Goal: Task Accomplishment & Management: Manage account settings

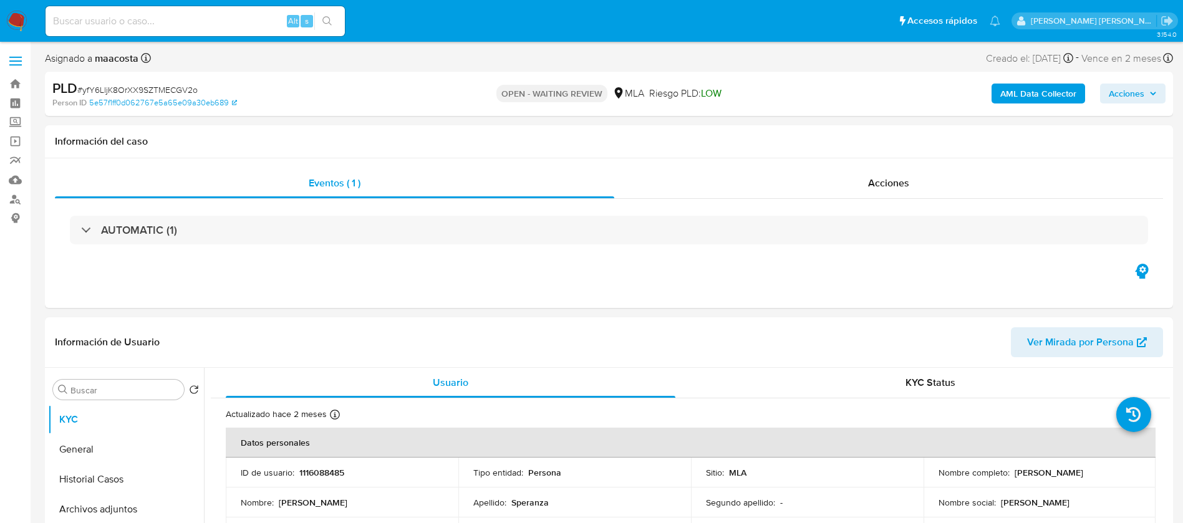
select select "10"
paste input "W2Pa0ZAUhqfZRxXuDC4ZYUtU"
click at [198, 21] on input "W2Pa0ZAUhqfZRxXuDC4ZYUtU" at bounding box center [195, 21] width 299 height 16
type input "W2Pa0ZAUhqfZRxXuDC4ZYUtU"
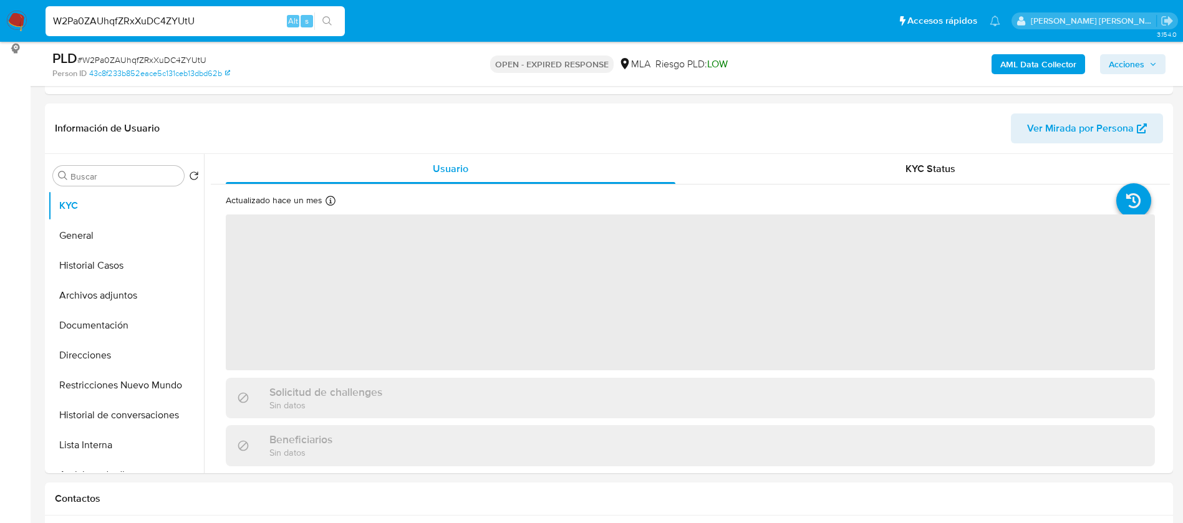
scroll to position [172, 0]
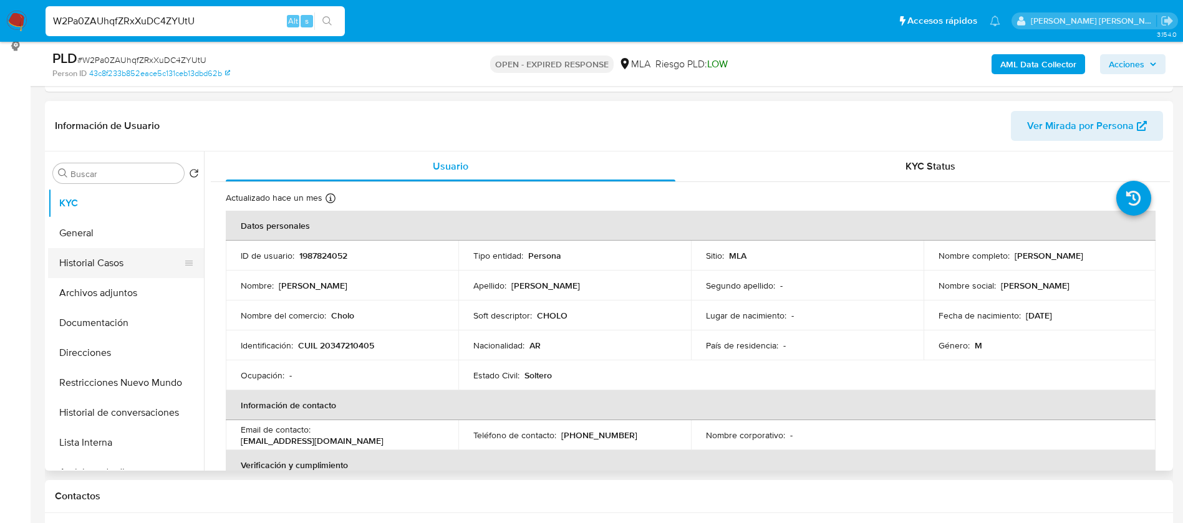
click at [55, 259] on button "Historial Casos" at bounding box center [121, 263] width 146 height 30
select select "10"
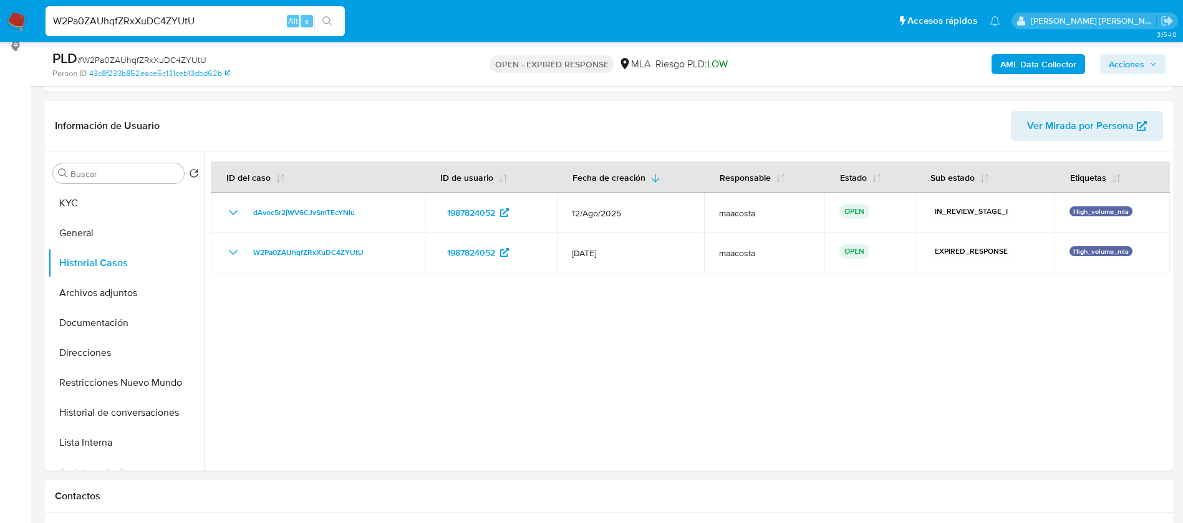
click at [179, 16] on input "W2Pa0ZAUhqfZRxXuDC4ZYUtU" at bounding box center [195, 21] width 299 height 16
paste input "tSXzGWOney4JfeclpILnzlN0"
type input "tSXzGWOney4JfeclpILnzlN0"
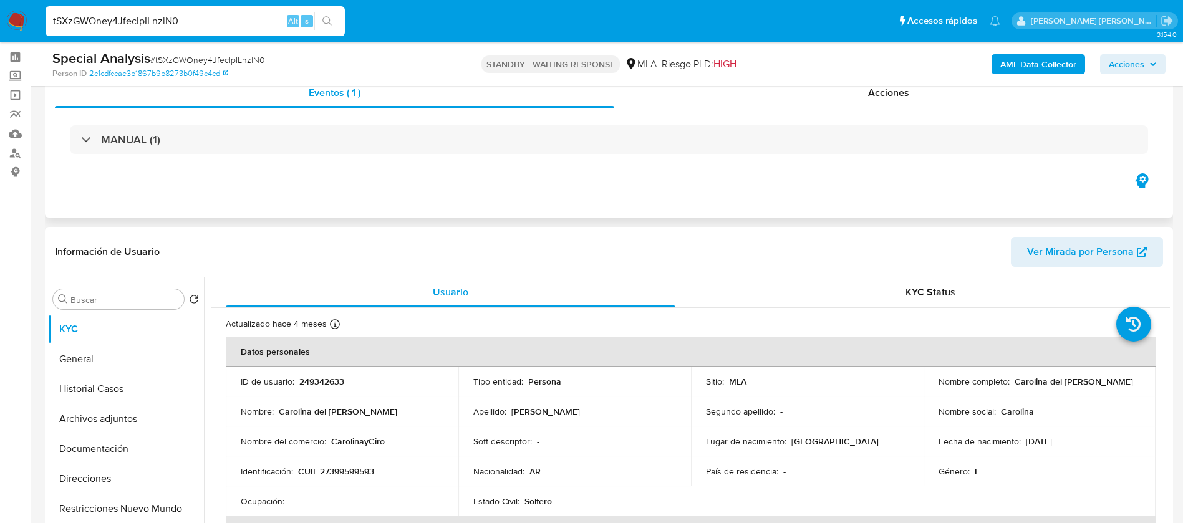
select select "10"
click at [307, 376] on p "249342633" at bounding box center [321, 379] width 45 height 11
copy p "249342633"
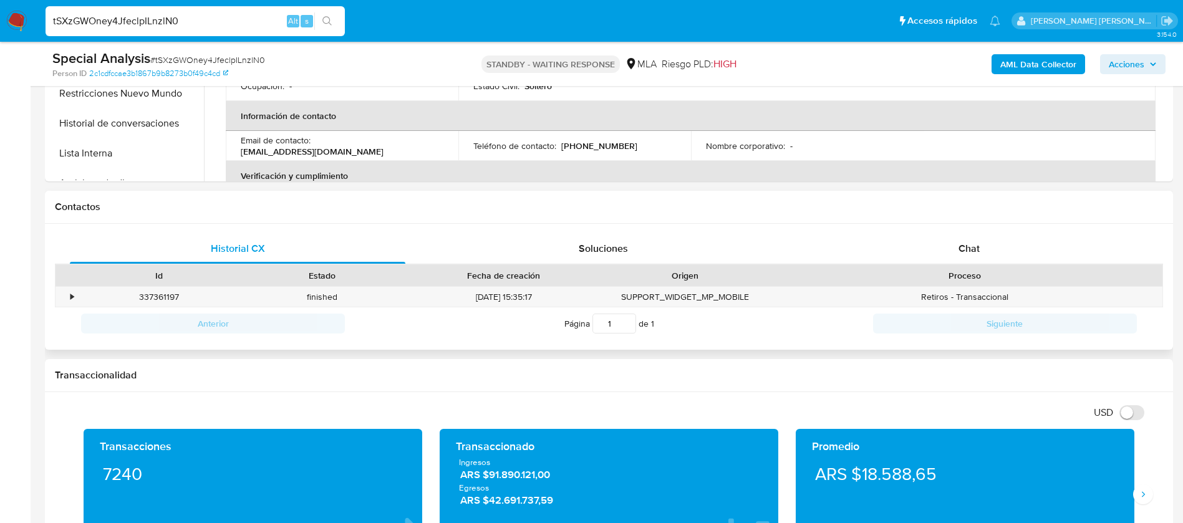
scroll to position [477, 0]
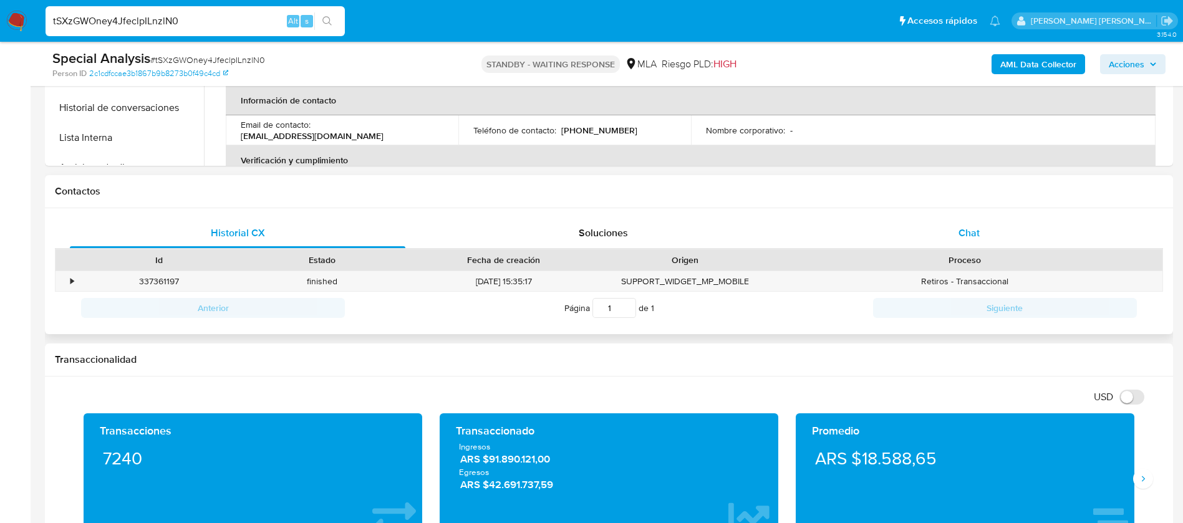
click at [968, 233] on span "Chat" at bounding box center [968, 233] width 21 height 14
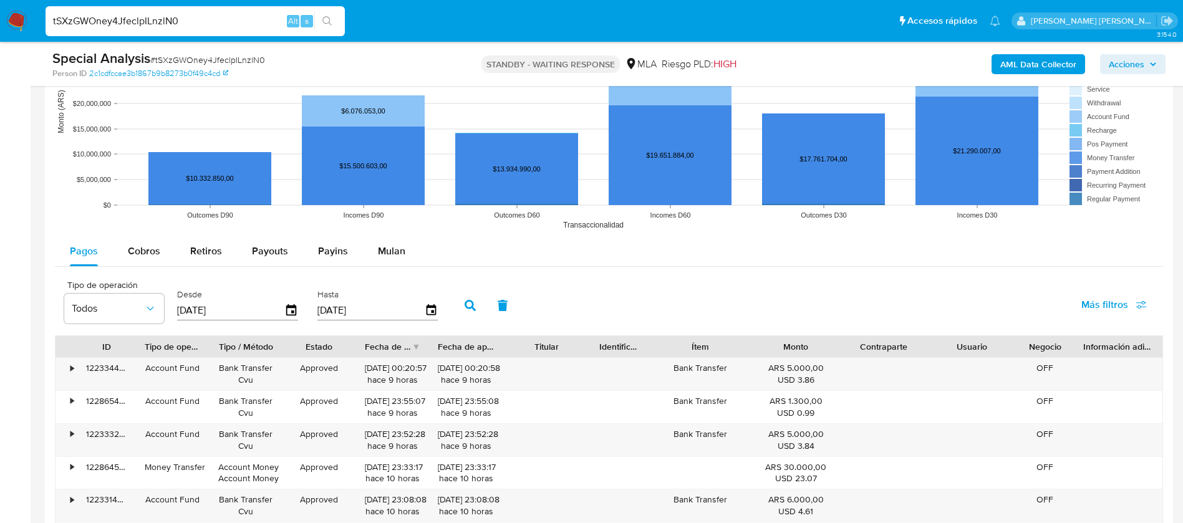
scroll to position [1356, 0]
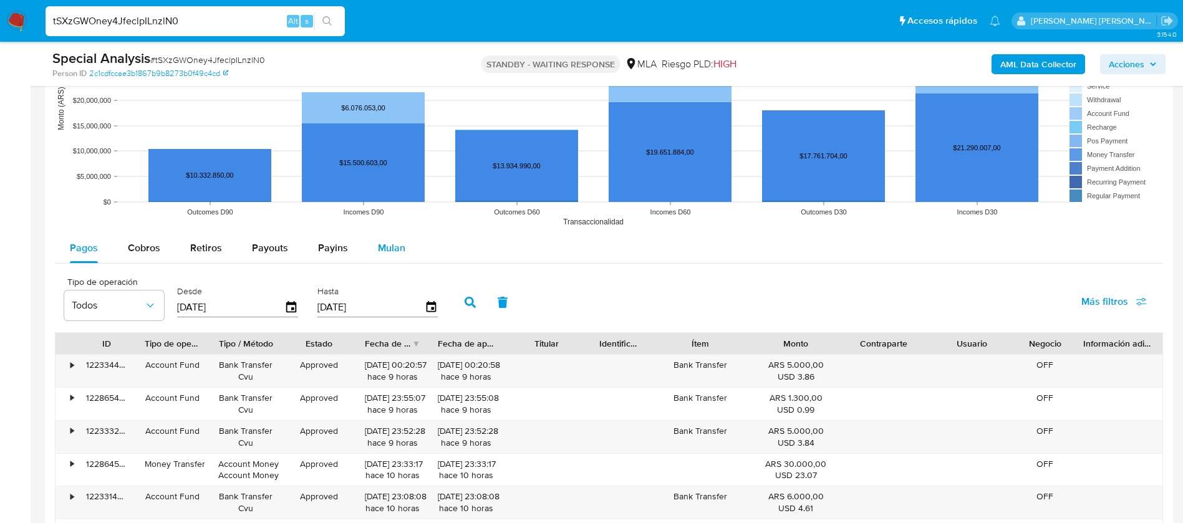
click at [384, 239] on div "Mulan" at bounding box center [391, 248] width 27 height 30
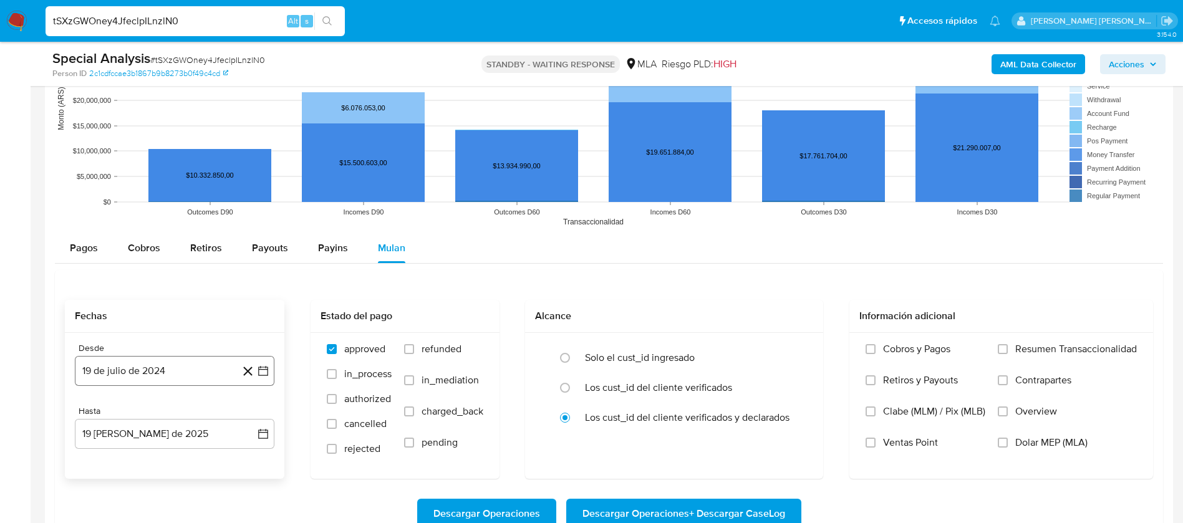
click at [259, 373] on icon "button" at bounding box center [263, 371] width 10 height 10
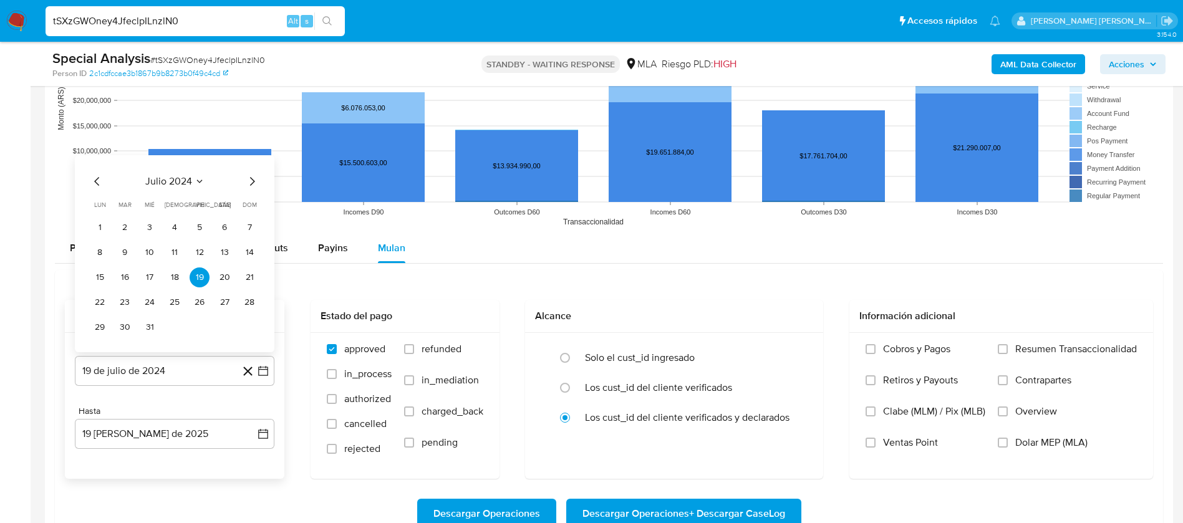
click at [190, 185] on span "julio 2024" at bounding box center [168, 181] width 47 height 12
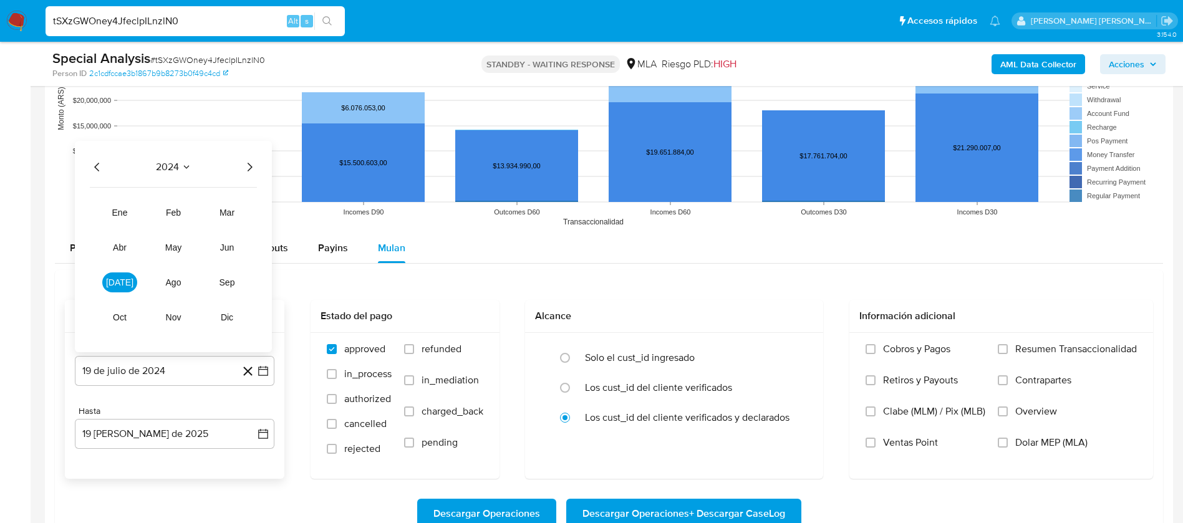
click at [248, 166] on icon "Año siguiente" at bounding box center [249, 167] width 15 height 15
click at [118, 243] on span "abr" at bounding box center [120, 248] width 14 height 10
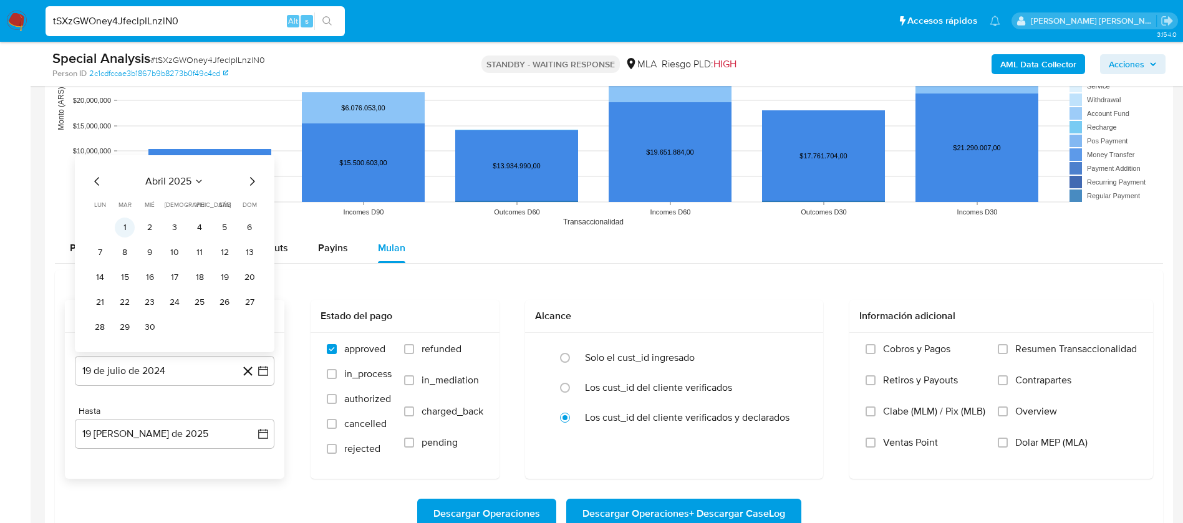
click at [122, 226] on button "1" at bounding box center [125, 228] width 20 height 20
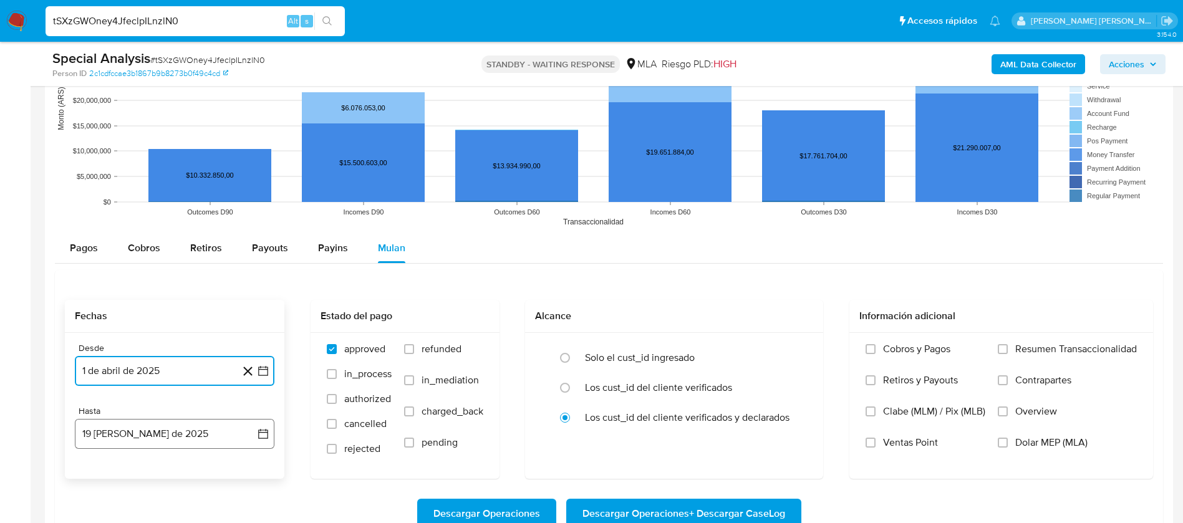
click at [271, 434] on button "19 de agosto de 2025" at bounding box center [175, 434] width 200 height 30
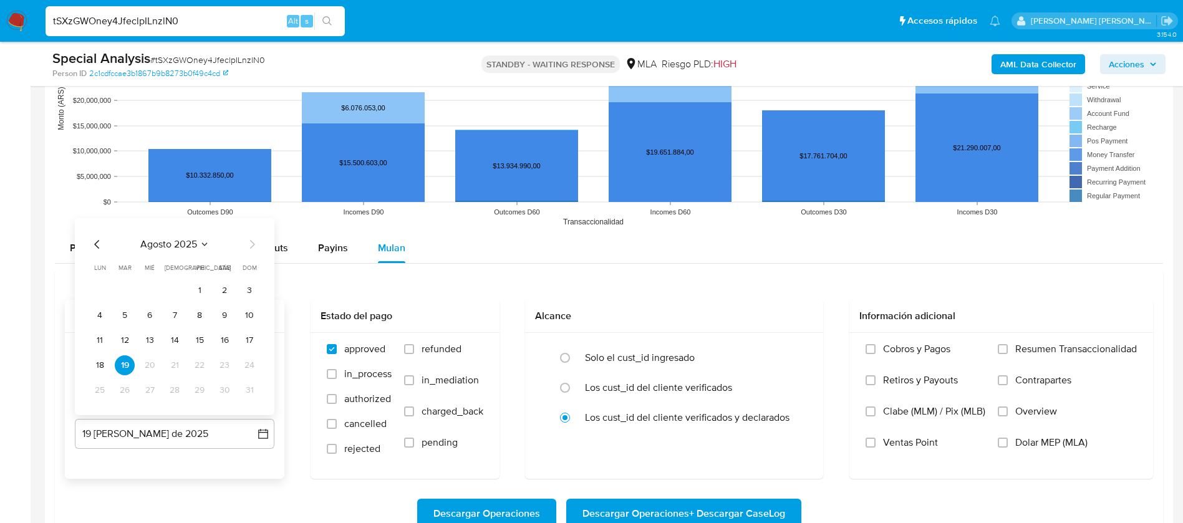
click at [100, 243] on icon "Mes anterior" at bounding box center [97, 244] width 15 height 15
click at [178, 392] on button "31" at bounding box center [175, 390] width 20 height 20
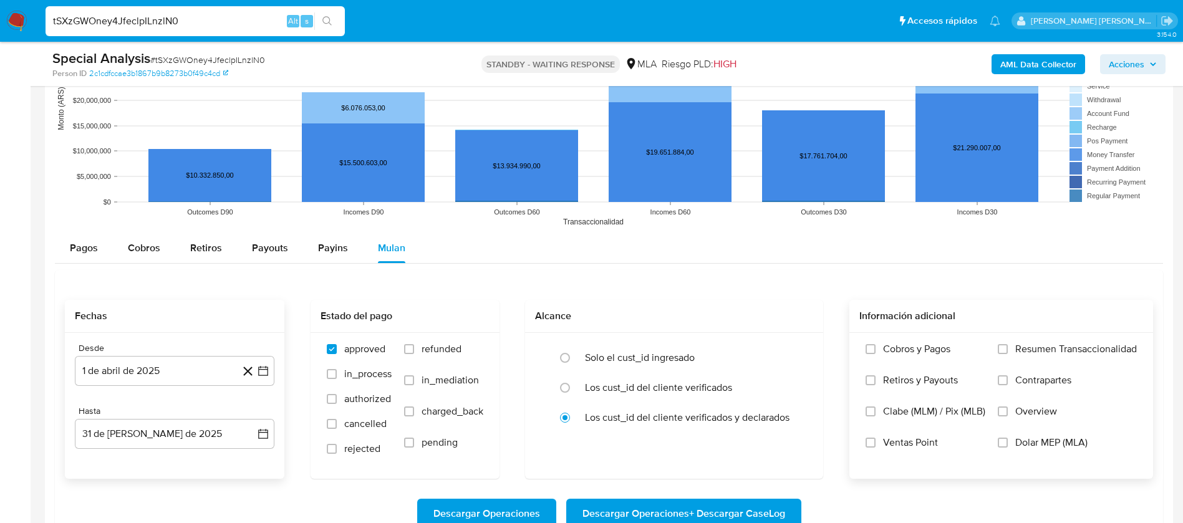
click at [1028, 446] on span "Dolar MEP (MLA)" at bounding box center [1051, 442] width 72 height 12
click at [1008, 446] on input "Dolar MEP (MLA)" at bounding box center [1003, 443] width 10 height 10
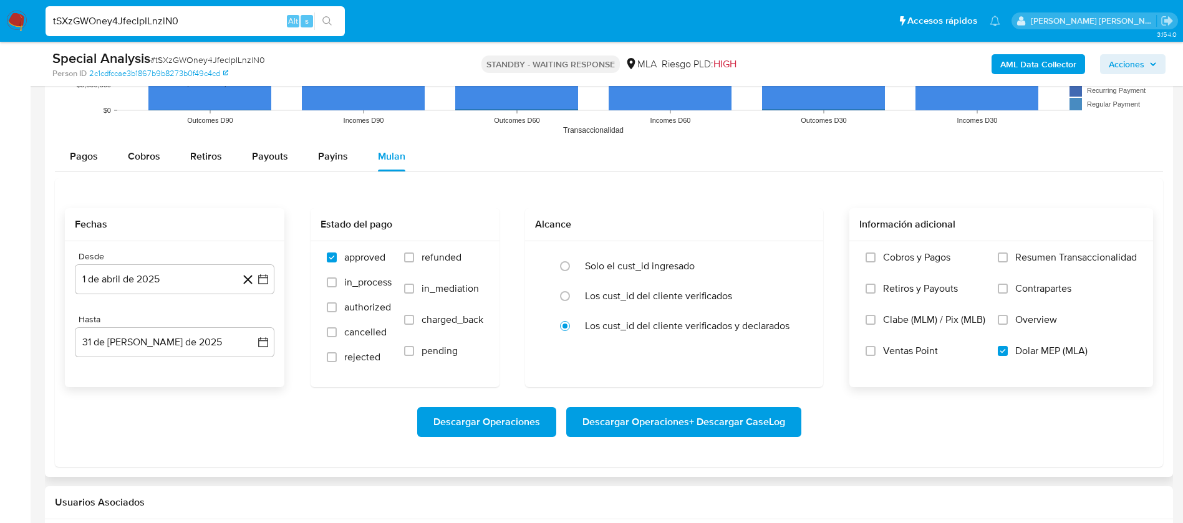
scroll to position [1481, 0]
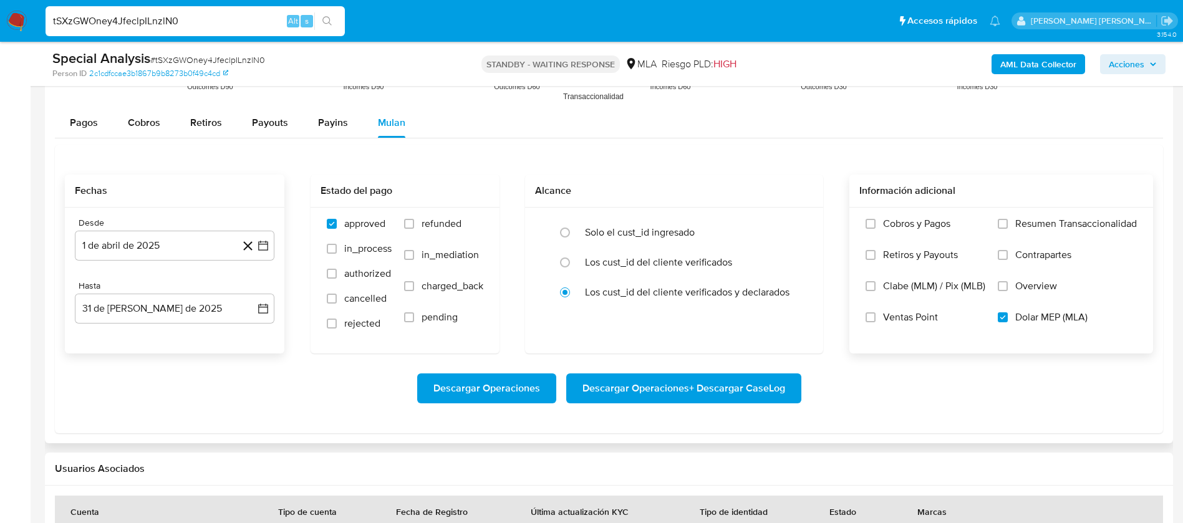
click at [695, 387] on span "Descargar Operaciones + Descargar CaseLog" at bounding box center [683, 388] width 203 height 27
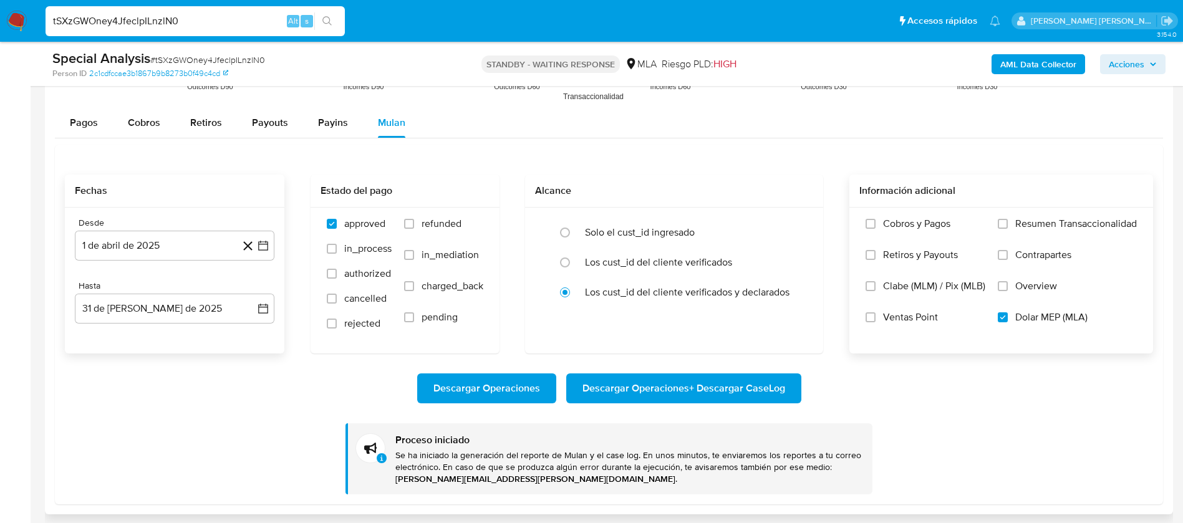
click at [272, 161] on div "Fechas Desde 1 de abril de 2025 1-04-2025 Hasta 31 de julio de 2025 31-07-2025 …" at bounding box center [609, 325] width 1108 height 360
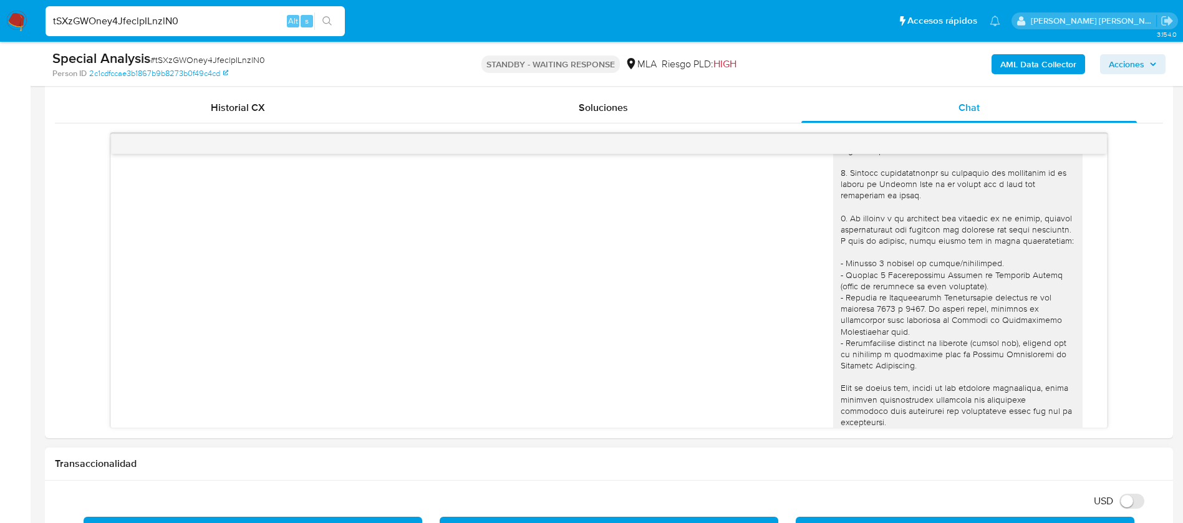
scroll to position [0, 0]
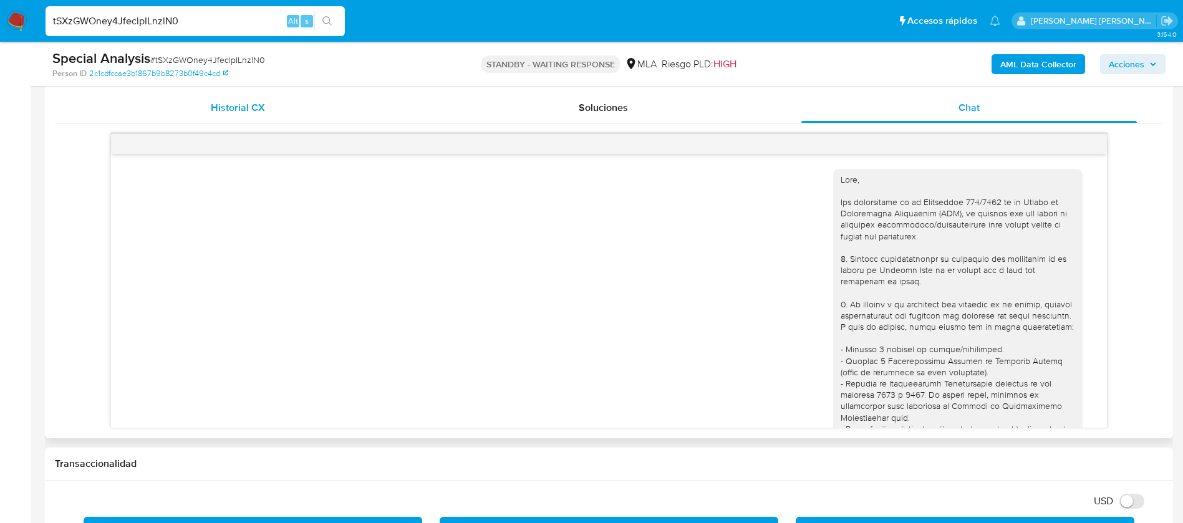
click at [263, 104] on span "Historial CX" at bounding box center [238, 107] width 54 height 14
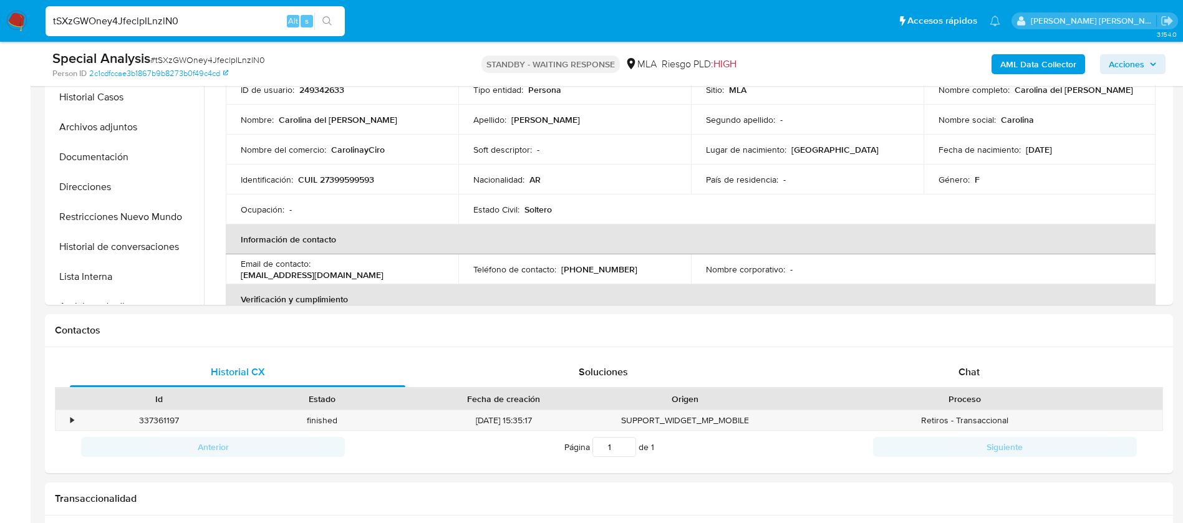
scroll to position [322, 0]
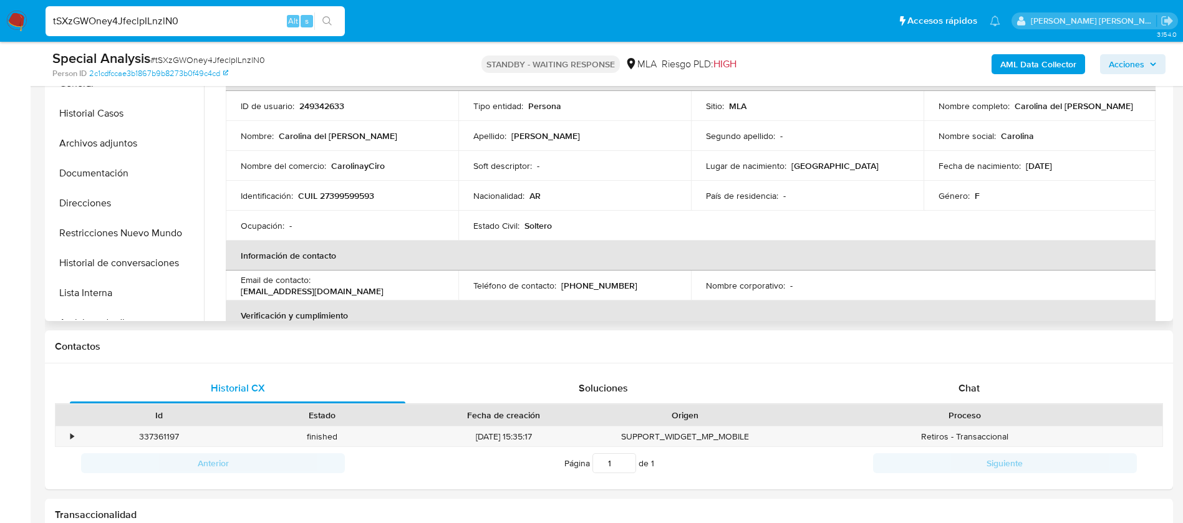
drag, startPoint x: 291, startPoint y: 4, endPoint x: 361, endPoint y: 196, distance: 204.0
click at [361, 196] on p "CUIL 27399599593" at bounding box center [336, 195] width 76 height 11
copy p "27399599593"
click at [319, 105] on p "249342633" at bounding box center [321, 105] width 45 height 11
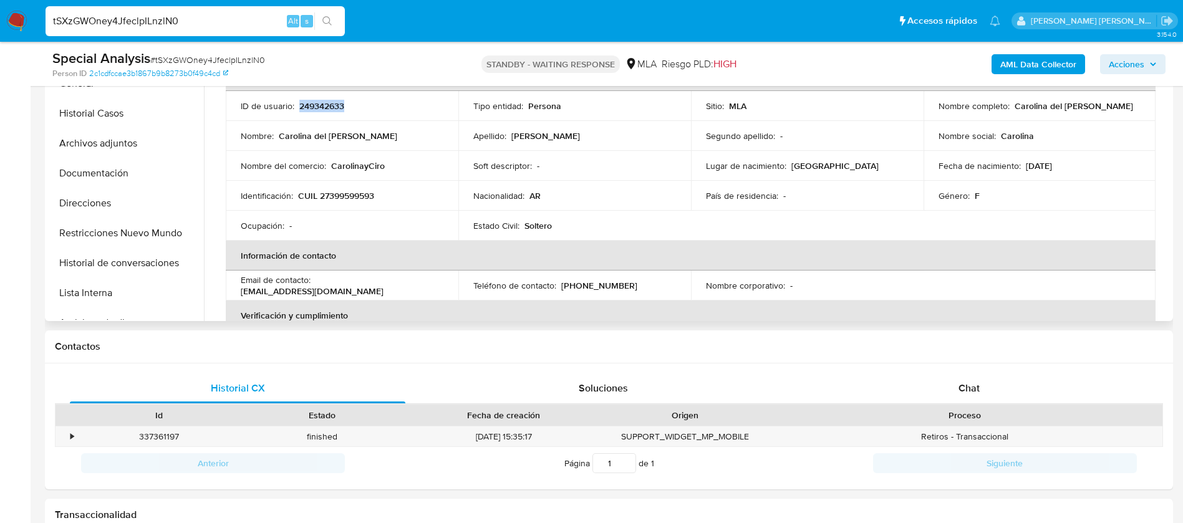
copy p "249342633"
click at [319, 105] on p "249342633" at bounding box center [321, 105] width 45 height 11
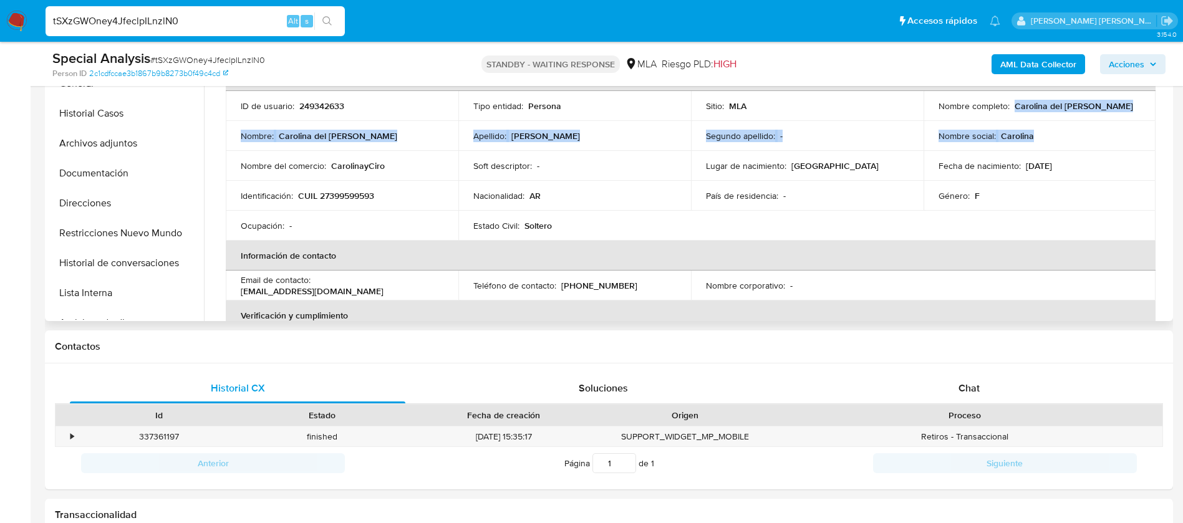
drag, startPoint x: 1010, startPoint y: 106, endPoint x: 1144, endPoint y: 122, distance: 135.0
click at [1144, 122] on tbody "ID de usuario : 249342633 Tipo entidad : Persona Sitio : MLA Nombre completo : …" at bounding box center [691, 166] width 930 height 150
drag, startPoint x: 1124, startPoint y: 115, endPoint x: 1136, endPoint y: 118, distance: 13.0
click at [1136, 118] on td "Nombre completo : Carolina del Carmen Pardo" at bounding box center [1039, 106] width 233 height 30
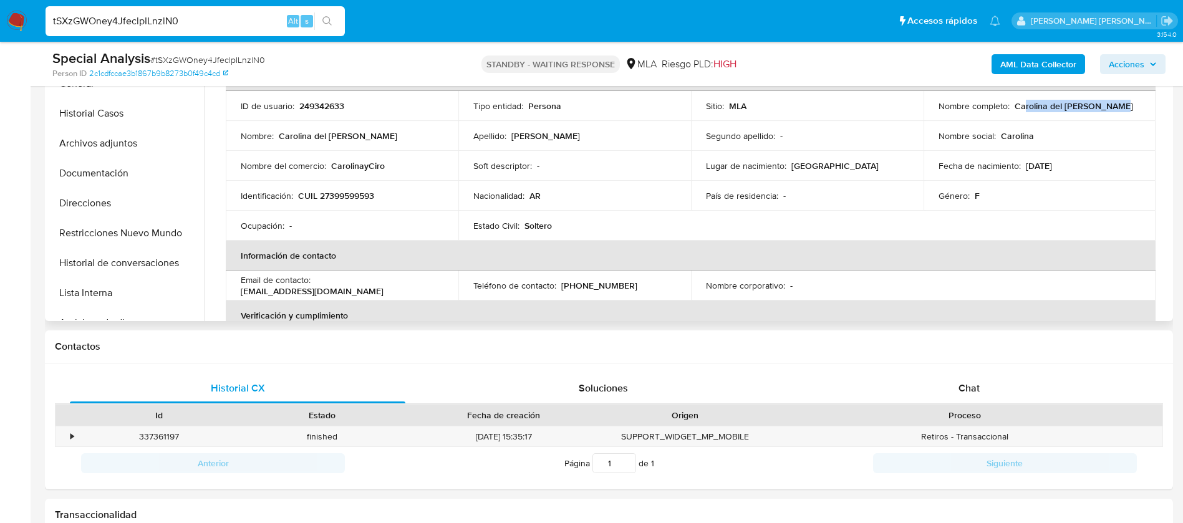
drag, startPoint x: 1117, startPoint y: 105, endPoint x: 1018, endPoint y: 102, distance: 99.8
click at [1018, 102] on div "Nombre completo : Carolina del Carmen Pardo" at bounding box center [1039, 105] width 203 height 11
copy p "Carolina del Carmen Pardo"
click at [153, 20] on input "tSXzGWOney4JfeclpILnzlN0" at bounding box center [195, 21] width 299 height 16
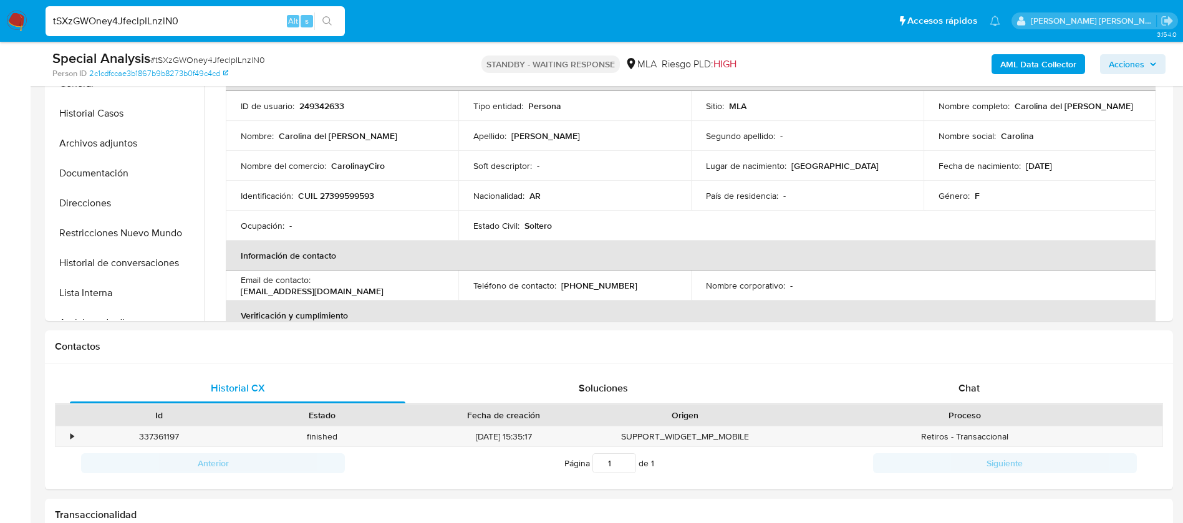
click at [1028, 63] on b "AML Data Collector" at bounding box center [1038, 64] width 76 height 20
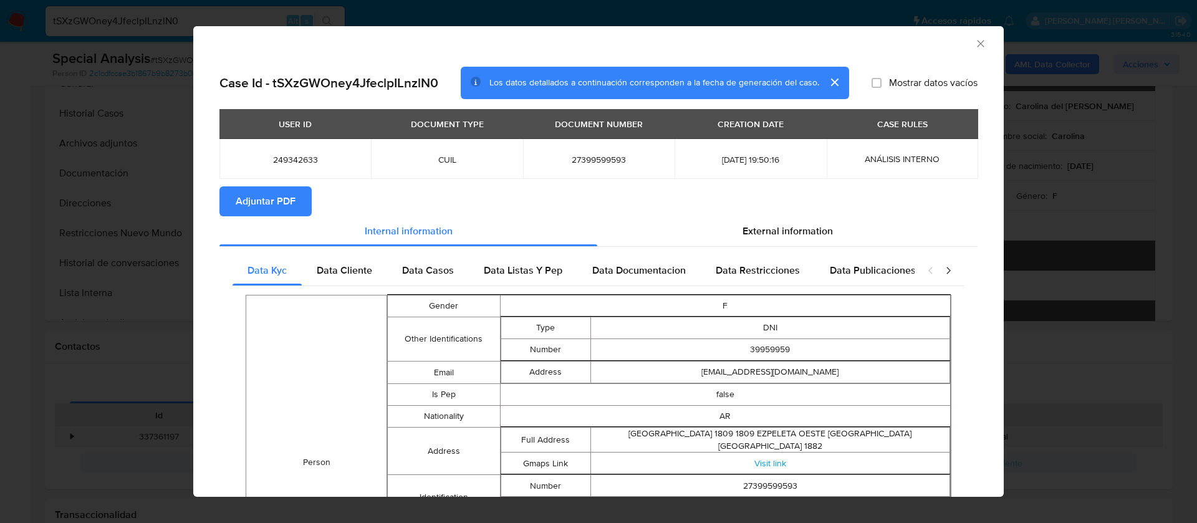
click at [273, 200] on span "Adjuntar PDF" at bounding box center [266, 201] width 60 height 27
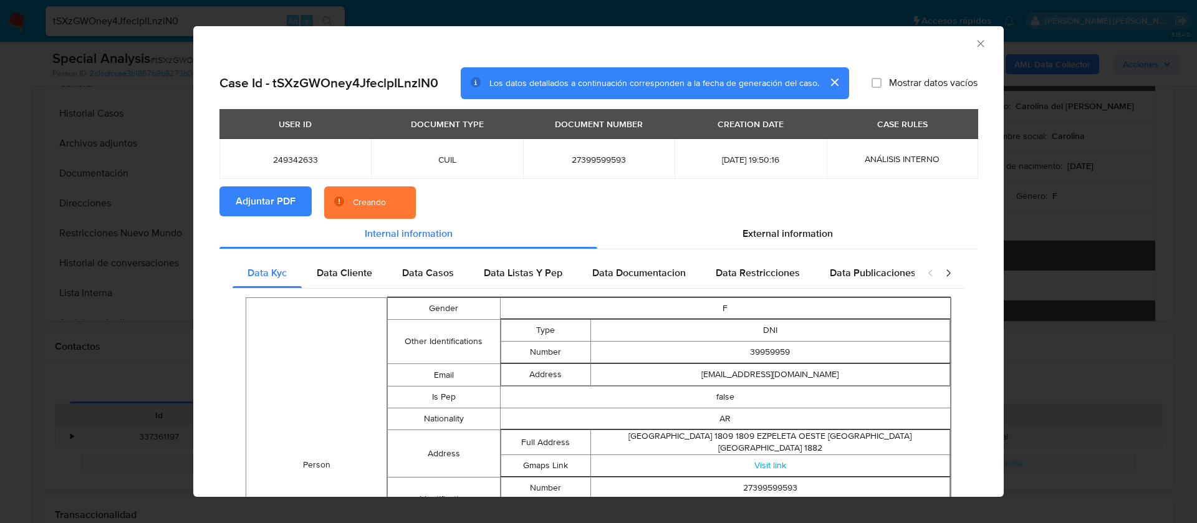
click at [827, 81] on button "cerrar" at bounding box center [834, 82] width 30 height 30
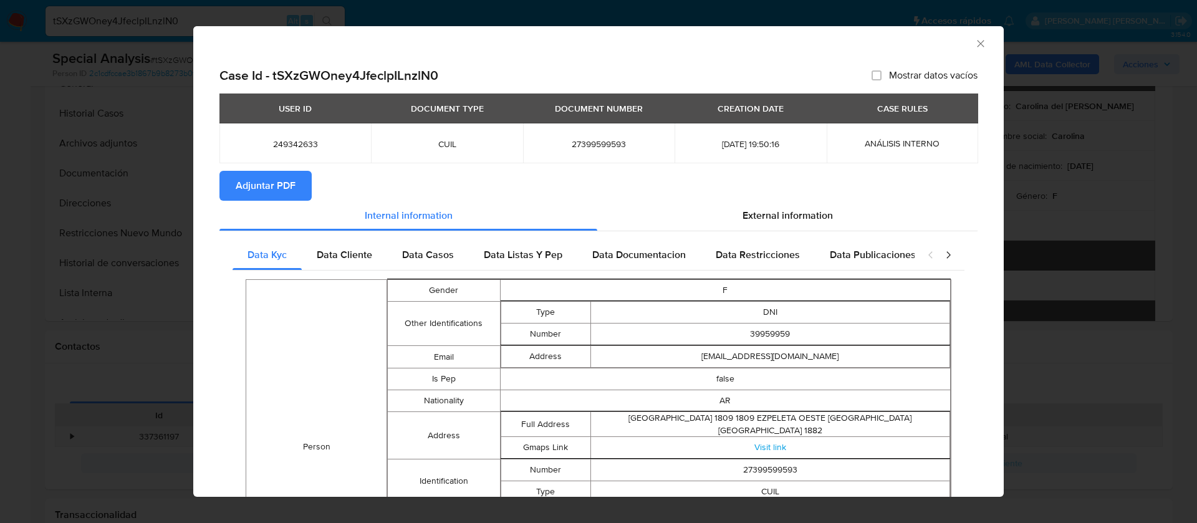
click at [296, 143] on span "249342633" at bounding box center [295, 143] width 122 height 11
copy span "249342633"
click at [121, 59] on div "AML Data Collector Case Id - tSXzGWOney4JfeclpILnzlN0 Mostrar datos vacíos USER…" at bounding box center [598, 261] width 1197 height 523
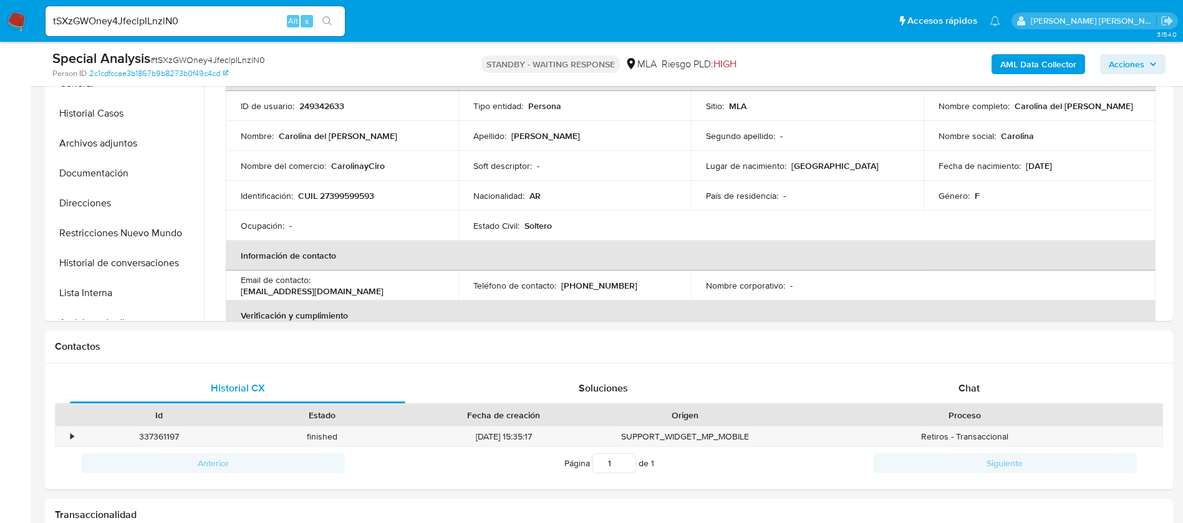
paste input "1555948707"
click at [213, 20] on input "1555948707" at bounding box center [195, 21] width 299 height 16
type input "1555948707"
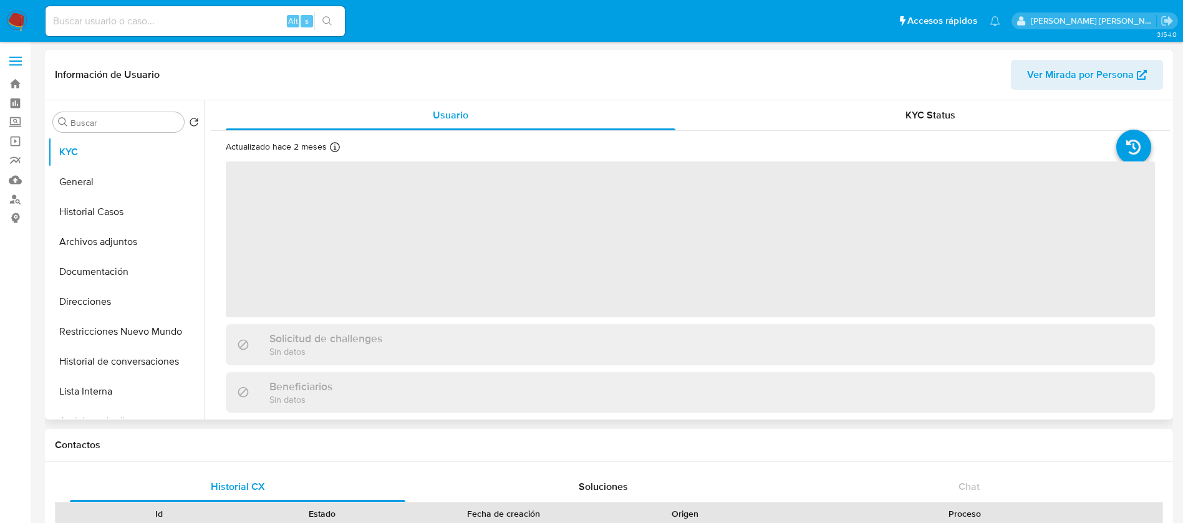
scroll to position [1, 0]
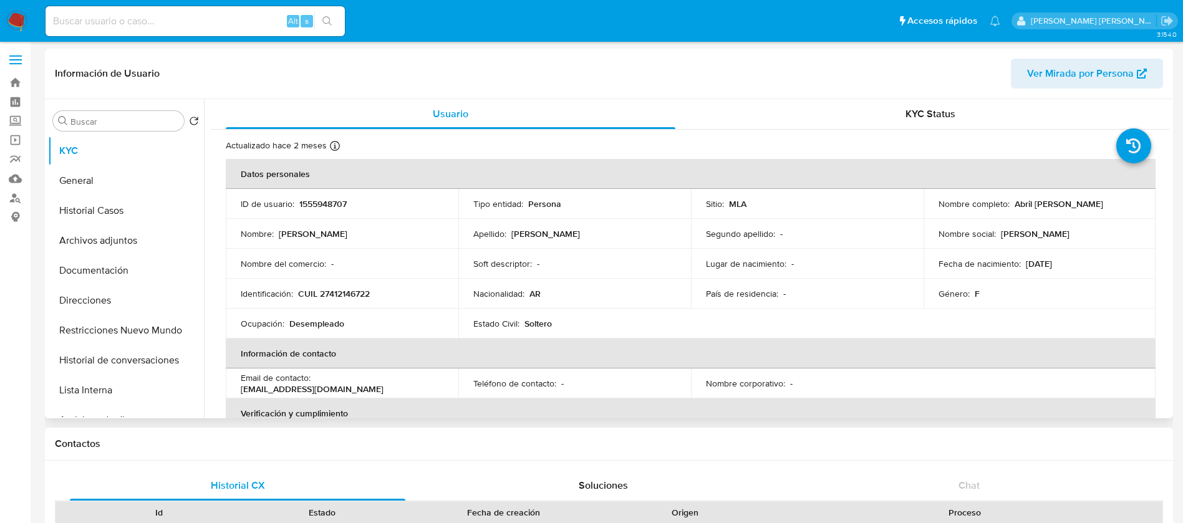
select select "10"
click at [832, 451] on div "Contactos" at bounding box center [609, 444] width 1128 height 33
click at [82, 240] on button "Archivos adjuntos" at bounding box center [121, 241] width 146 height 30
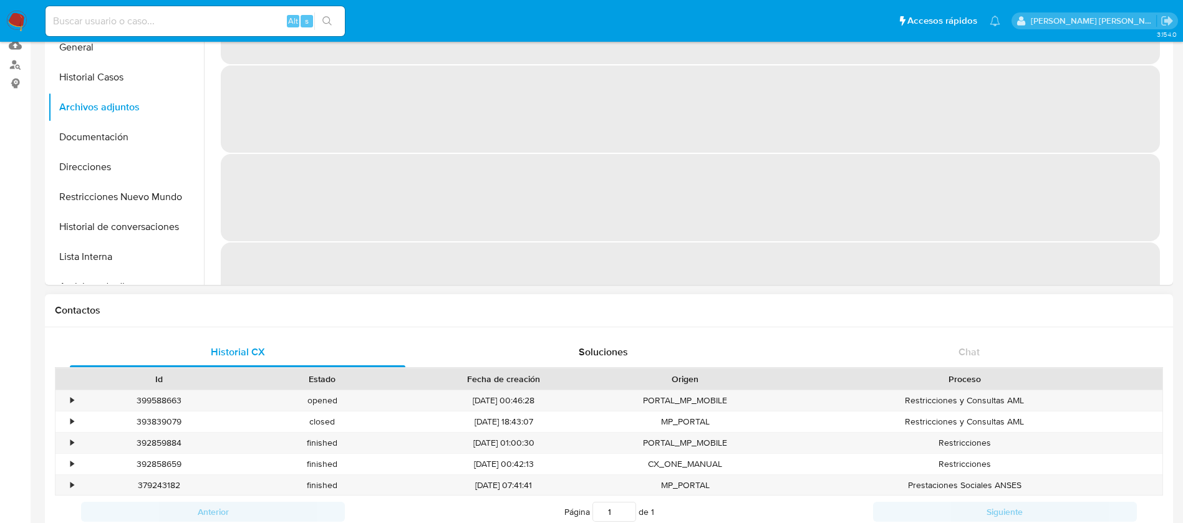
scroll to position [160, 0]
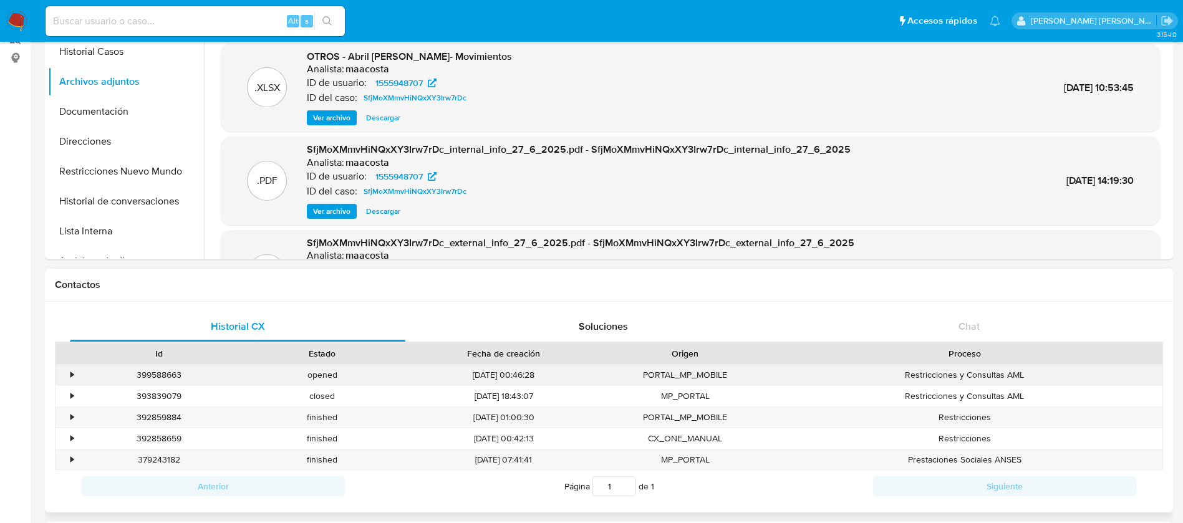
click at [163, 371] on div "399588663" at bounding box center [158, 375] width 163 height 21
copy div "399588663"
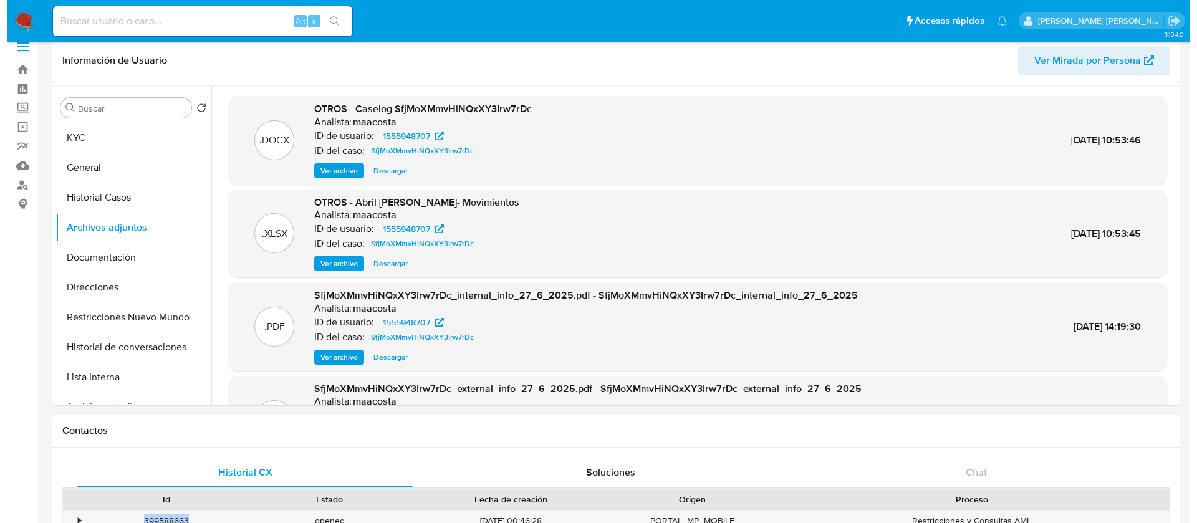
scroll to position [13, 0]
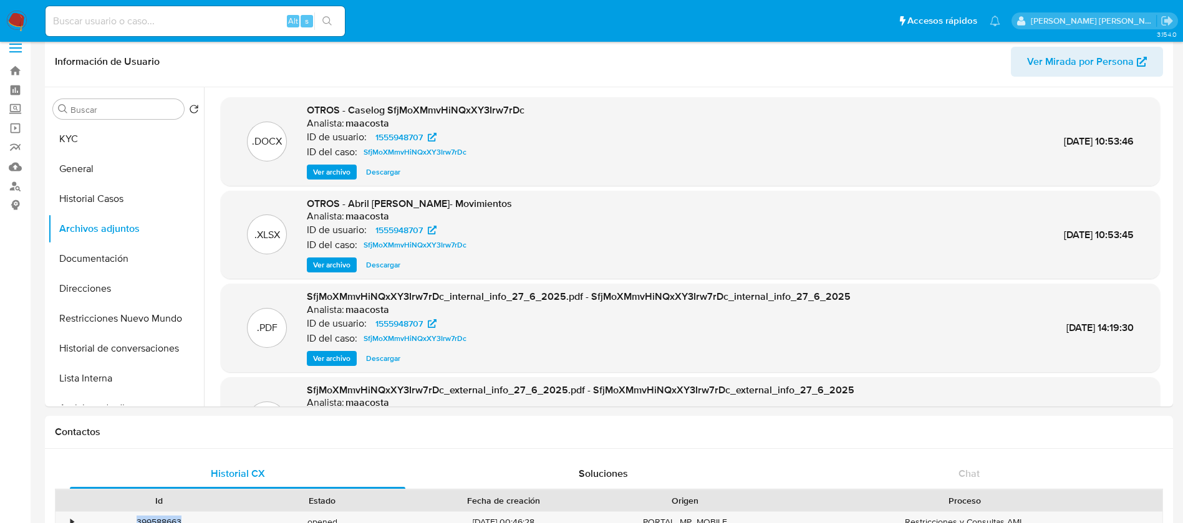
click at [344, 170] on span "Ver archivo" at bounding box center [331, 172] width 37 height 12
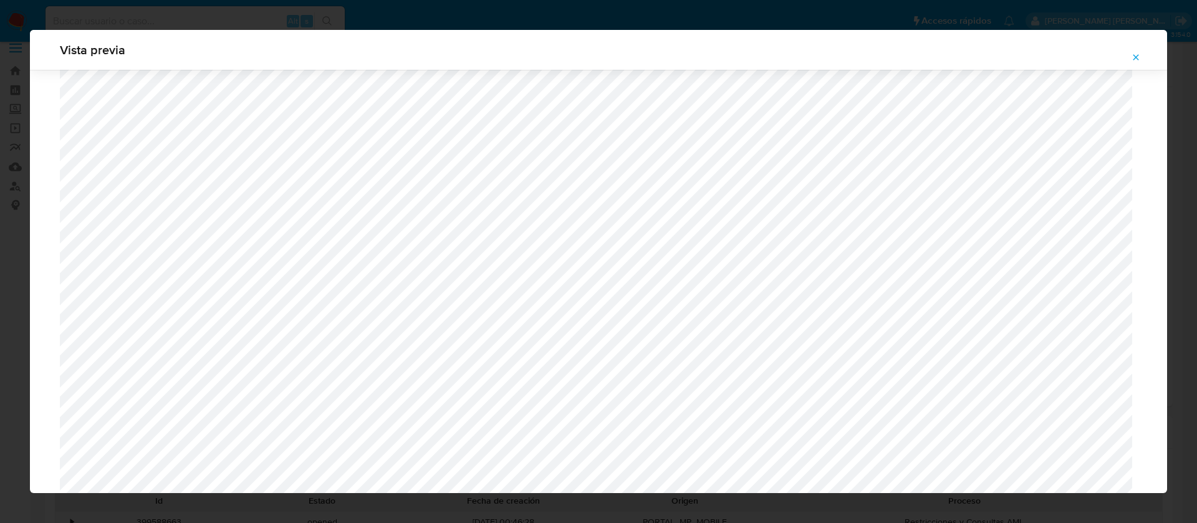
scroll to position [950, 0]
click at [707, 20] on div "Vista previa" at bounding box center [598, 261] width 1197 height 523
click at [1141, 57] on button "Attachment preview" at bounding box center [1135, 57] width 27 height 20
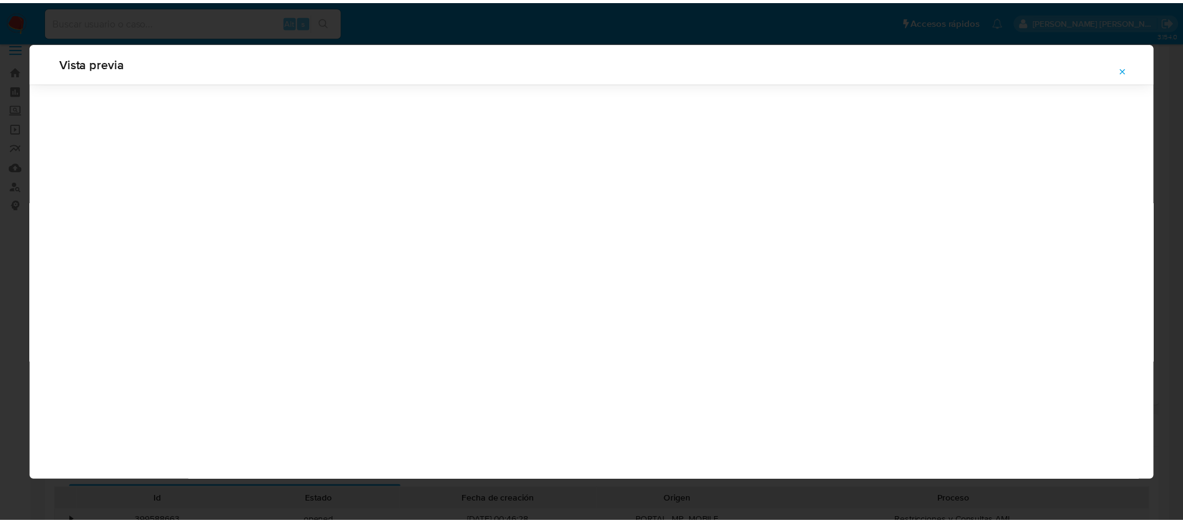
scroll to position [0, 0]
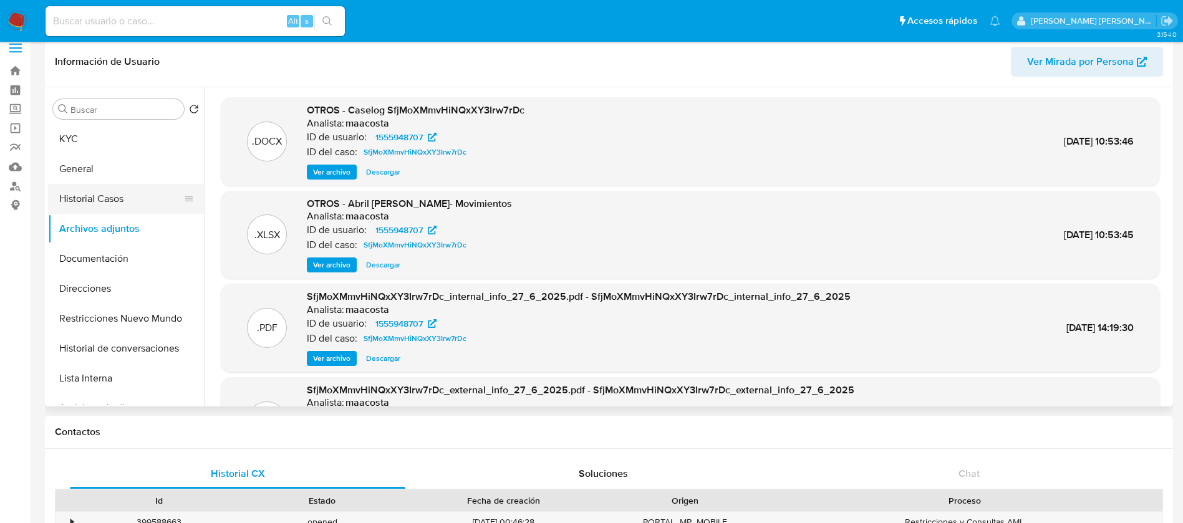
click at [109, 190] on button "Historial Casos" at bounding box center [121, 199] width 146 height 30
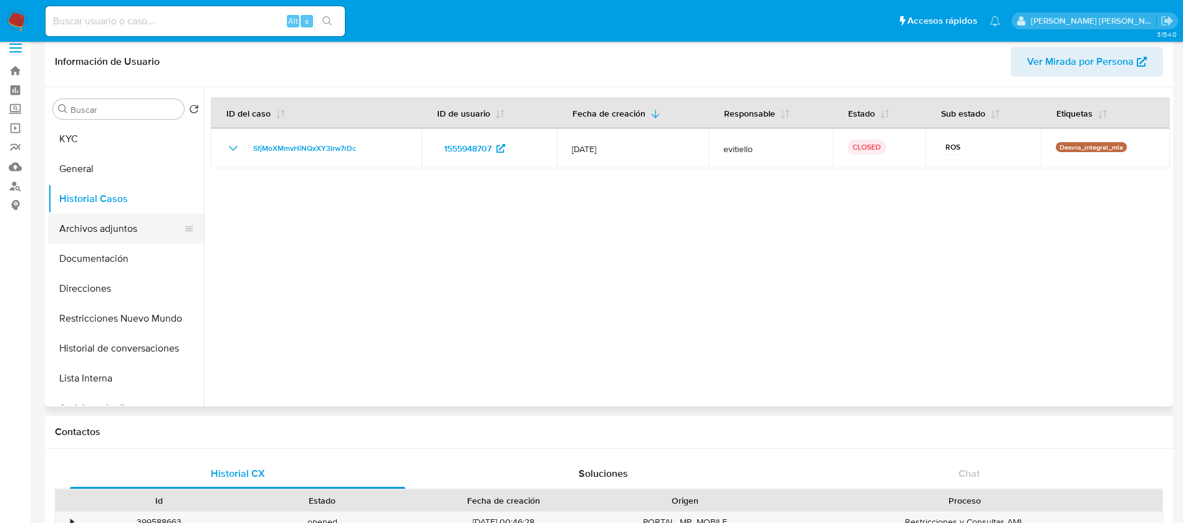
click at [111, 226] on button "Archivos adjuntos" at bounding box center [121, 229] width 146 height 30
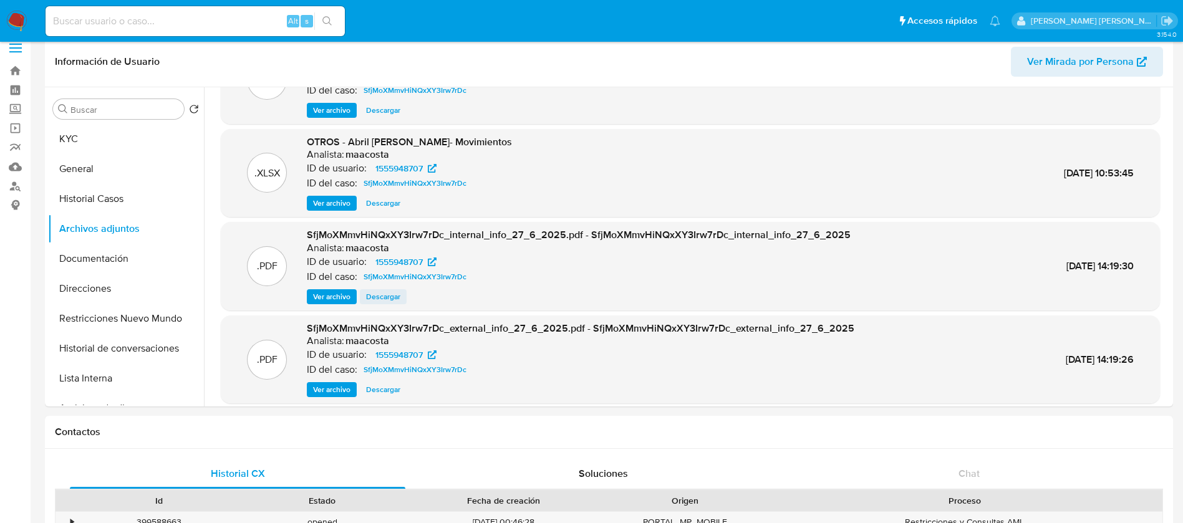
scroll to position [70, 0]
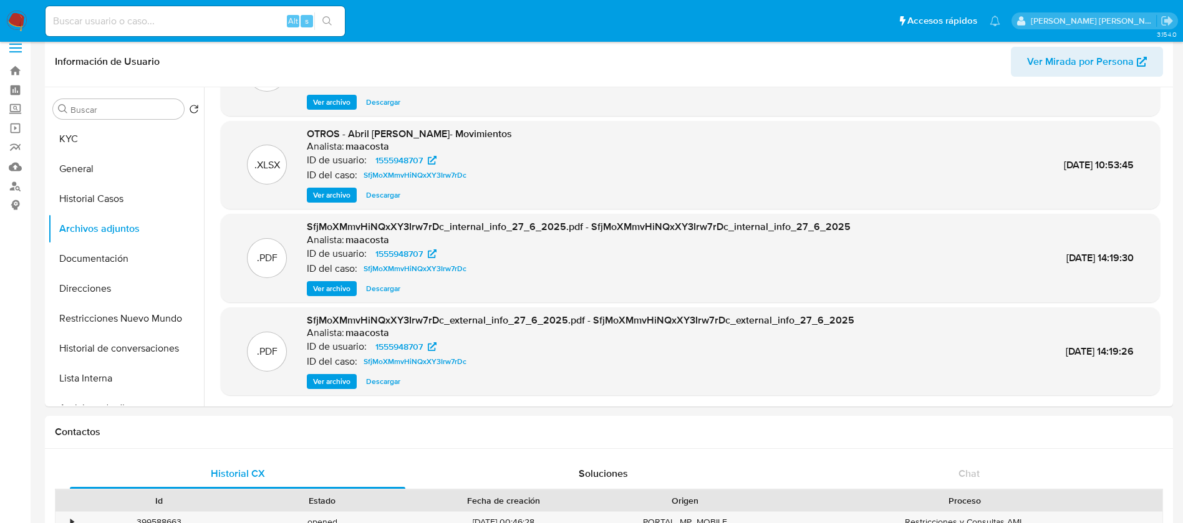
click at [329, 380] on span "Ver archivo" at bounding box center [331, 381] width 37 height 12
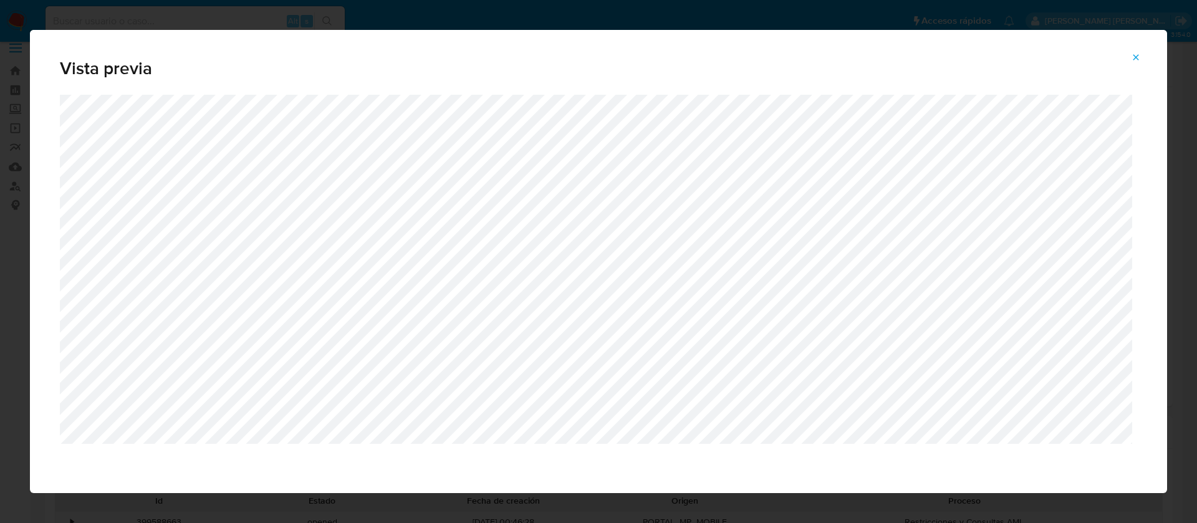
click at [1141, 53] on button "Attachment preview" at bounding box center [1135, 57] width 27 height 20
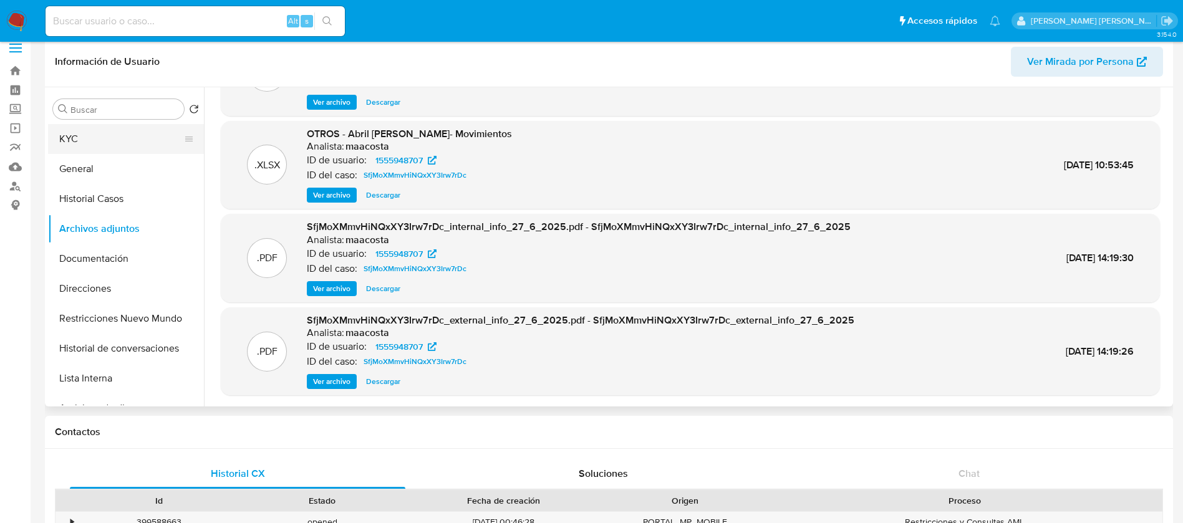
click at [132, 145] on button "KYC" at bounding box center [121, 139] width 146 height 30
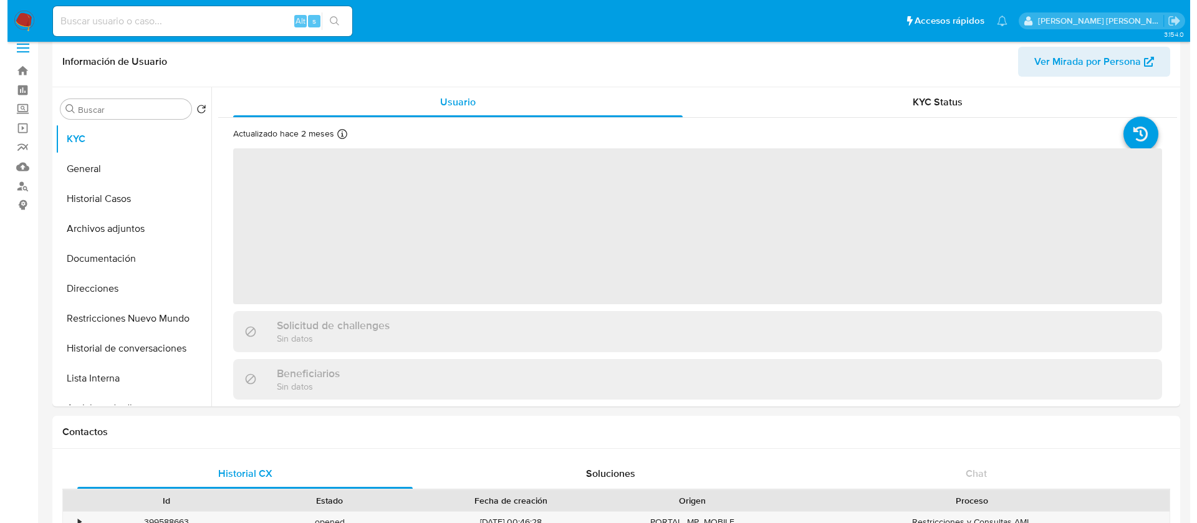
scroll to position [1, 0]
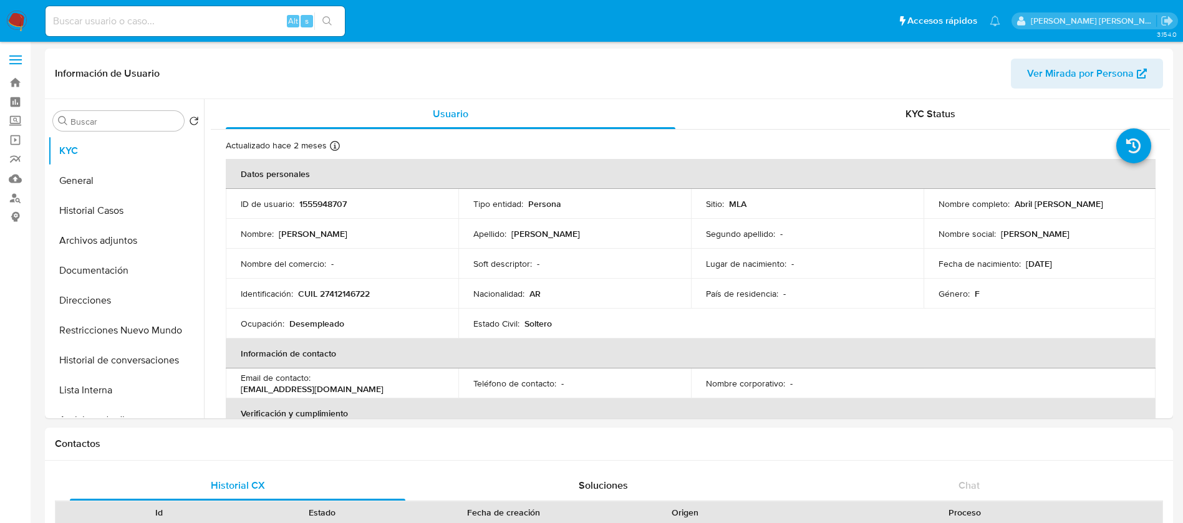
drag, startPoint x: 1011, startPoint y: 202, endPoint x: 1106, endPoint y: 206, distance: 94.9
click at [1106, 206] on div "Nombre completo : Abril Antonella Perez" at bounding box center [1039, 203] width 203 height 11
copy p "Abril Antonella Perez"
click at [1048, 198] on p "Abril Antonella Perez" at bounding box center [1059, 203] width 89 height 11
drag, startPoint x: 1010, startPoint y: 204, endPoint x: 1097, endPoint y: 207, distance: 87.4
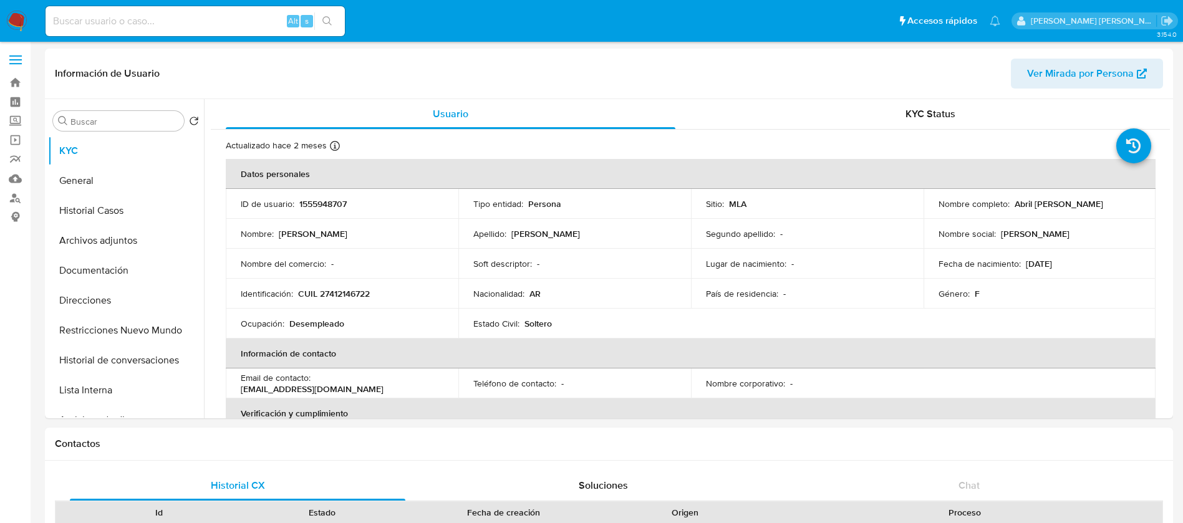
click at [1097, 207] on div "Nombre completo : Abril Antonella Perez" at bounding box center [1039, 203] width 203 height 11
copy p "Abril Antonella Perez"
click at [67, 245] on button "Archivos adjuntos" at bounding box center [121, 241] width 146 height 30
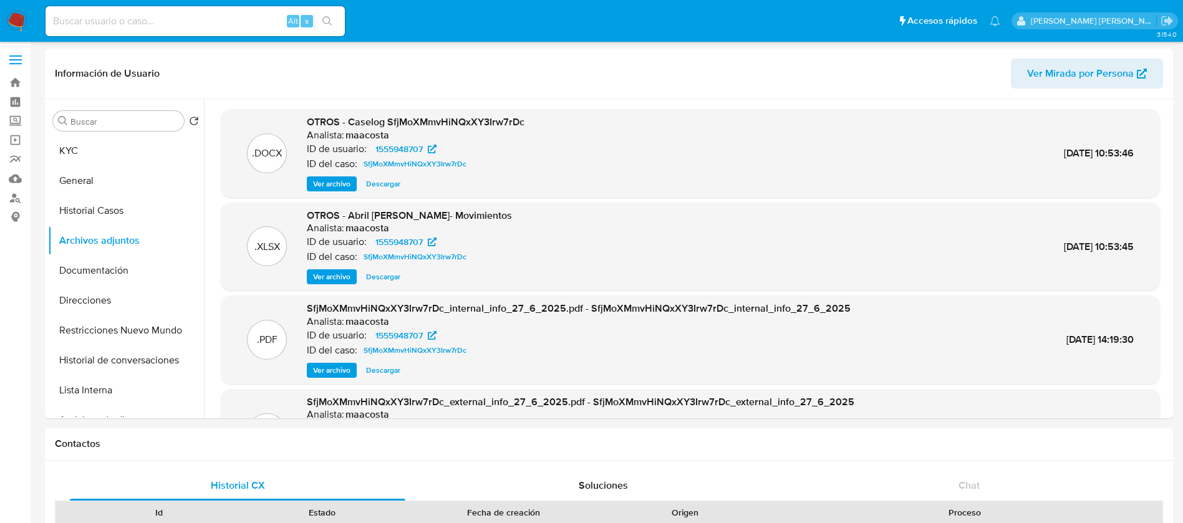
click at [327, 184] on span "Ver archivo" at bounding box center [331, 184] width 37 height 12
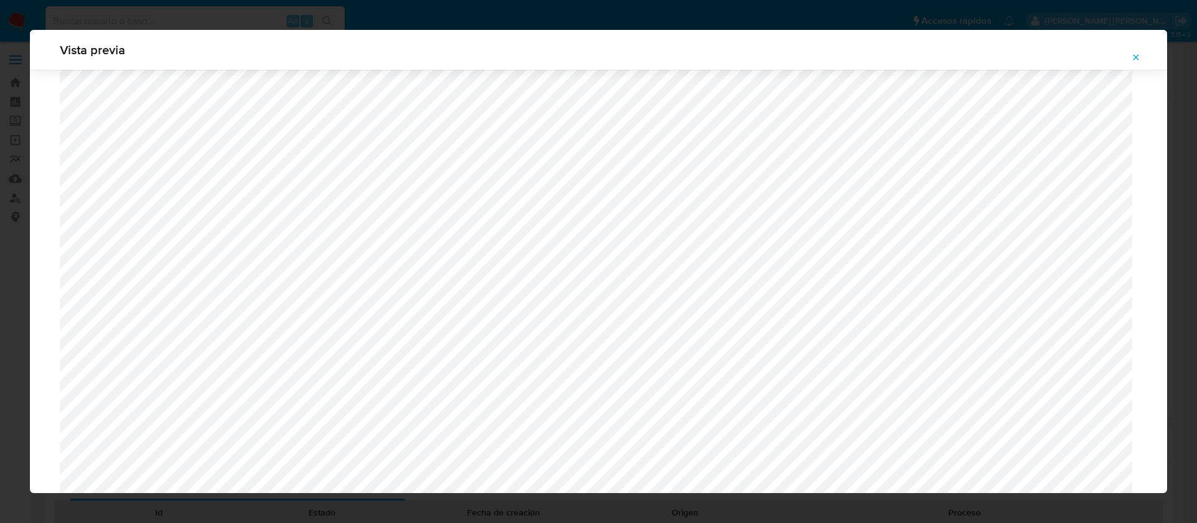
scroll to position [904, 0]
click at [1132, 59] on icon "Attachment preview" at bounding box center [1136, 57] width 10 height 10
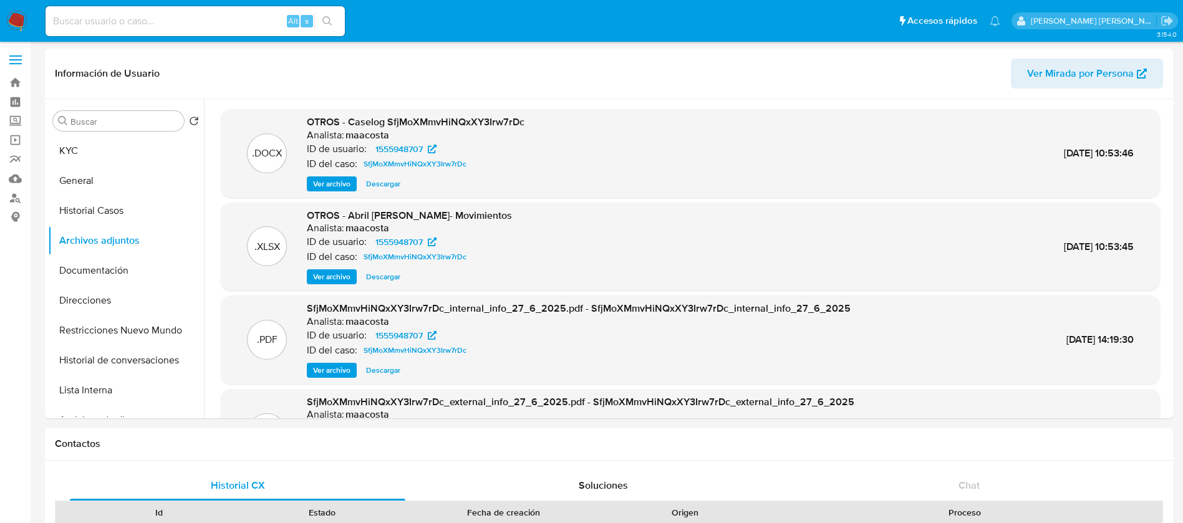
scroll to position [1, 0]
click at [113, 271] on button "Documentación" at bounding box center [121, 271] width 146 height 30
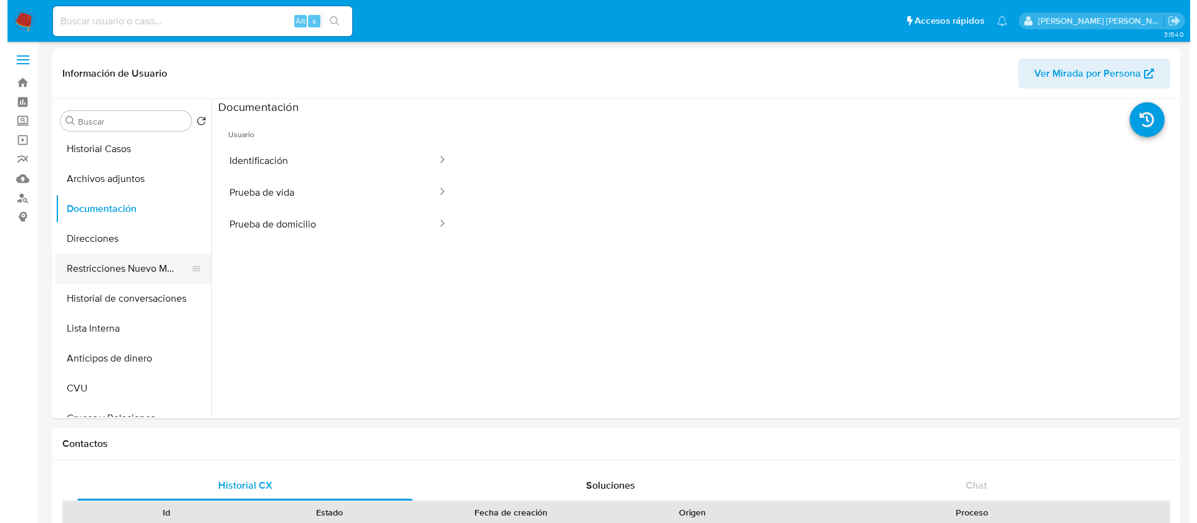
scroll to position [63, 0]
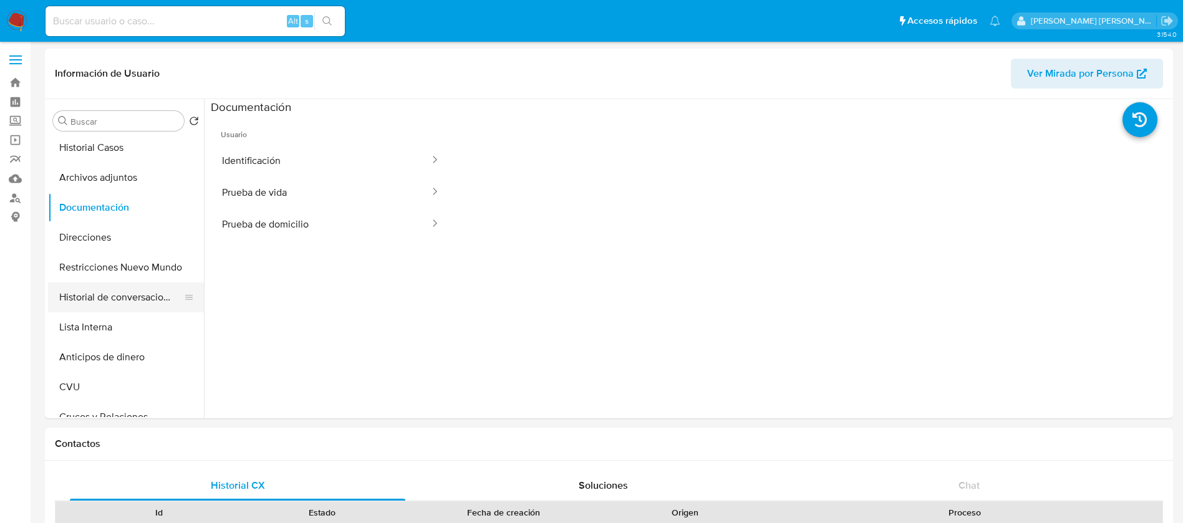
click at [135, 300] on button "Historial de conversaciones" at bounding box center [121, 297] width 146 height 30
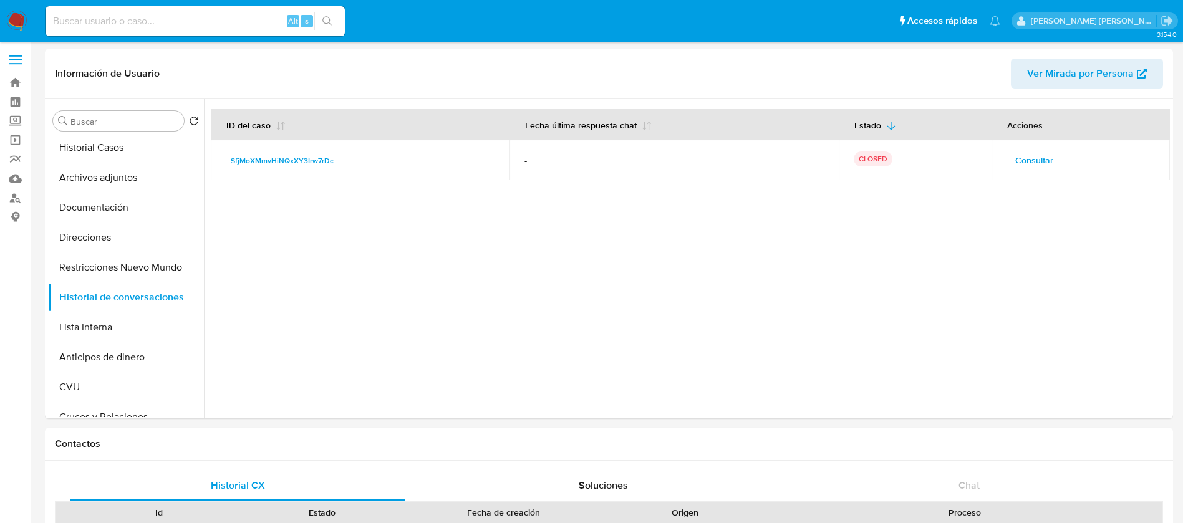
click at [1034, 157] on span "Consultar" at bounding box center [1034, 160] width 38 height 17
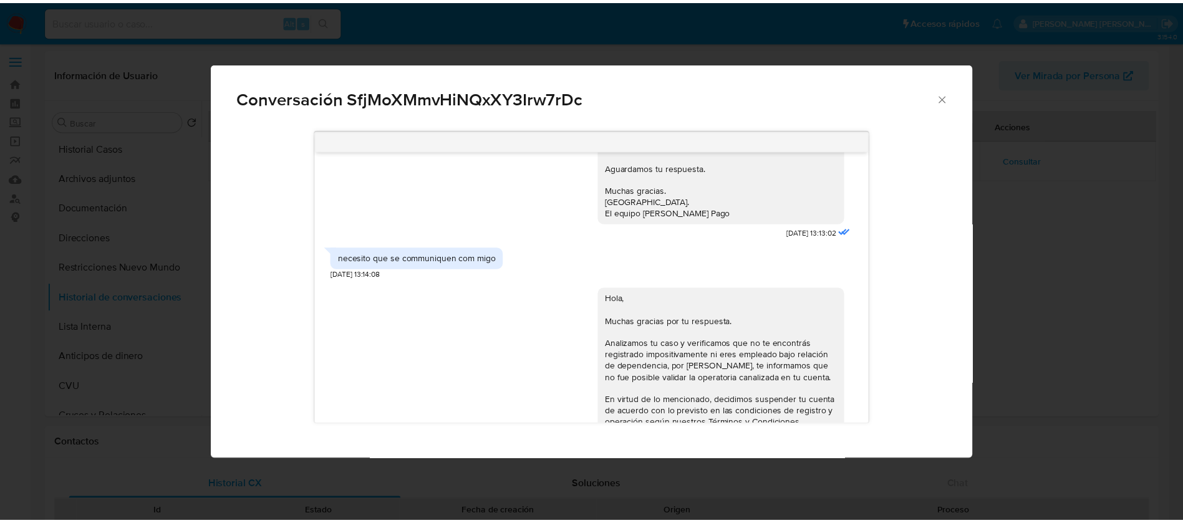
scroll to position [930, 0]
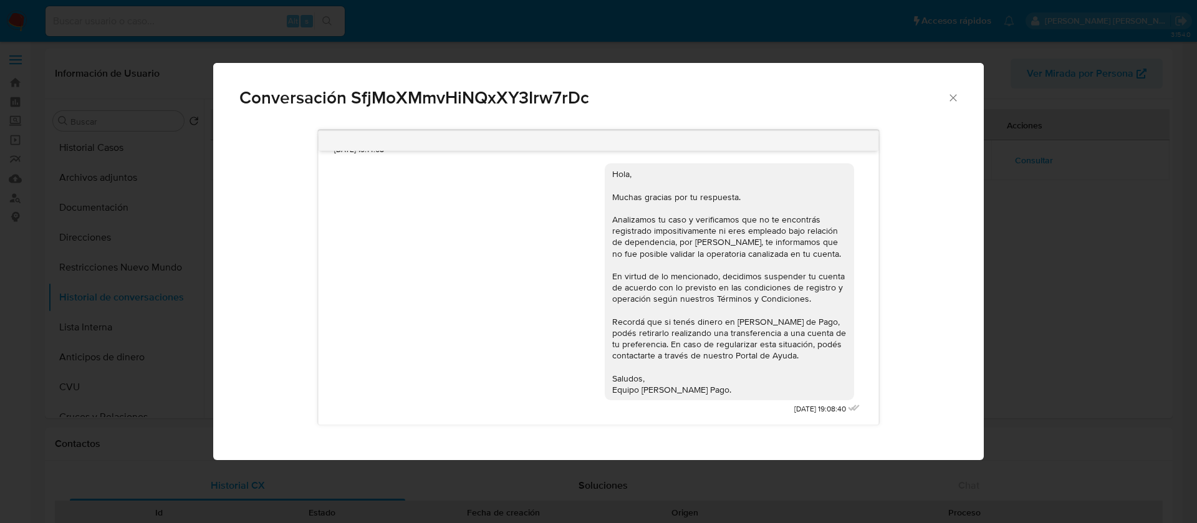
click at [950, 92] on icon "Cerrar" at bounding box center [953, 98] width 12 height 12
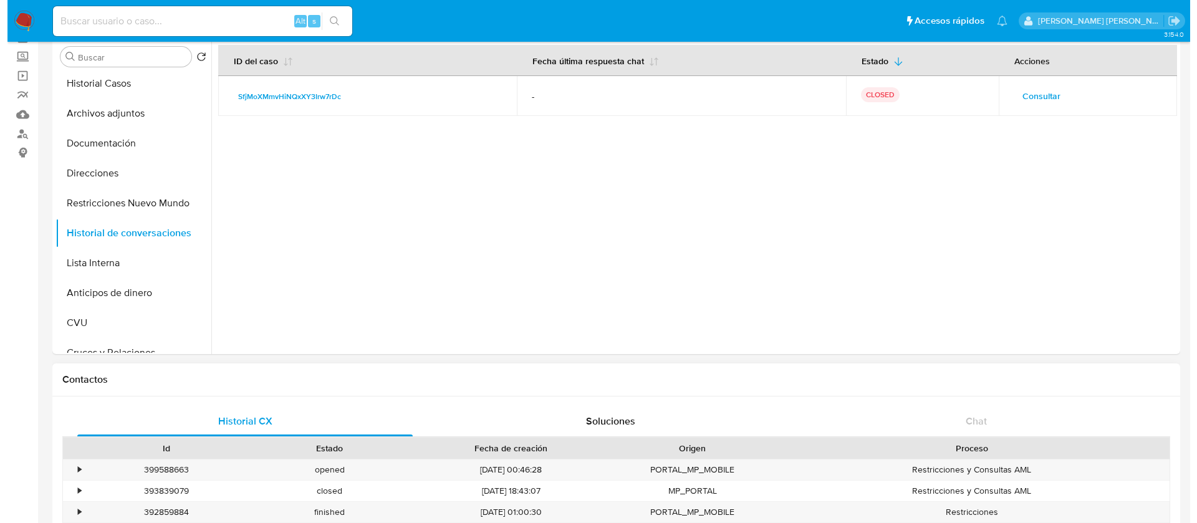
scroll to position [0, 0]
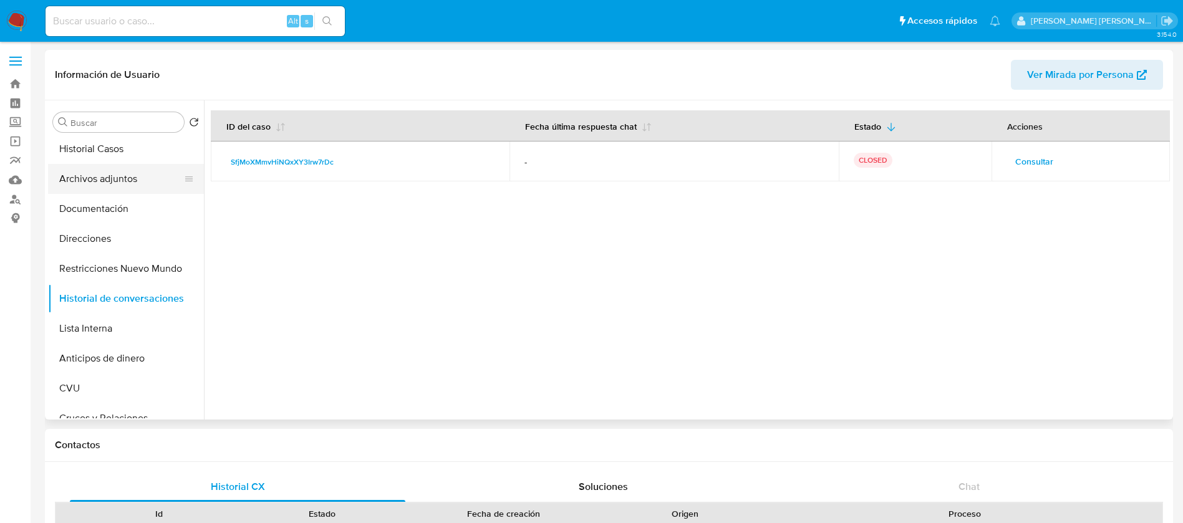
click at [107, 180] on button "Archivos adjuntos" at bounding box center [121, 179] width 146 height 30
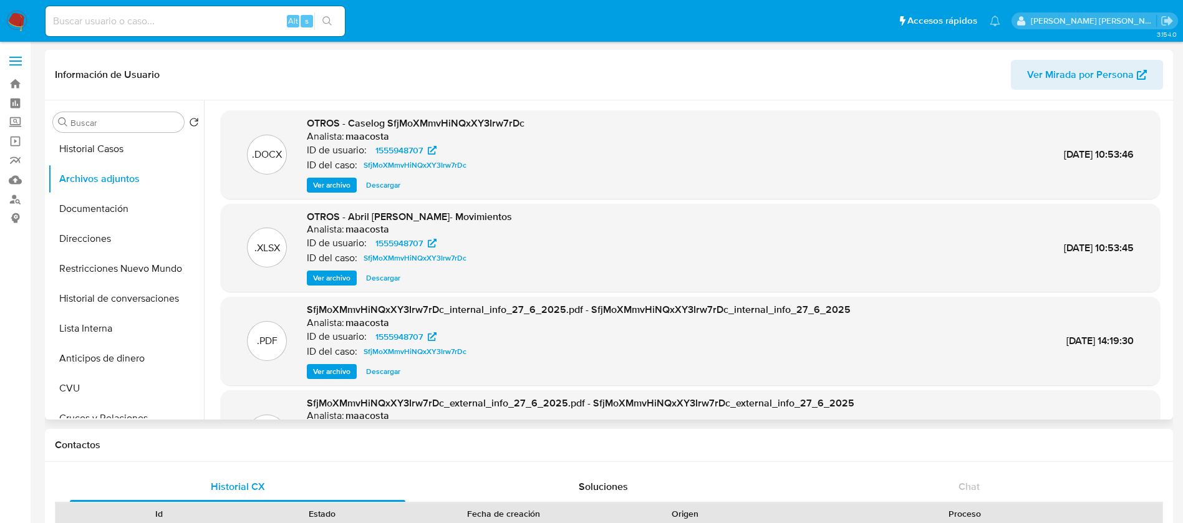
click at [341, 181] on span "Ver archivo" at bounding box center [331, 185] width 37 height 12
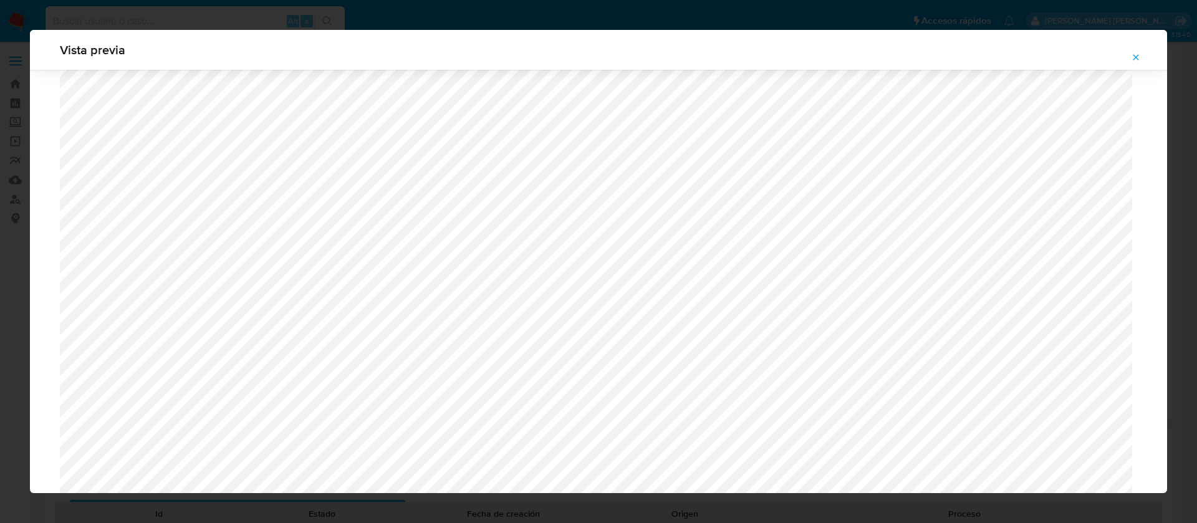
scroll to position [735, 0]
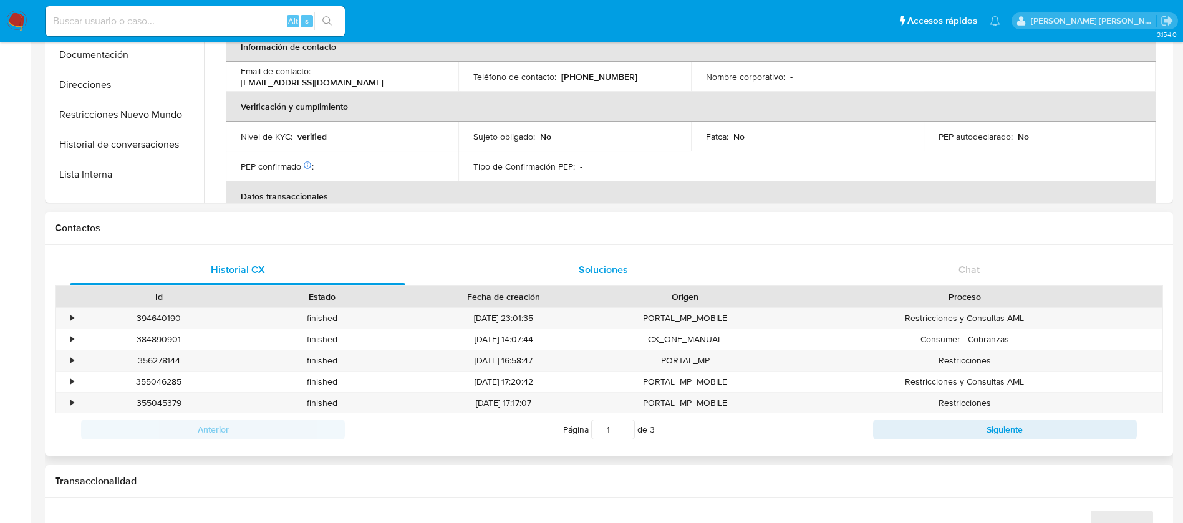
scroll to position [218, 0]
select select "10"
paste input "228125202"
click at [166, 26] on input "228125202" at bounding box center [195, 21] width 299 height 16
type input "228125202"
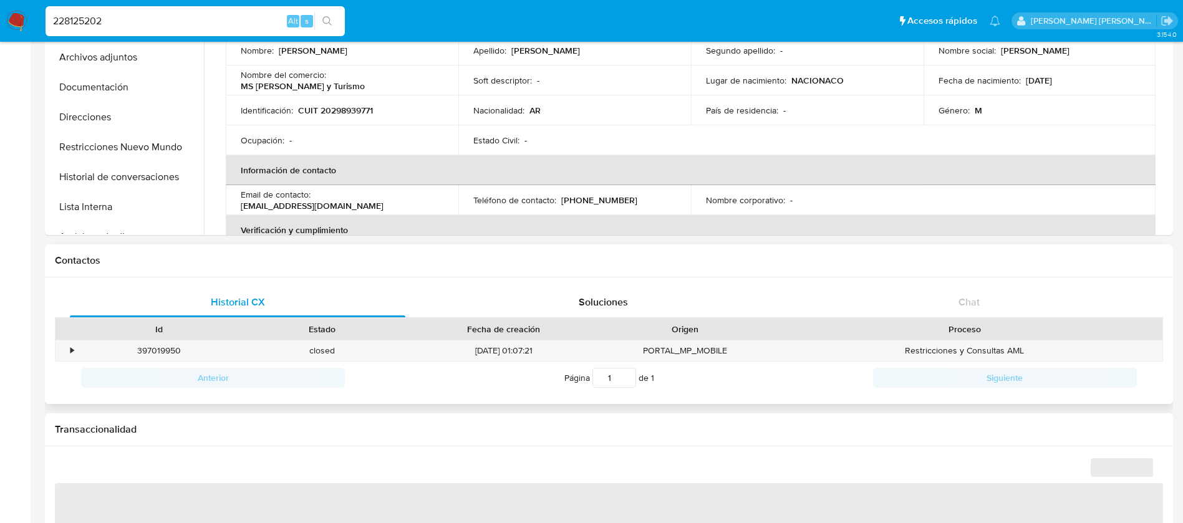
select select "10"
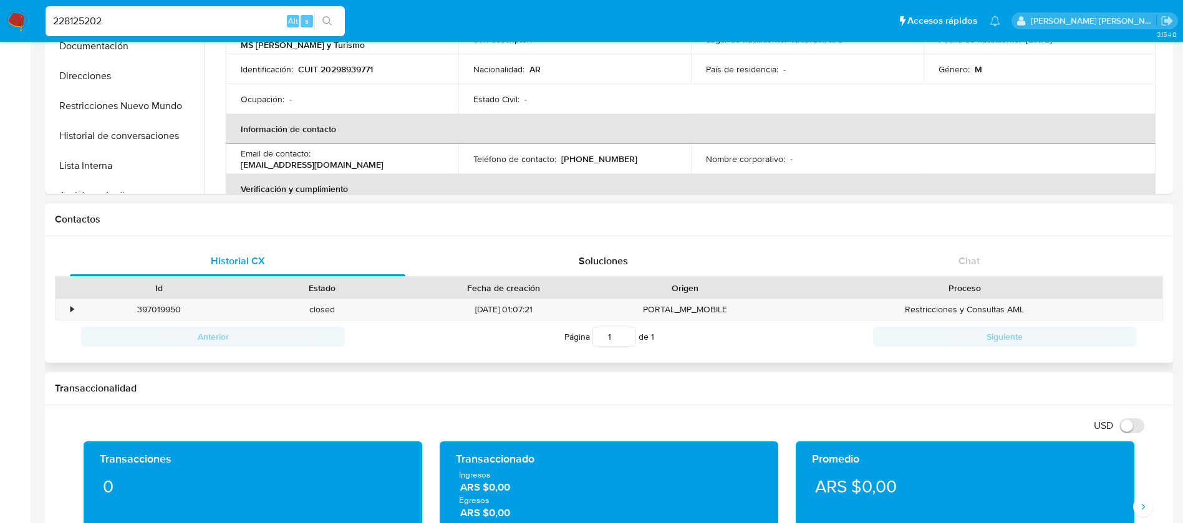
scroll to position [226, 0]
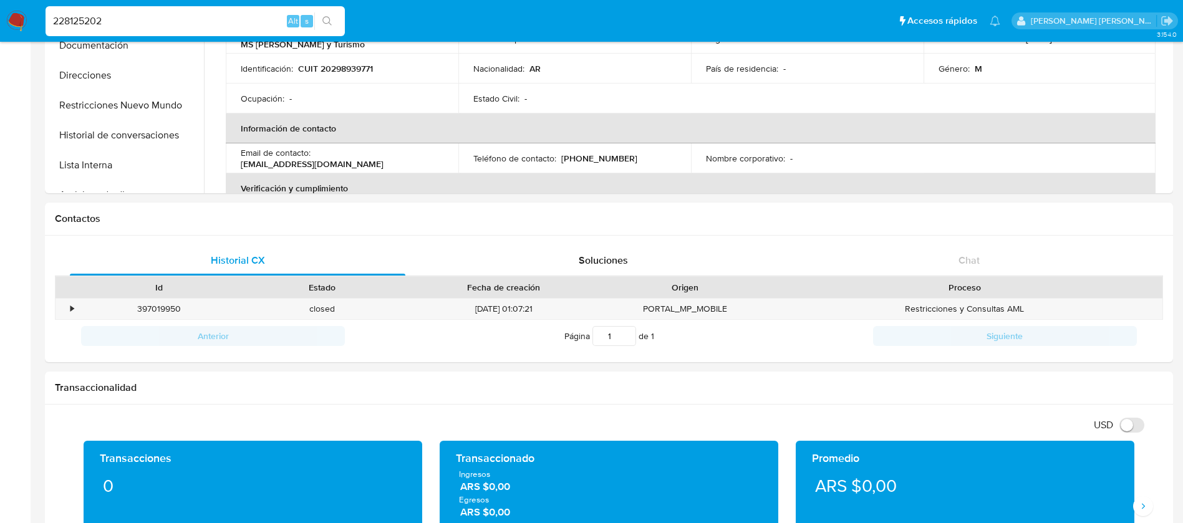
paste input "1555948707"
click at [167, 17] on input "1555948707" at bounding box center [195, 21] width 299 height 16
type input "1555948707"
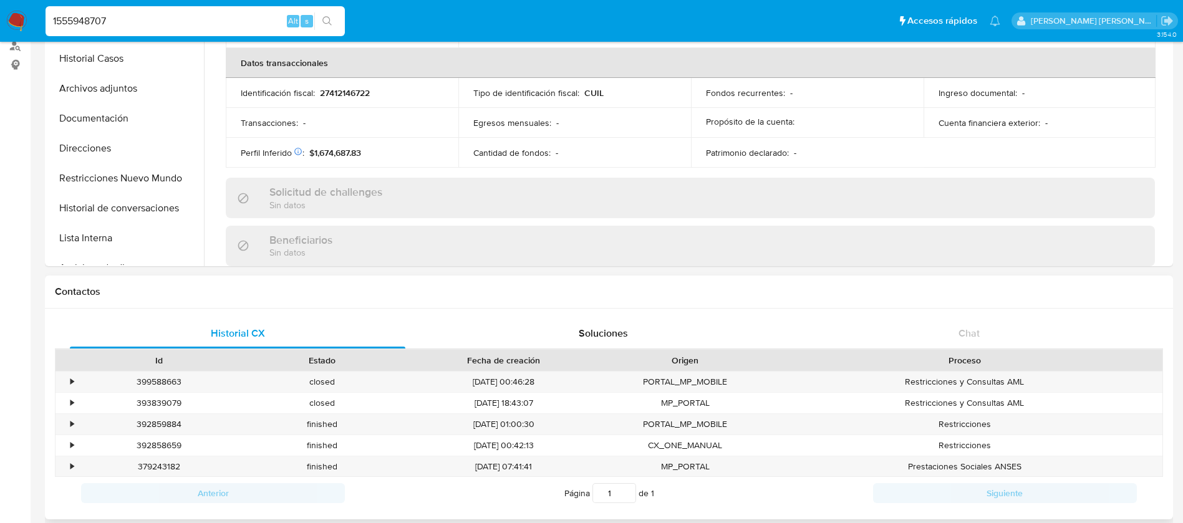
scroll to position [583, 0]
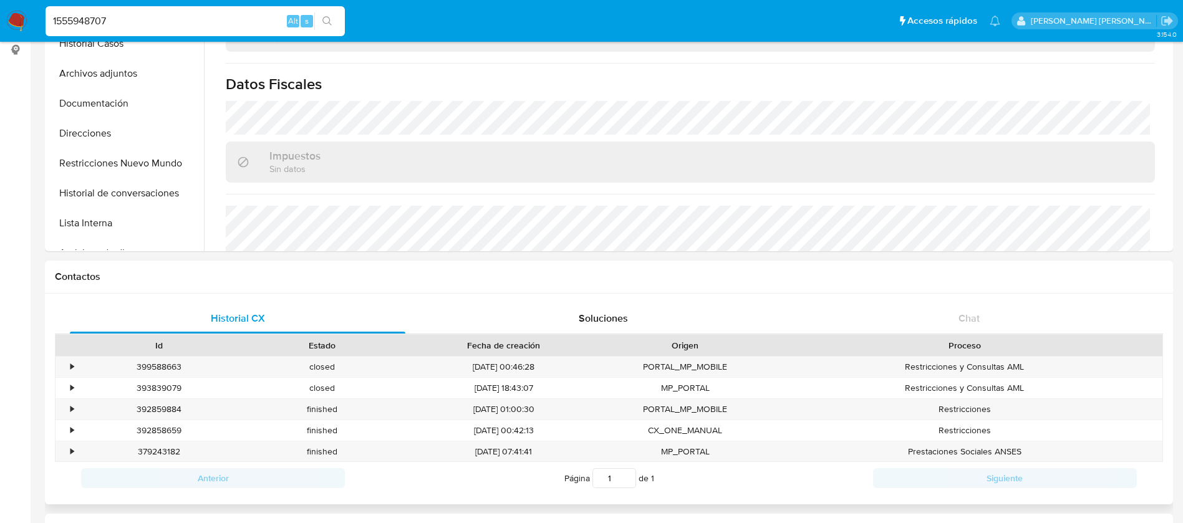
select select "10"
paste input "288597731"
click at [142, 19] on input "288597731" at bounding box center [195, 21] width 299 height 16
type input "288597731"
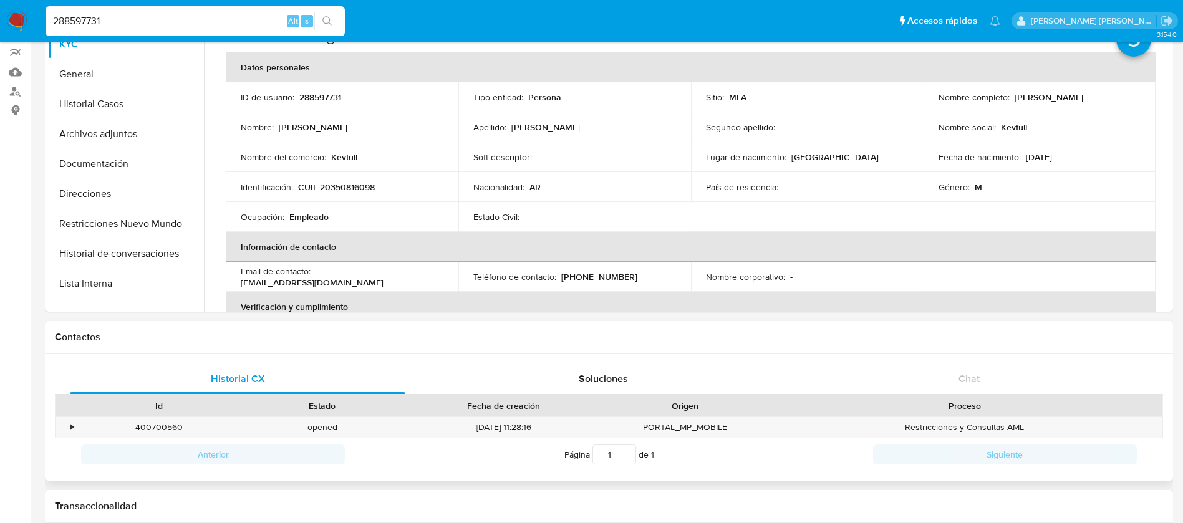
select select "10"
click at [104, 133] on button "Archivos adjuntos" at bounding box center [121, 132] width 146 height 30
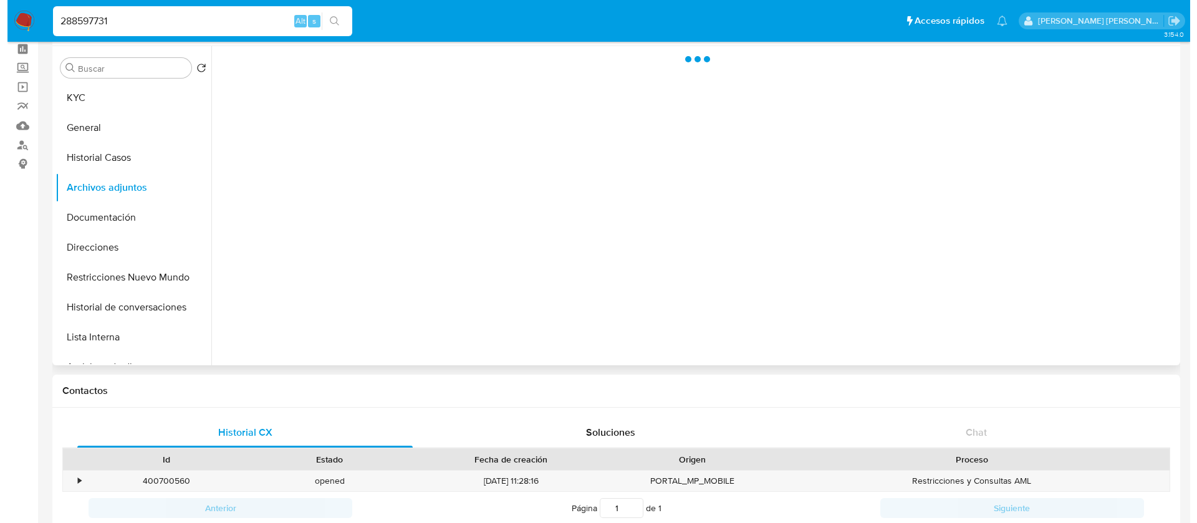
scroll to position [31, 0]
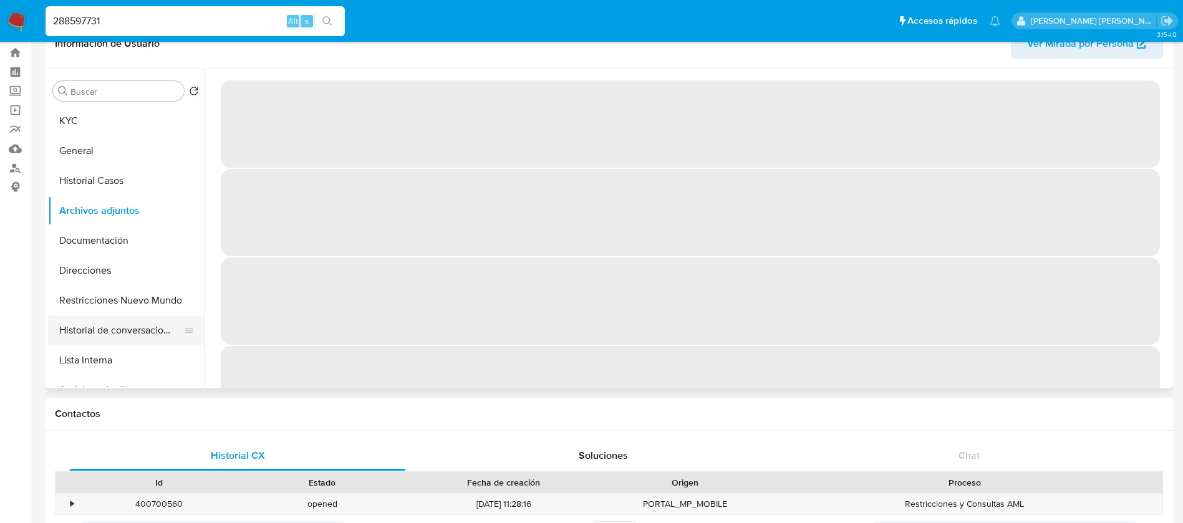
click at [107, 335] on button "Historial de conversaciones" at bounding box center [121, 331] width 146 height 30
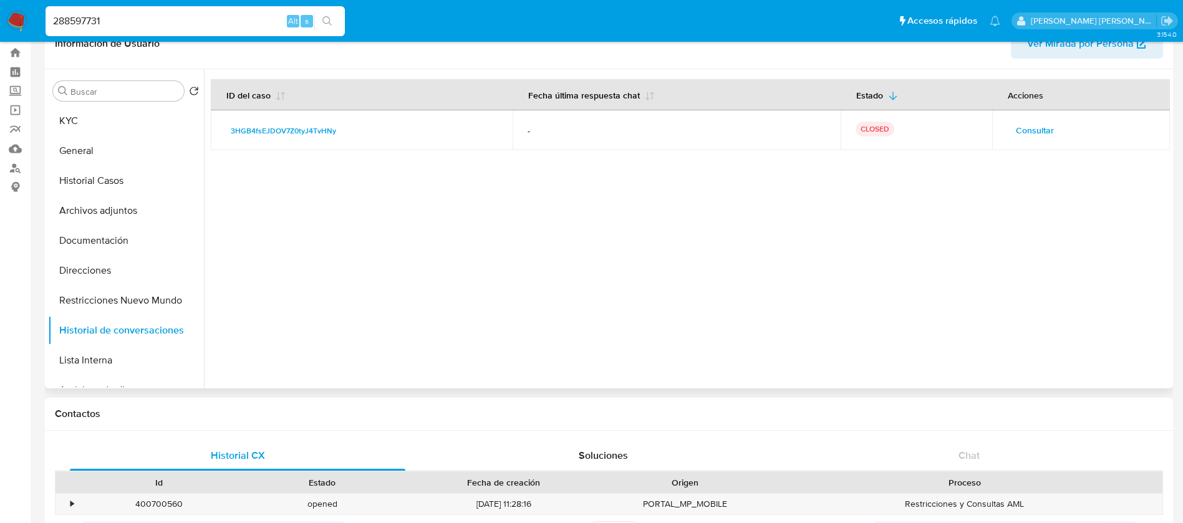
click at [1028, 127] on span "Consultar" at bounding box center [1035, 130] width 38 height 17
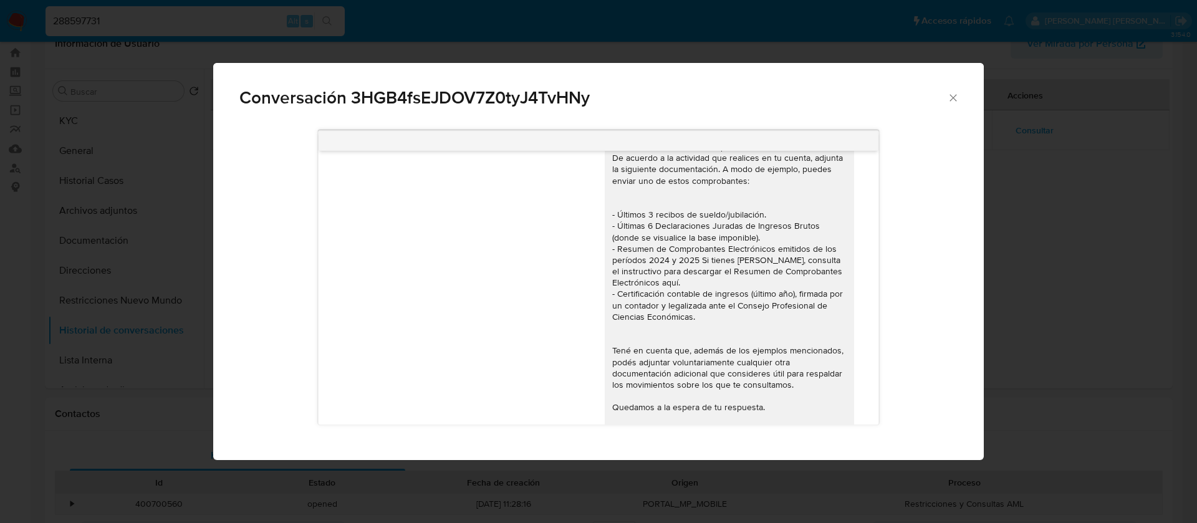
scroll to position [2055, 0]
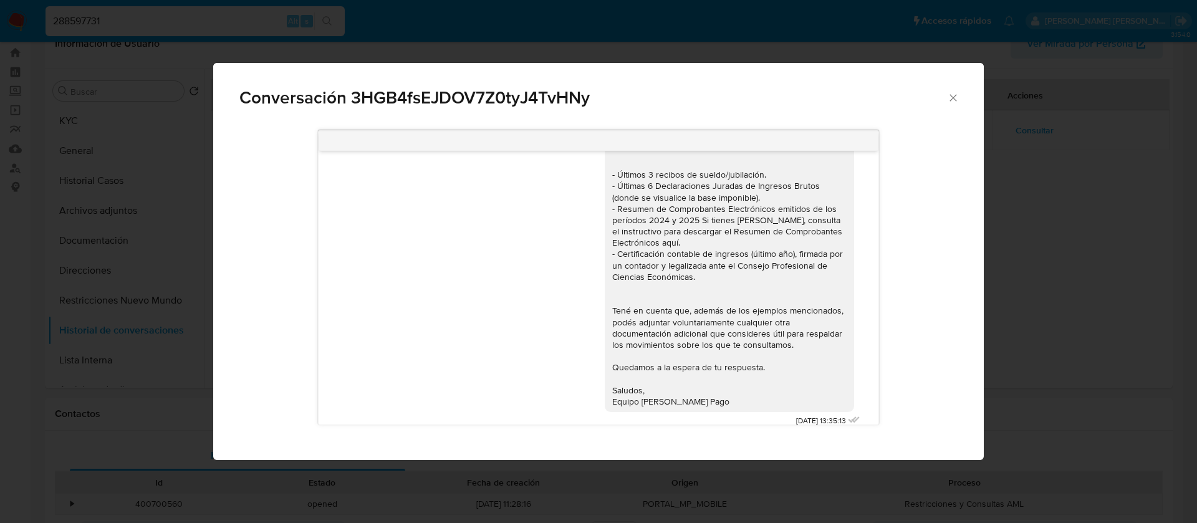
click at [114, 248] on div "Conversación 3HGB4fsEJDOV7Z0tyJ4TvHNy 19/05/2025 13:08:55 Hola, Esperamos que t…" at bounding box center [598, 261] width 1197 height 523
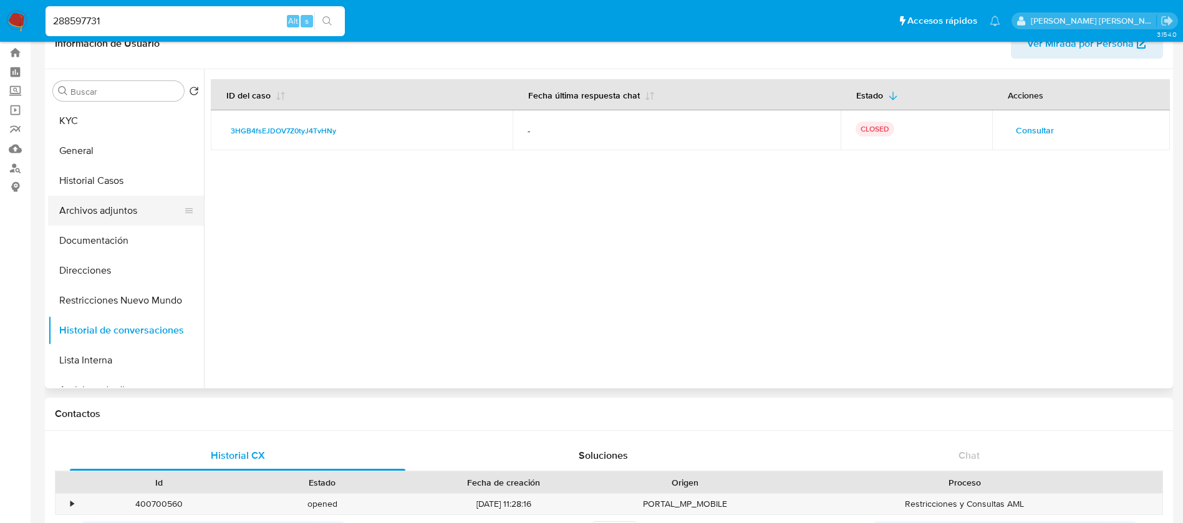
click at [91, 200] on button "Archivos adjuntos" at bounding box center [121, 211] width 146 height 30
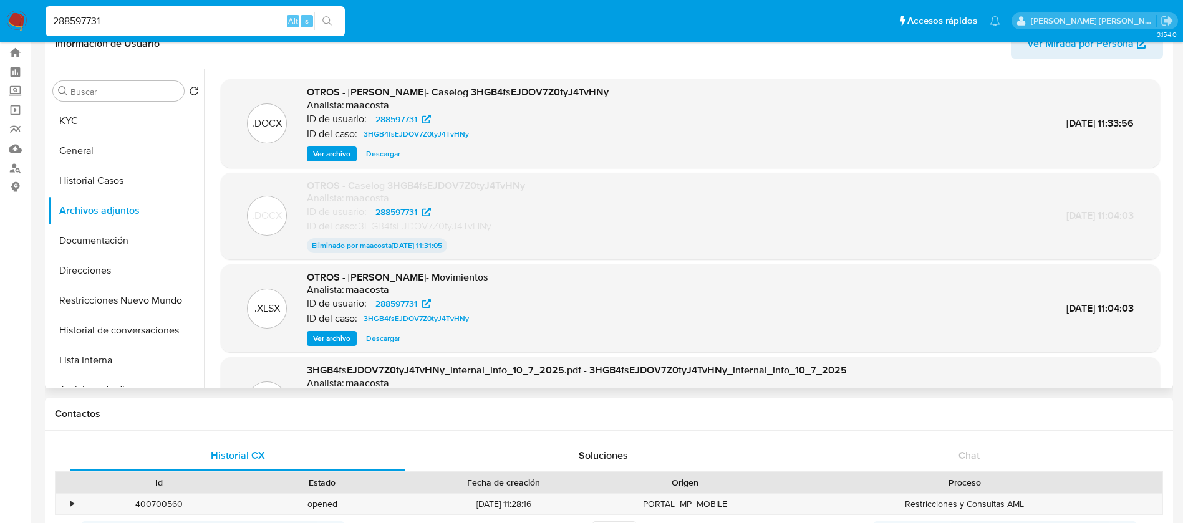
click at [329, 151] on span "Ver archivo" at bounding box center [331, 154] width 37 height 12
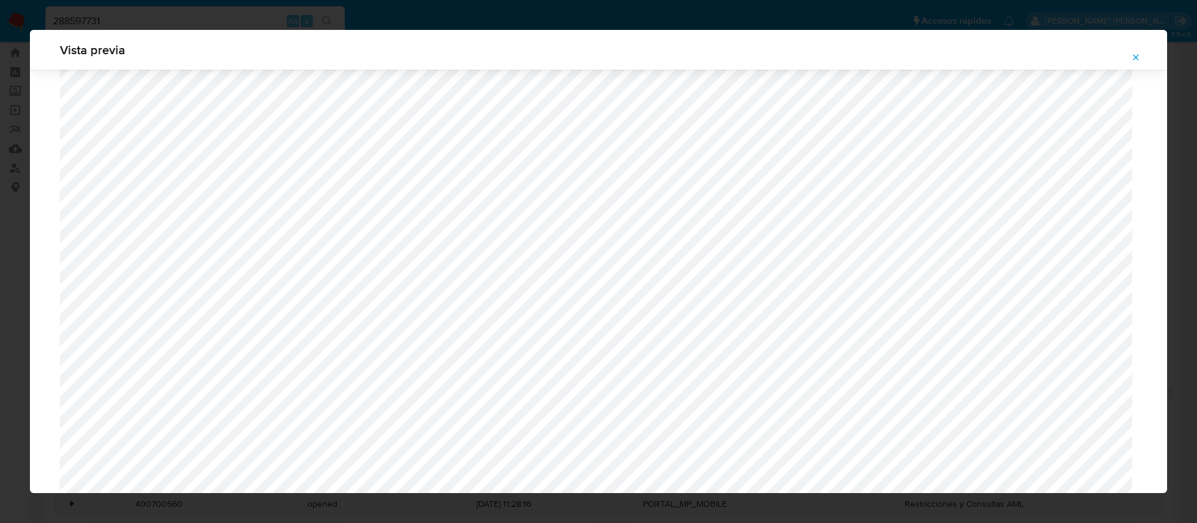
scroll to position [773, 0]
click at [496, 19] on div "Vista previa" at bounding box center [598, 261] width 1197 height 523
click at [1140, 59] on icon "Attachment preview" at bounding box center [1136, 57] width 10 height 10
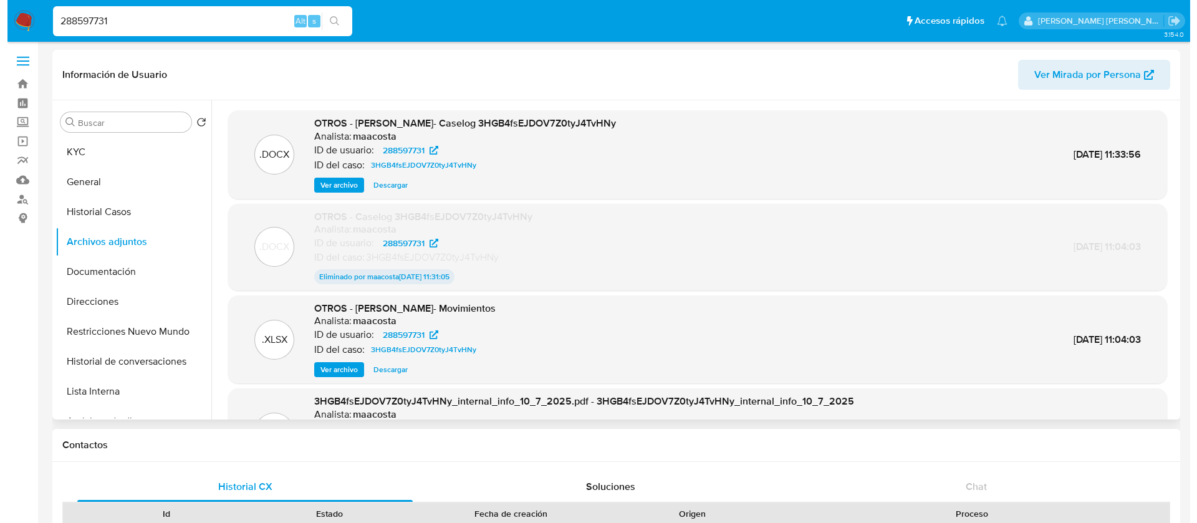
scroll to position [1, 0]
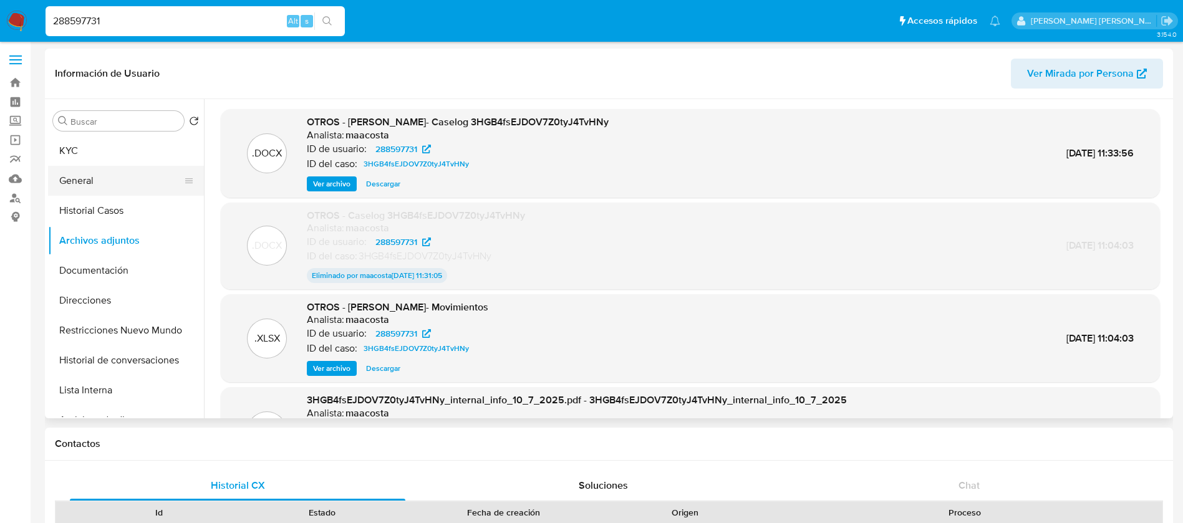
click at [75, 175] on button "General" at bounding box center [121, 181] width 146 height 30
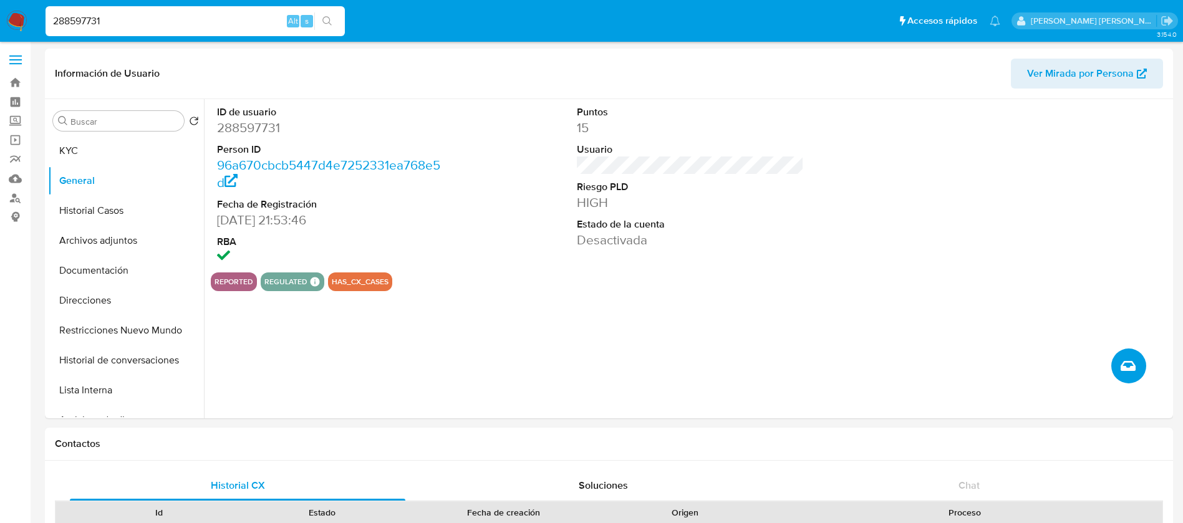
click at [1137, 362] on button "Crear caso manual" at bounding box center [1128, 366] width 35 height 35
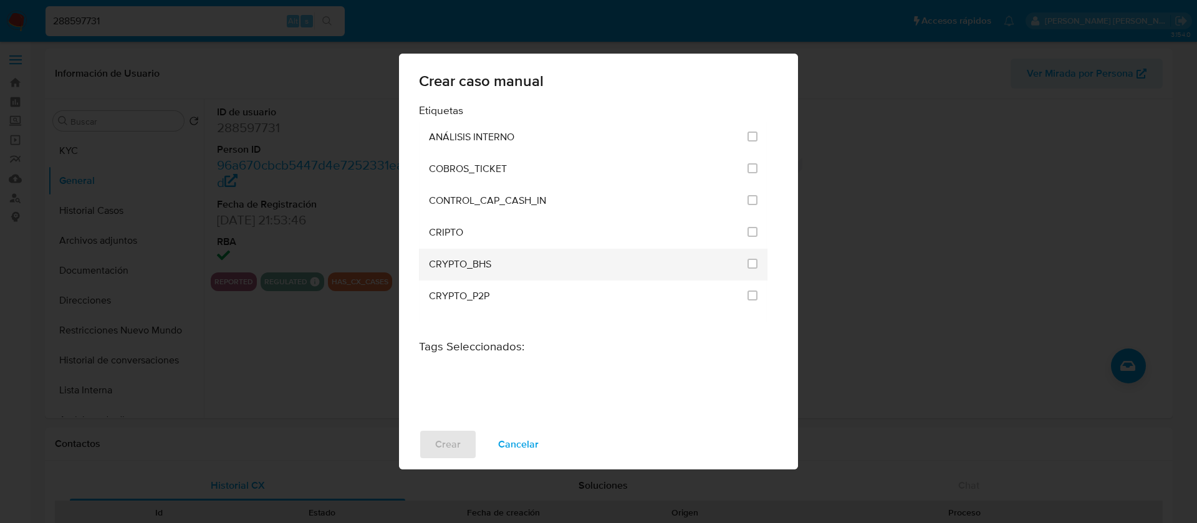
scroll to position [2492, 0]
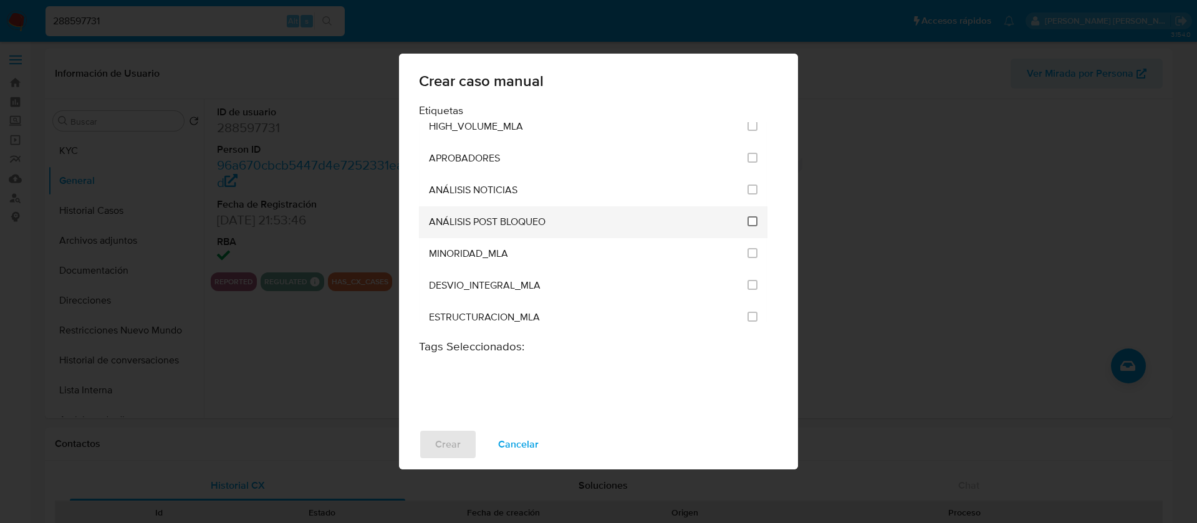
click at [751, 220] on input "3249" at bounding box center [753, 221] width 10 height 10
checkbox input "true"
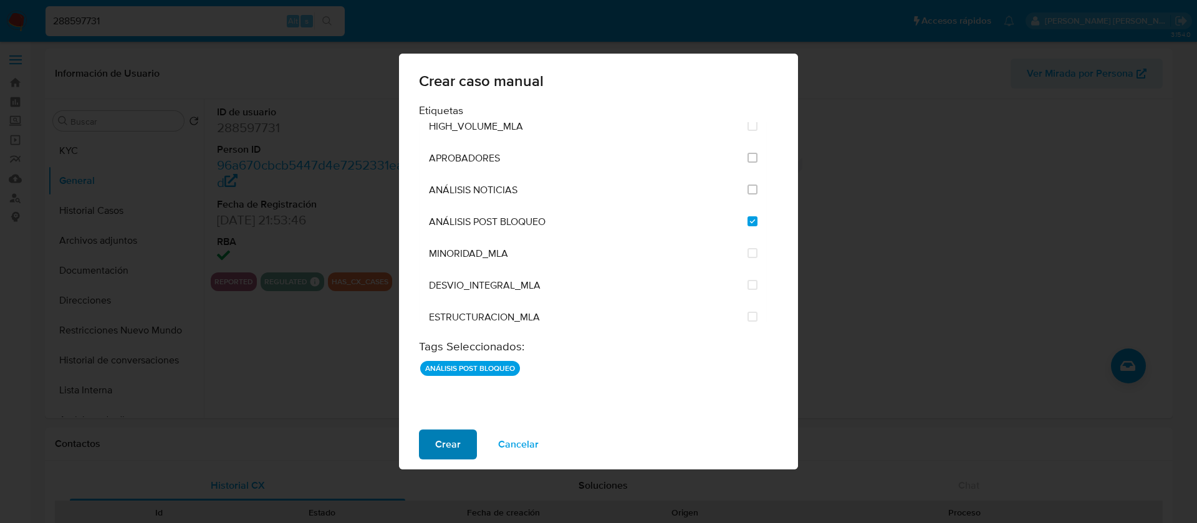
click at [445, 448] on span "Crear" at bounding box center [448, 444] width 26 height 27
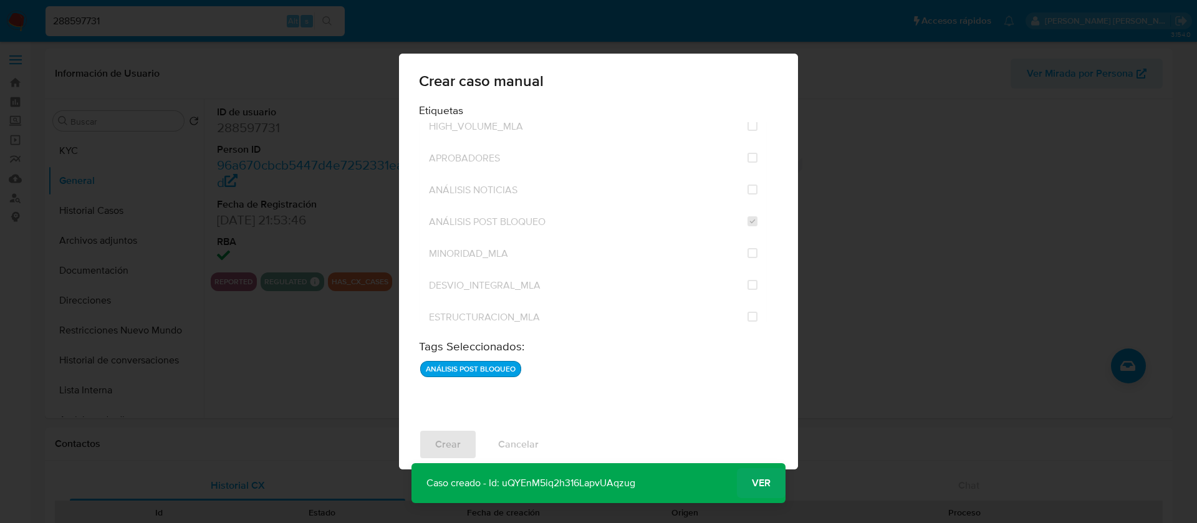
click at [758, 483] on span "Ver" at bounding box center [761, 483] width 19 height 0
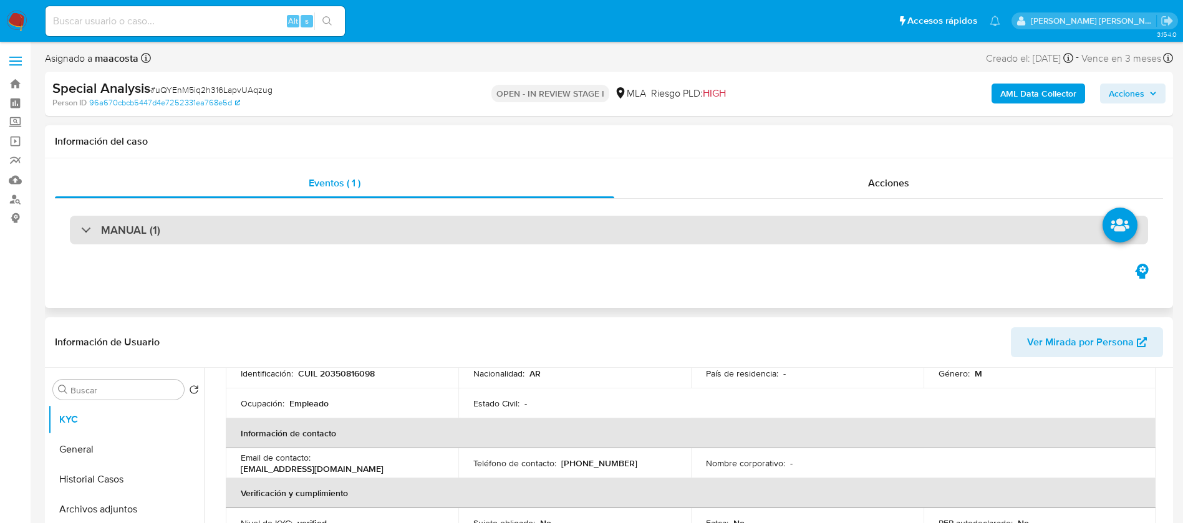
scroll to position [241, 0]
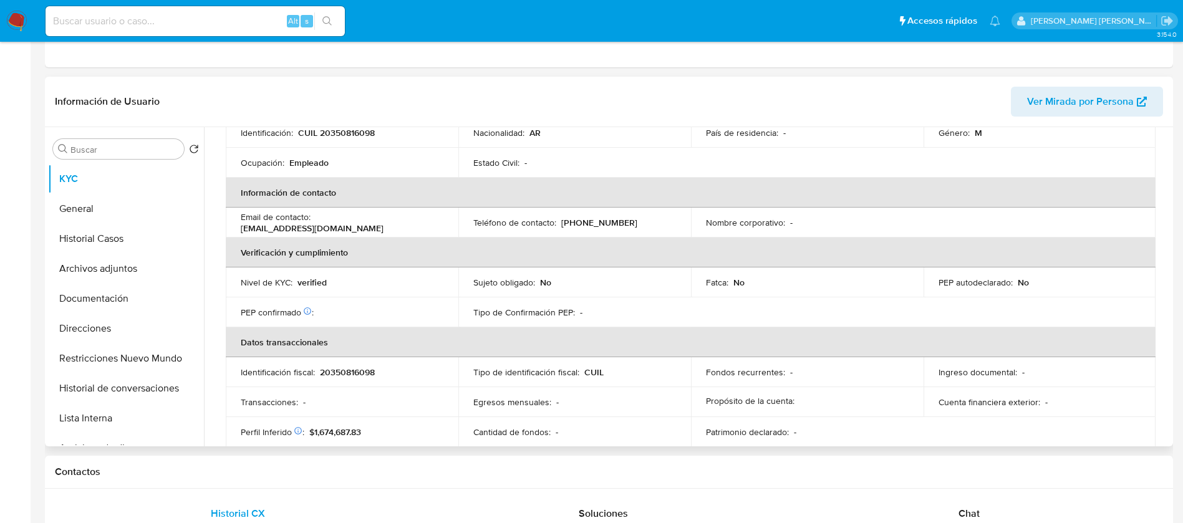
select select "10"
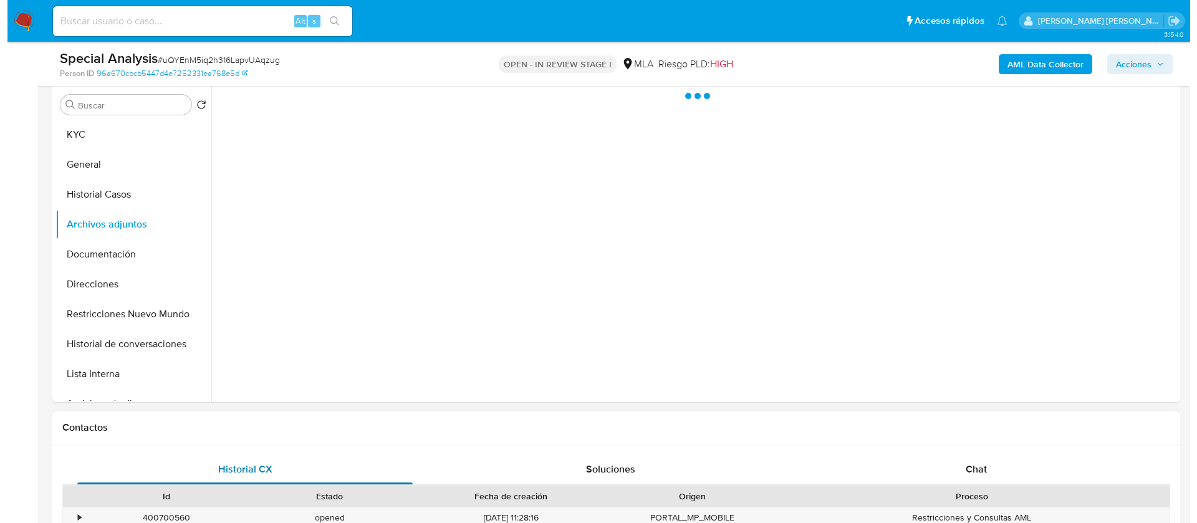
scroll to position [0, 0]
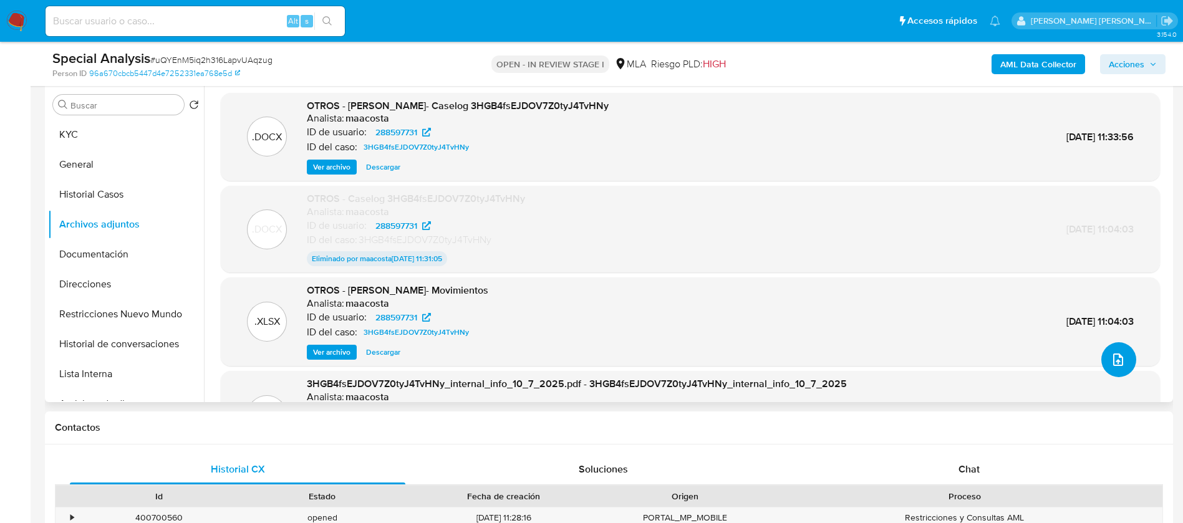
click at [1116, 347] on button "upload-file" at bounding box center [1118, 359] width 35 height 35
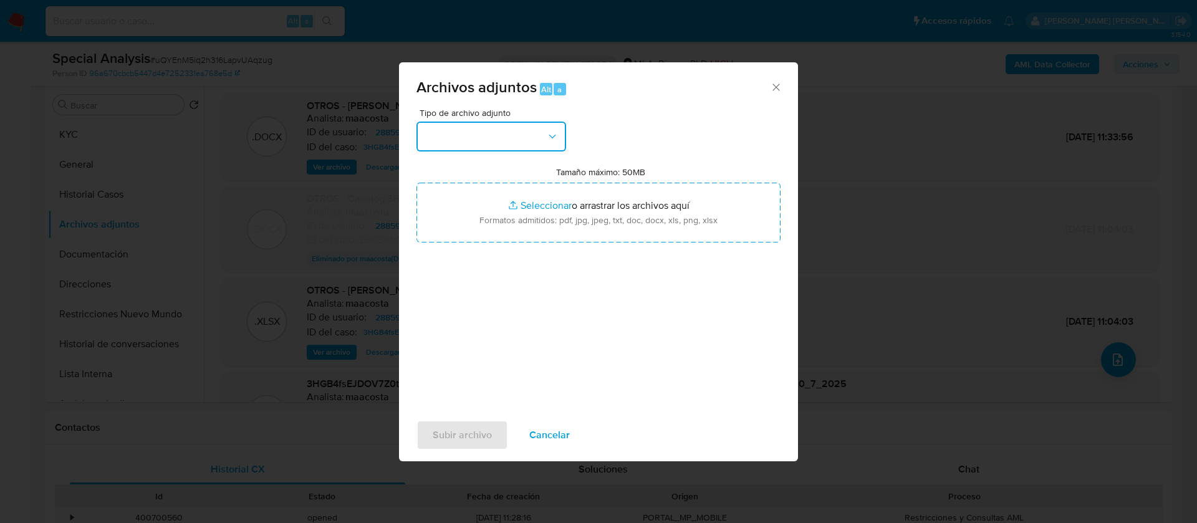
click at [525, 147] on button "button" at bounding box center [492, 137] width 150 height 30
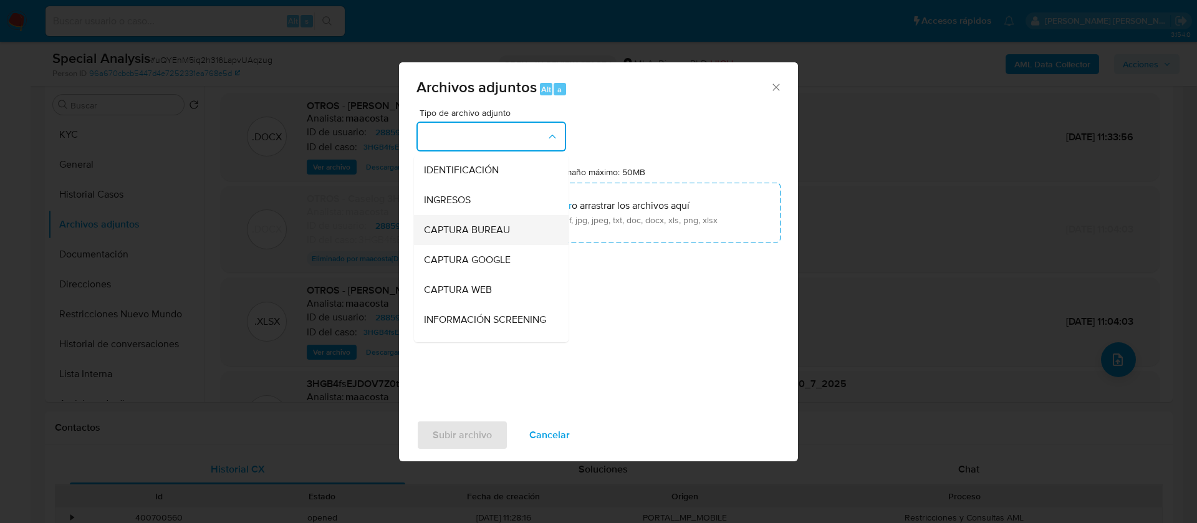
scroll to position [148, 0]
click at [443, 268] on span "OTROS" at bounding box center [440, 262] width 32 height 12
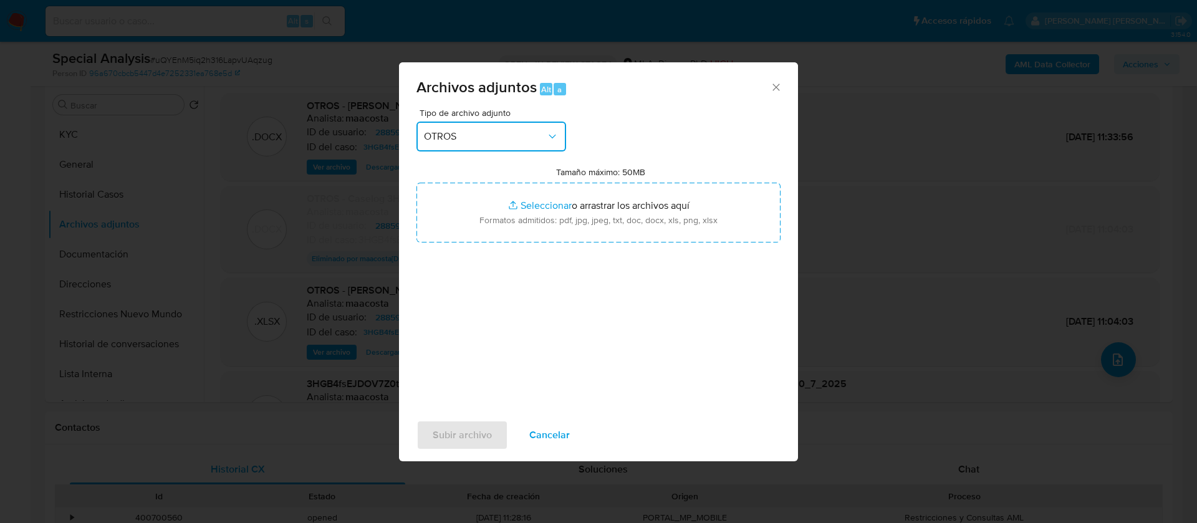
click at [486, 143] on button "OTROS" at bounding box center [492, 137] width 150 height 30
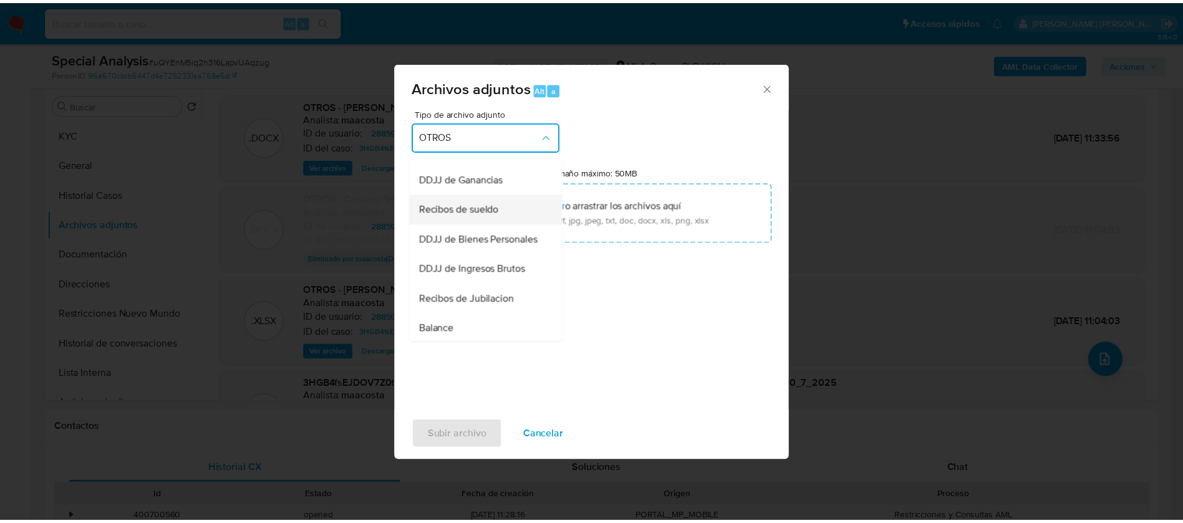
scroll to position [291, 0]
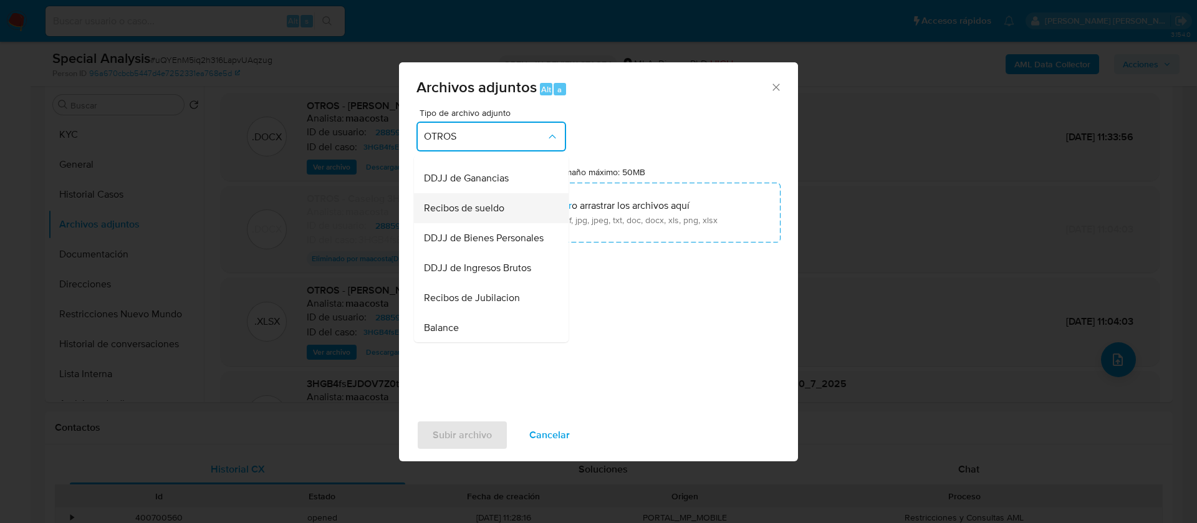
click at [471, 215] on span "Recibos de sueldo" at bounding box center [464, 208] width 80 height 12
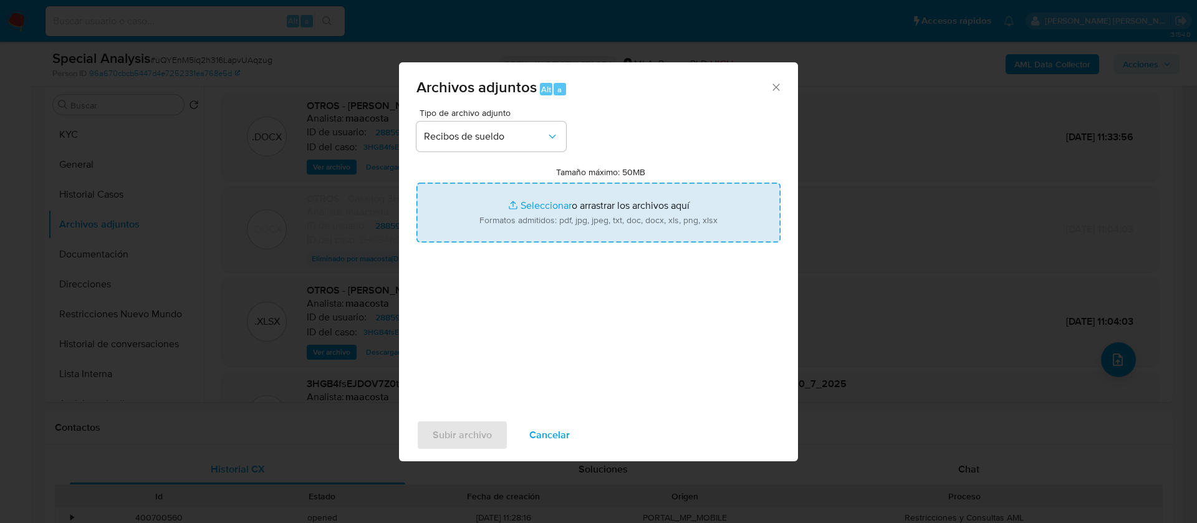
type input "C:\fakepath\Recibo de sueldo- TULL KEVIN NICOLAS.pdf"
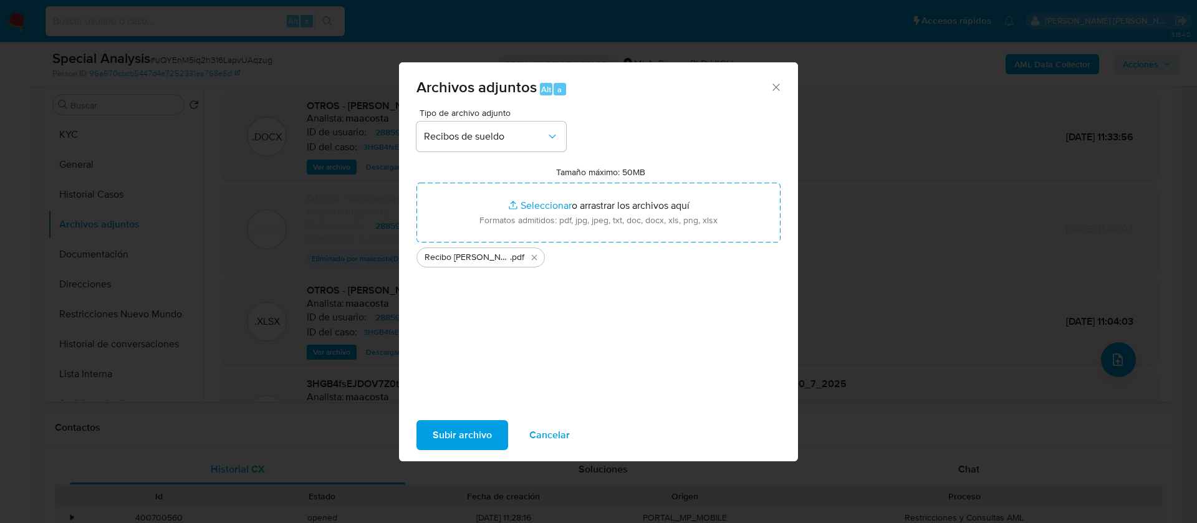
click at [436, 431] on span "Subir archivo" at bounding box center [462, 435] width 59 height 27
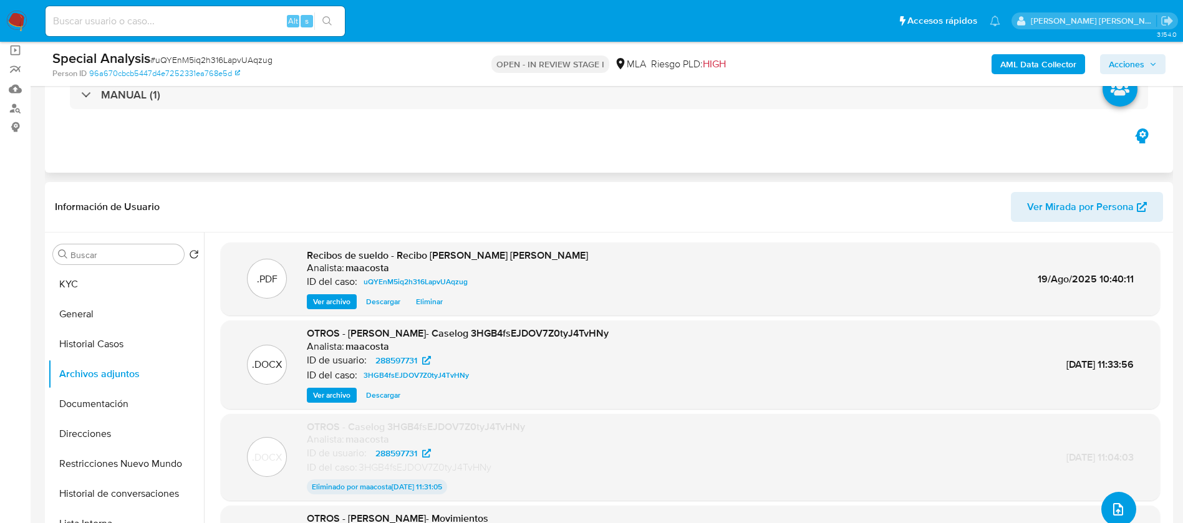
scroll to position [89, 0]
click at [1132, 59] on span "Acciones" at bounding box center [1127, 64] width 36 height 20
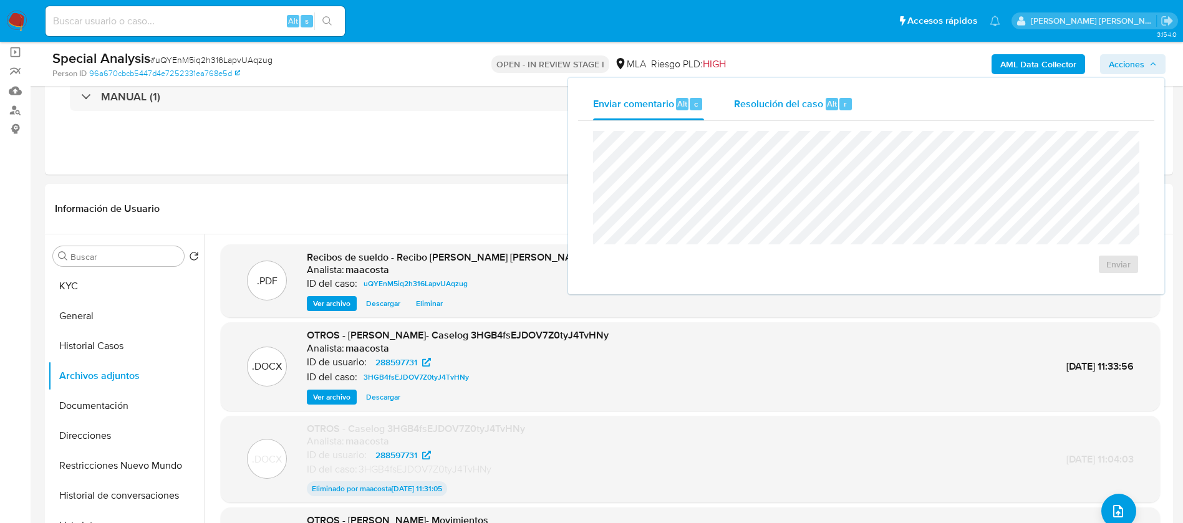
click at [781, 104] on span "Resolución del caso" at bounding box center [778, 103] width 89 height 14
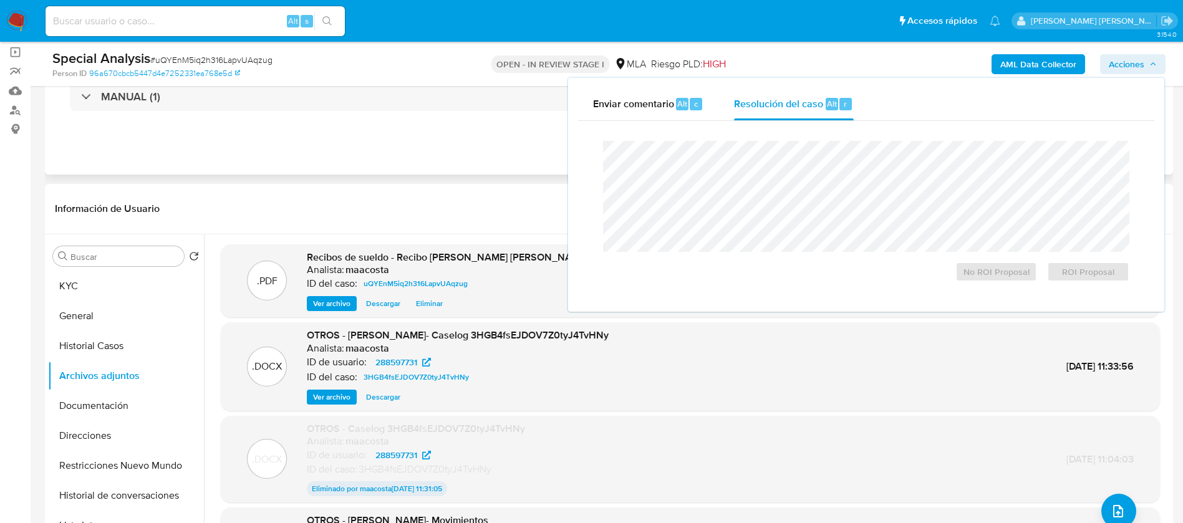
click at [204, 114] on div "MANUAL (1)" at bounding box center [609, 96] width 1108 height 62
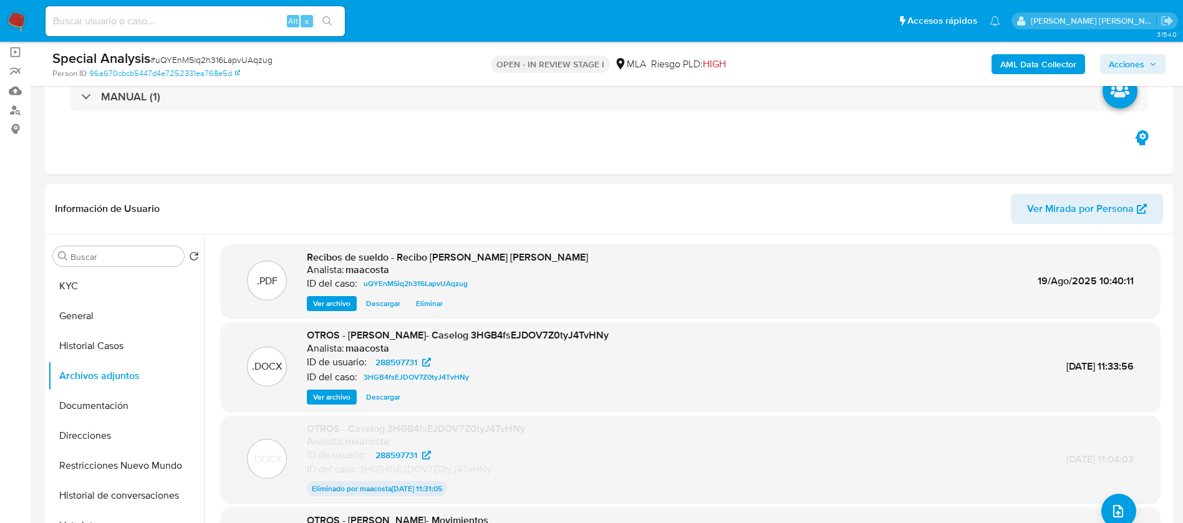
click at [1148, 71] on span "Acciones" at bounding box center [1133, 63] width 48 height 17
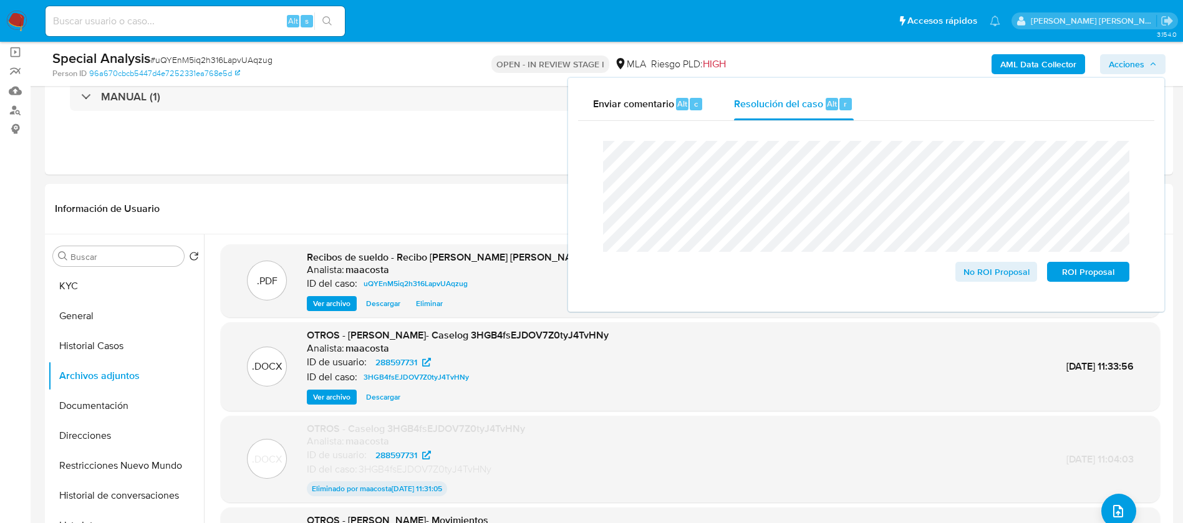
click at [0, 0] on lt-span "Habiéndose" at bounding box center [0, 0] width 0 height 0
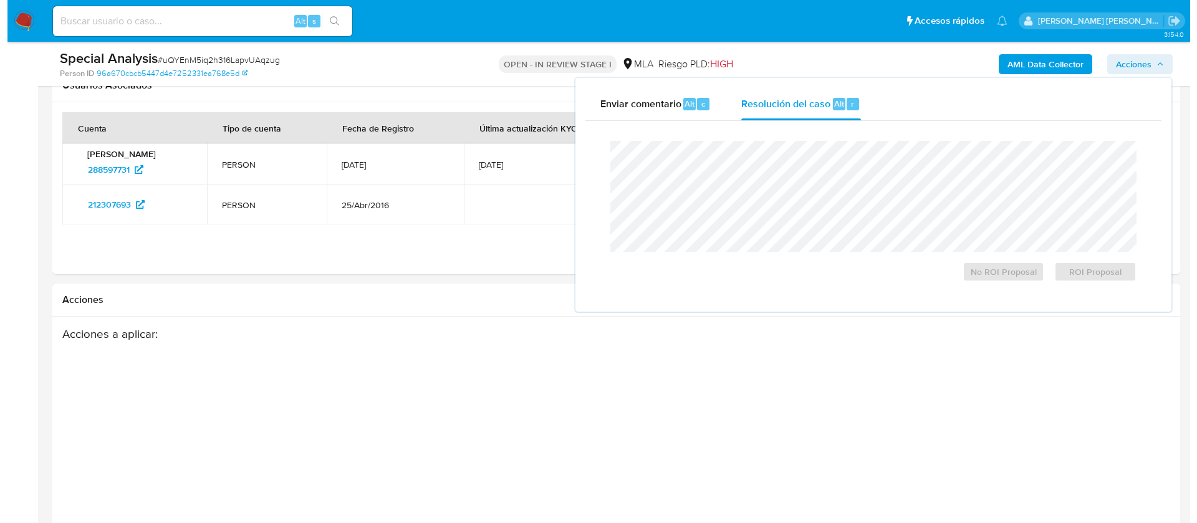
scroll to position [1911, 0]
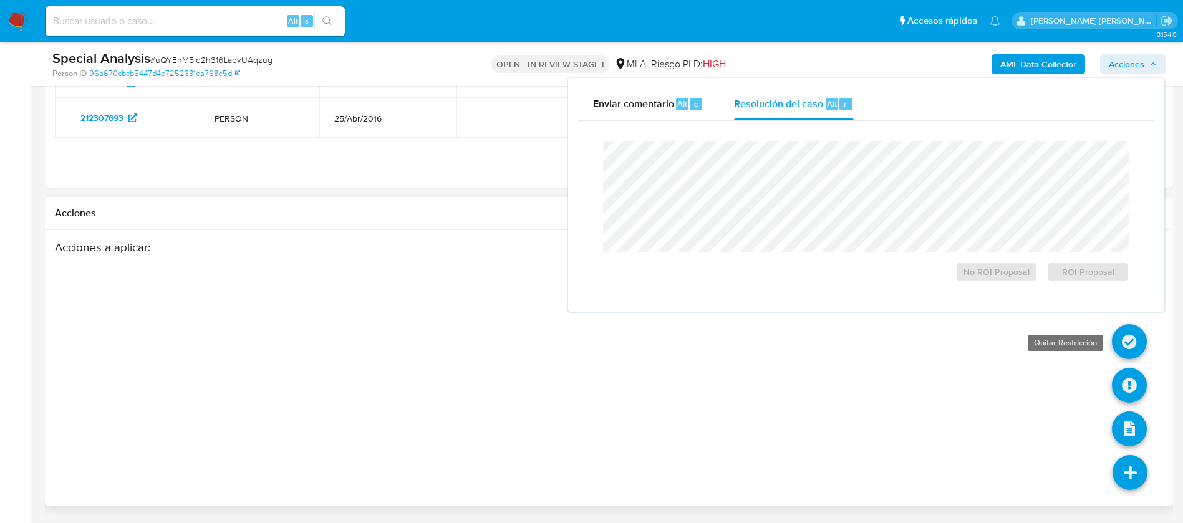
click at [1126, 347] on icon at bounding box center [1129, 341] width 35 height 35
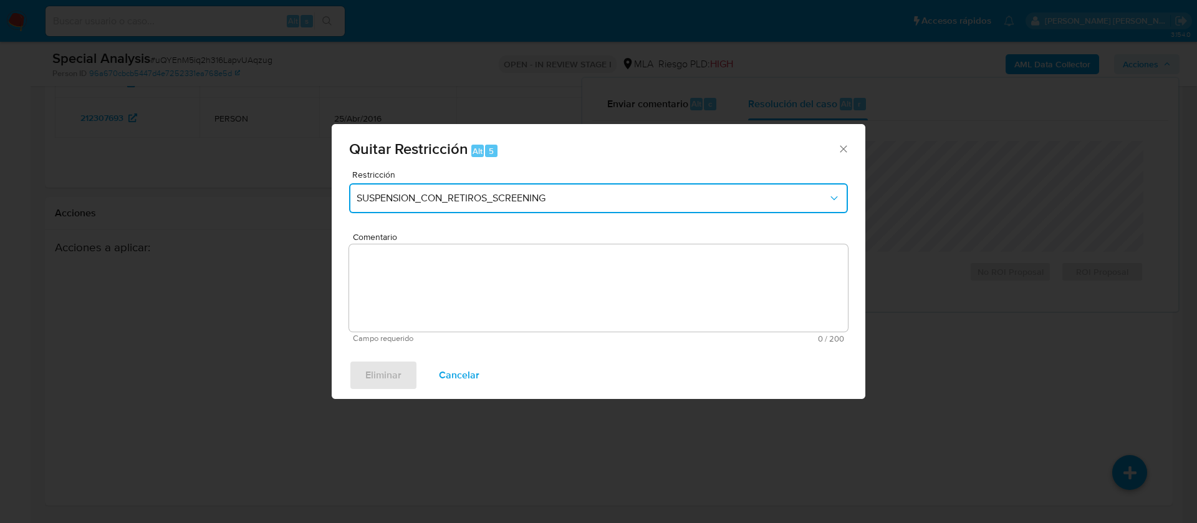
click at [591, 200] on span "SUSPENSION_CON_RETIROS_SCREENING" at bounding box center [592, 198] width 471 height 12
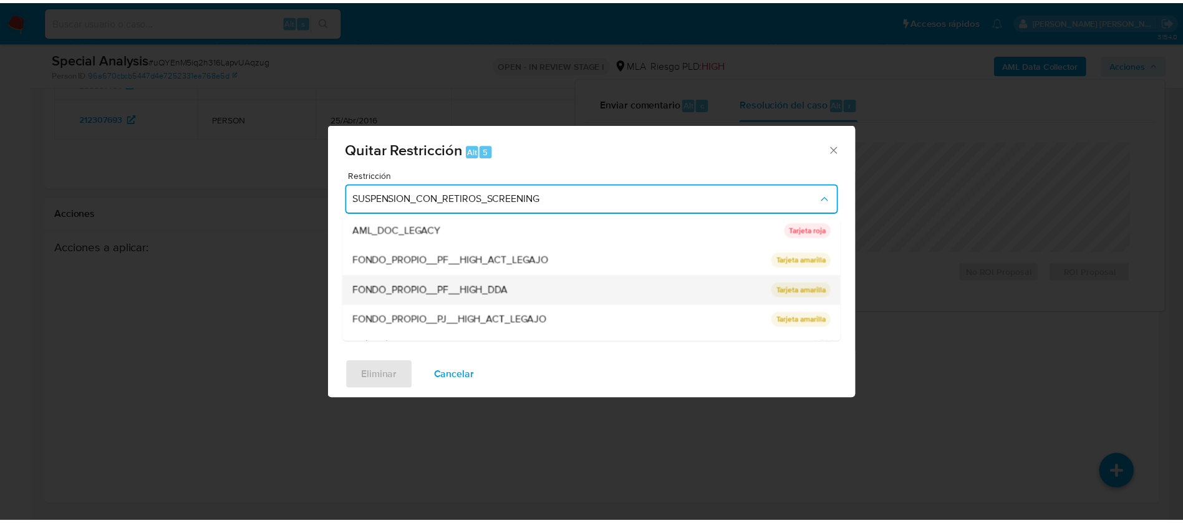
scroll to position [205, 0]
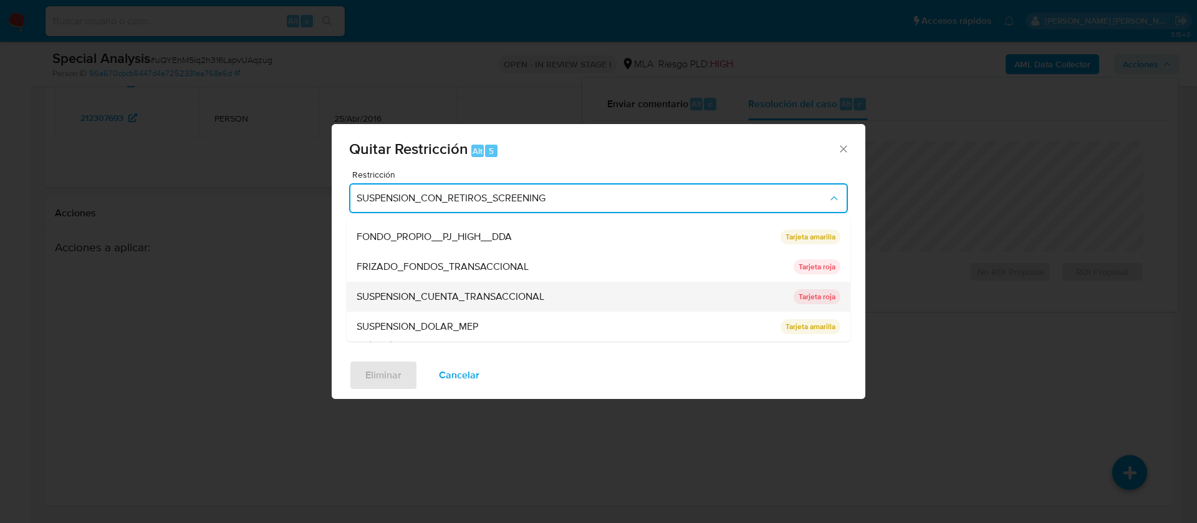
click at [445, 291] on span "SUSPENSION_CUENTA_TRANSACCIONAL" at bounding box center [451, 297] width 188 height 12
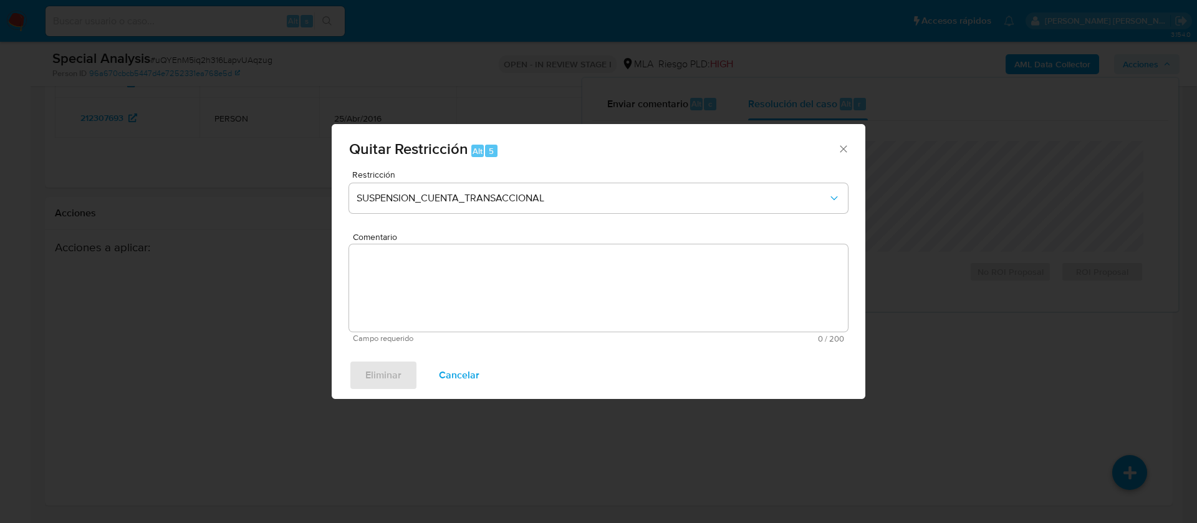
click at [422, 303] on textarea "Comentario" at bounding box center [598, 287] width 499 height 87
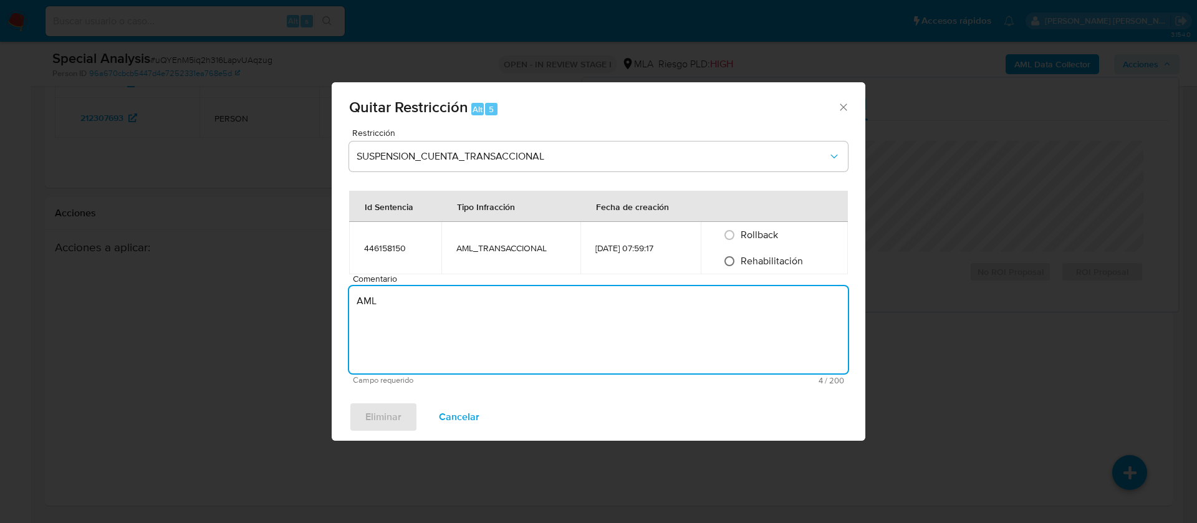
type textarea "AML"
click at [735, 264] on input "Rehabilitación" at bounding box center [730, 261] width 20 height 20
radio input "true"
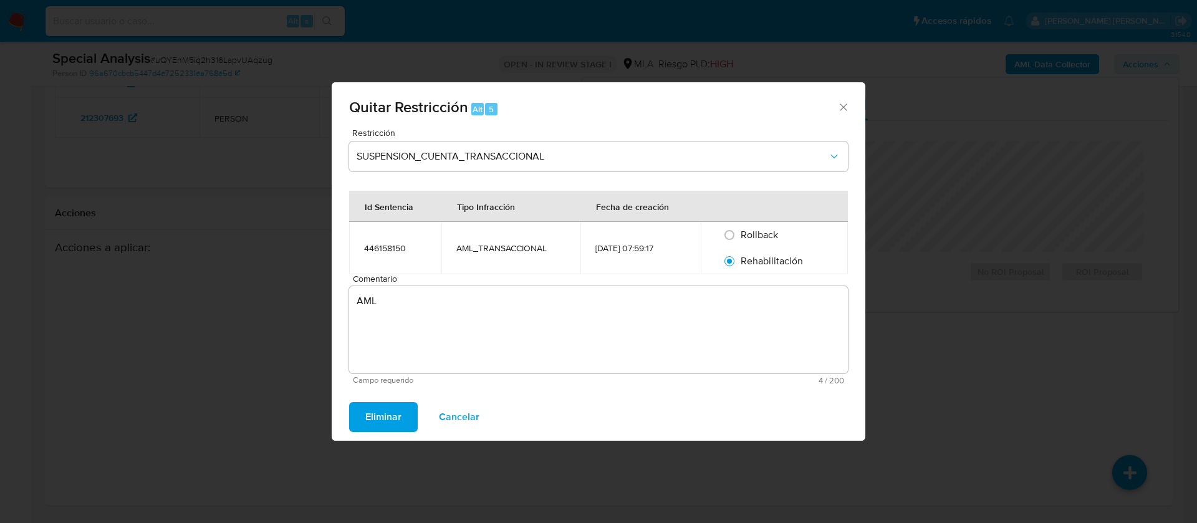
click at [392, 418] on span "Eliminar" at bounding box center [383, 416] width 36 height 27
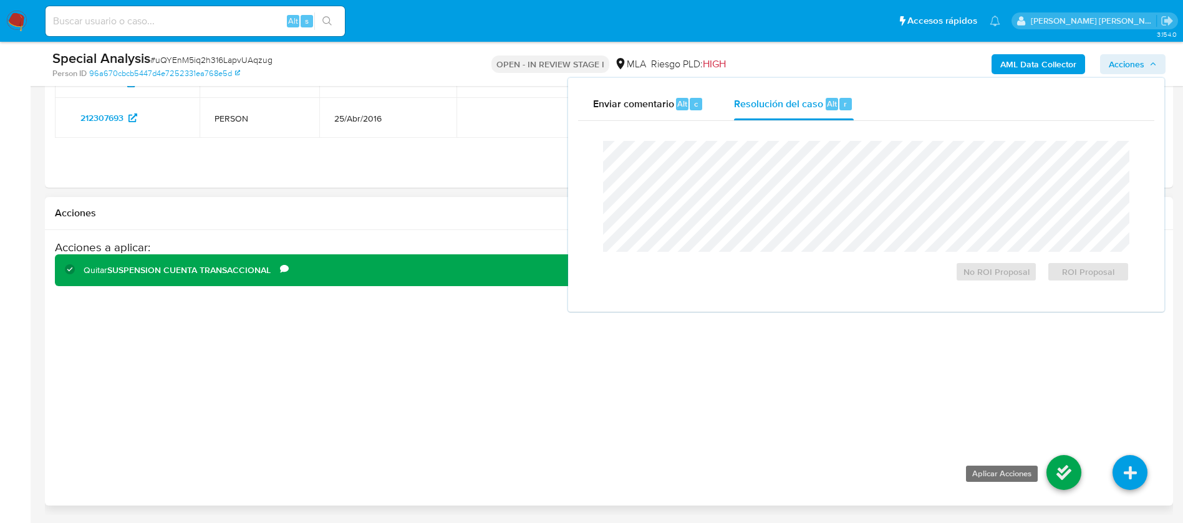
click at [1058, 468] on icon at bounding box center [1063, 472] width 35 height 35
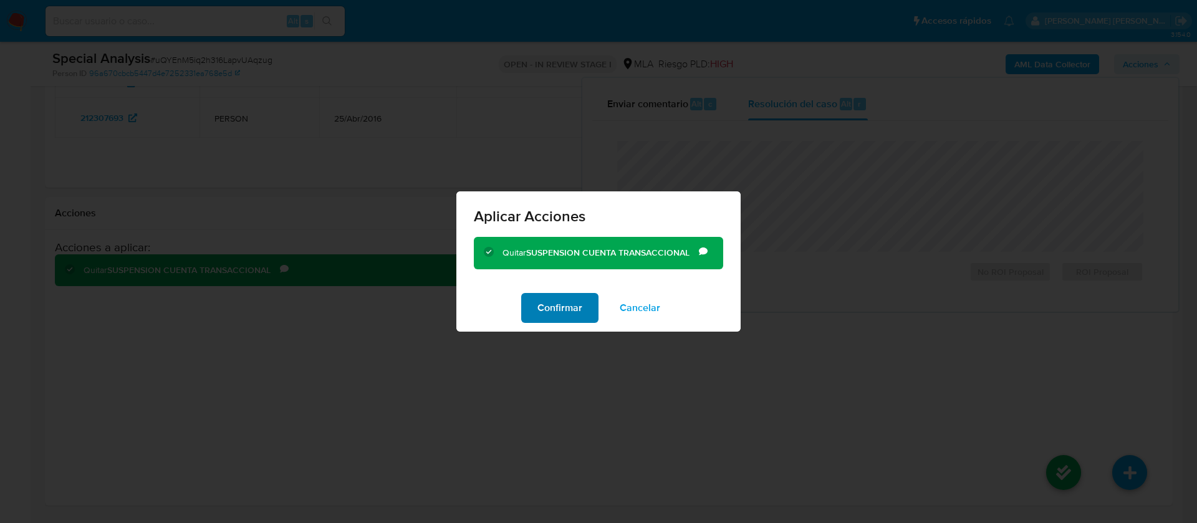
click at [559, 311] on span "Confirmar" at bounding box center [560, 307] width 45 height 27
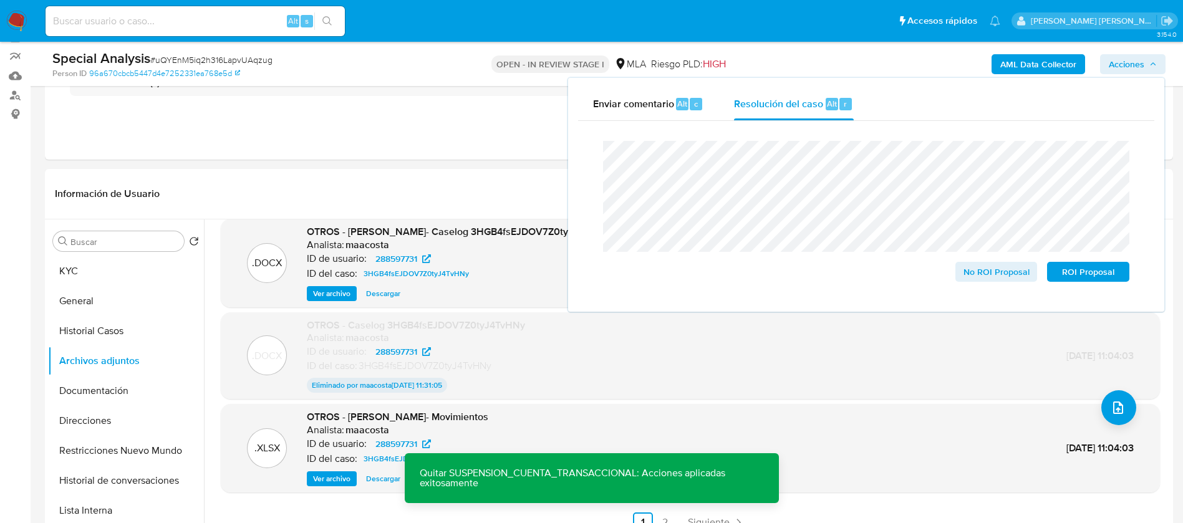
scroll to position [95, 0]
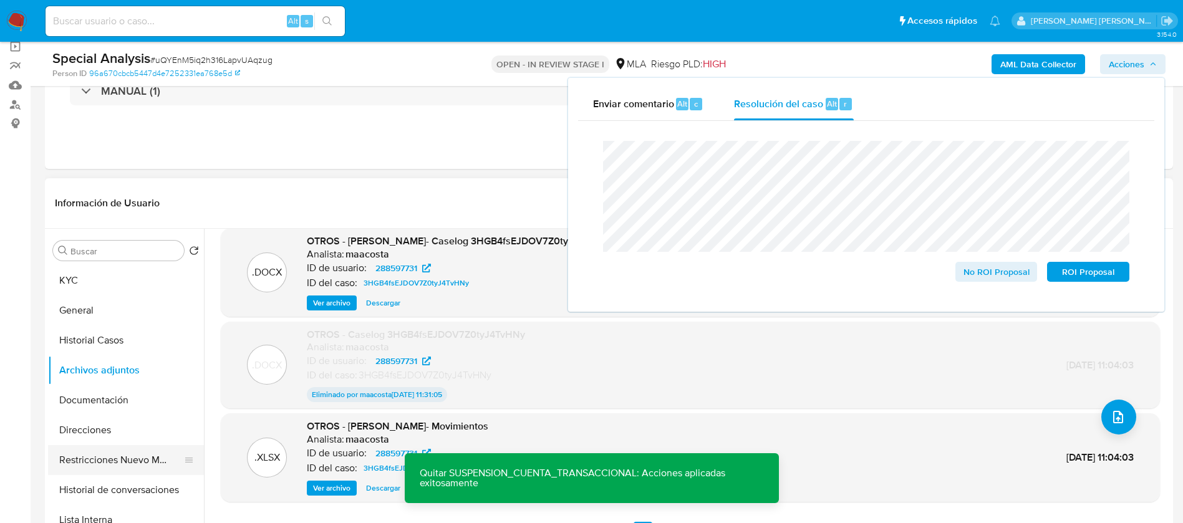
click at [138, 455] on button "Restricciones Nuevo Mundo" at bounding box center [121, 460] width 146 height 30
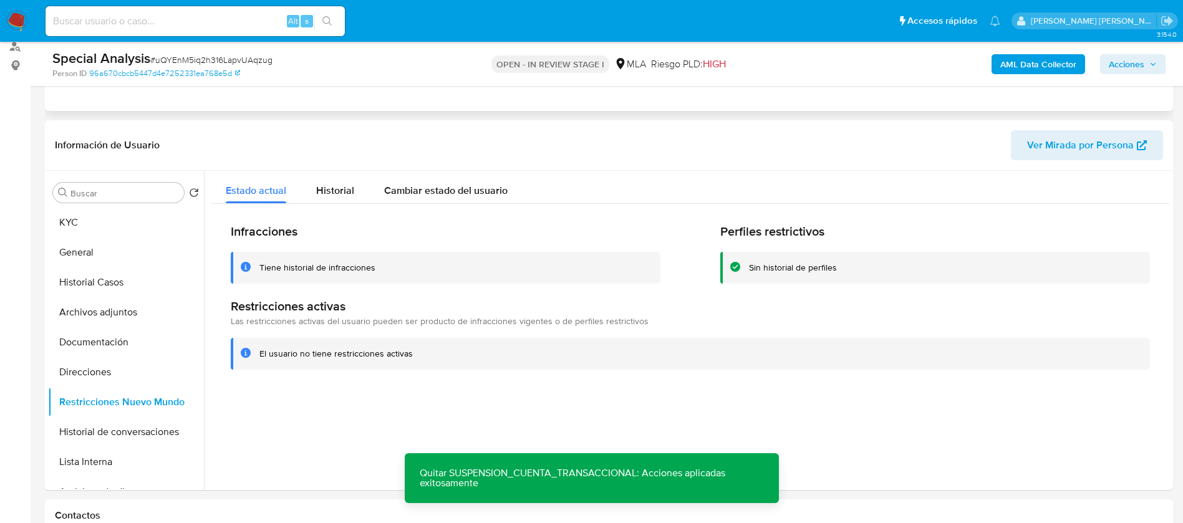
scroll to position [154, 0]
click at [1124, 62] on span "Acciones" at bounding box center [1127, 64] width 36 height 20
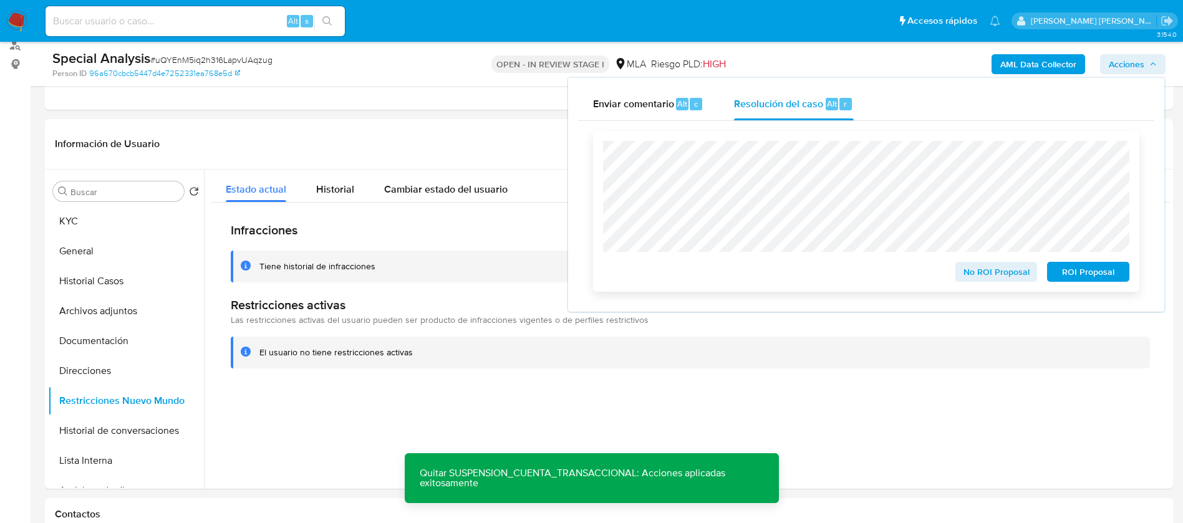
click at [998, 273] on span "No ROI Proposal" at bounding box center [996, 271] width 65 height 17
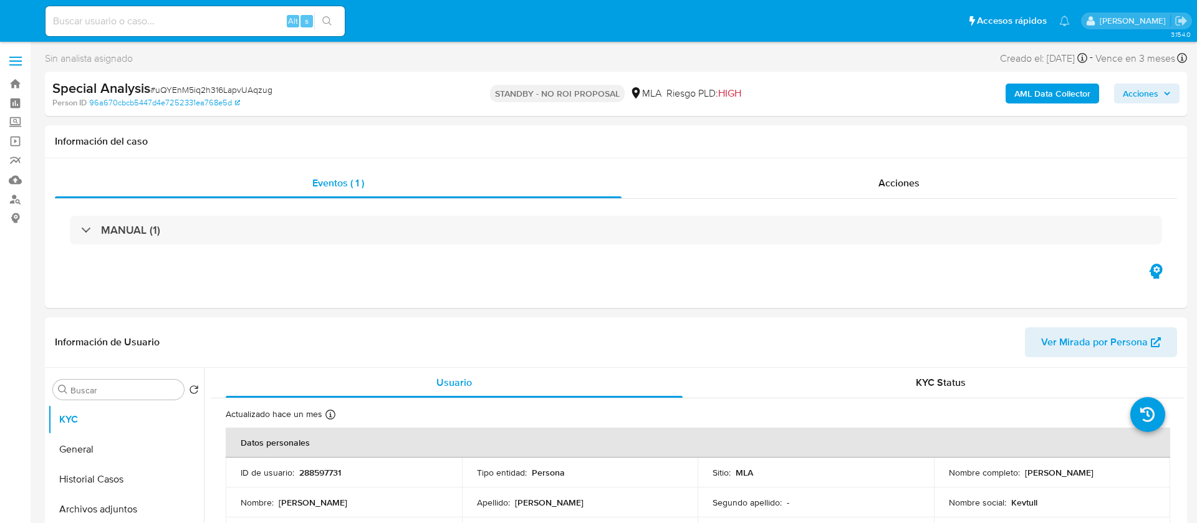
select select "10"
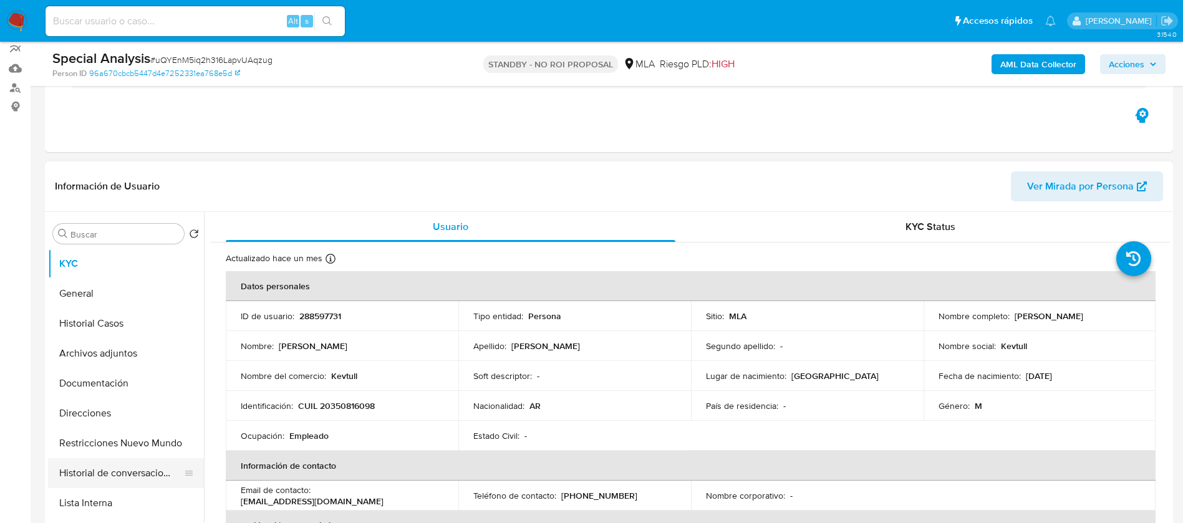
scroll to position [112, 0]
click at [133, 445] on button "Restricciones Nuevo Mundo" at bounding box center [121, 443] width 146 height 30
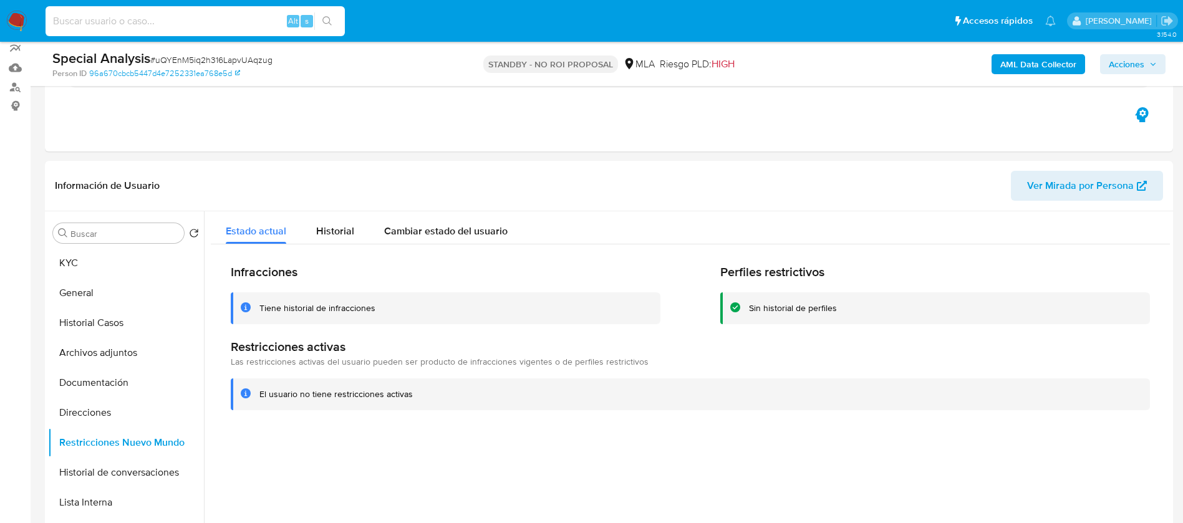
paste input "239765386"
click at [196, 14] on input "239765386" at bounding box center [195, 21] width 299 height 16
type input "239765386"
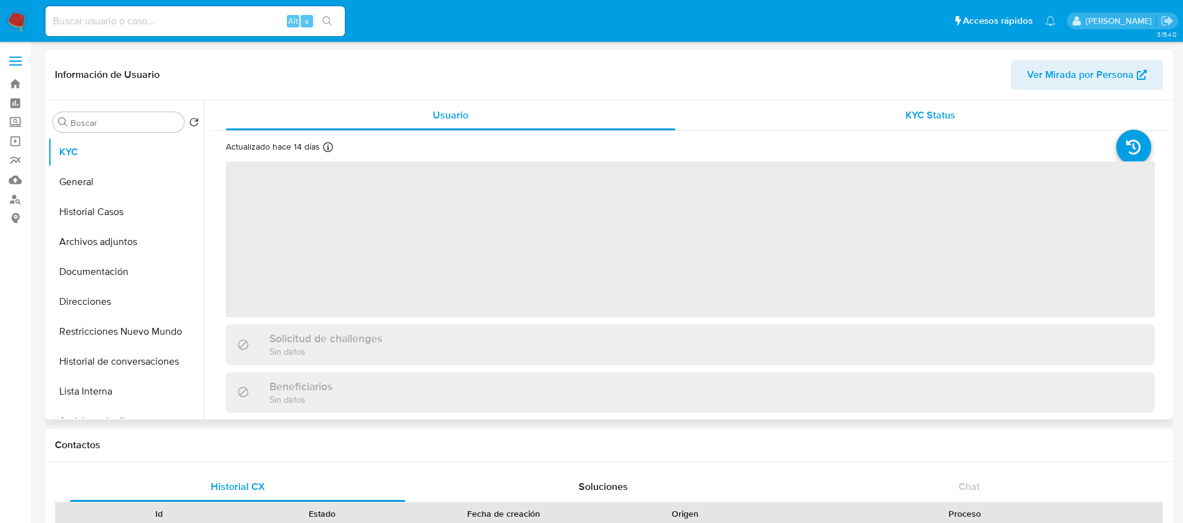
select select "10"
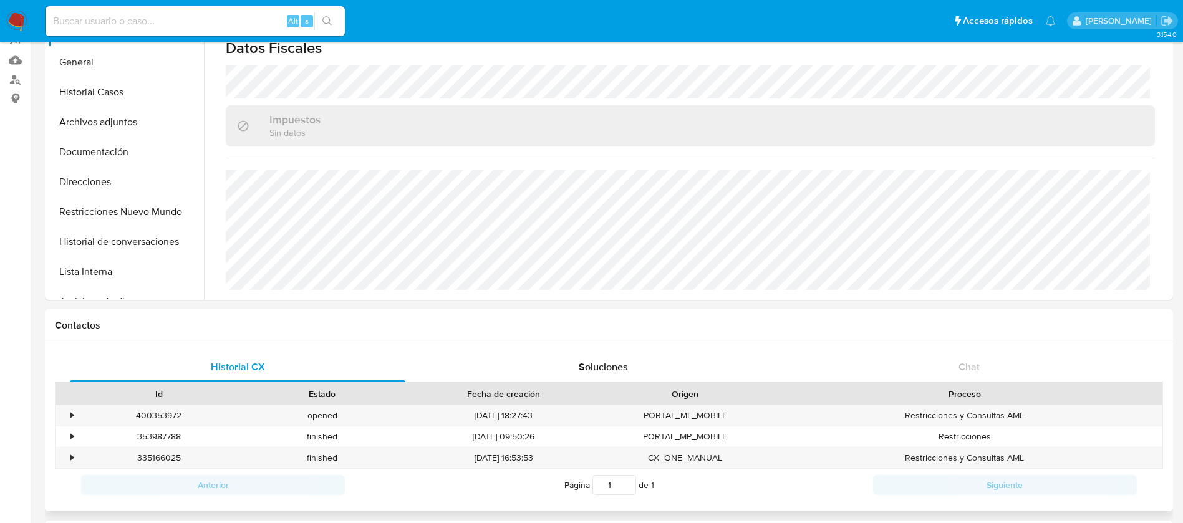
scroll to position [119, 0]
click at [170, 417] on div "400353972" at bounding box center [158, 416] width 163 height 21
copy div "400353972"
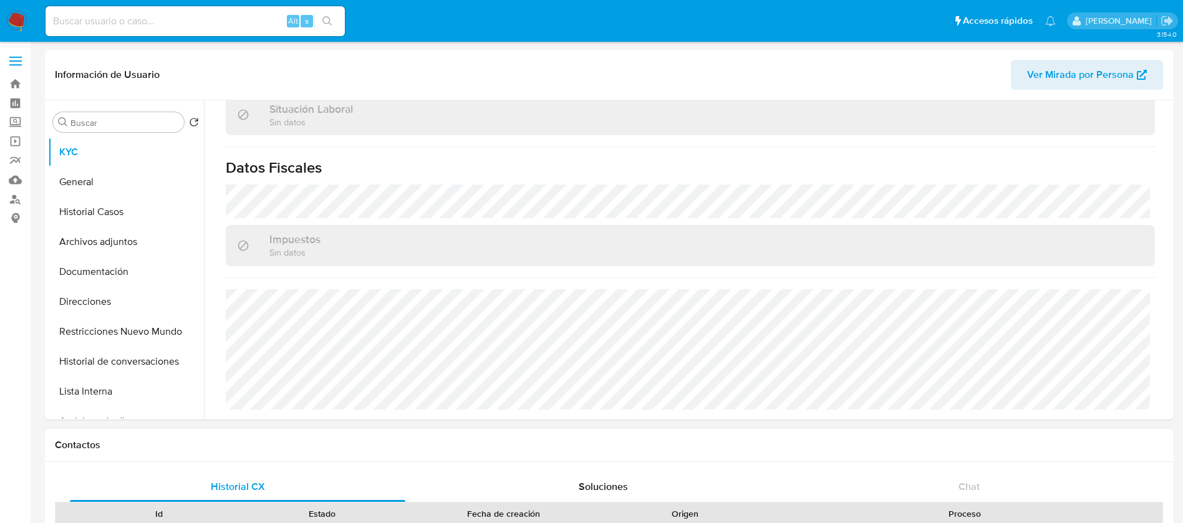
scroll to position [1, 0]
click at [135, 347] on button "Historial de conversaciones" at bounding box center [121, 360] width 146 height 30
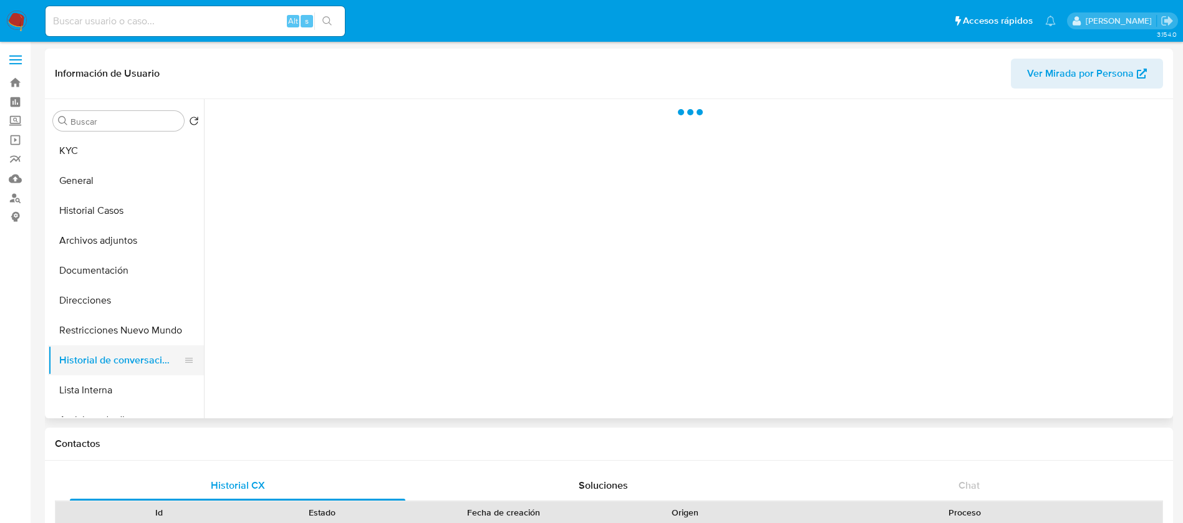
scroll to position [0, 0]
click at [130, 338] on button "Restricciones Nuevo Mundo" at bounding box center [121, 331] width 146 height 30
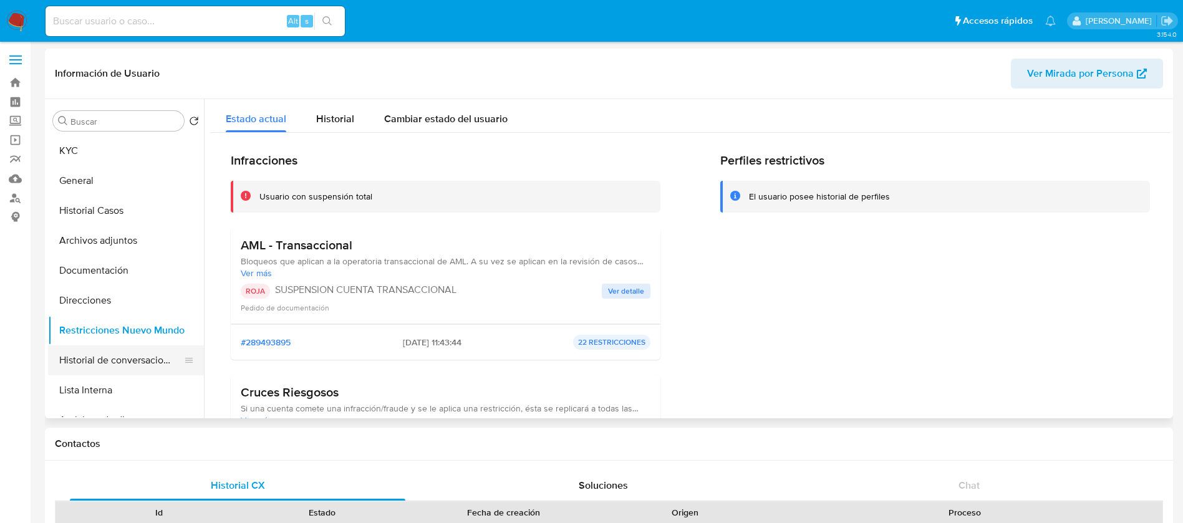
click at [119, 367] on button "Historial de conversaciones" at bounding box center [121, 360] width 146 height 30
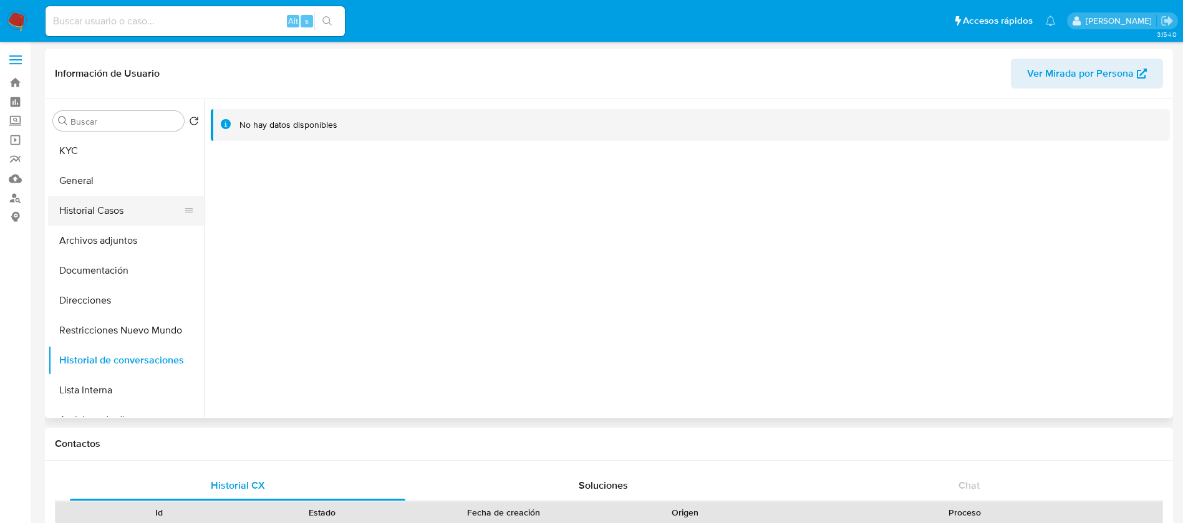
click at [100, 205] on button "Historial Casos" at bounding box center [121, 211] width 146 height 30
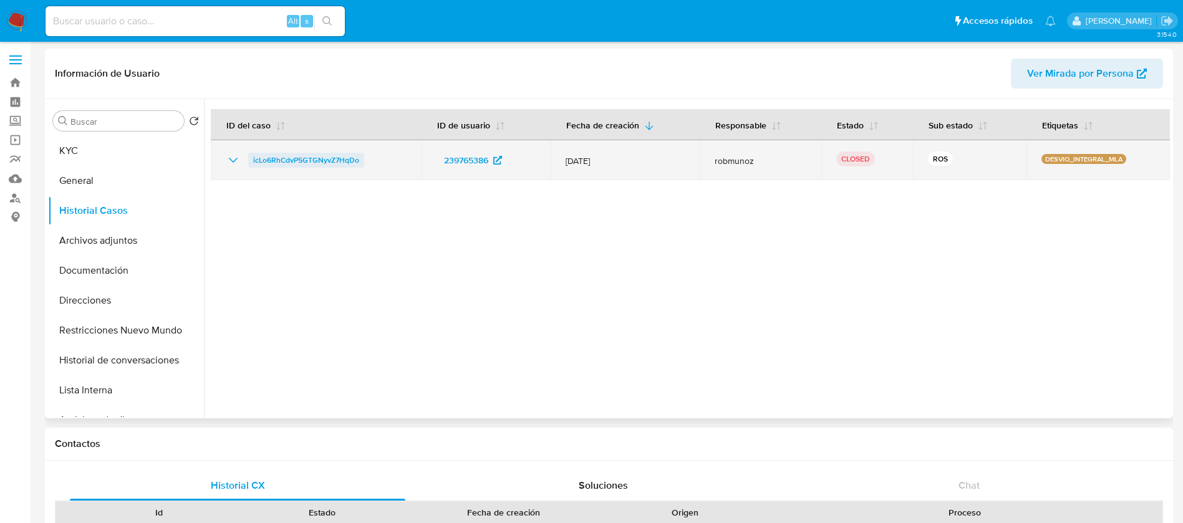
click at [282, 158] on span "icLo6RhCdvP5GTGNyvZ7HqDo" at bounding box center [306, 160] width 106 height 15
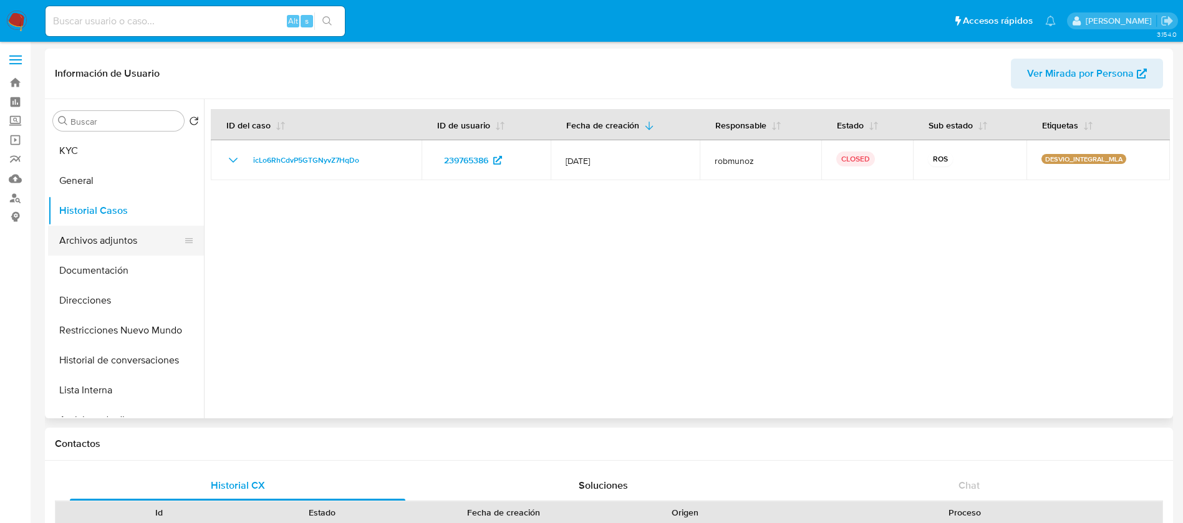
click at [116, 239] on button "Archivos adjuntos" at bounding box center [121, 241] width 146 height 30
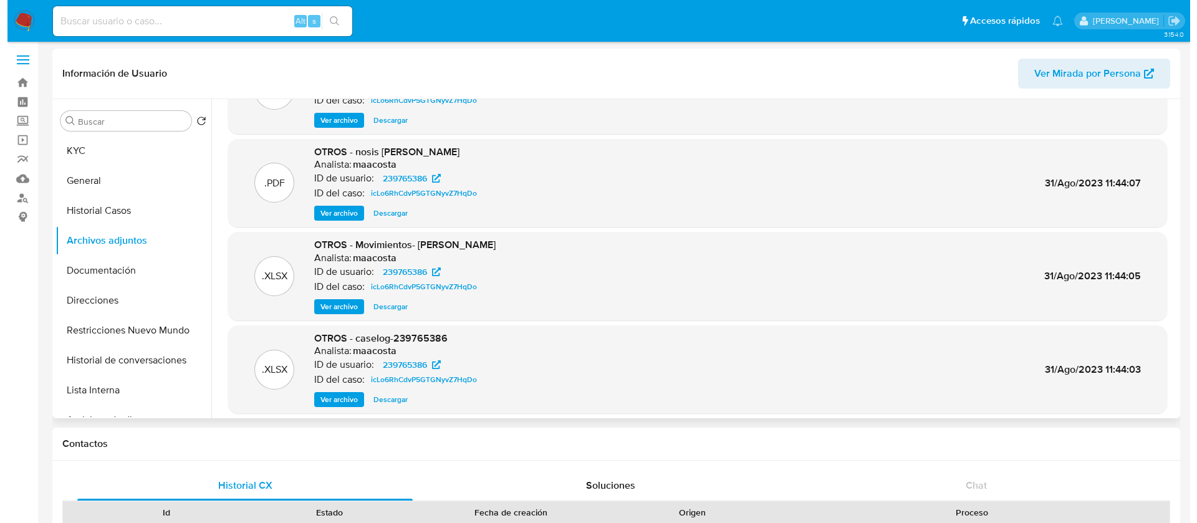
scroll to position [70, 0]
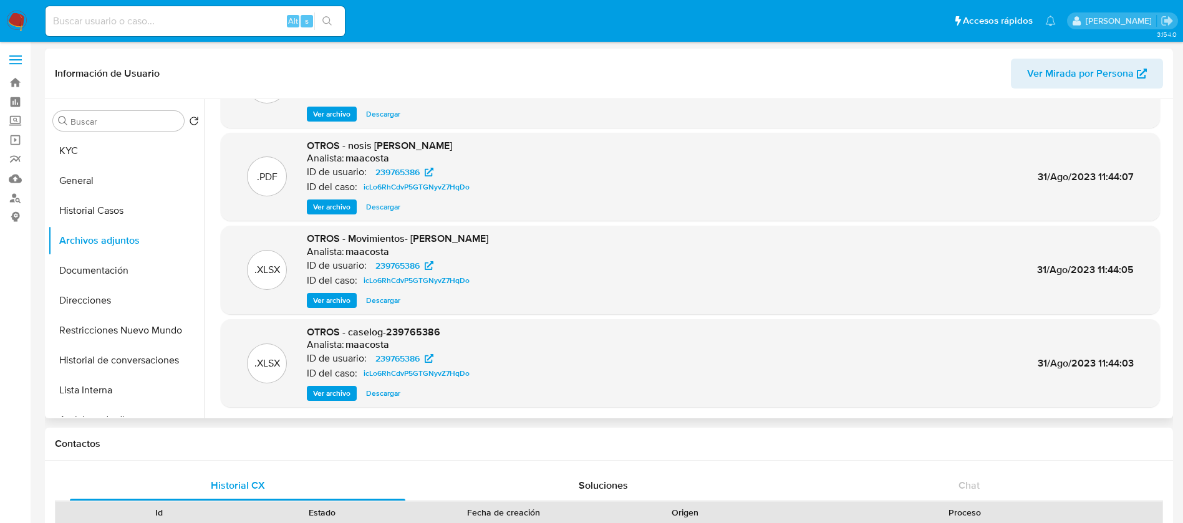
click at [328, 393] on span "Ver archivo" at bounding box center [331, 393] width 37 height 12
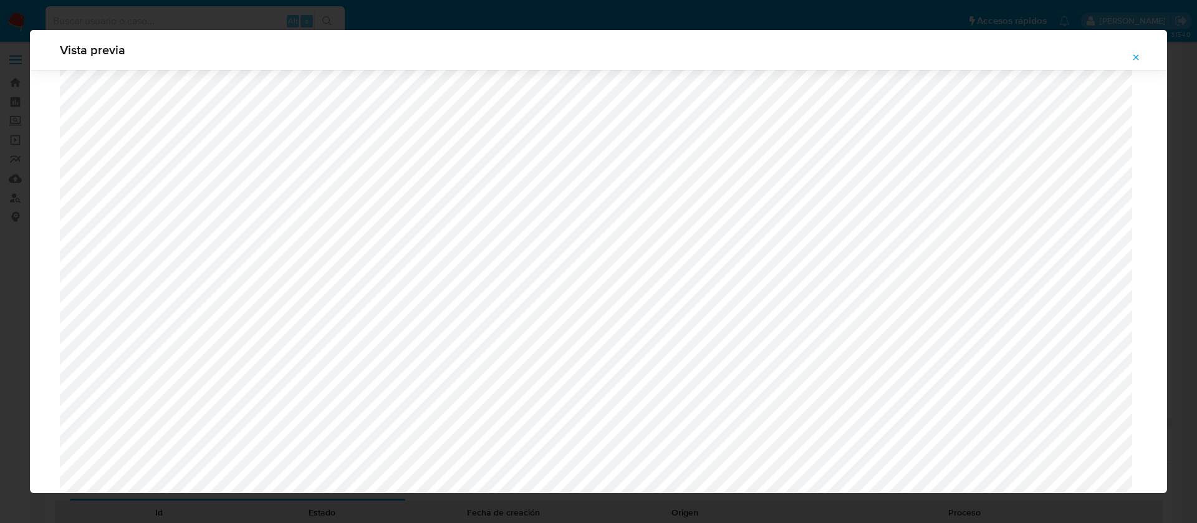
scroll to position [826, 0]
click at [1135, 54] on icon "Attachment preview" at bounding box center [1136, 57] width 10 height 10
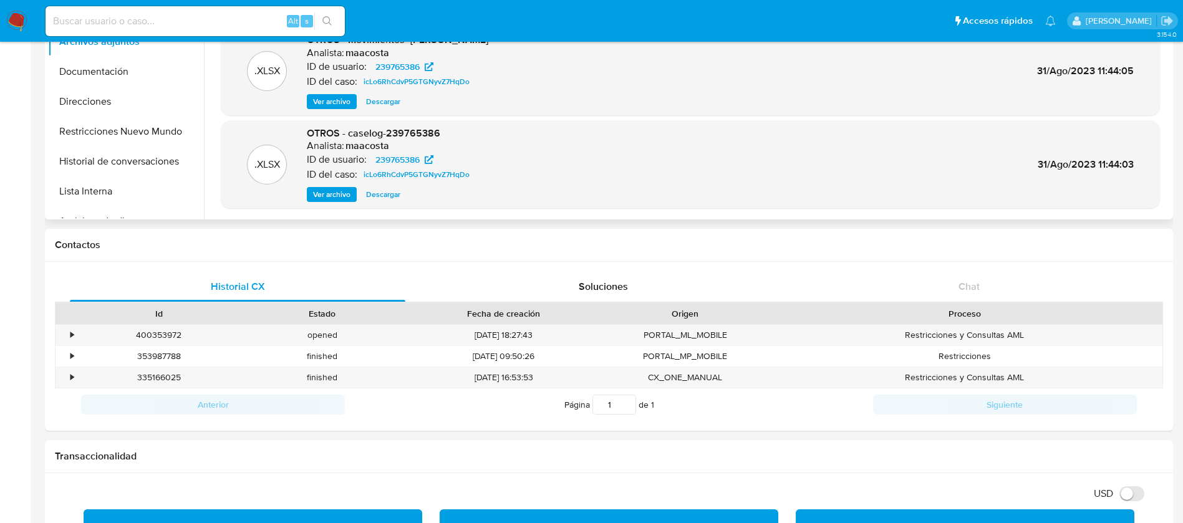
scroll to position [198, 0]
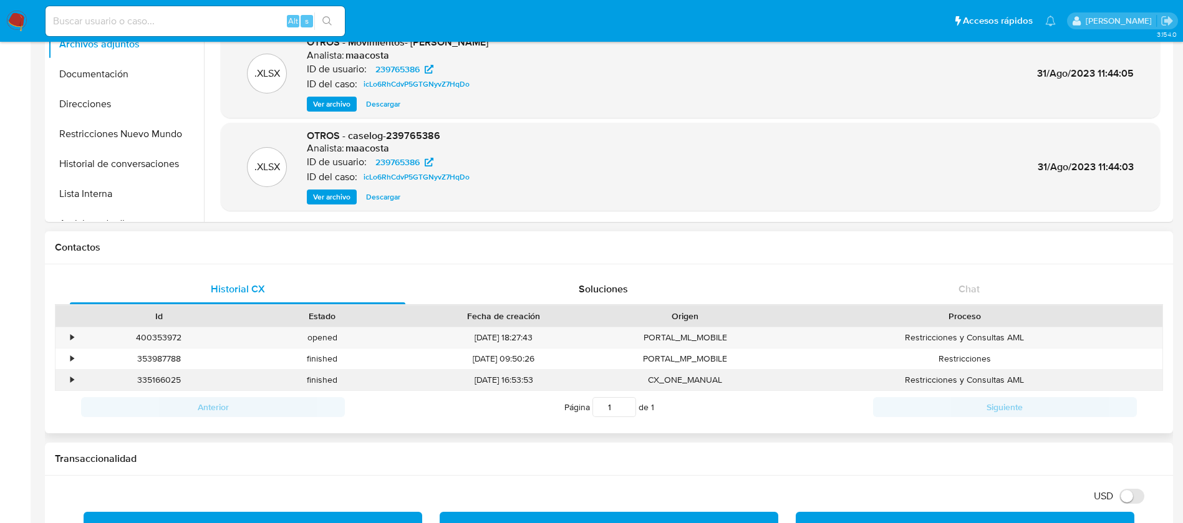
click at [165, 377] on div "335166025" at bounding box center [158, 380] width 163 height 21
copy div "335166025"
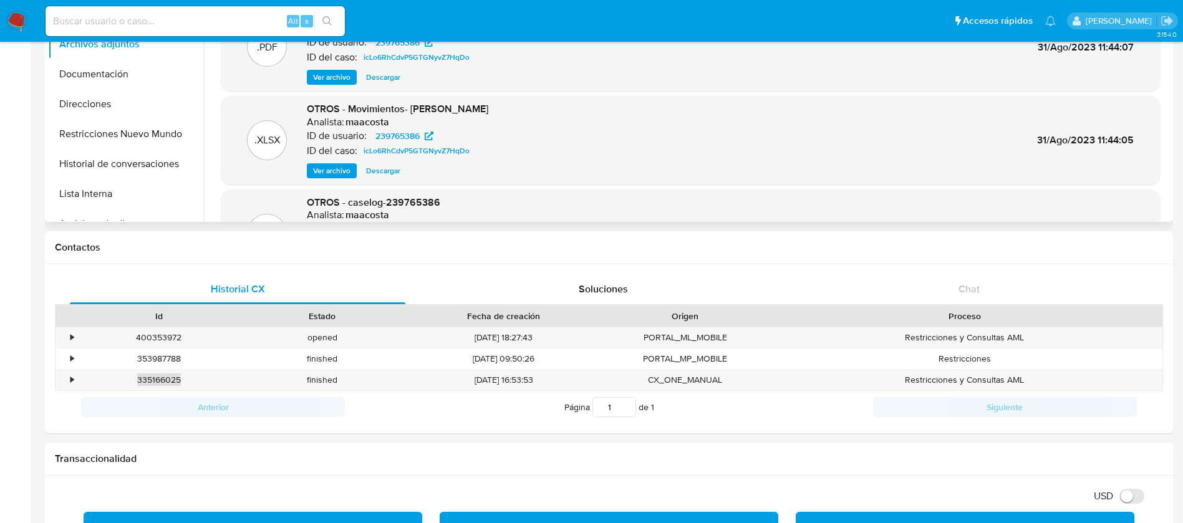
scroll to position [70, 0]
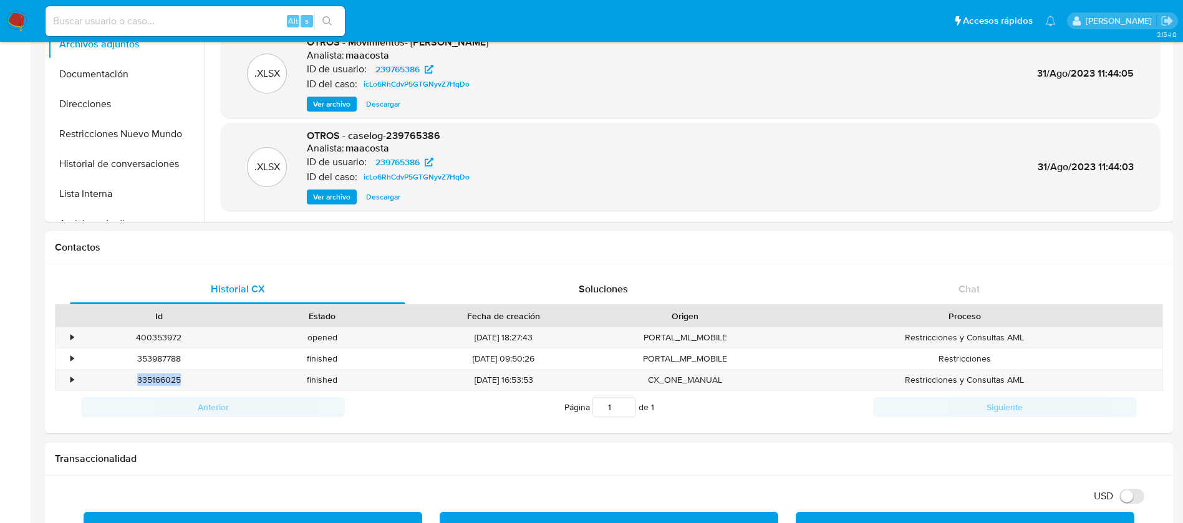
click at [330, 197] on span "Ver archivo" at bounding box center [331, 197] width 37 height 12
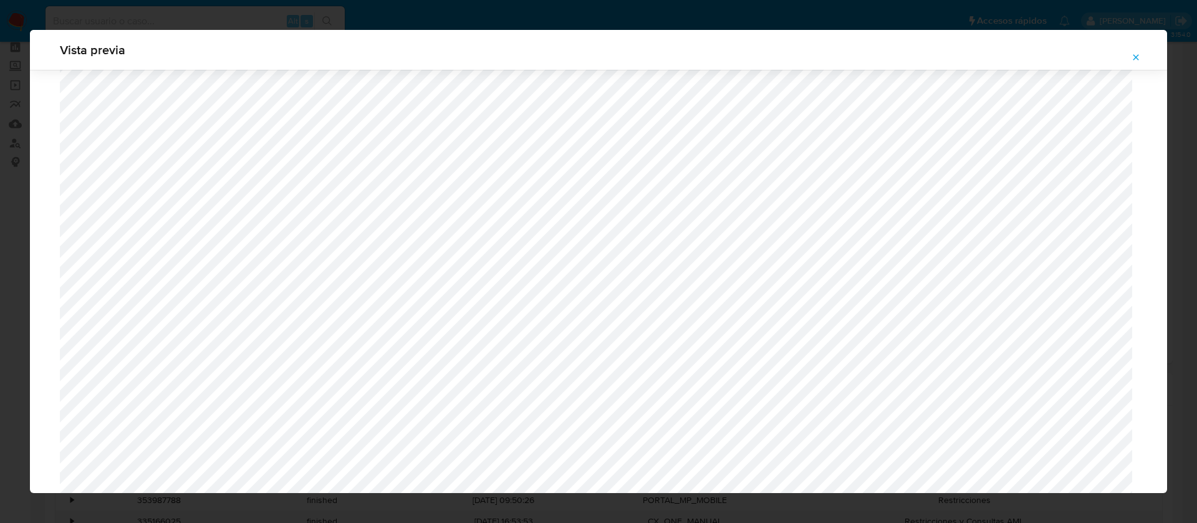
scroll to position [446, 0]
click at [463, 8] on div "Vista previa" at bounding box center [598, 261] width 1197 height 523
click at [1135, 52] on icon "Attachment preview" at bounding box center [1136, 57] width 10 height 10
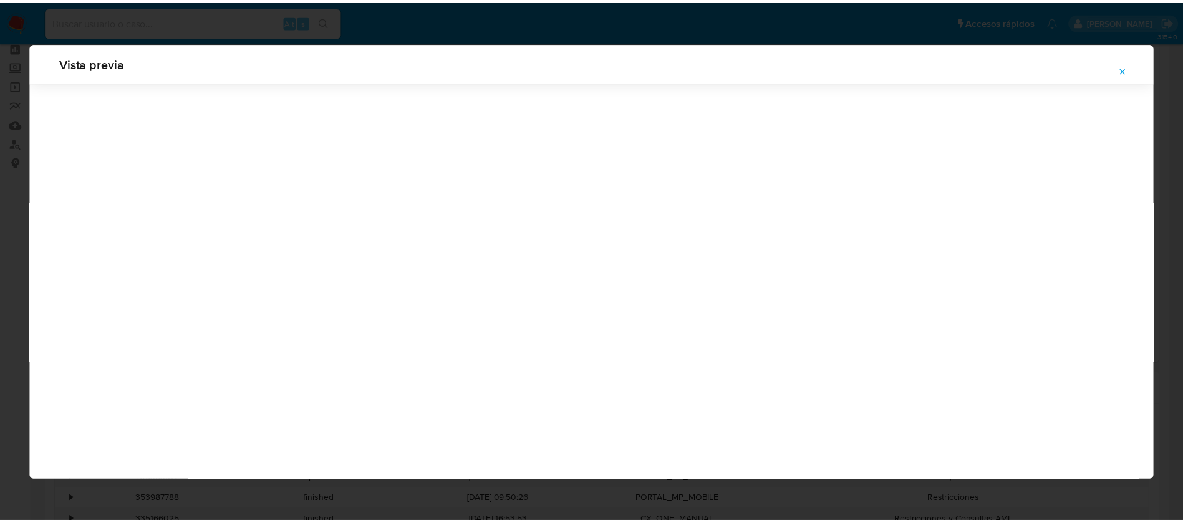
scroll to position [0, 0]
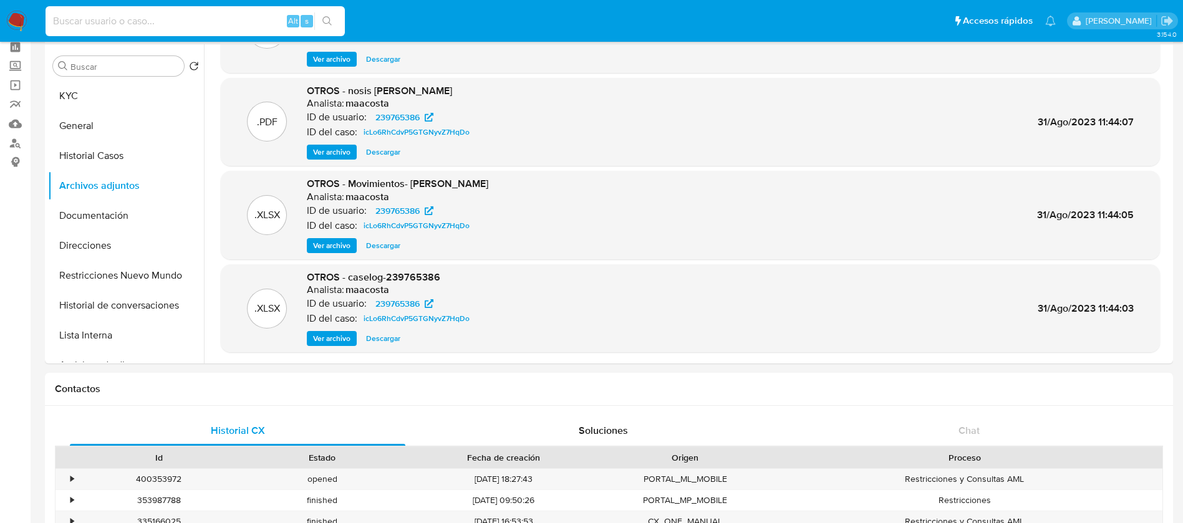
click at [236, 26] on input at bounding box center [195, 21] width 299 height 16
paste input "249342633"
type input "249342633"
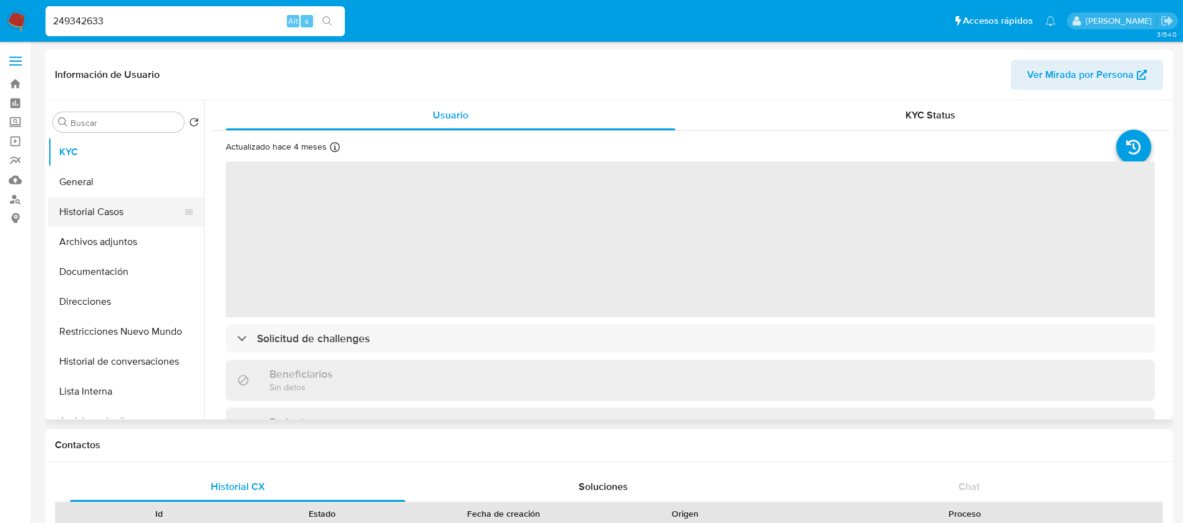
click at [122, 213] on button "Historial Casos" at bounding box center [121, 212] width 146 height 30
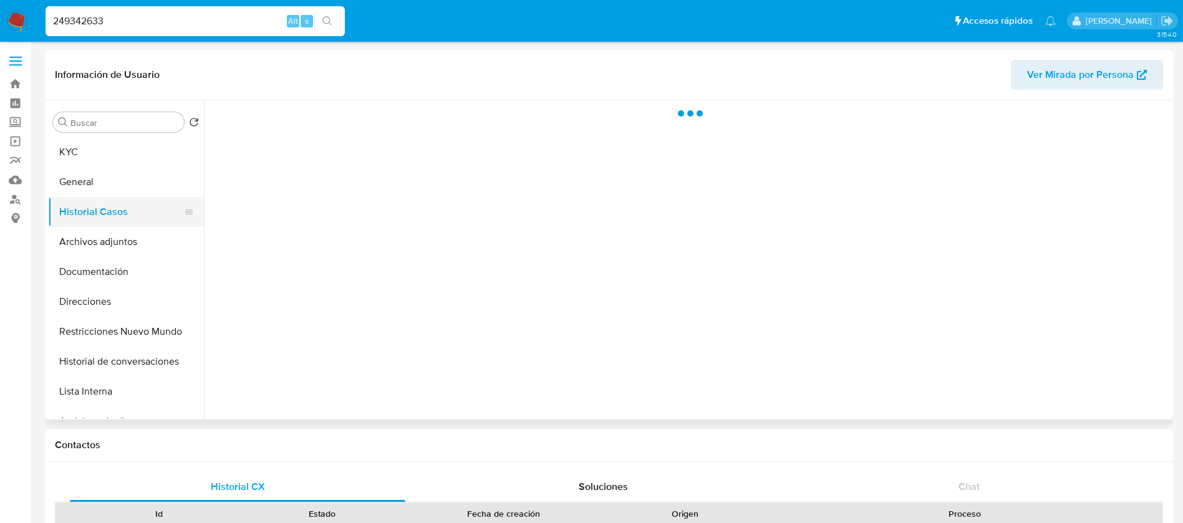
select select "10"
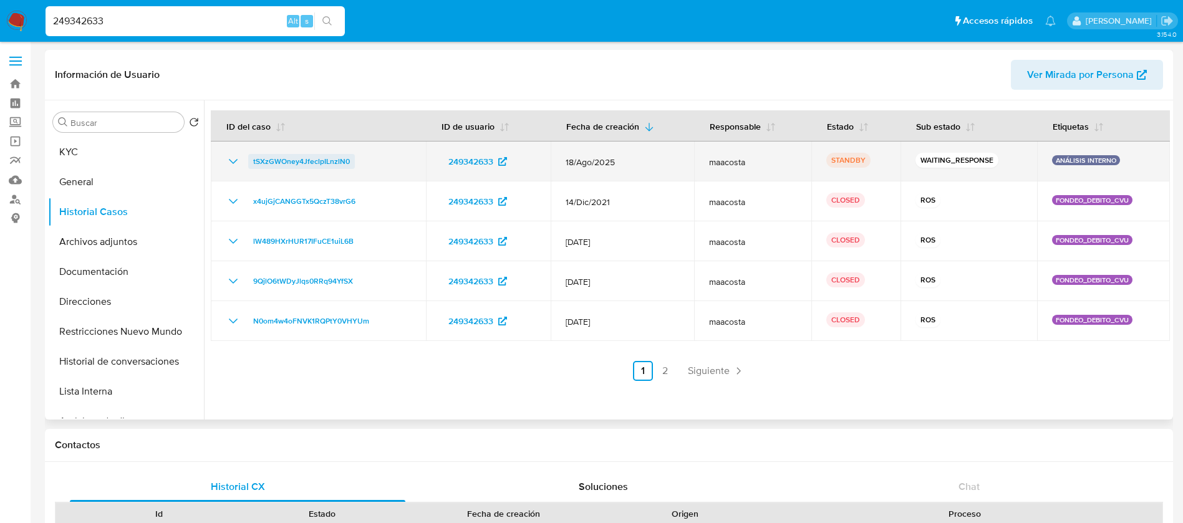
click at [319, 165] on span "tSXzGWOney4JfeclpILnzlN0" at bounding box center [301, 161] width 97 height 15
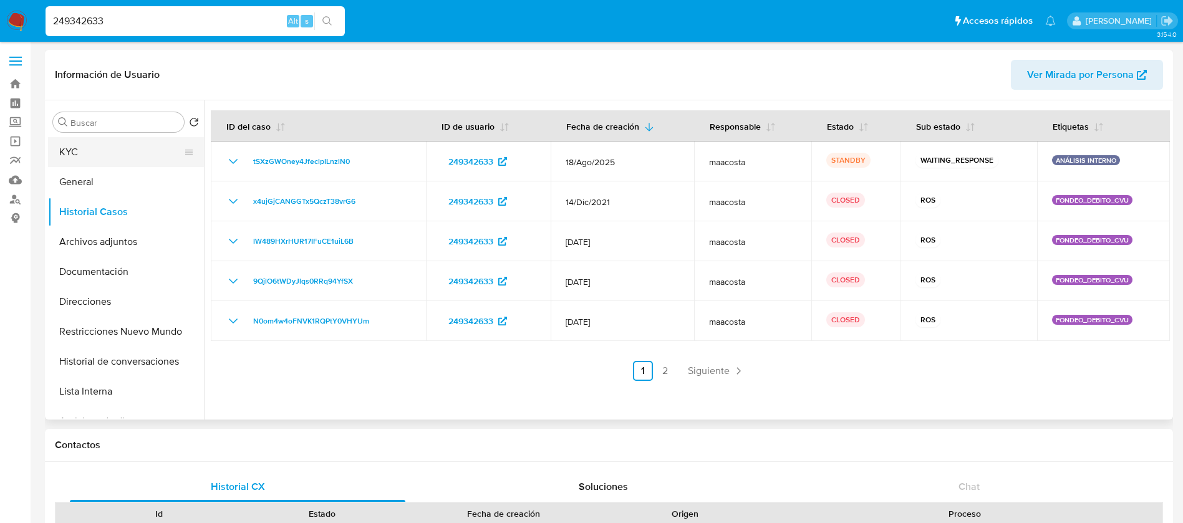
click at [75, 163] on button "KYC" at bounding box center [121, 152] width 146 height 30
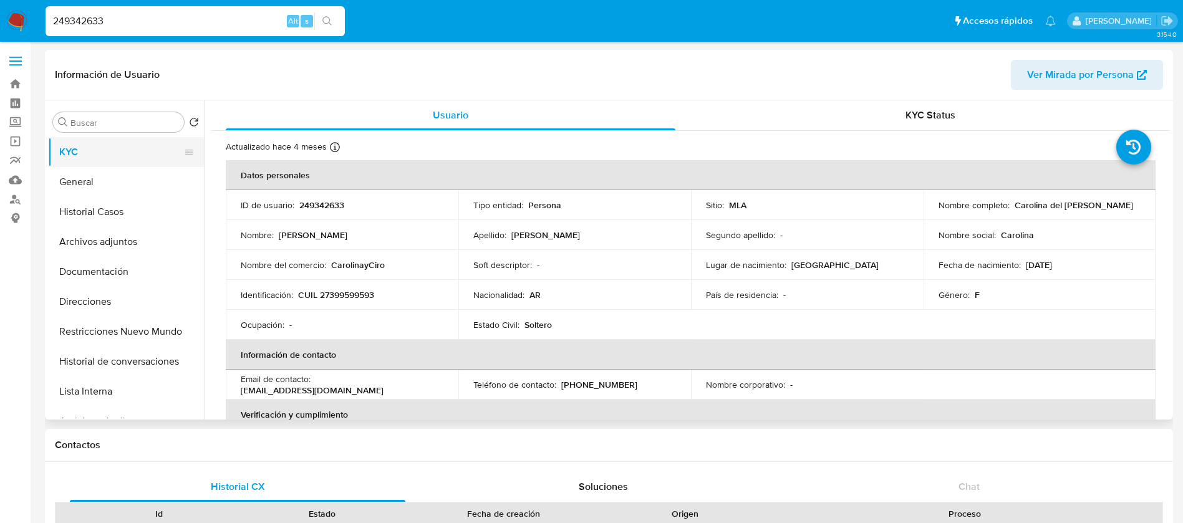
click at [632, 210] on div "Tipo entidad : Persona" at bounding box center [574, 205] width 203 height 11
drag, startPoint x: 1011, startPoint y: 201, endPoint x: 1137, endPoint y: 206, distance: 126.7
click at [1137, 206] on td "Nombre completo : Carolina del Carmen Pardo" at bounding box center [1039, 205] width 233 height 30
copy p "Carolina del Carmen Pardo"
click at [567, 235] on div "Apellido : Pardo" at bounding box center [574, 234] width 203 height 11
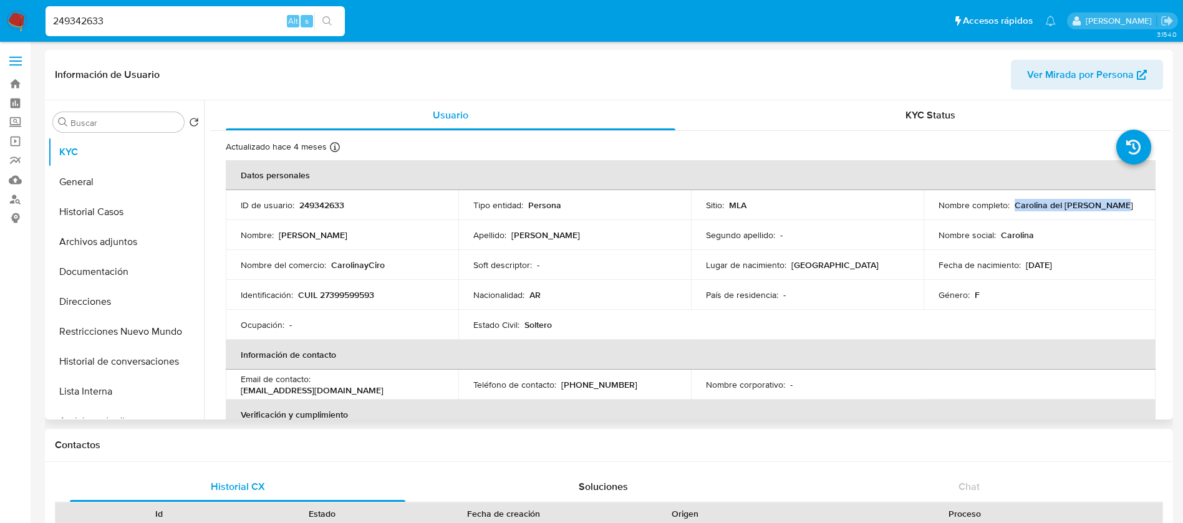
drag, startPoint x: 1011, startPoint y: 207, endPoint x: 1122, endPoint y: 209, distance: 111.0
click at [1122, 209] on div "Nombre completo : Carolina del Carmen Pardo" at bounding box center [1039, 205] width 203 height 11
copy p "Carolina del Carmen Pardo"
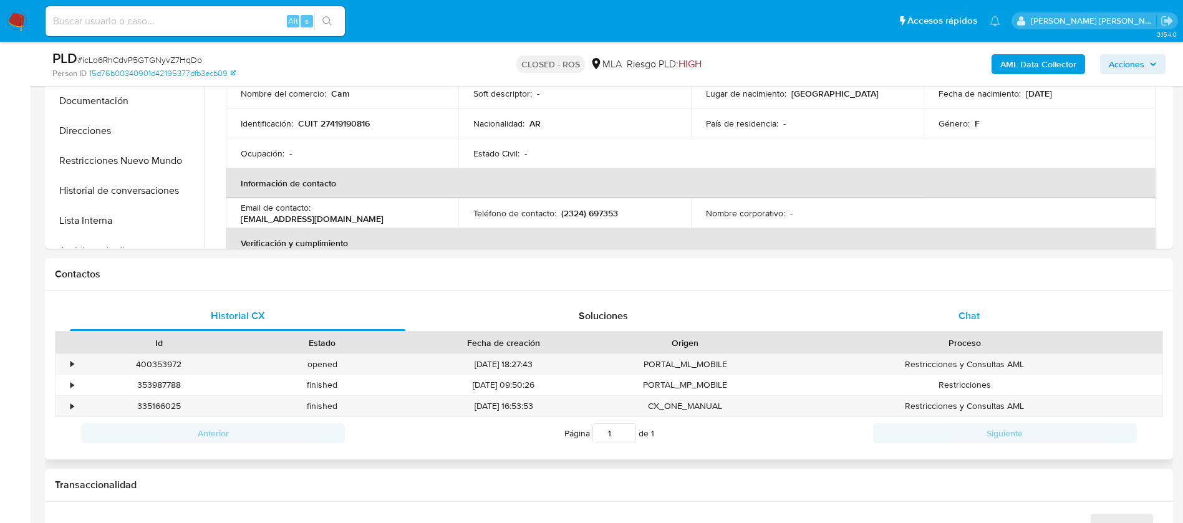
select select "10"
click at [971, 320] on span "Chat" at bounding box center [968, 316] width 21 height 14
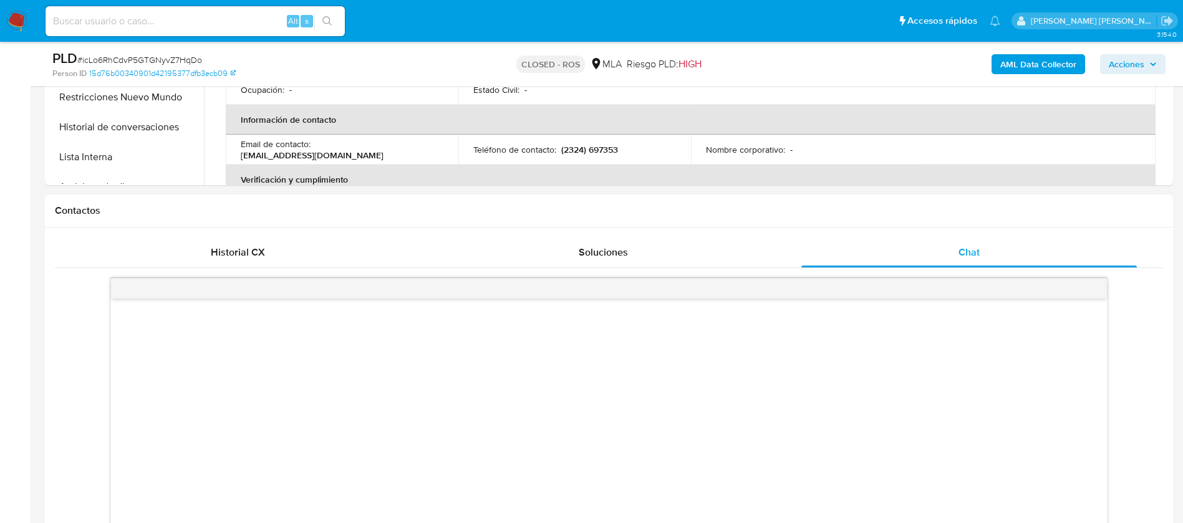
scroll to position [456, 0]
click at [254, 256] on span "Historial CX" at bounding box center [238, 251] width 54 height 14
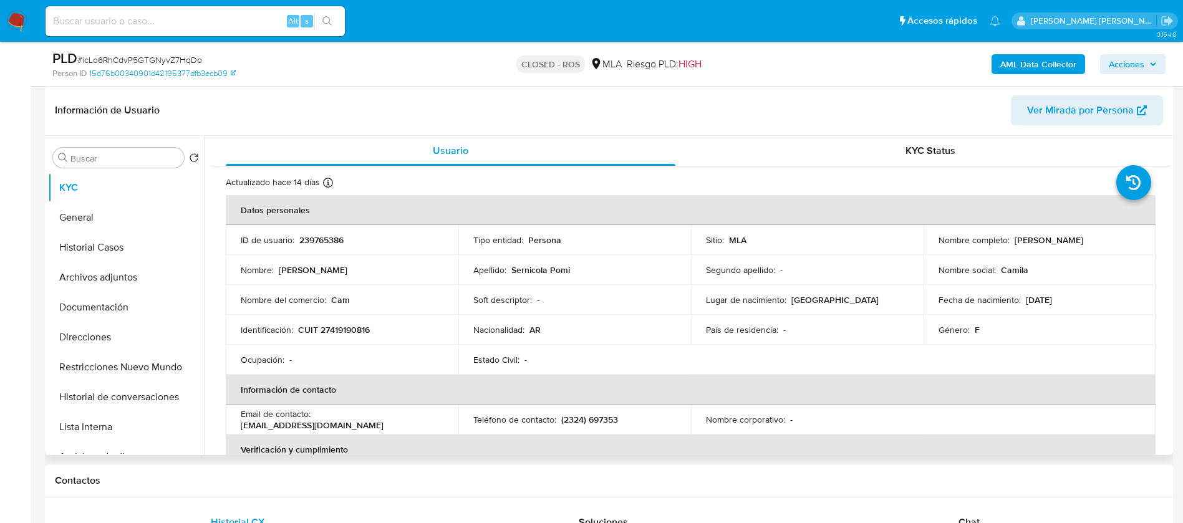
scroll to position [0, 0]
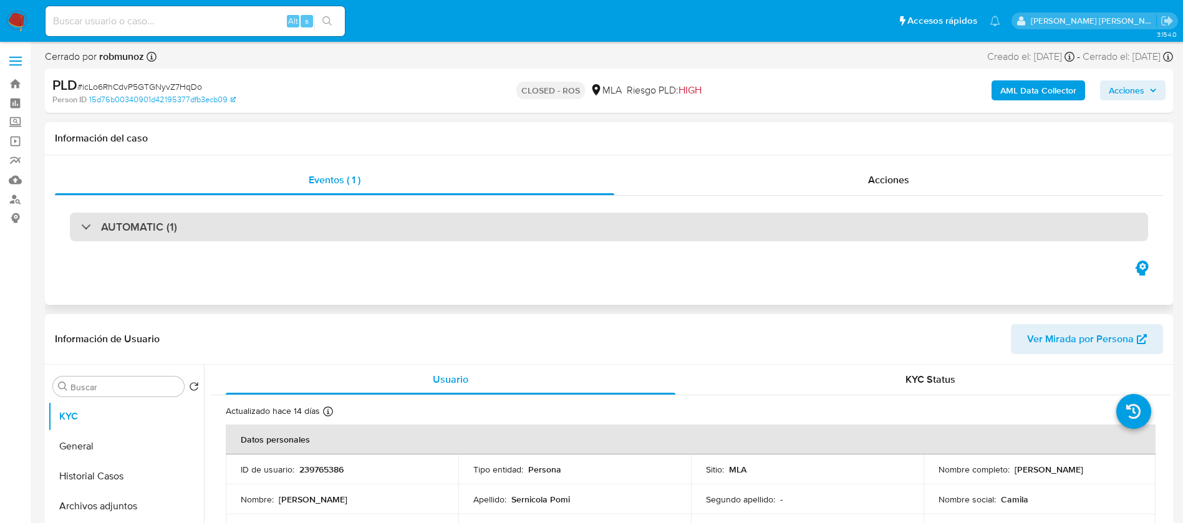
click at [219, 228] on div "AUTOMATIC (1)" at bounding box center [609, 227] width 1078 height 29
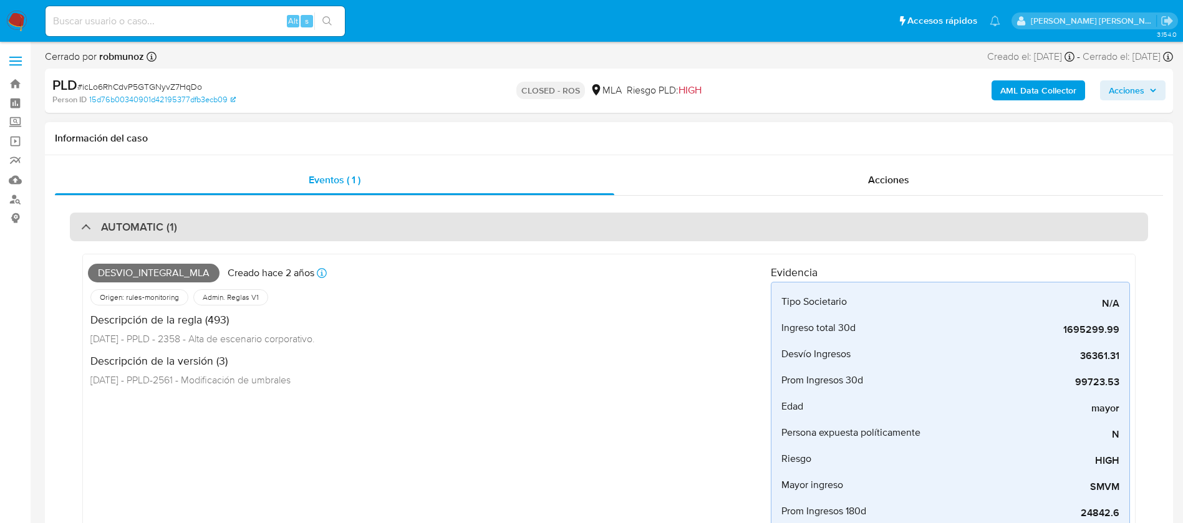
click at [219, 228] on div "AUTOMATIC (1)" at bounding box center [609, 227] width 1078 height 29
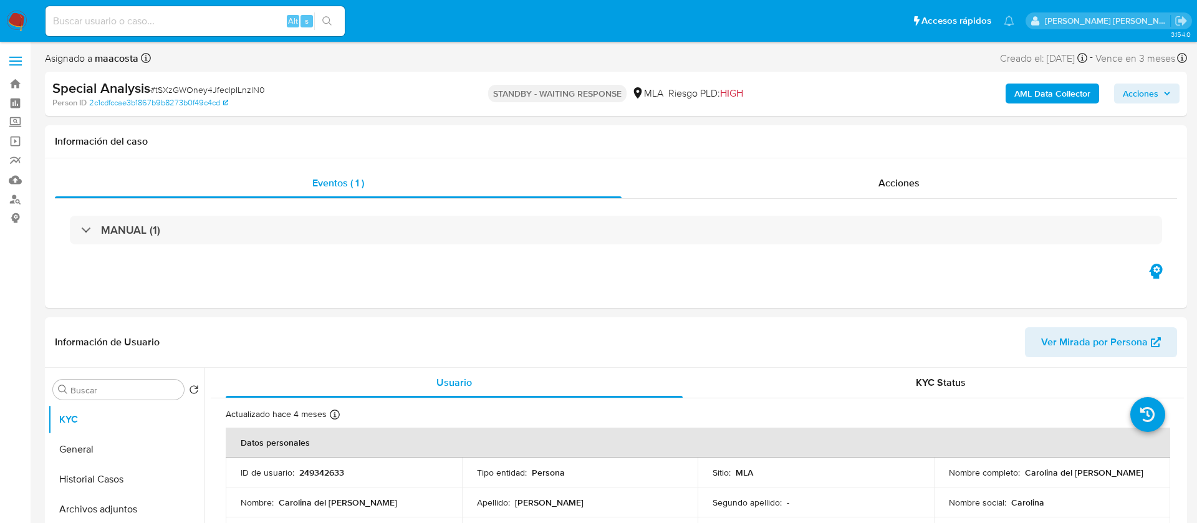
select select "10"
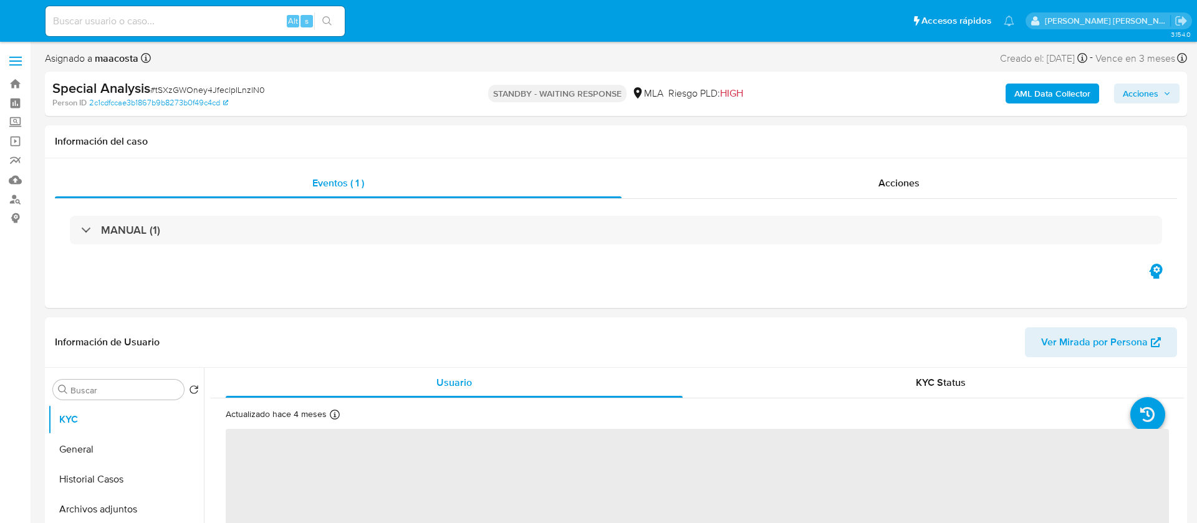
select select "10"
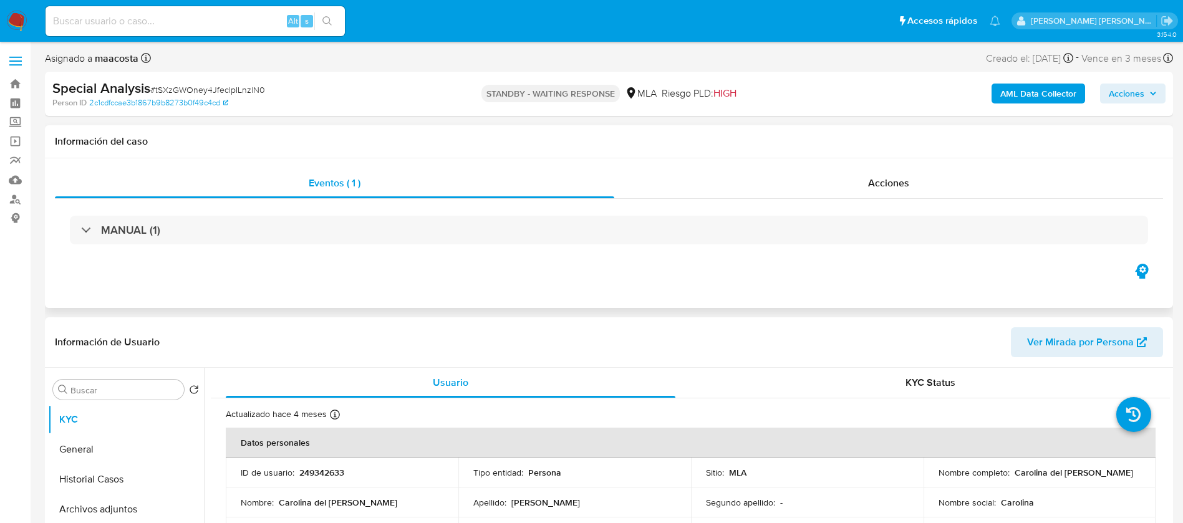
click at [388, 277] on div "Eventos ( 1 ) Acciones MANUAL (1)" at bounding box center [609, 233] width 1128 height 150
click at [222, 280] on div "Eventos ( 1 ) Acciones MANUAL (1)" at bounding box center [609, 233] width 1128 height 150
paste input "549632306"
click at [247, 23] on input "549632306" at bounding box center [195, 21] width 299 height 16
type input "549632306"
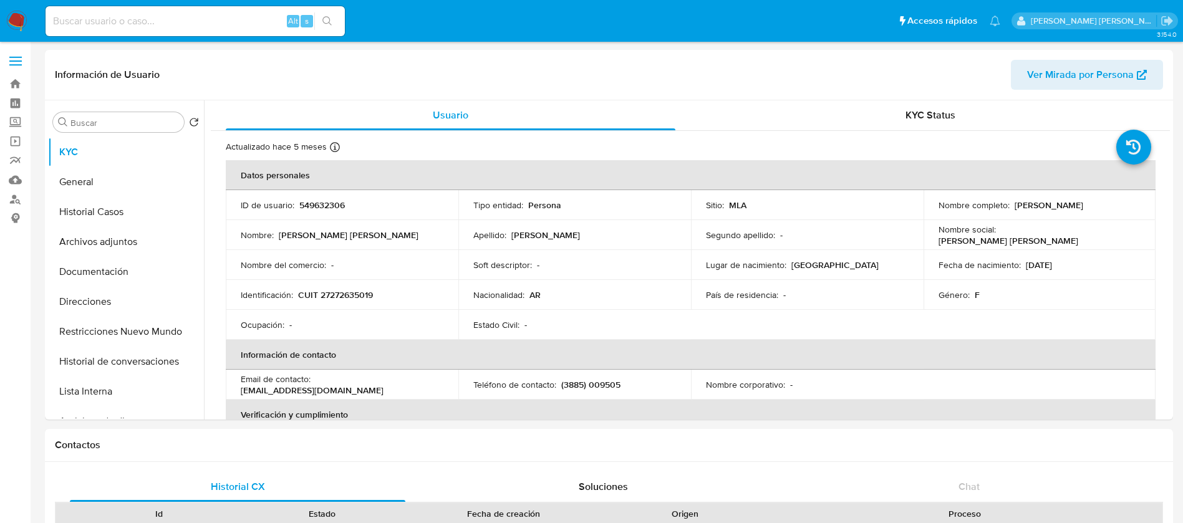
select select "10"
click at [129, 243] on button "Archivos adjuntos" at bounding box center [121, 242] width 146 height 30
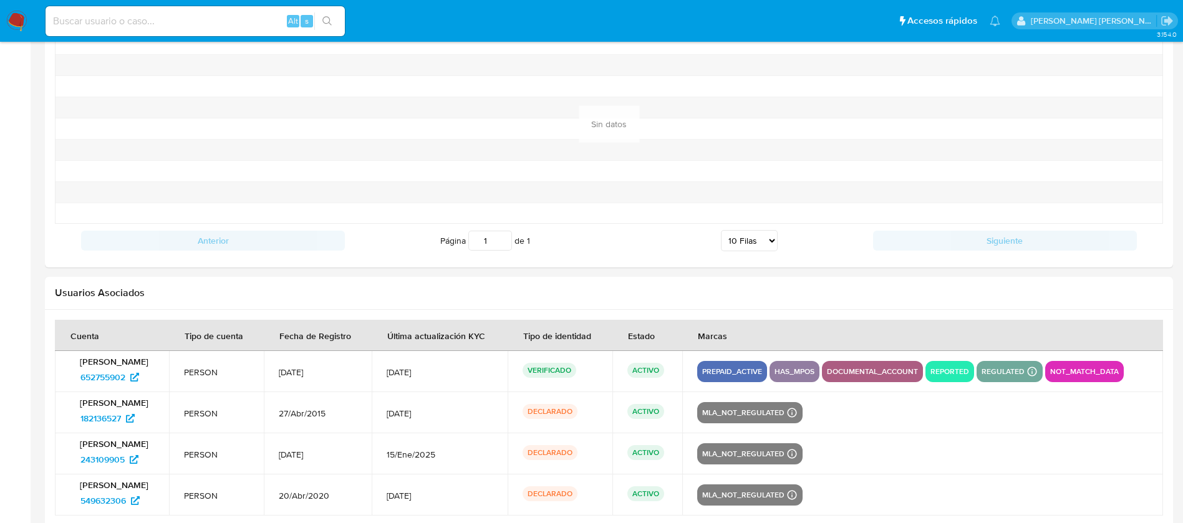
scroll to position [1250, 0]
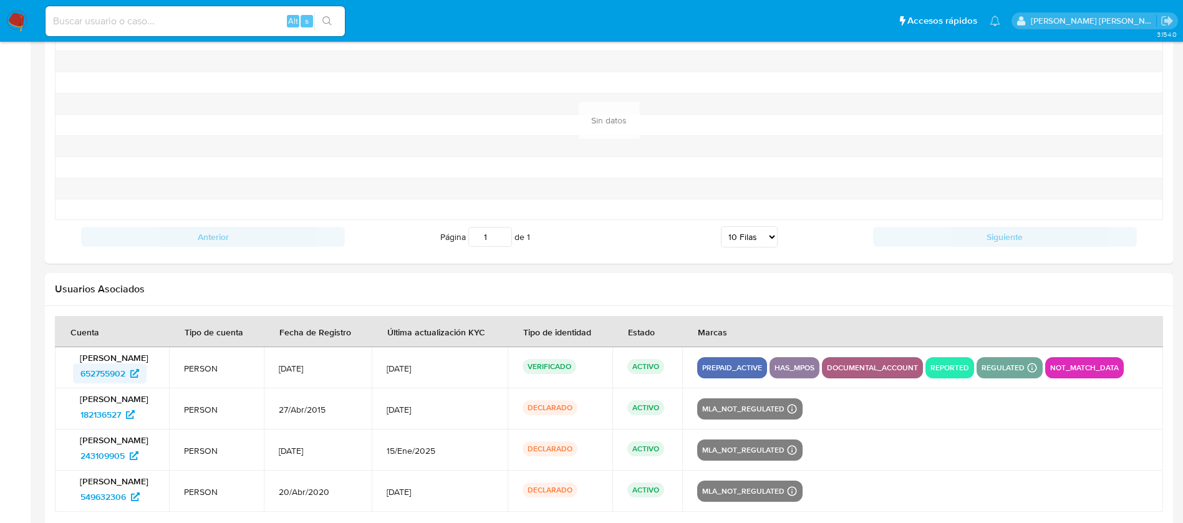
click at [108, 375] on span "652755902" at bounding box center [102, 374] width 45 height 20
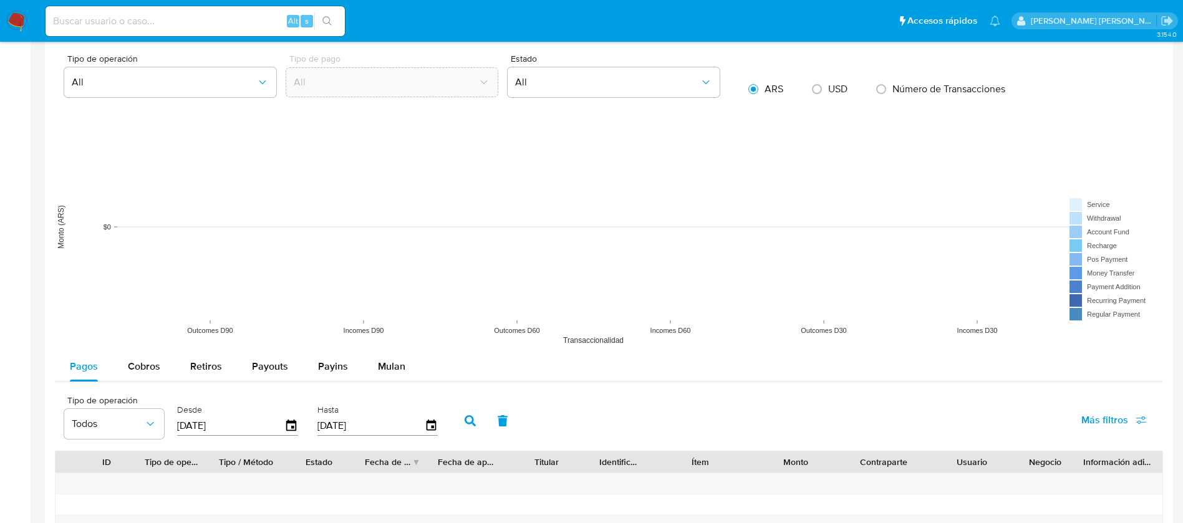
scroll to position [781, 0]
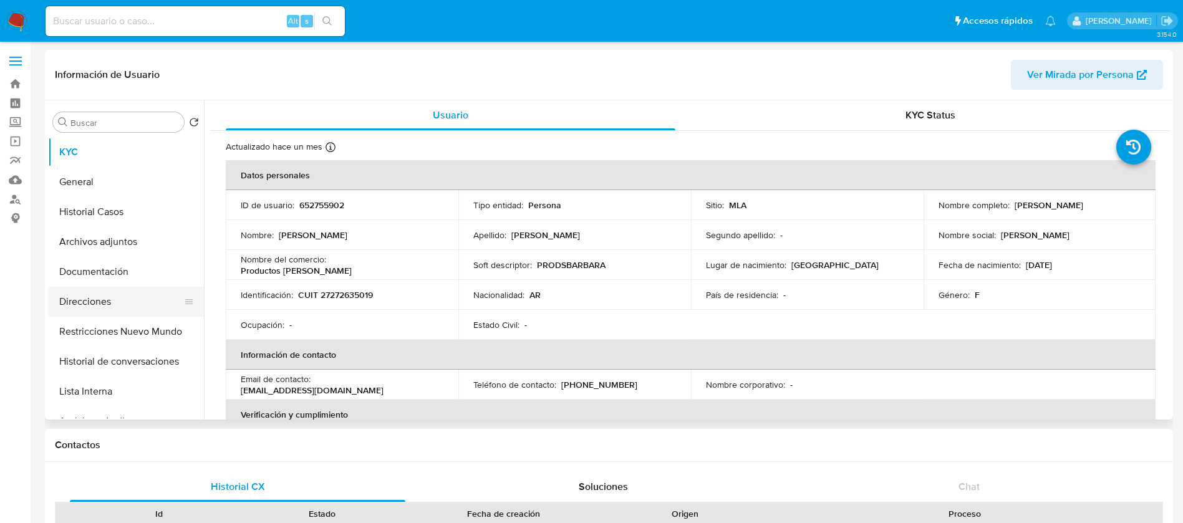
select select "10"
drag, startPoint x: 115, startPoint y: 329, endPoint x: 123, endPoint y: 232, distance: 97.6
click at [123, 232] on ul "KYC General Historial Casos Archivos adjuntos Documentación Direcciones Restric…" at bounding box center [126, 277] width 156 height 281
click at [123, 232] on button "Archivos adjuntos" at bounding box center [121, 242] width 146 height 30
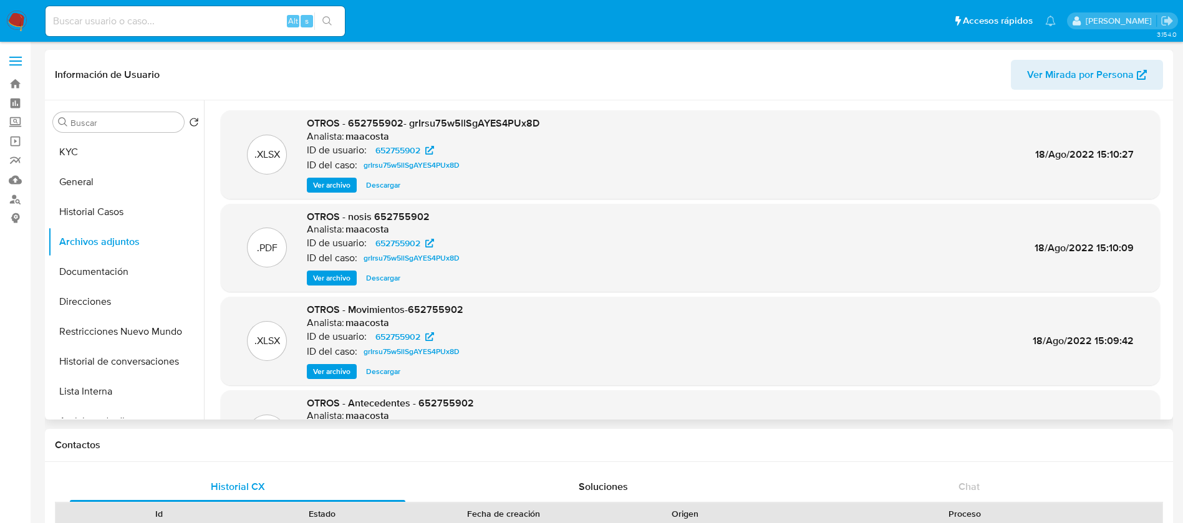
click at [332, 186] on span "Ver archivo" at bounding box center [331, 185] width 37 height 12
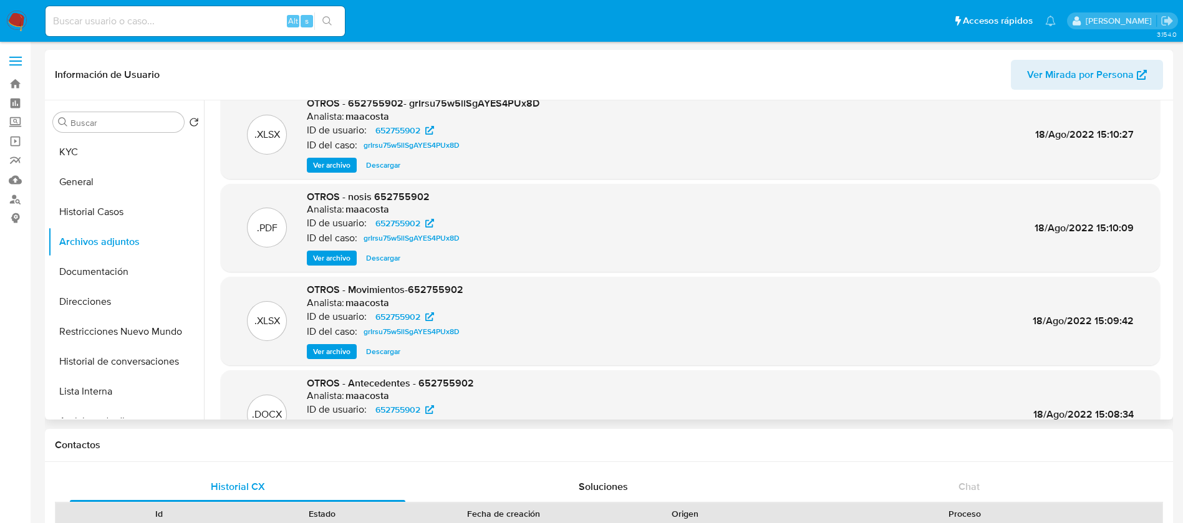
scroll to position [7, 0]
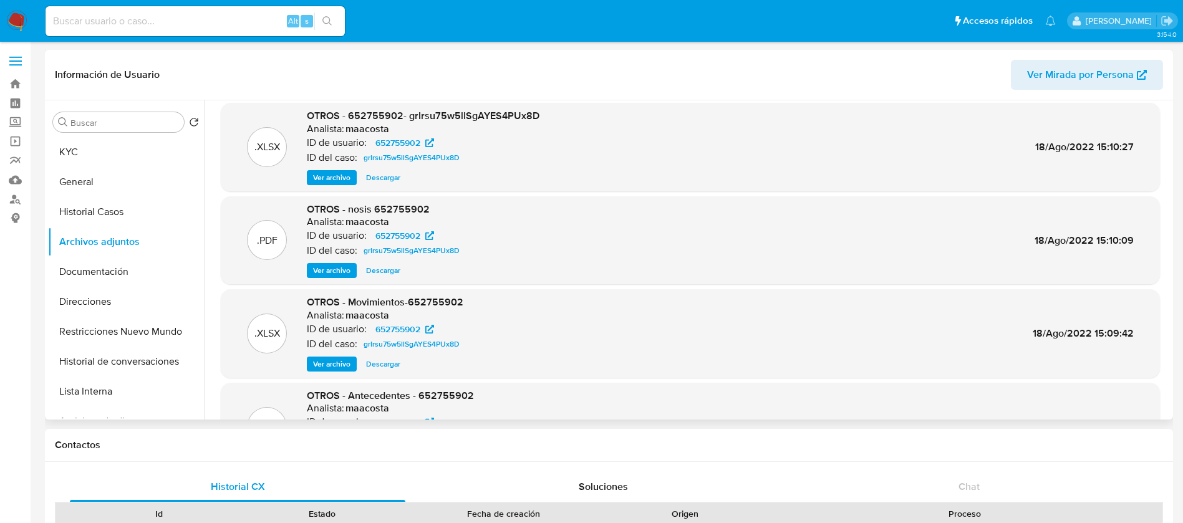
click at [382, 175] on span "Descargar" at bounding box center [383, 177] width 34 height 12
click at [101, 211] on button "Historial Casos" at bounding box center [121, 212] width 146 height 30
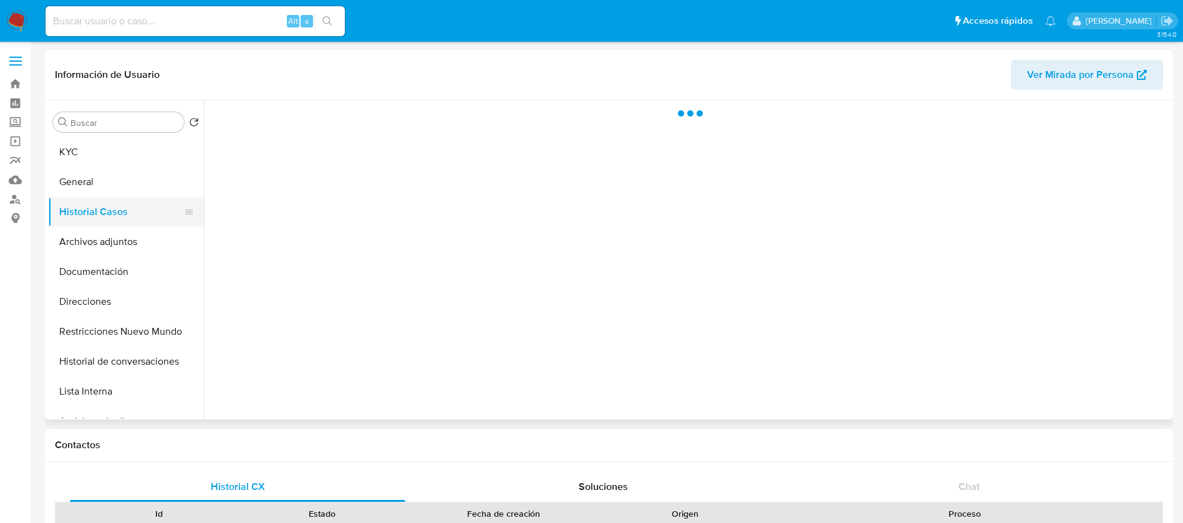
scroll to position [0, 0]
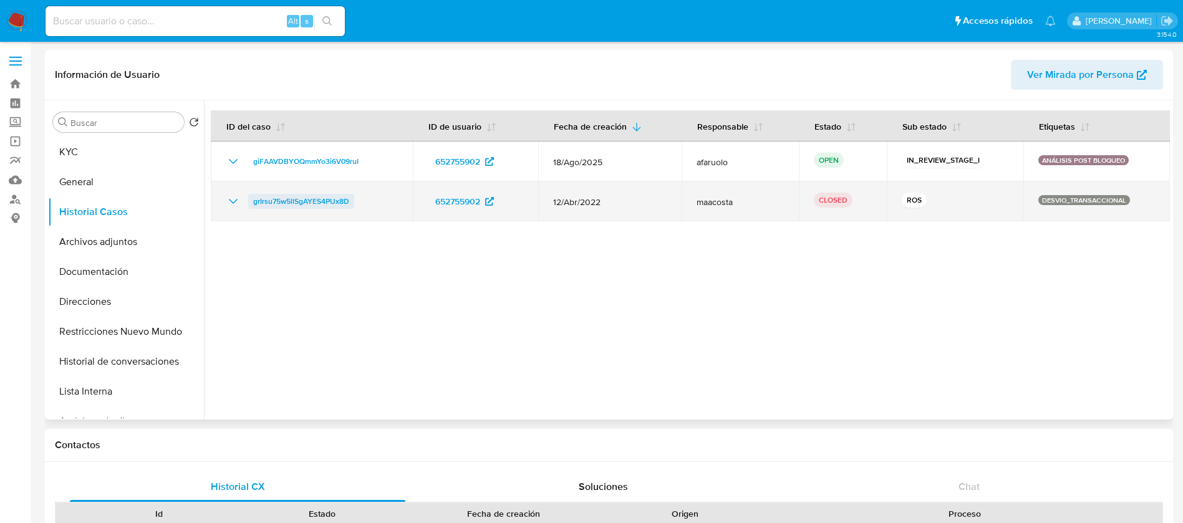
click at [294, 203] on span "grIrsu75w5llSgAYES4PUx8D" at bounding box center [301, 201] width 96 height 15
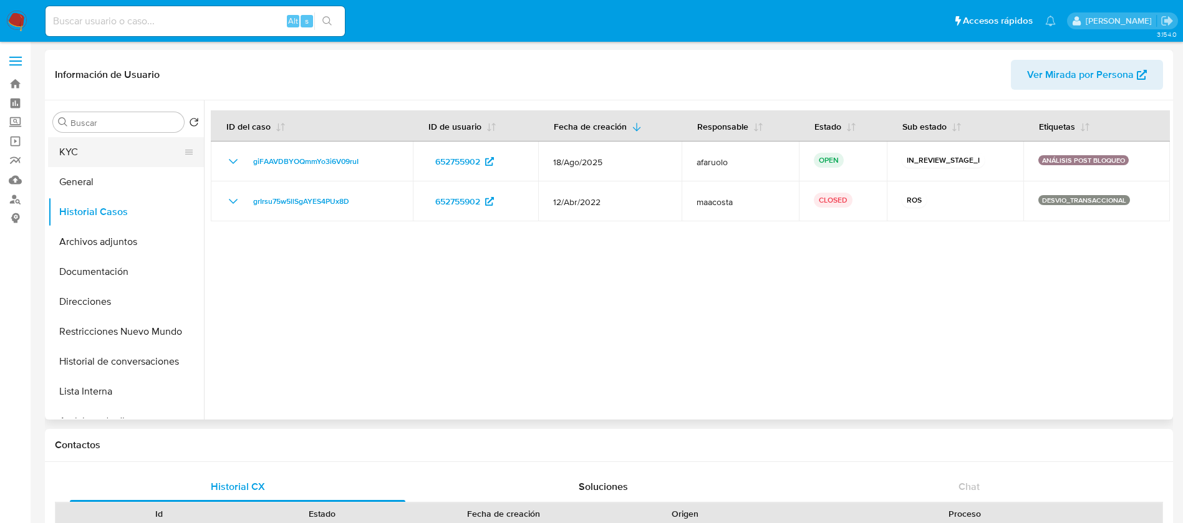
click at [99, 153] on button "KYC" at bounding box center [121, 152] width 146 height 30
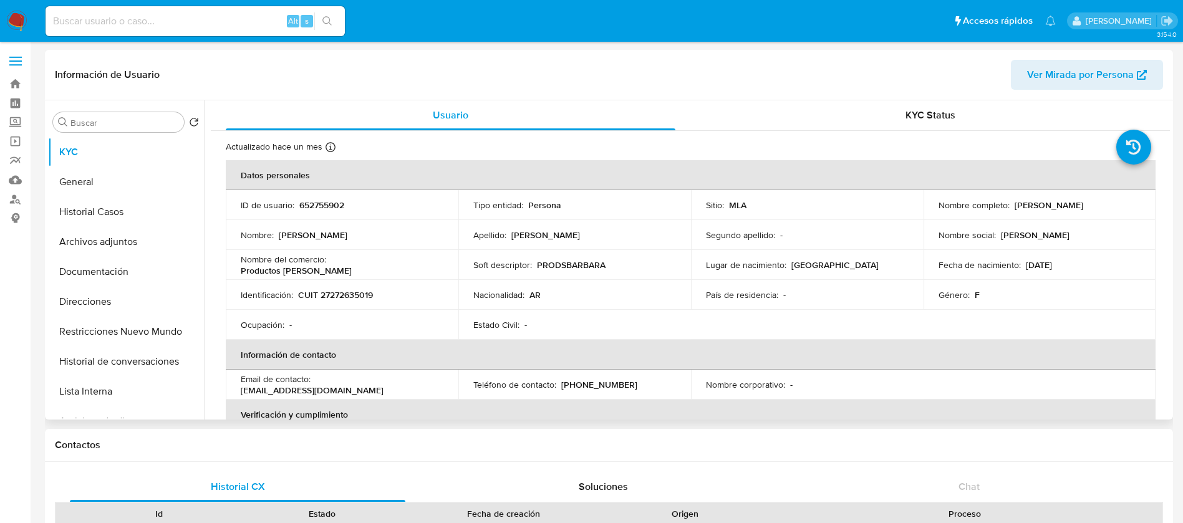
click at [344, 290] on p "CUIT 27272635019" at bounding box center [335, 294] width 75 height 11
copy p "27272635019"
click at [76, 218] on button "Historial Casos" at bounding box center [121, 212] width 146 height 30
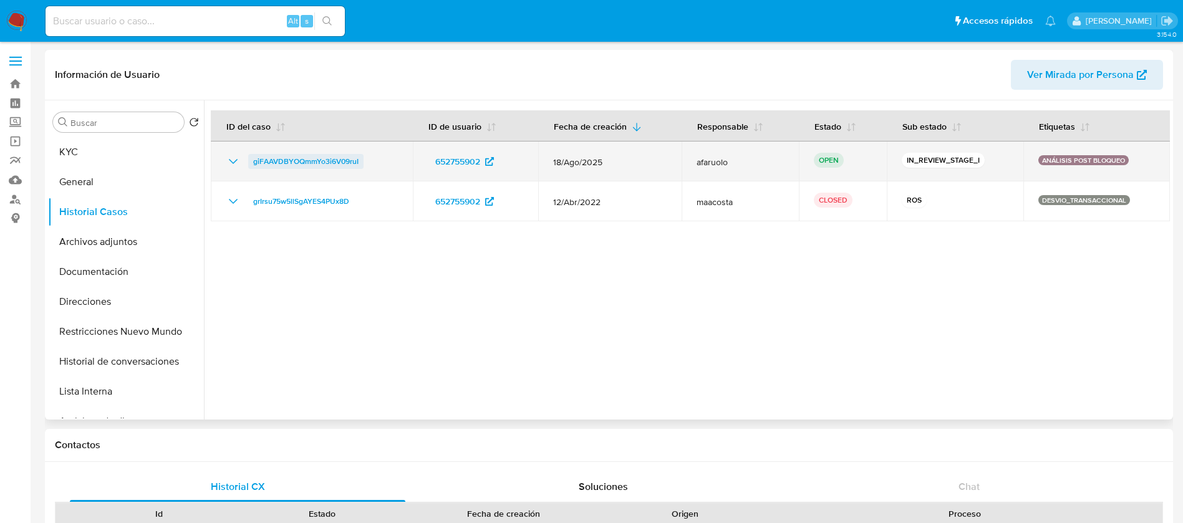
click at [270, 166] on span "giFAAVDBYOQmmYo3i6V09ruI" at bounding box center [305, 161] width 105 height 15
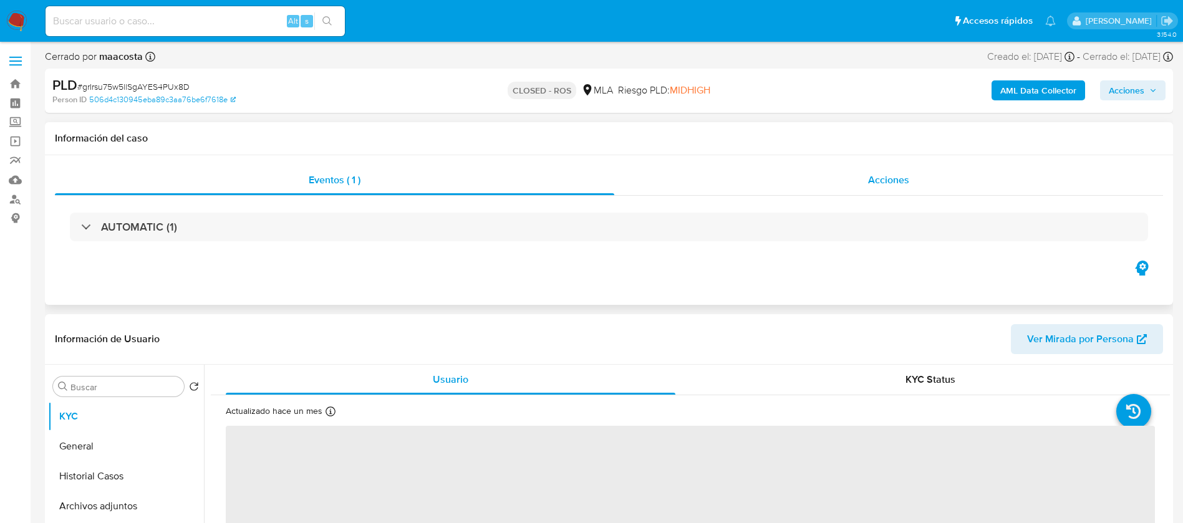
click at [875, 175] on span "Acciones" at bounding box center [888, 180] width 41 height 14
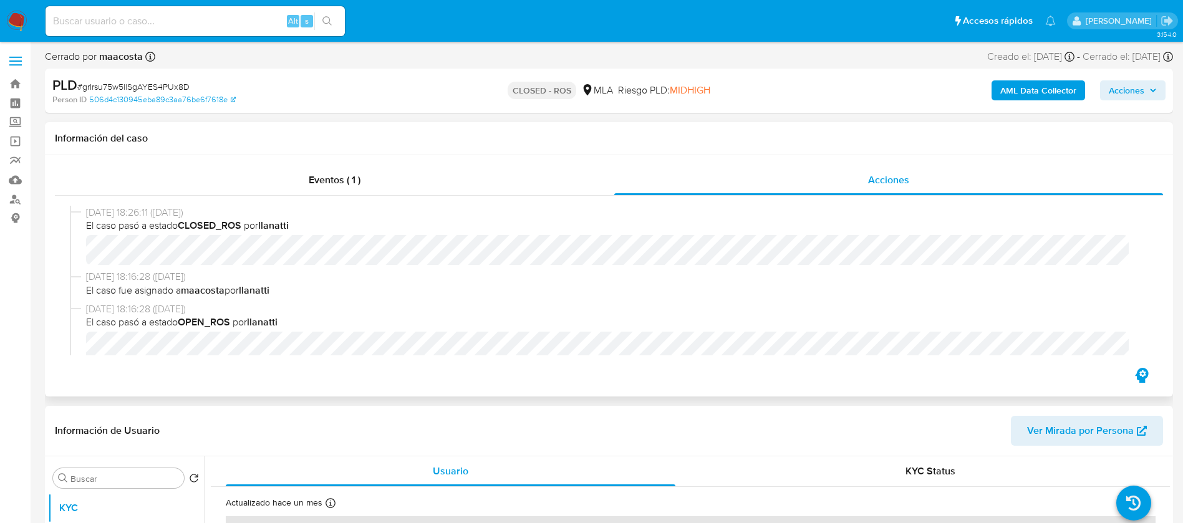
select select "10"
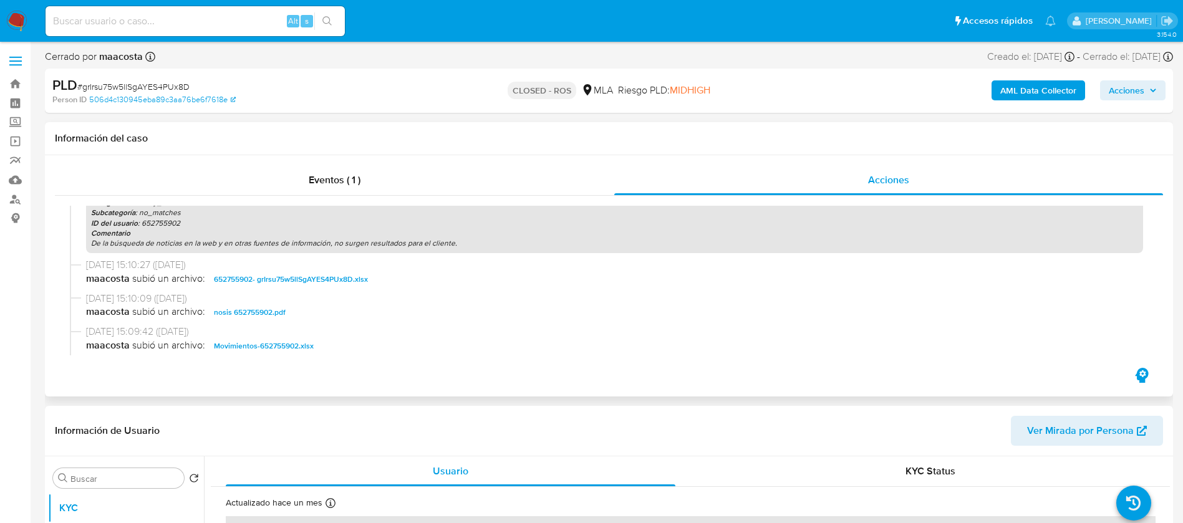
scroll to position [825, 0]
click at [307, 276] on span "652755902- grIrsu75w5llSgAYES4PUx8D.xlsx" at bounding box center [291, 278] width 154 height 15
click at [17, 140] on link "Operaciones masivas" at bounding box center [74, 141] width 148 height 19
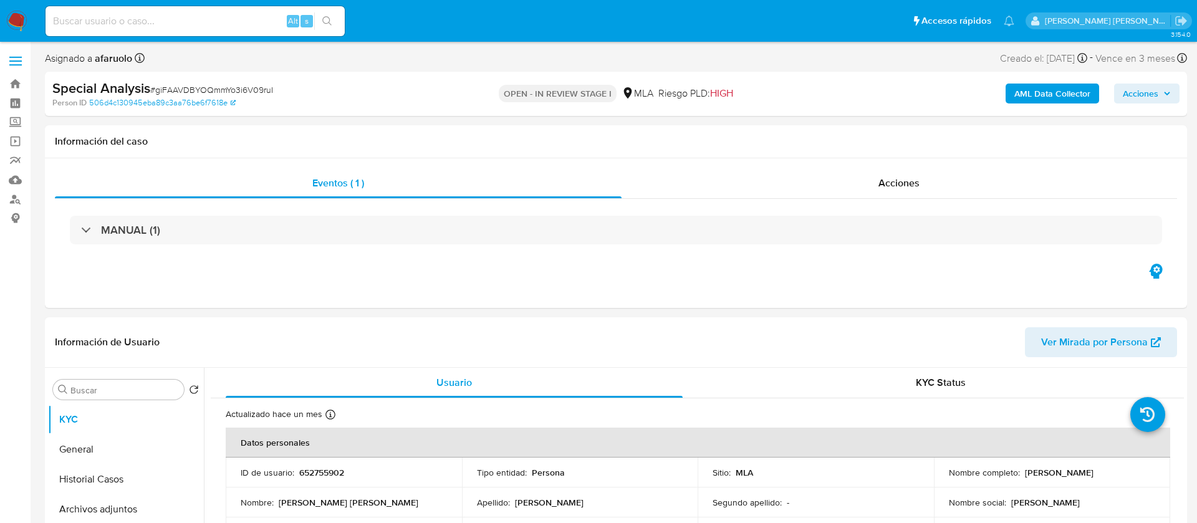
select select "10"
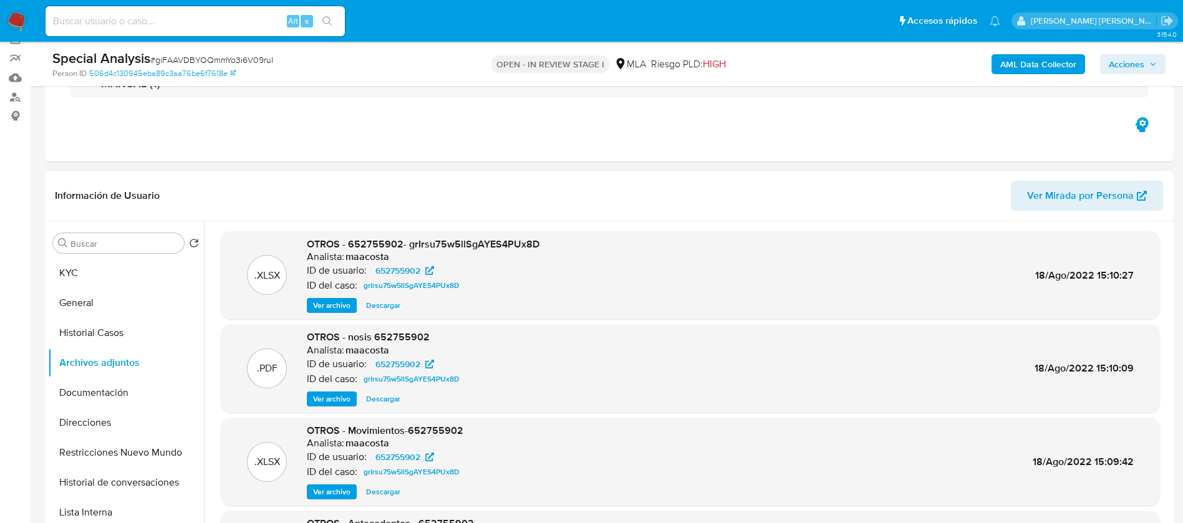
scroll to position [99, 0]
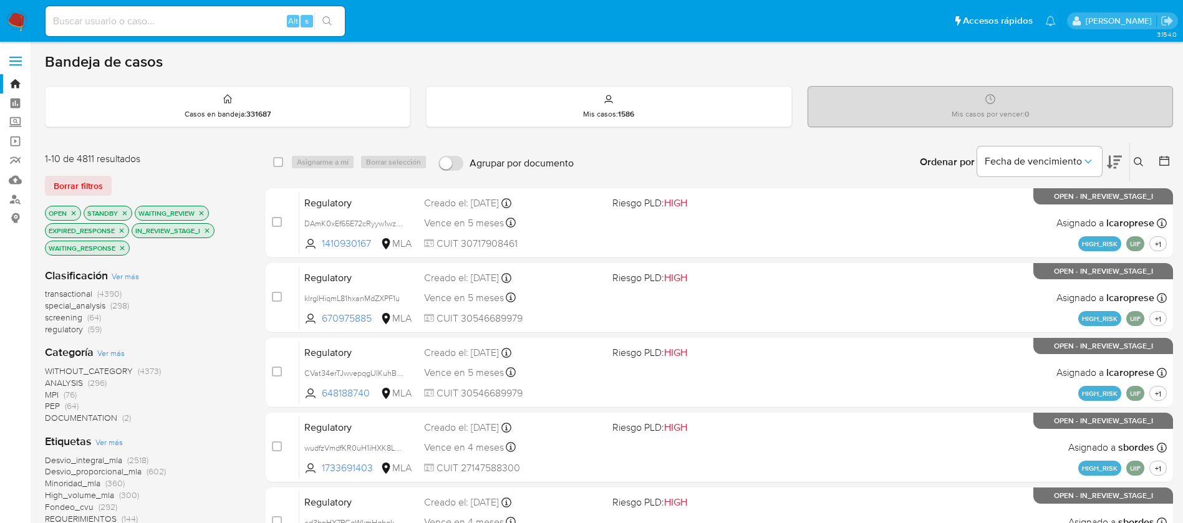
click at [1135, 158] on icon at bounding box center [1138, 161] width 9 height 9
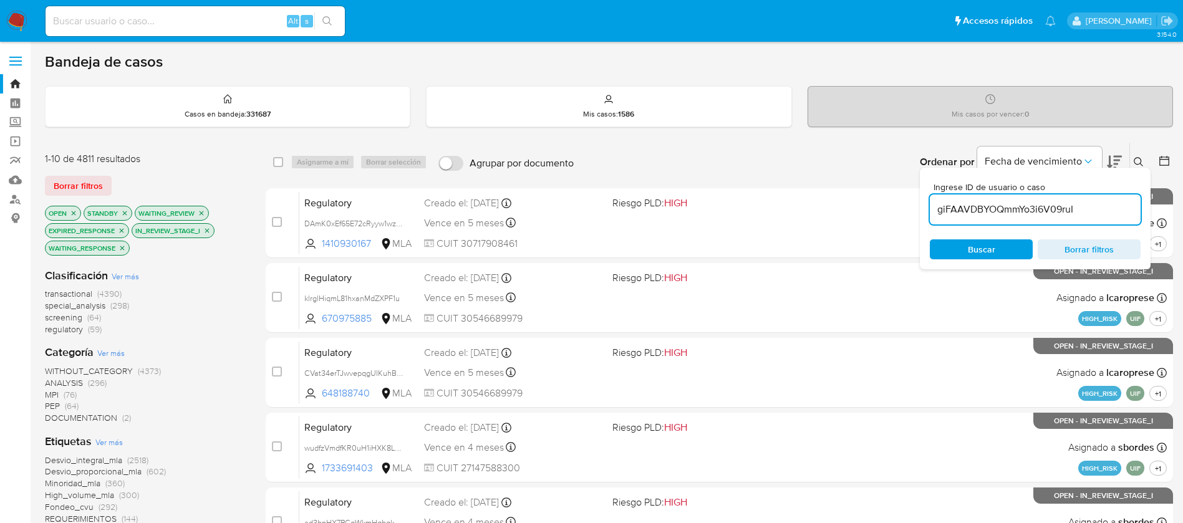
click at [1047, 204] on input "giFAAVDBYOQmmYo3i6V09ruI" at bounding box center [1035, 209] width 211 height 16
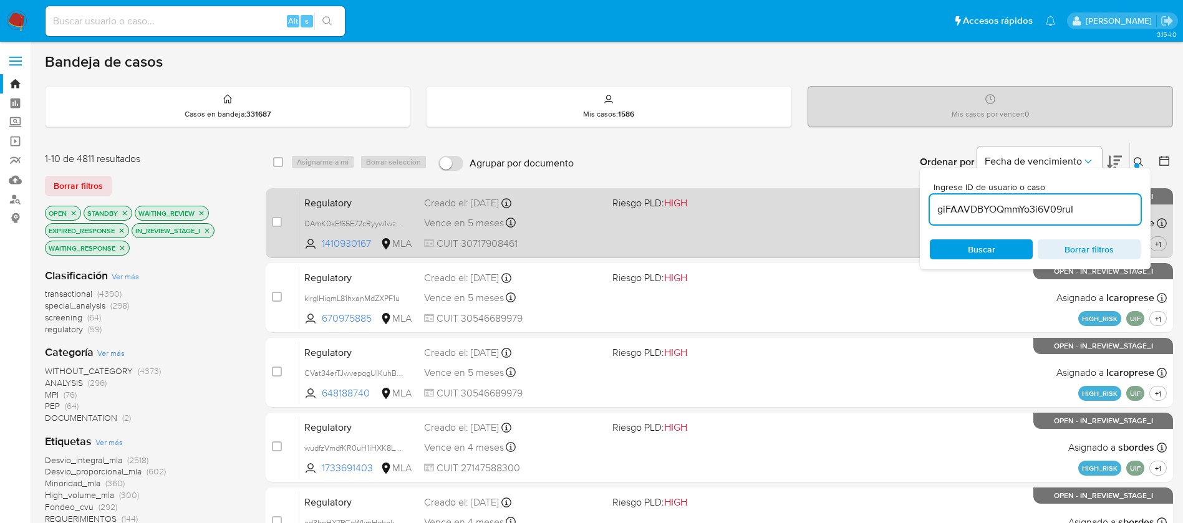
type input "giFAAVDBYOQmmYo3i6V09ruI"
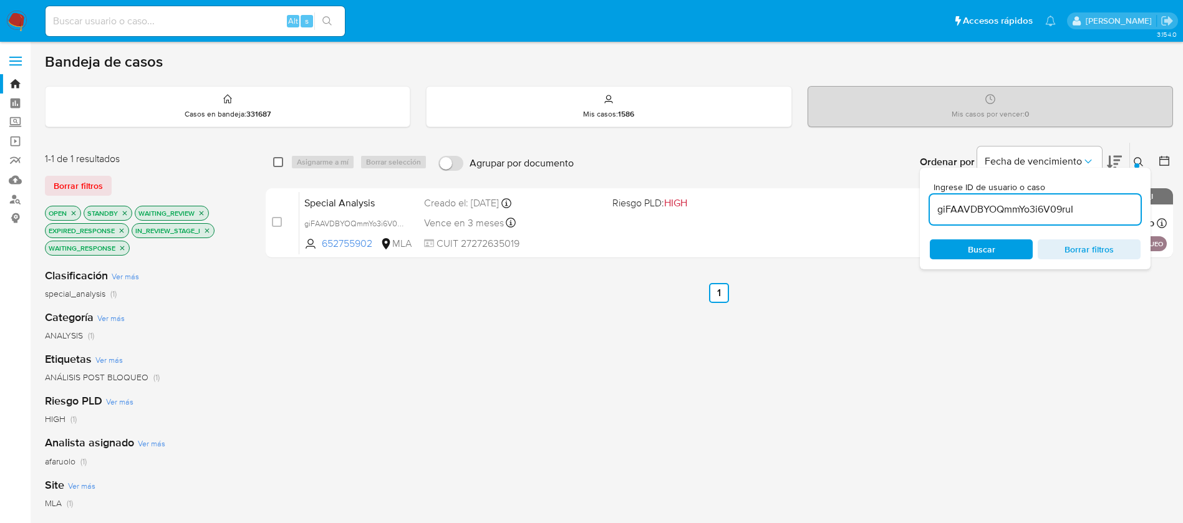
click at [277, 160] on input "checkbox" at bounding box center [278, 162] width 10 height 10
checkbox input "true"
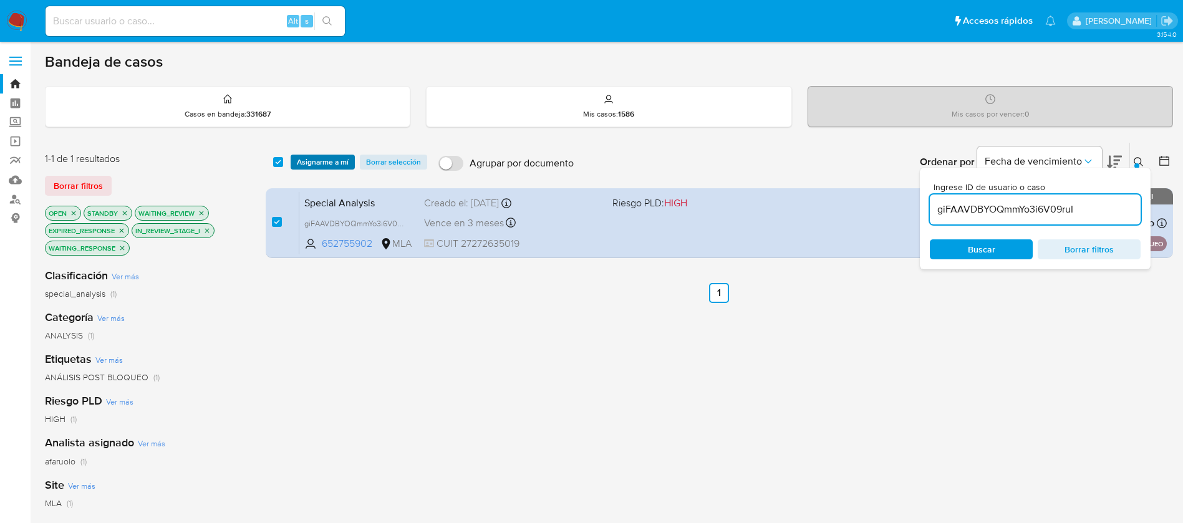
click at [309, 160] on span "Asignarme a mí" at bounding box center [323, 162] width 52 height 12
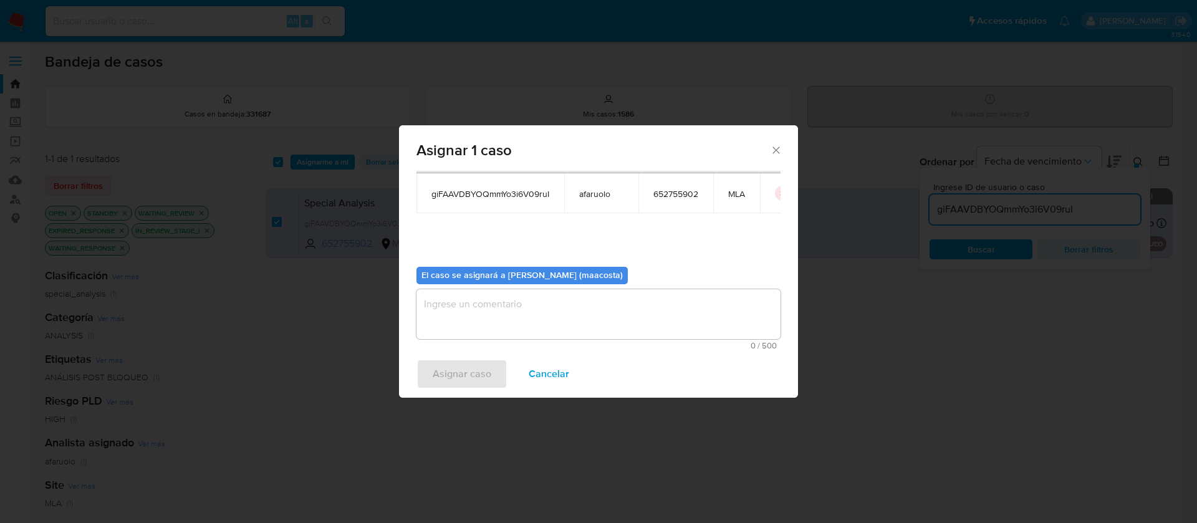
scroll to position [65, 0]
drag, startPoint x: 460, startPoint y: 292, endPoint x: 461, endPoint y: 276, distance: 16.3
click at [461, 276] on b "El caso se asignará a Maria Sol Acosta Aguero (maacosta)" at bounding box center [522, 274] width 201 height 12
click at [455, 306] on textarea "assign-modal" at bounding box center [599, 313] width 364 height 50
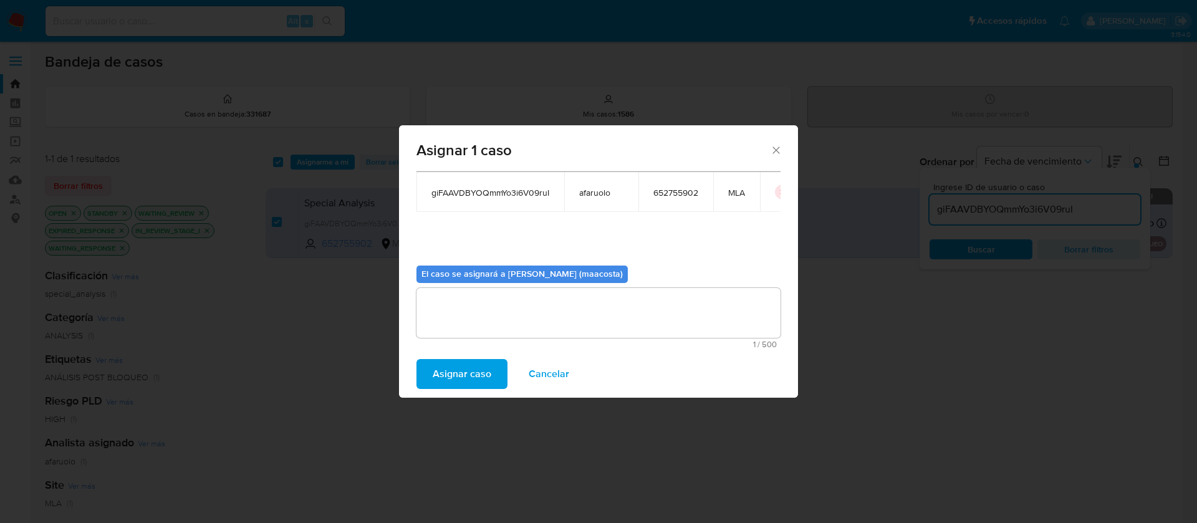
click at [447, 367] on span "Asignar caso" at bounding box center [462, 373] width 59 height 27
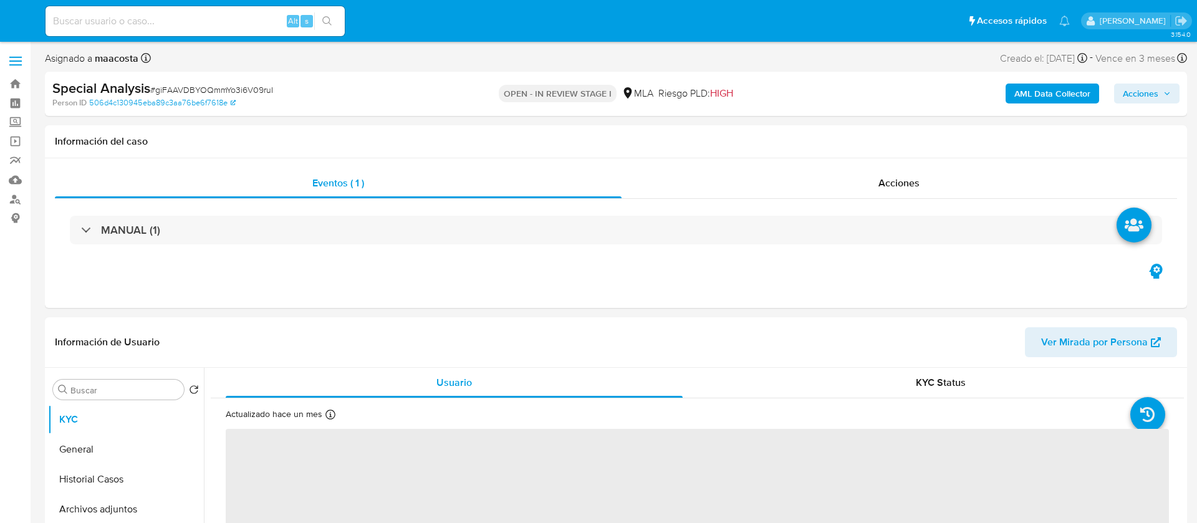
select select "10"
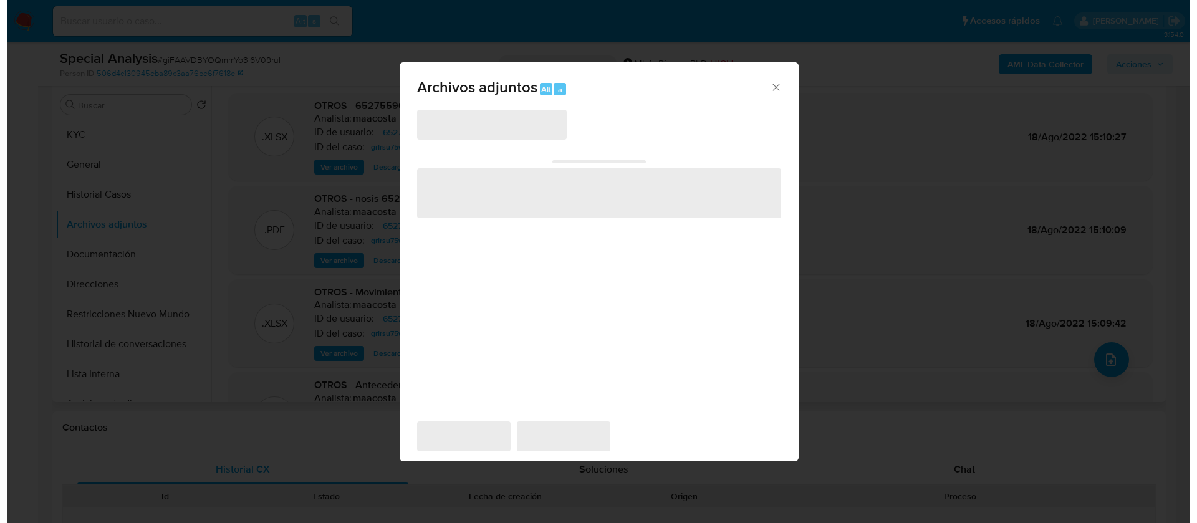
scroll to position [196, 0]
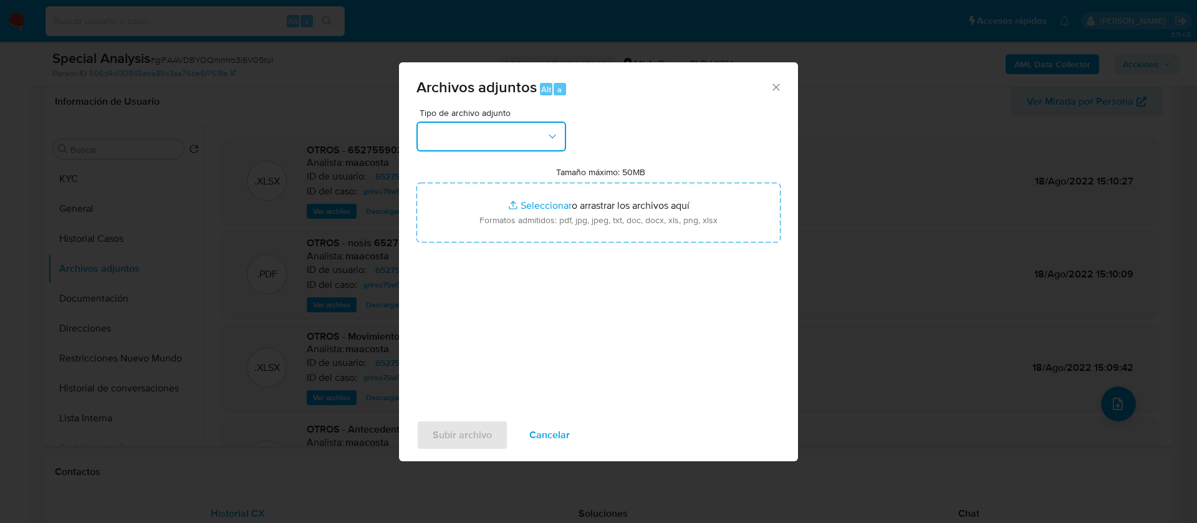
click at [481, 133] on button "button" at bounding box center [492, 137] width 150 height 30
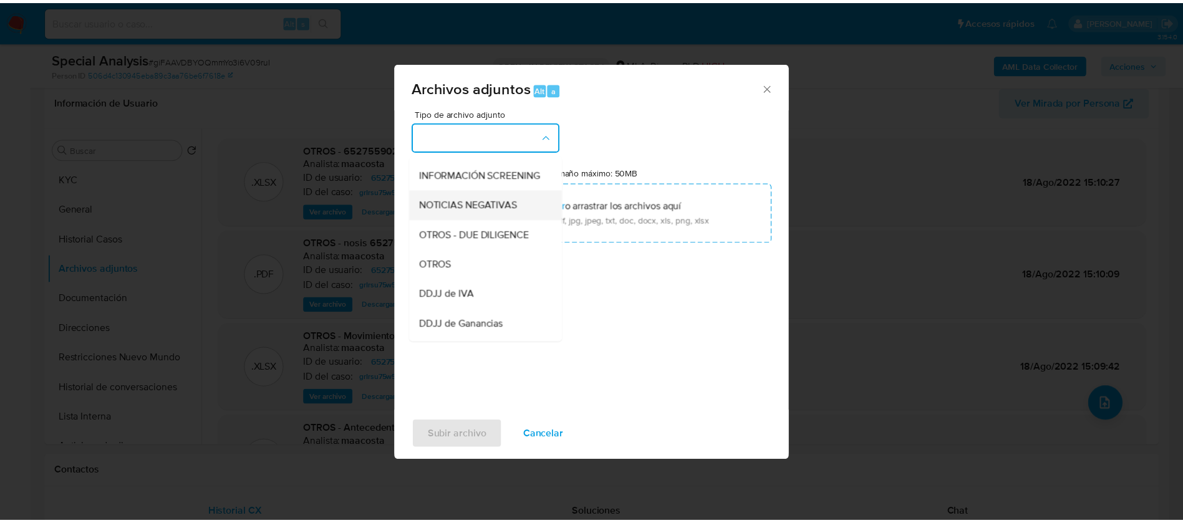
scroll to position [146, 0]
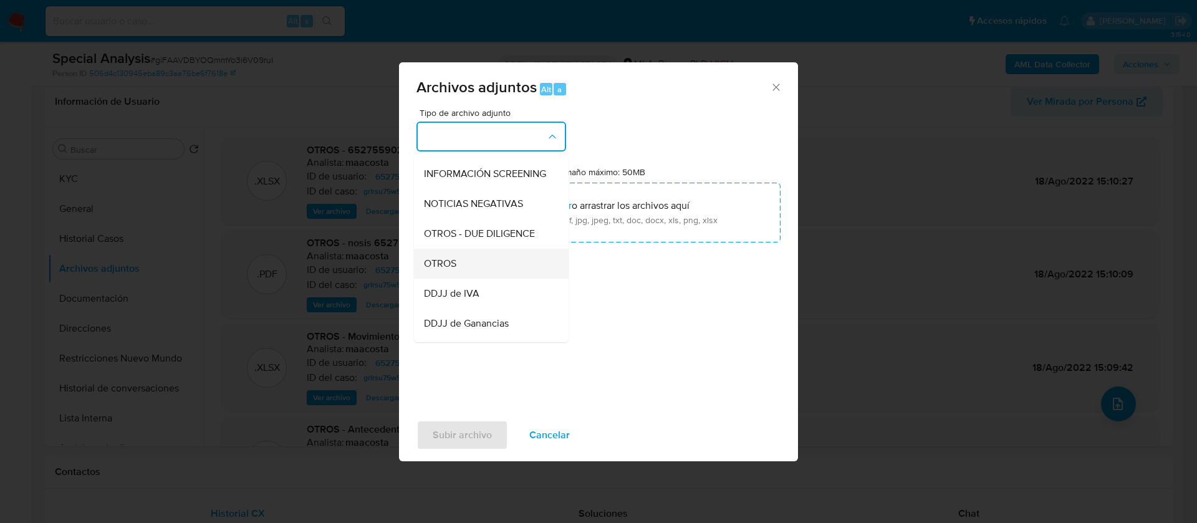
click at [441, 270] on span "OTROS" at bounding box center [440, 264] width 32 height 12
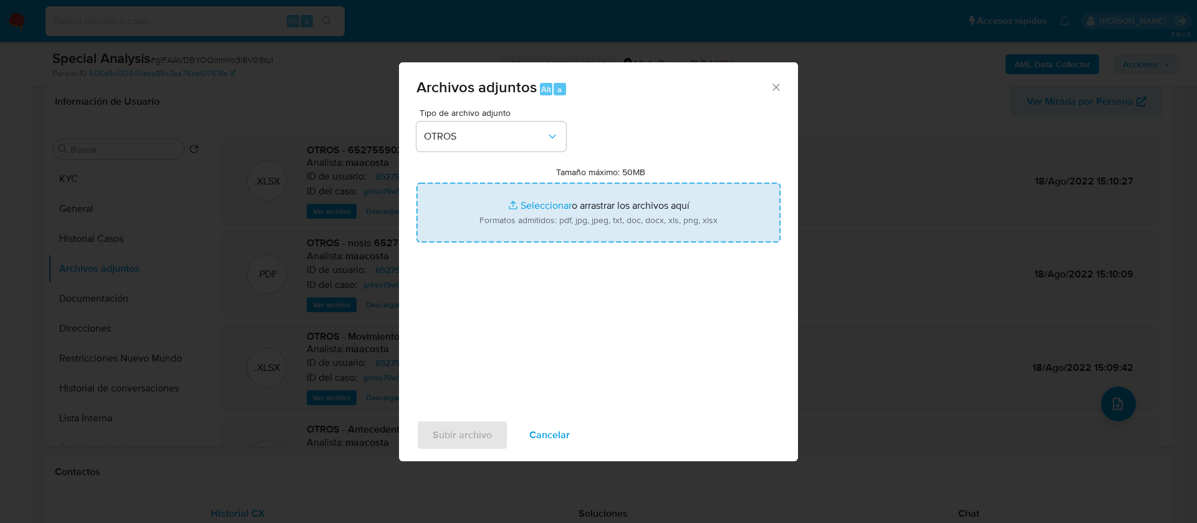
type input "C:\fakepath\ARCA - [PERSON_NAME] [PERSON_NAME].pdf"
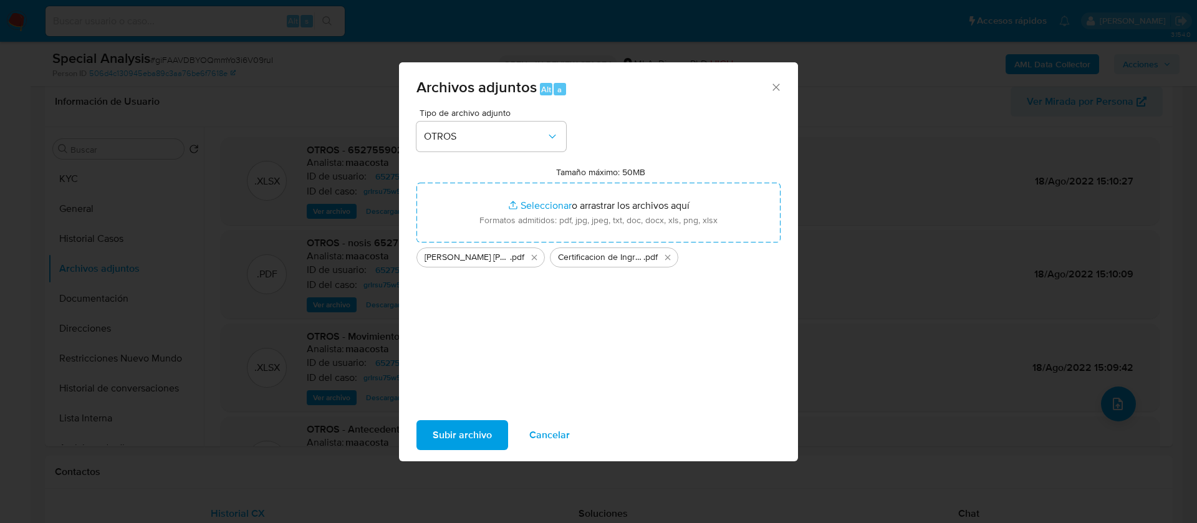
click at [444, 431] on span "Subir archivo" at bounding box center [462, 435] width 59 height 27
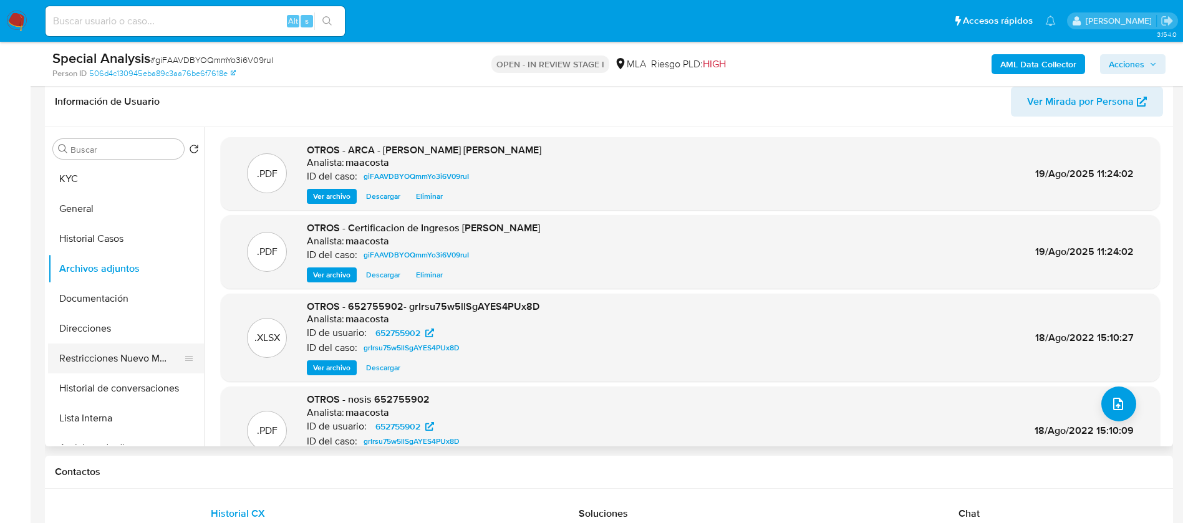
click at [145, 352] on button "Restricciones Nuevo Mundo" at bounding box center [121, 359] width 146 height 30
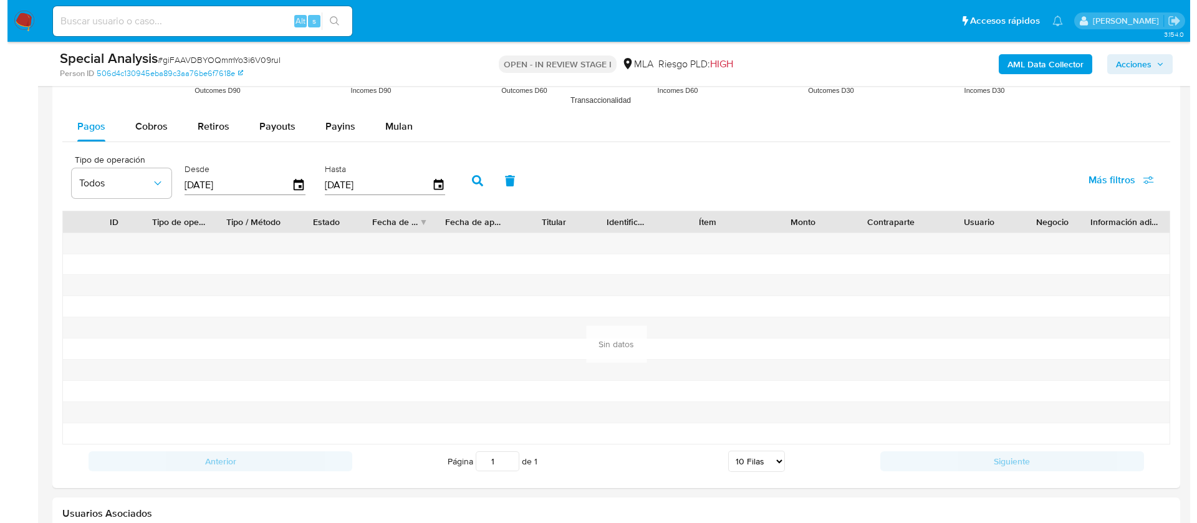
scroll to position [1961, 0]
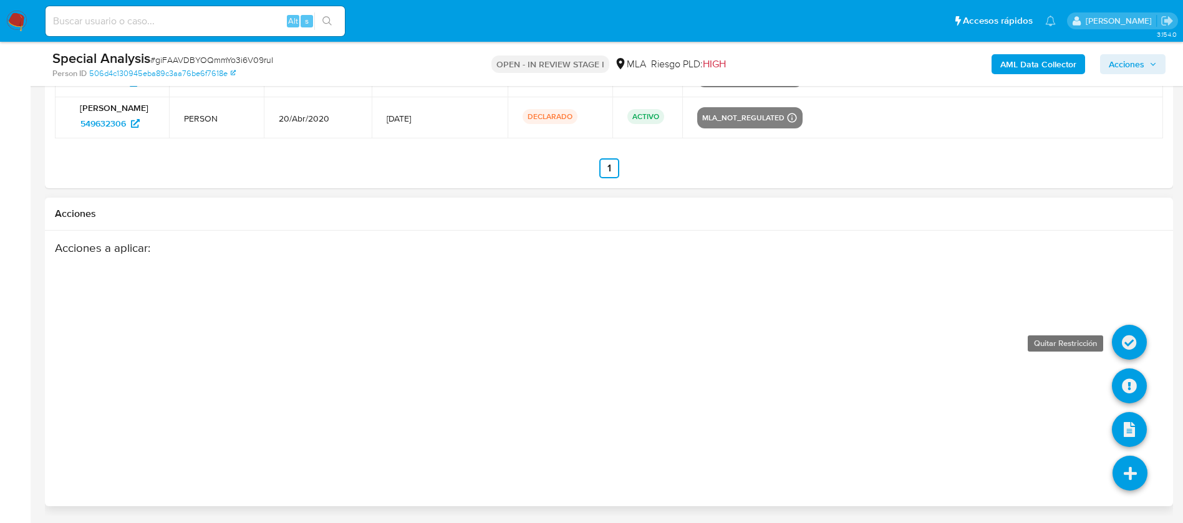
click at [1127, 350] on icon at bounding box center [1129, 342] width 35 height 35
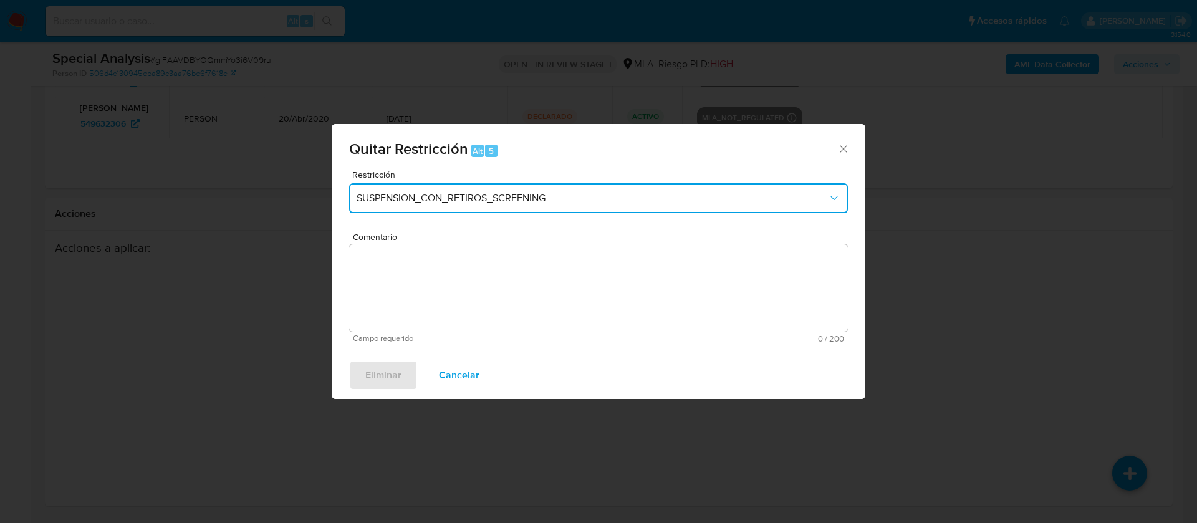
click at [510, 190] on button "SUSPENSION_CON_RETIROS_SCREENING" at bounding box center [598, 198] width 499 height 30
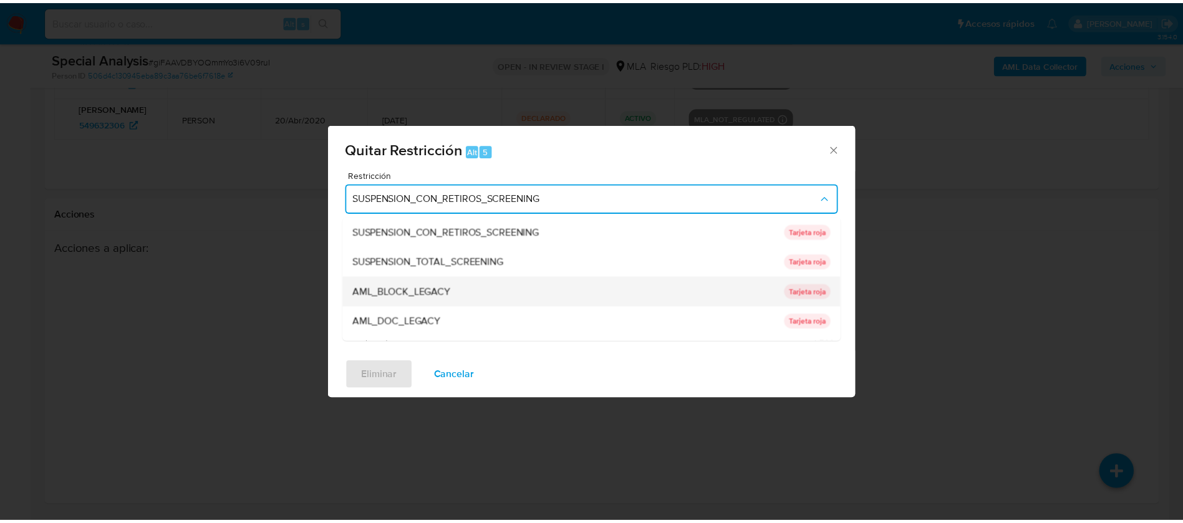
scroll to position [205, 0]
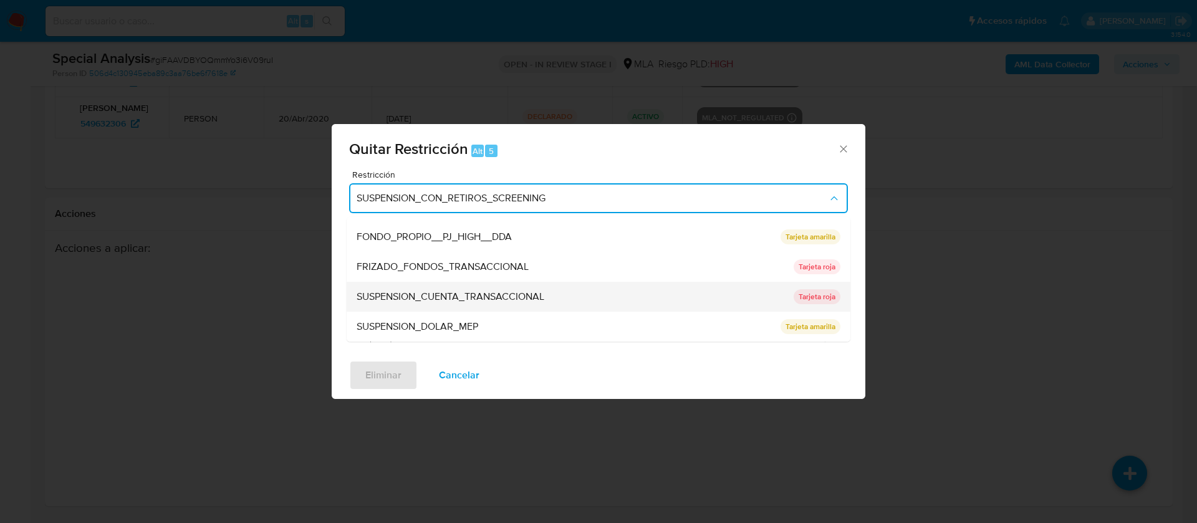
click at [415, 302] on span "SUSPENSION_CUENTA_TRANSACCIONAL" at bounding box center [451, 297] width 188 height 12
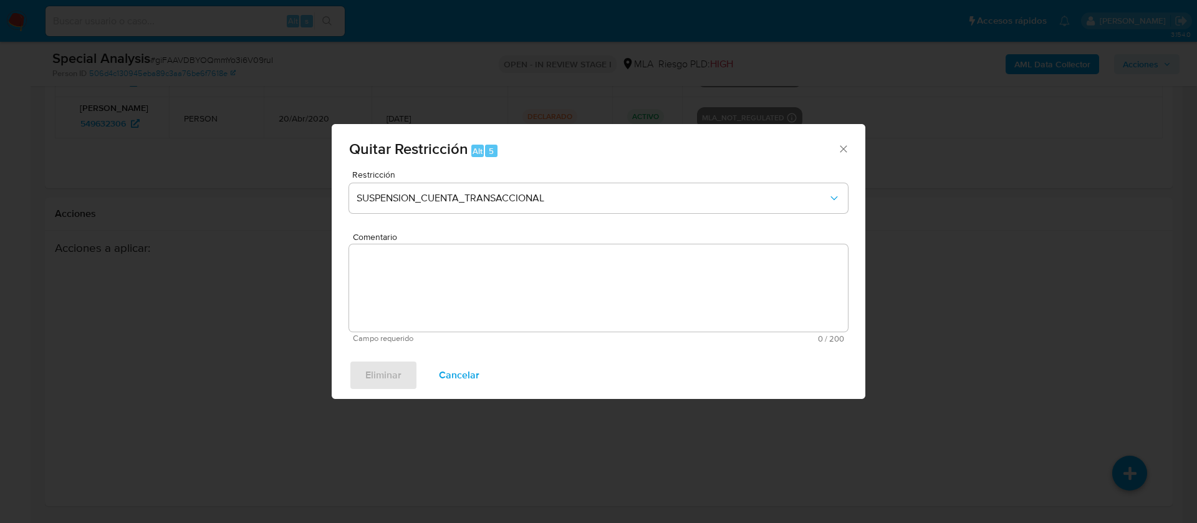
click at [415, 302] on textarea "Comentario" at bounding box center [598, 287] width 499 height 87
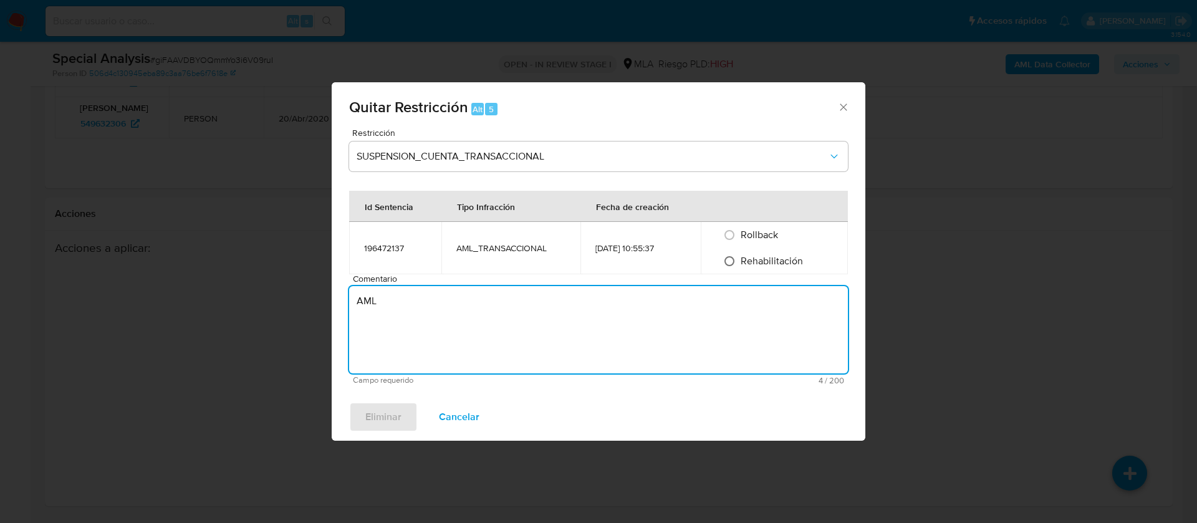
type textarea "AML"
click at [729, 261] on input "Rehabilitación" at bounding box center [730, 261] width 20 height 20
radio input "true"
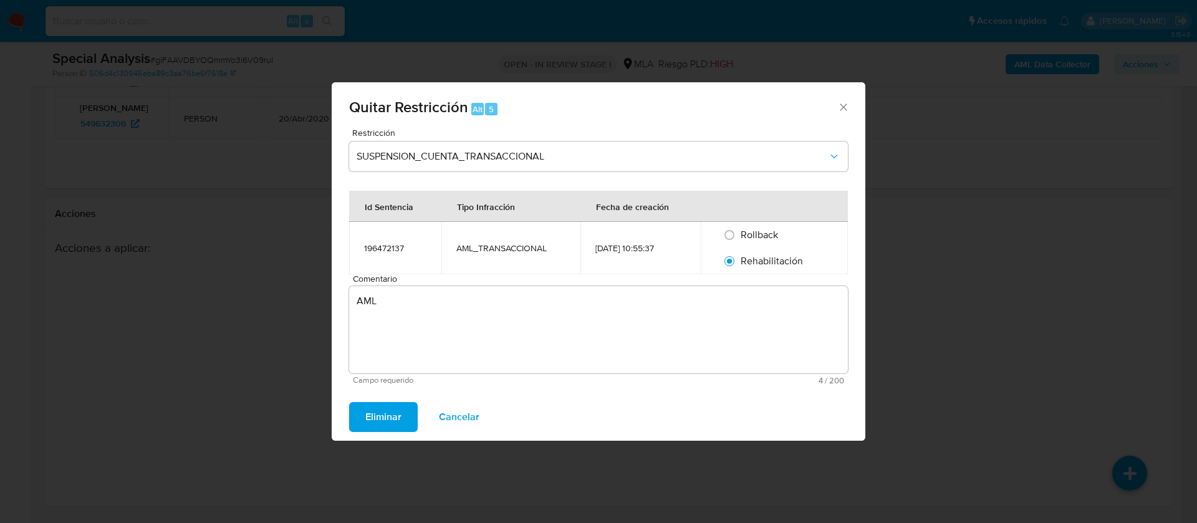
click at [371, 417] on span "Eliminar" at bounding box center [383, 416] width 36 height 27
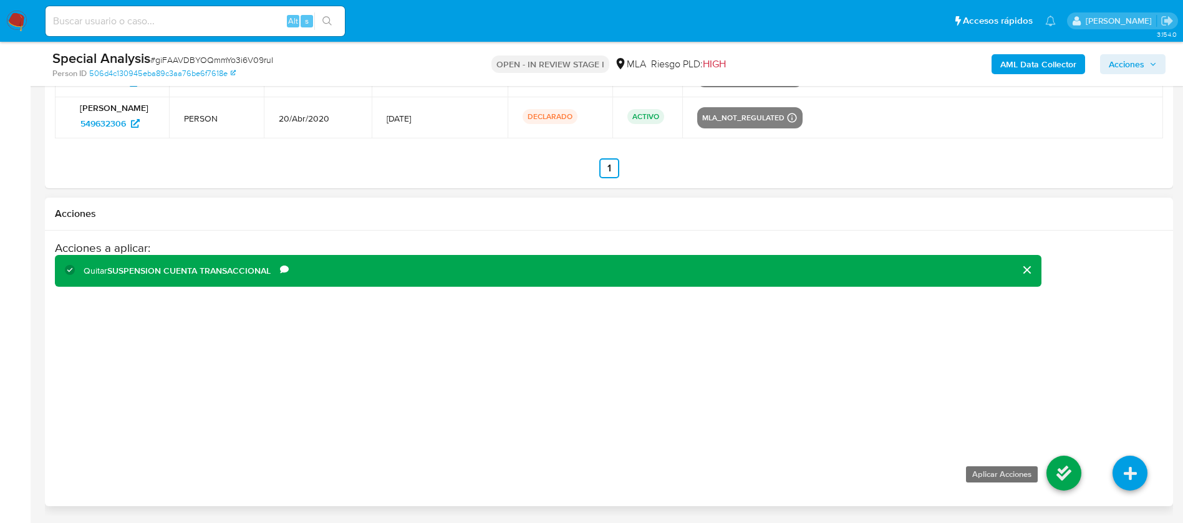
click at [1068, 470] on icon at bounding box center [1063, 473] width 35 height 35
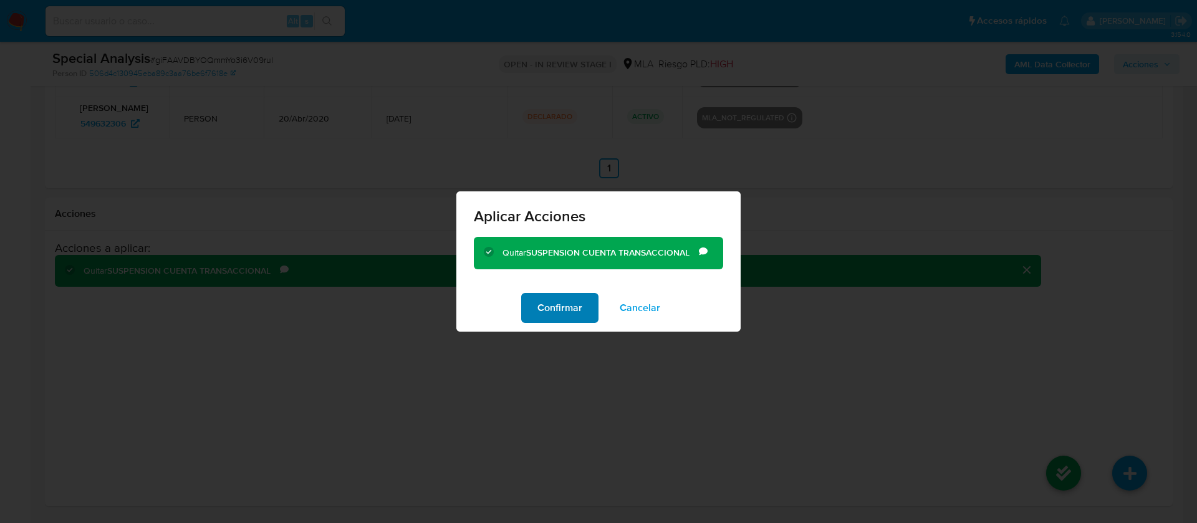
click at [549, 302] on span "Confirmar" at bounding box center [560, 307] width 45 height 27
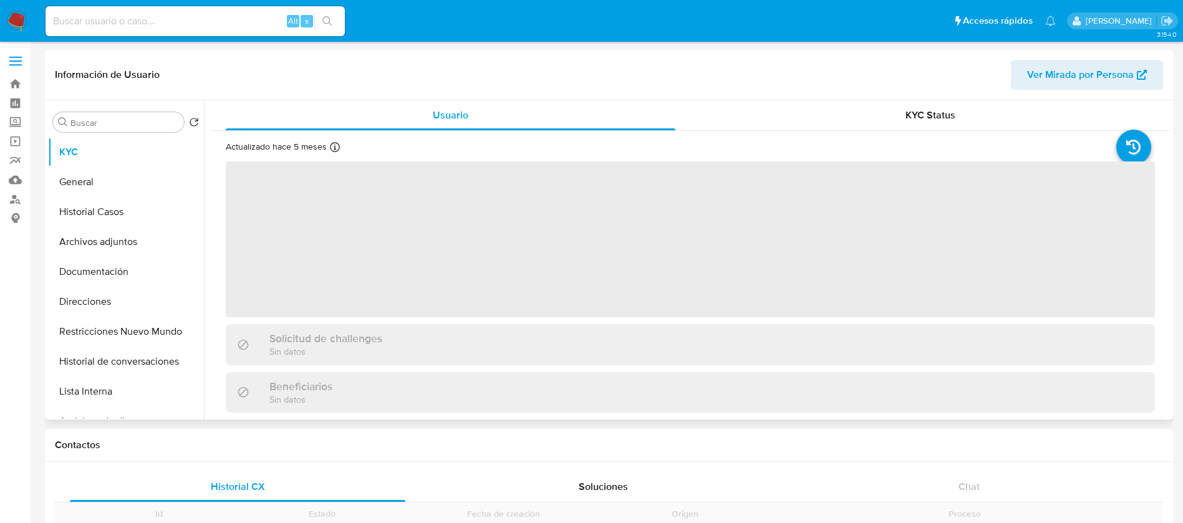
scroll to position [20, 0]
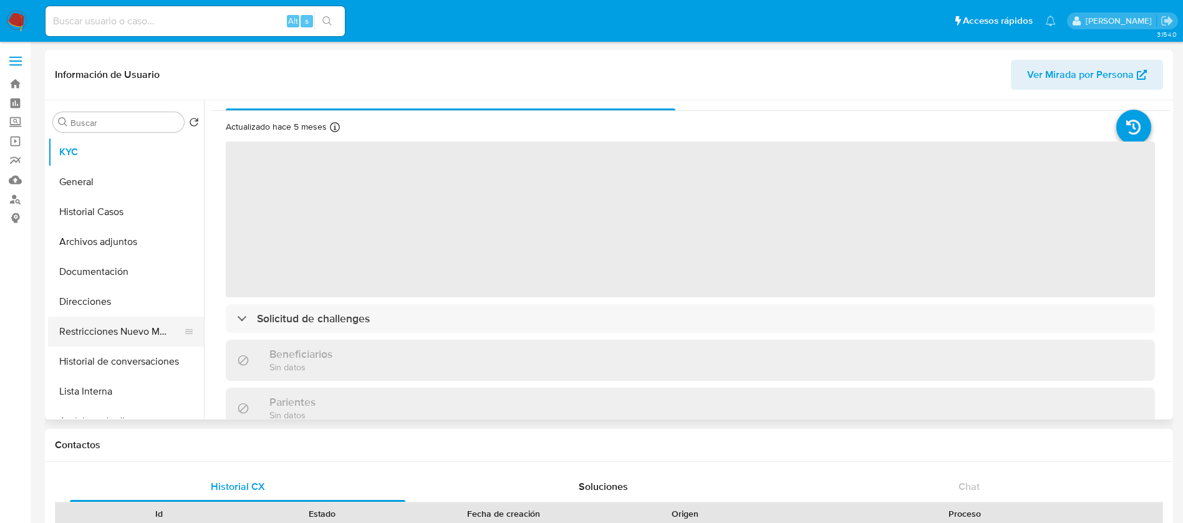
click at [128, 337] on button "Restricciones Nuevo Mundo" at bounding box center [121, 332] width 146 height 30
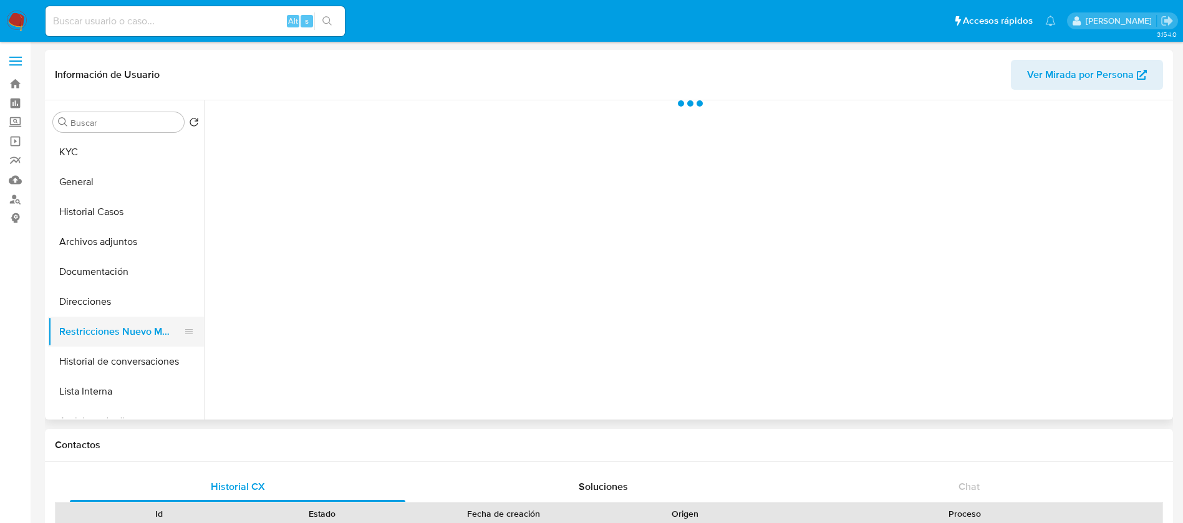
select select "10"
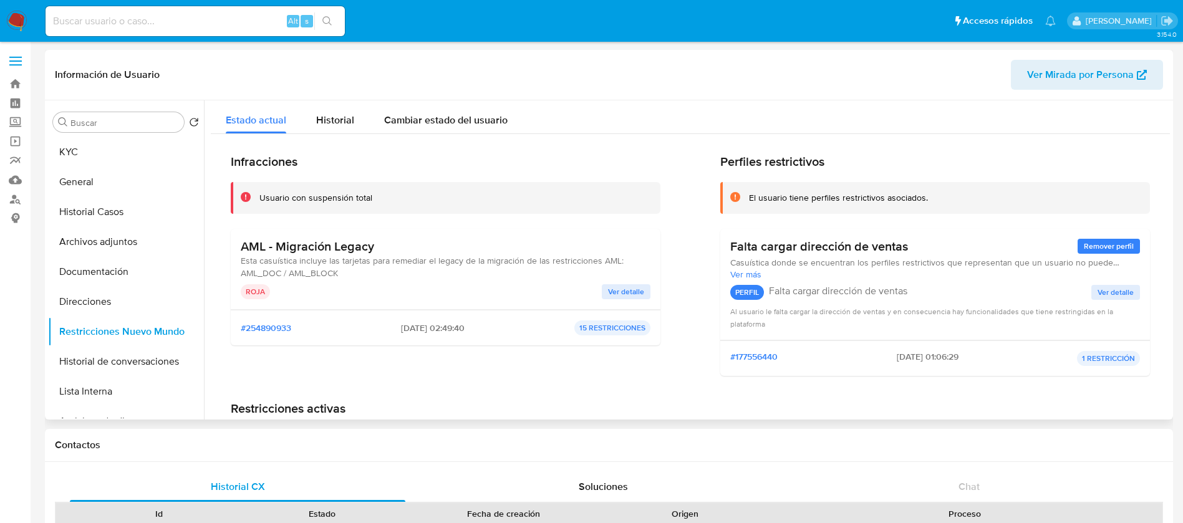
click at [626, 296] on span "Ver detalle" at bounding box center [626, 292] width 36 height 12
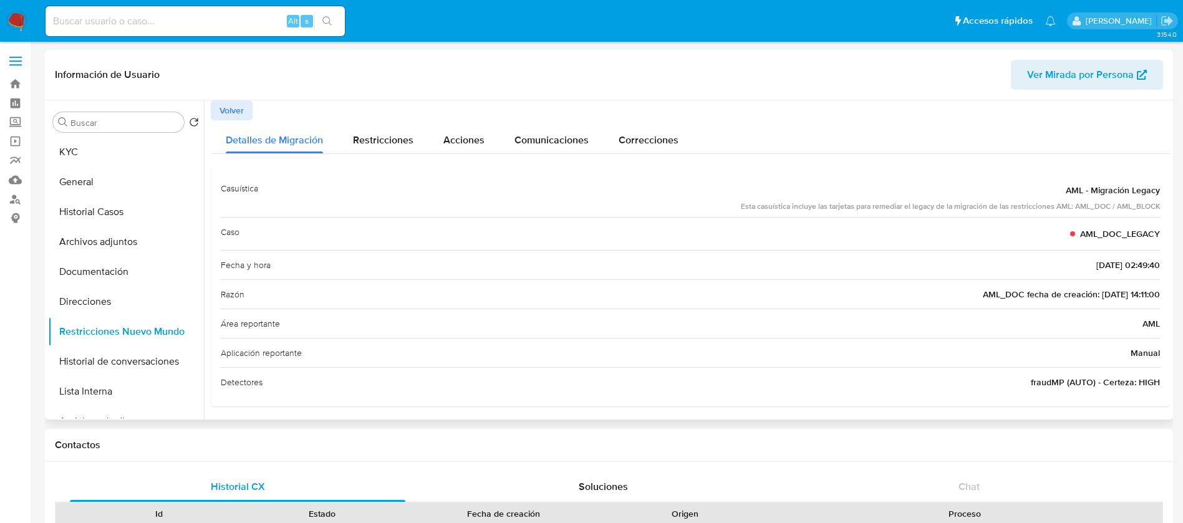
drag, startPoint x: 1077, startPoint y: 235, endPoint x: 1158, endPoint y: 231, distance: 81.1
click at [1158, 231] on div "Casuística AML - Migración Legacy Esta casuística incluye las tarjetas para rem…" at bounding box center [690, 285] width 959 height 243
click at [233, 105] on span "Volver" at bounding box center [231, 110] width 24 height 17
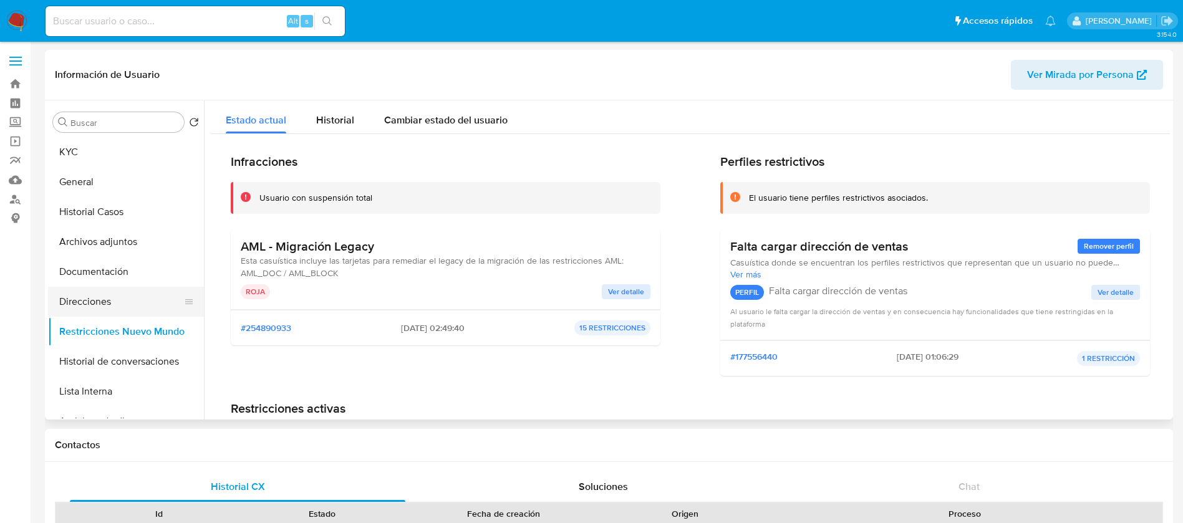
click at [120, 297] on button "Direcciones" at bounding box center [121, 302] width 146 height 30
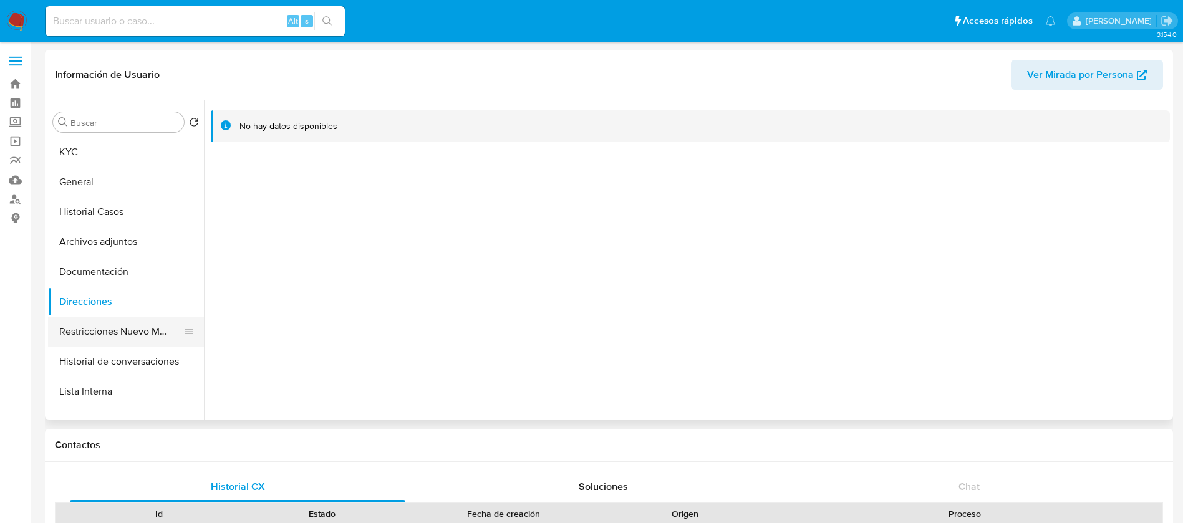
click at [110, 337] on button "Restricciones Nuevo Mundo" at bounding box center [121, 332] width 146 height 30
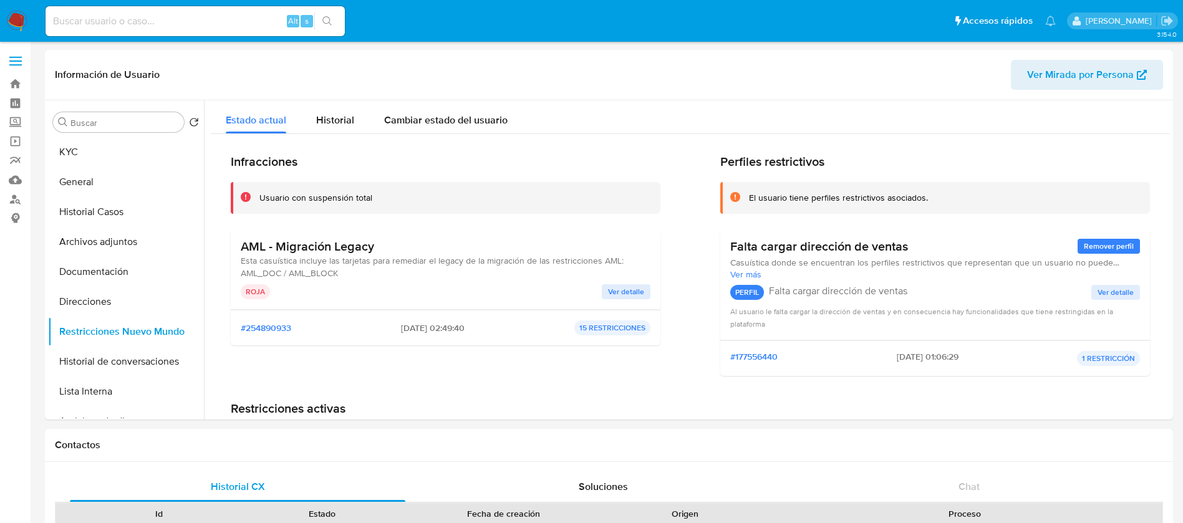
click at [622, 329] on p "15 RESTRICCIONES" at bounding box center [612, 328] width 76 height 15
click at [117, 299] on button "Direcciones" at bounding box center [121, 302] width 146 height 30
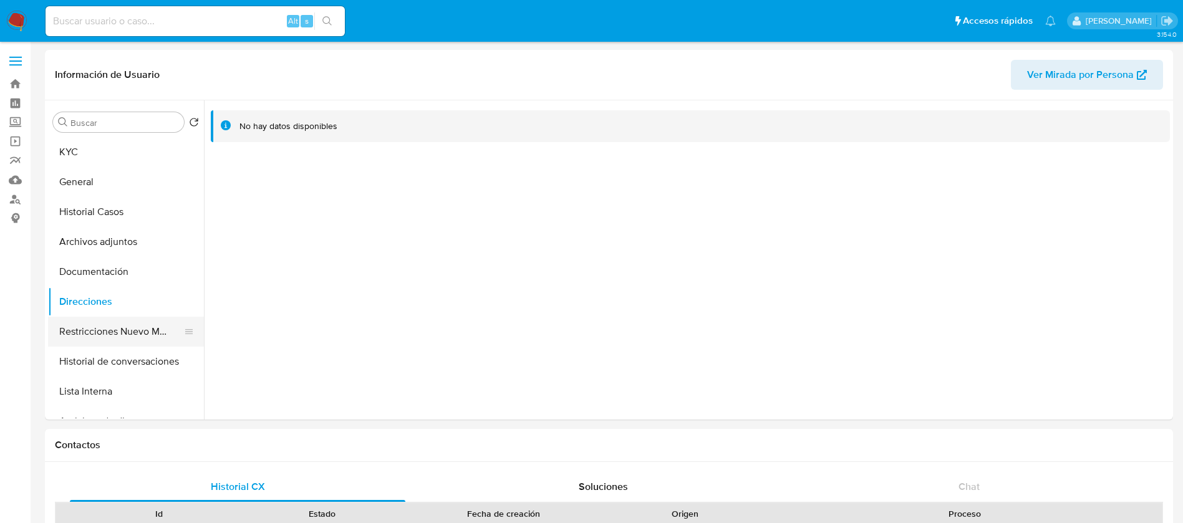
click at [115, 336] on button "Restricciones Nuevo Mundo" at bounding box center [121, 332] width 146 height 30
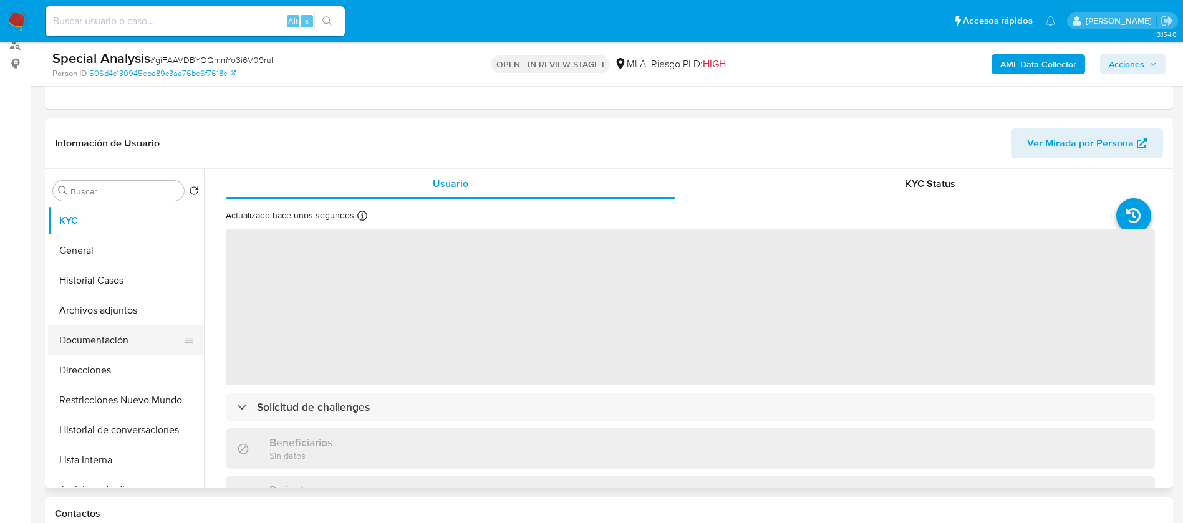
scroll to position [159, 0]
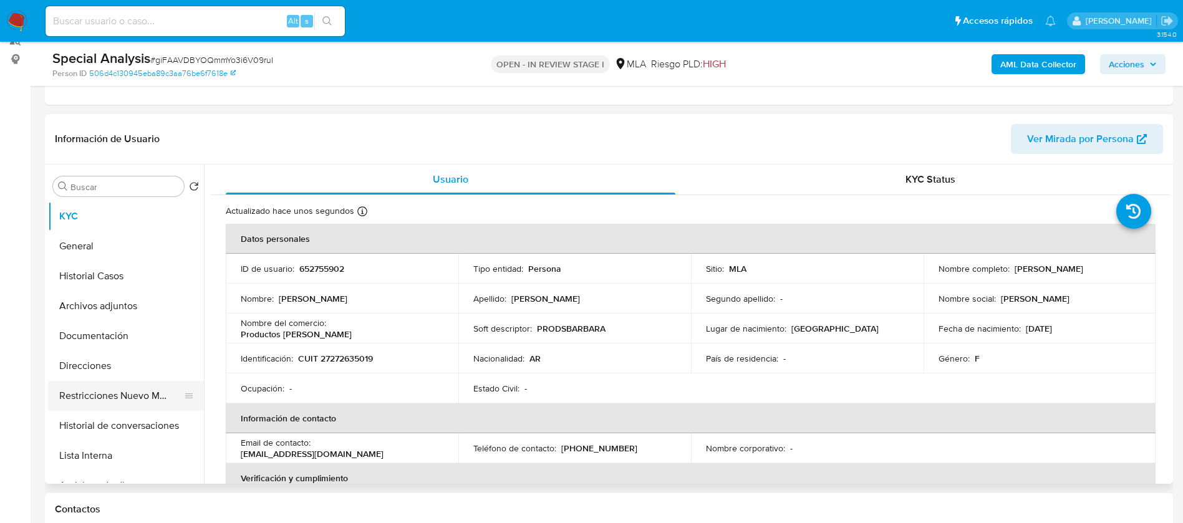
select select "10"
click at [104, 388] on button "Restricciones Nuevo Mundo" at bounding box center [121, 396] width 146 height 30
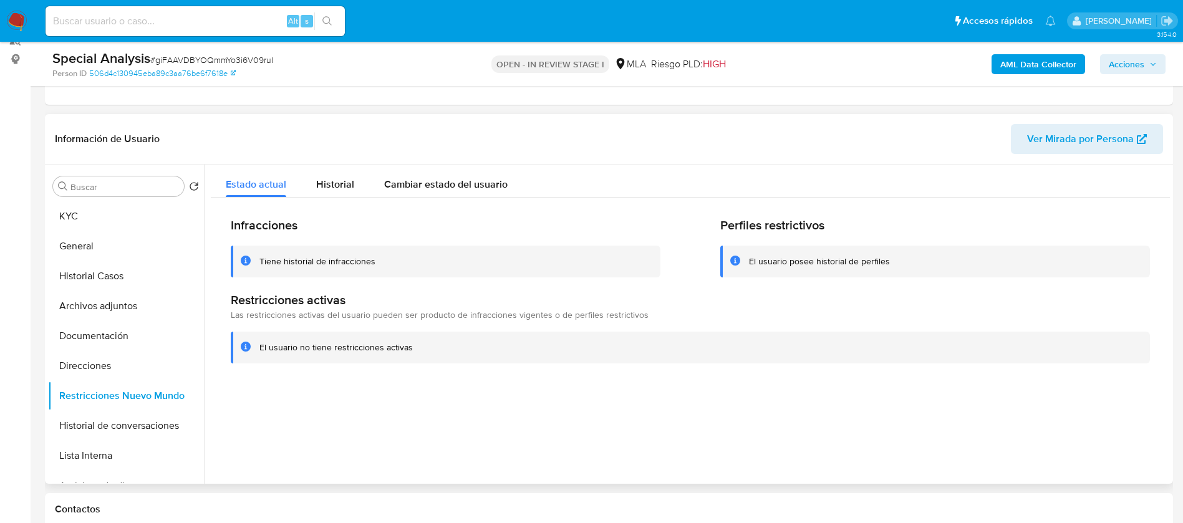
click at [374, 403] on div at bounding box center [687, 324] width 966 height 319
click at [109, 282] on button "Historial Casos" at bounding box center [121, 276] width 146 height 30
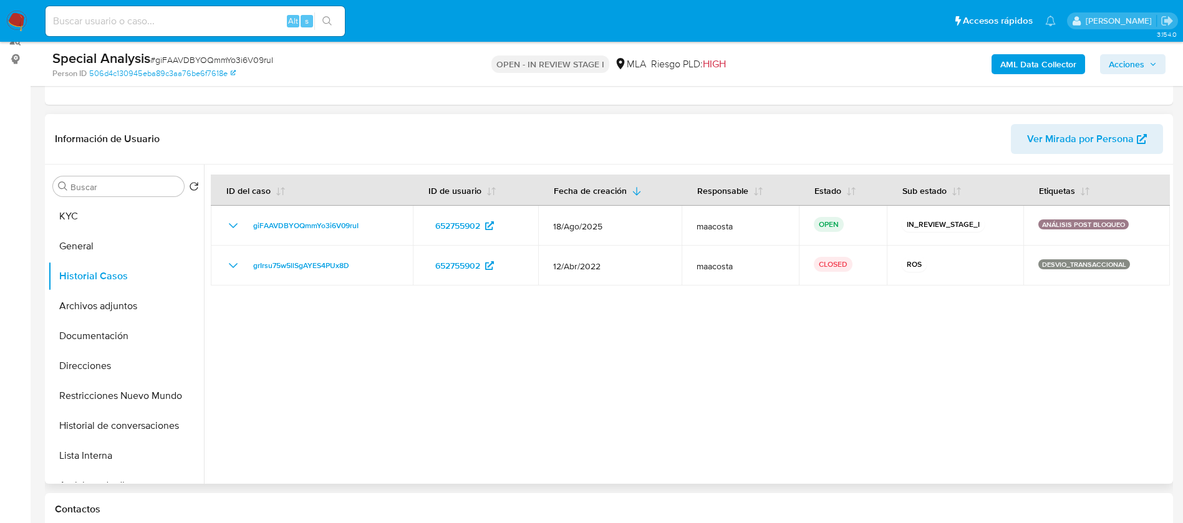
click at [248, 364] on div at bounding box center [687, 324] width 966 height 319
click at [1148, 58] on span "Acciones" at bounding box center [1133, 63] width 48 height 17
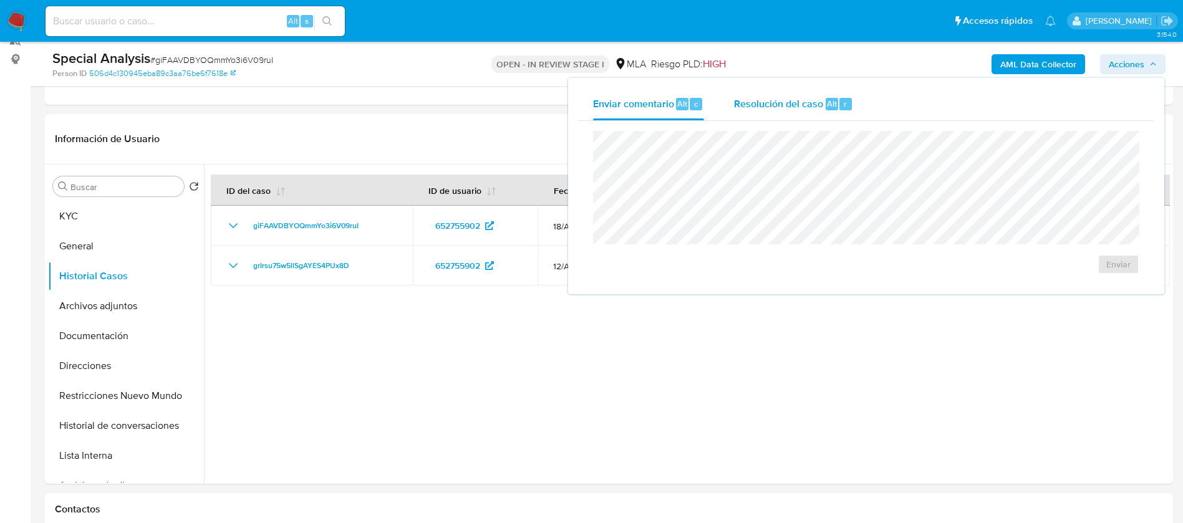
click at [826, 104] on div "Alt" at bounding box center [832, 104] width 12 height 12
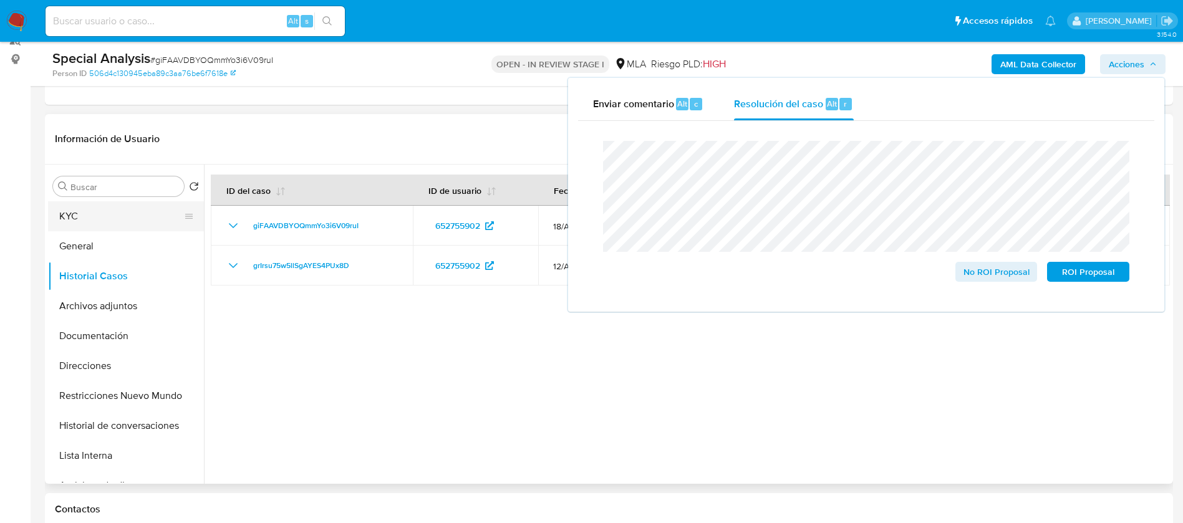
click at [108, 215] on button "KYC" at bounding box center [121, 216] width 146 height 30
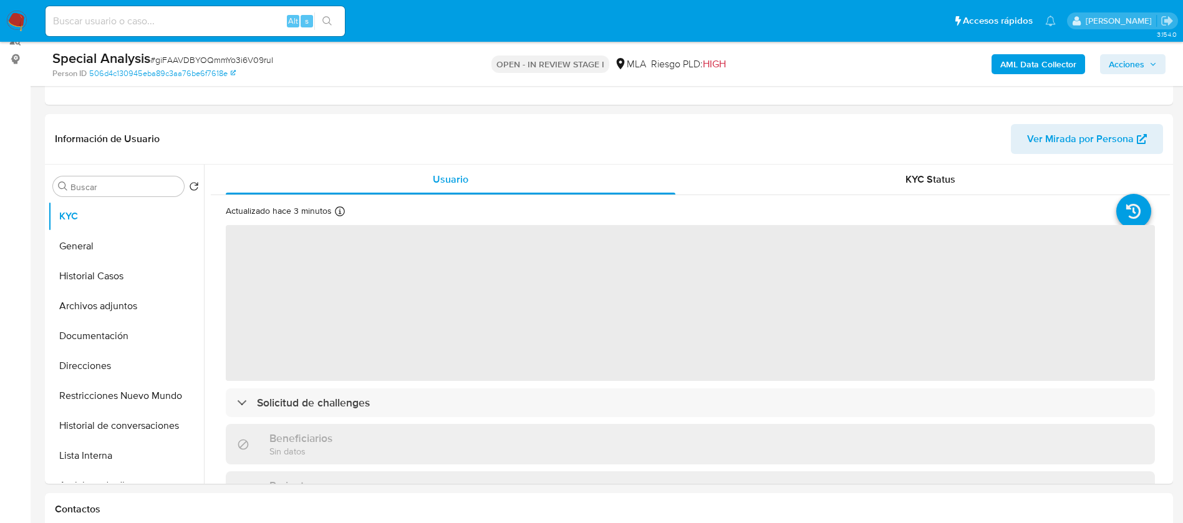
click at [1152, 53] on div "AML Data Collector Acciones" at bounding box center [982, 63] width 368 height 29
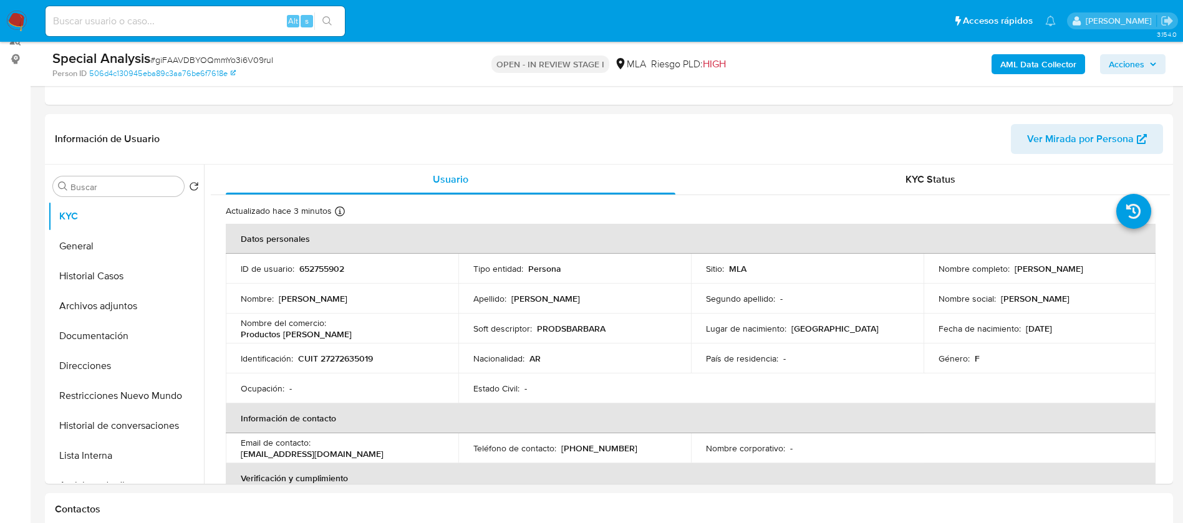
click at [1144, 64] on span "Acciones" at bounding box center [1133, 63] width 48 height 17
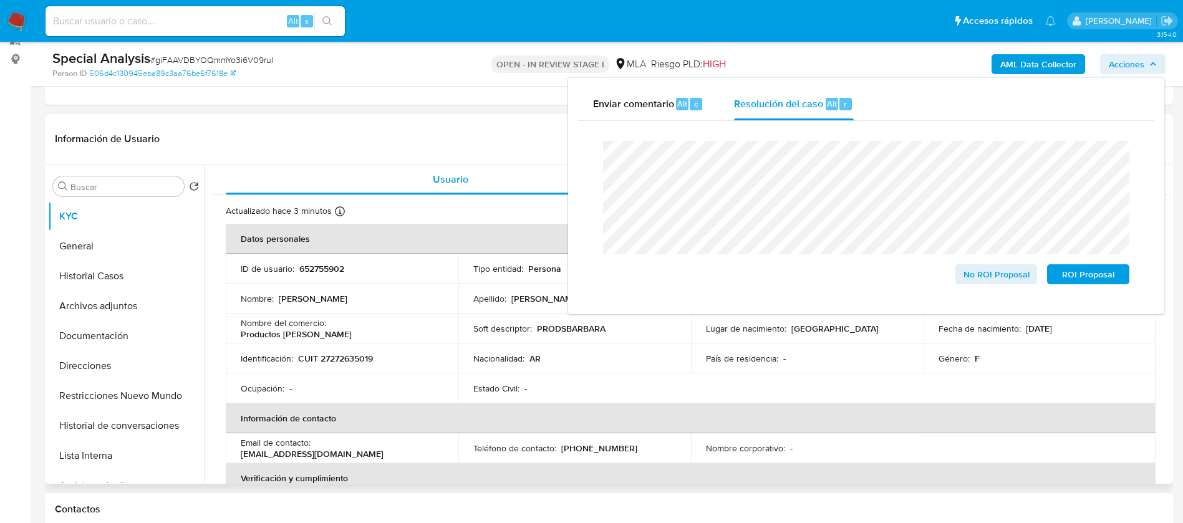
click at [697, 382] on table "Datos personales ID de usuario : 652755902 Tipo entidad : Persona Sitio : MLA N…" at bounding box center [691, 448] width 930 height 449
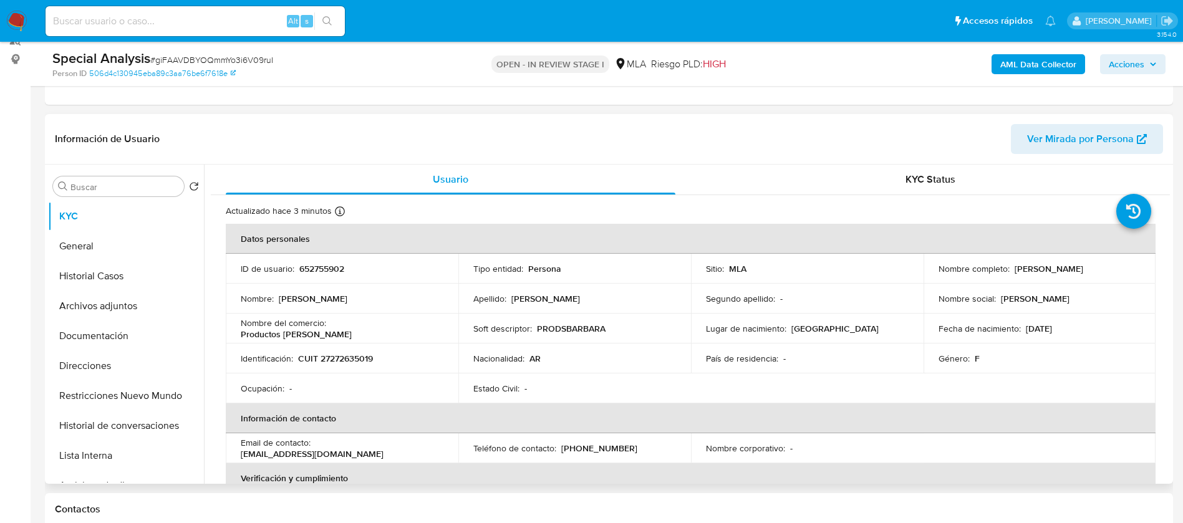
drag, startPoint x: 1010, startPoint y: 268, endPoint x: 1108, endPoint y: 273, distance: 98.6
click at [1108, 273] on div "Nombre completo : [PERSON_NAME]" at bounding box center [1039, 268] width 203 height 11
copy p "[PERSON_NAME]"
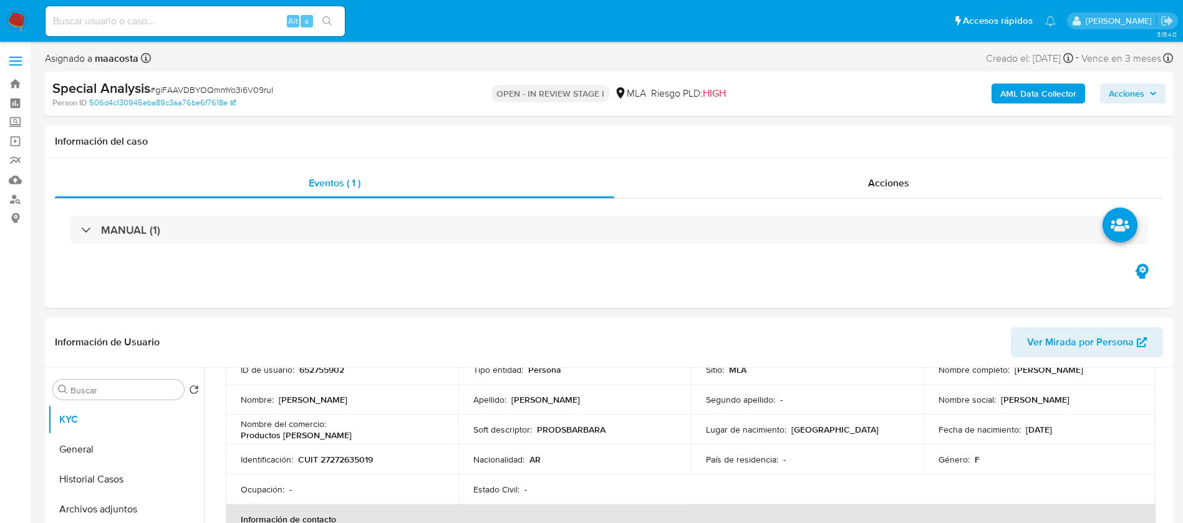
scroll to position [77, 0]
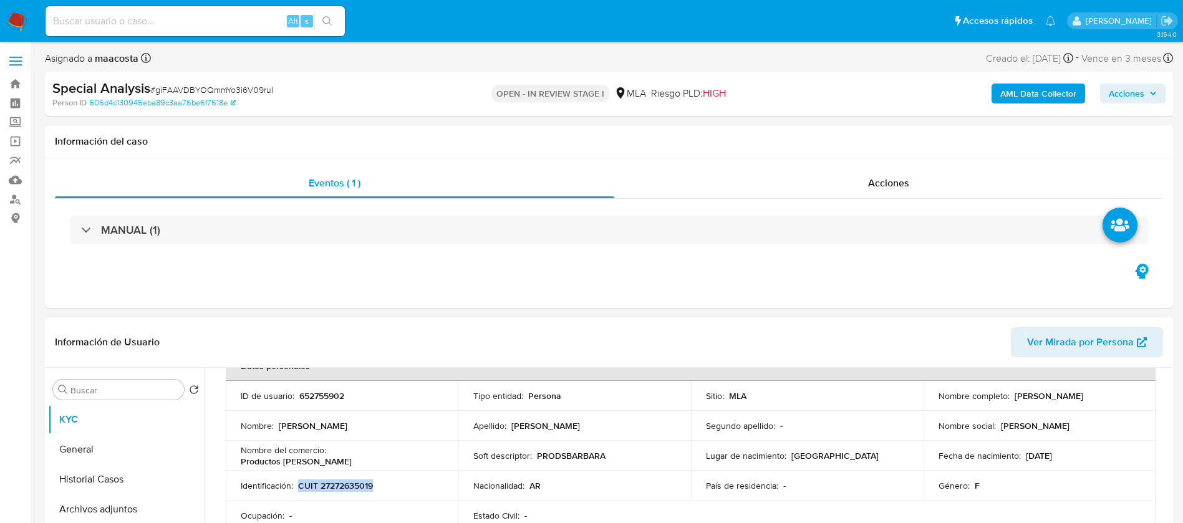
drag, startPoint x: 298, startPoint y: 483, endPoint x: 387, endPoint y: 482, distance: 88.6
click at [387, 482] on div "Identificación : CUIT 27272635019" at bounding box center [342, 485] width 203 height 11
copy p "CUIT 27272635019"
click at [1152, 99] on span "Acciones" at bounding box center [1133, 93] width 48 height 17
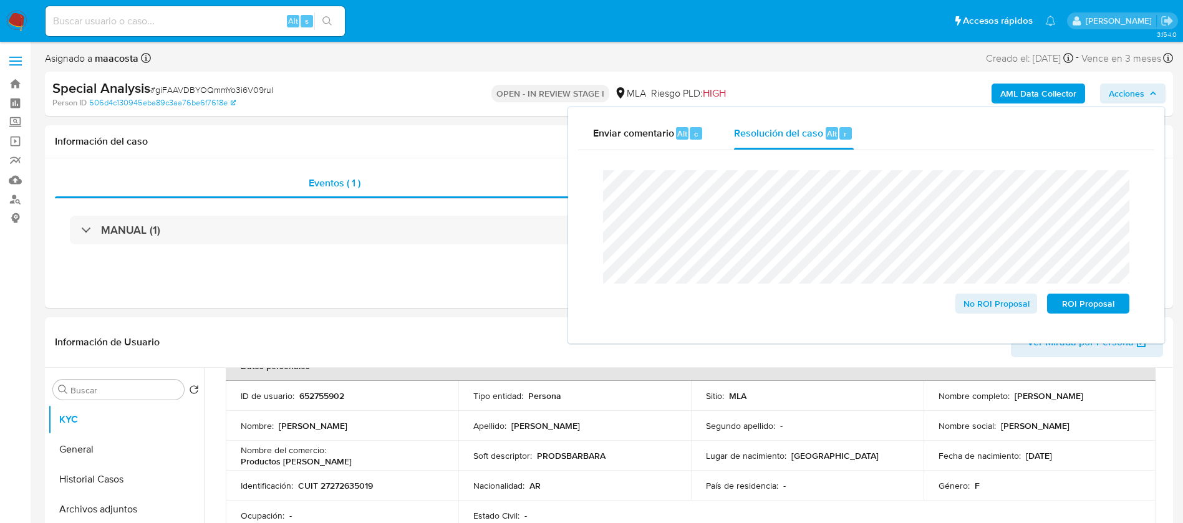
click at [0, 0] on lt-strong "ri" at bounding box center [0, 0] width 0 height 0
click at [0, 0] on lt-span "sigu ie nte" at bounding box center [0, 0] width 0 height 0
click at [0, 0] on lt-em "inscripción" at bounding box center [0, 0] width 0 height 0
click at [996, 304] on span "No ROI Proposal" at bounding box center [996, 303] width 65 height 17
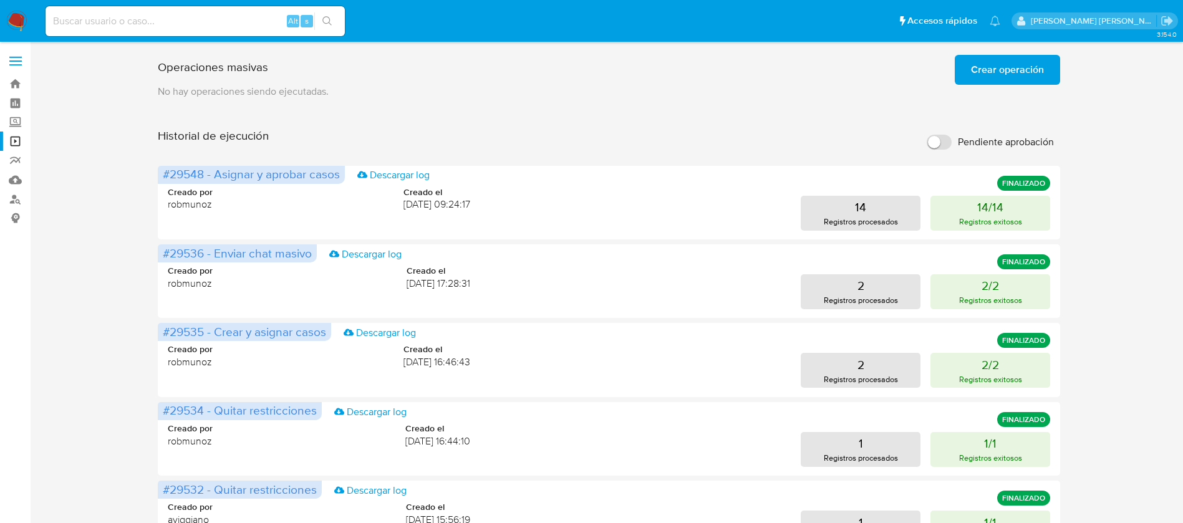
click at [987, 69] on span "Crear operación" at bounding box center [1007, 69] width 73 height 27
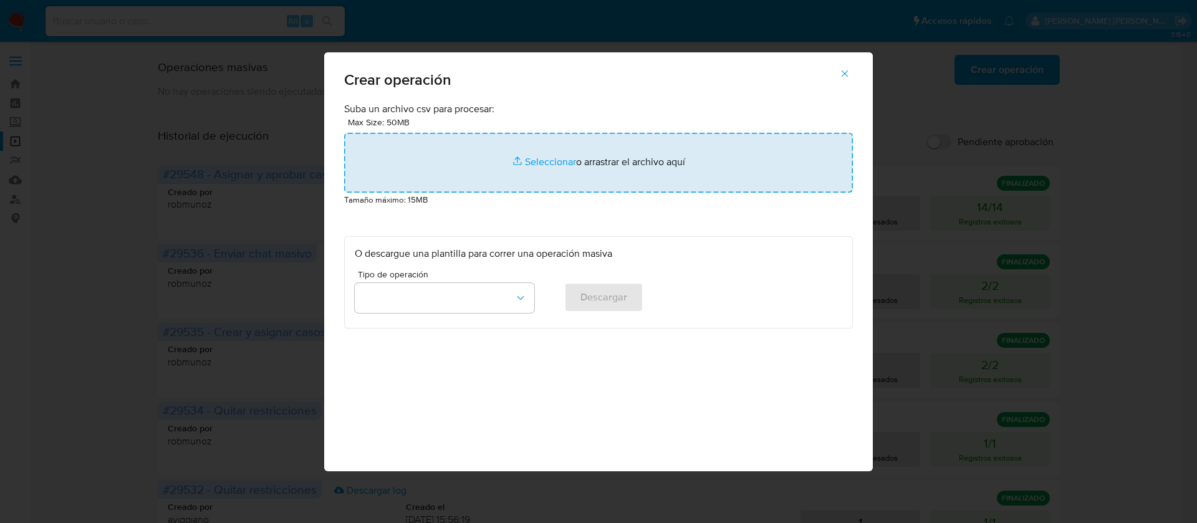
click at [561, 143] on input "file" at bounding box center [598, 163] width 509 height 60
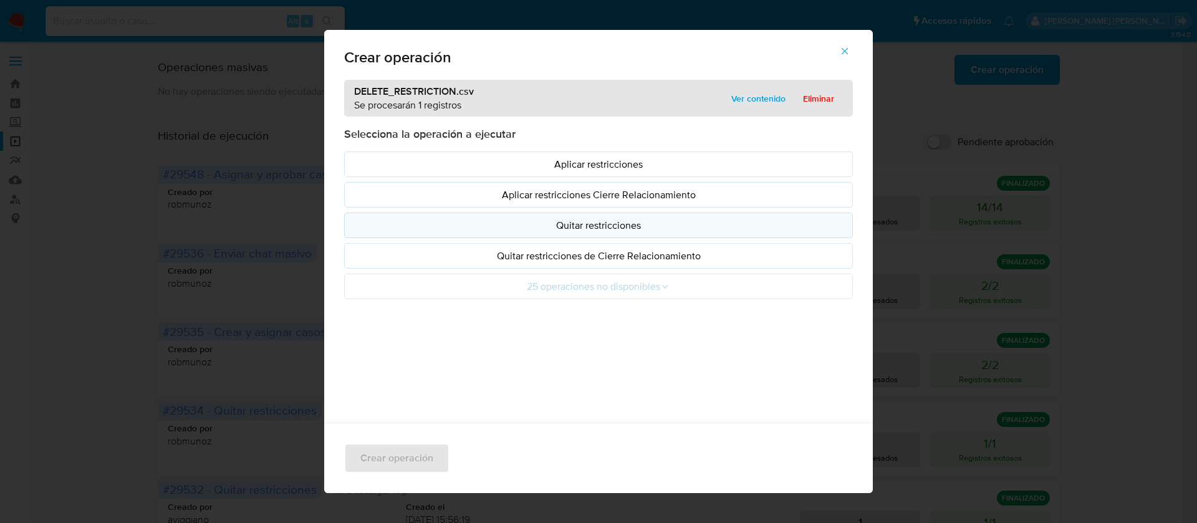
click at [567, 227] on p "Quitar restricciones" at bounding box center [599, 225] width 488 height 14
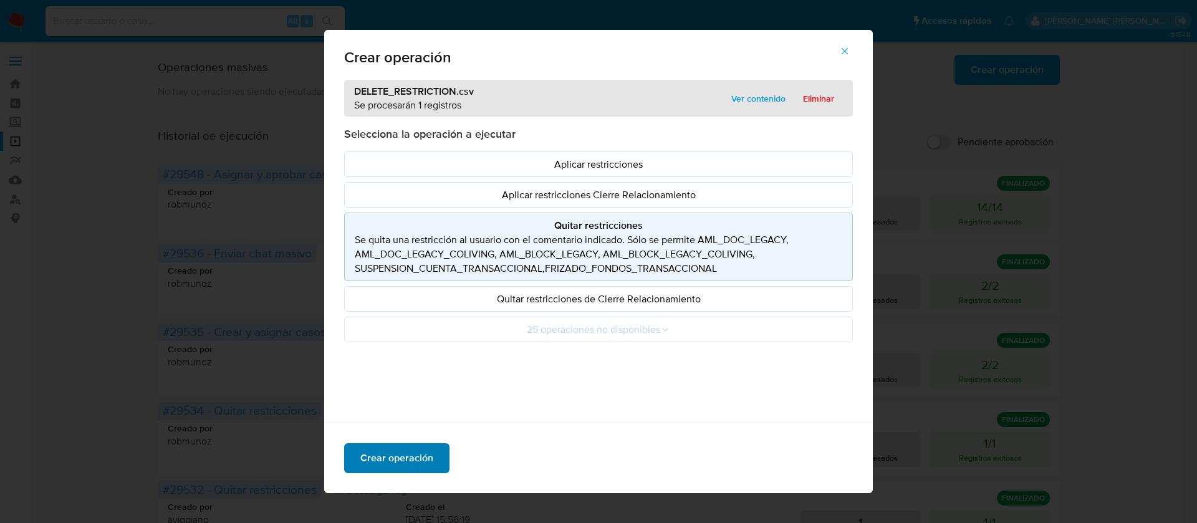
click at [395, 454] on span "Crear operación" at bounding box center [396, 458] width 73 height 27
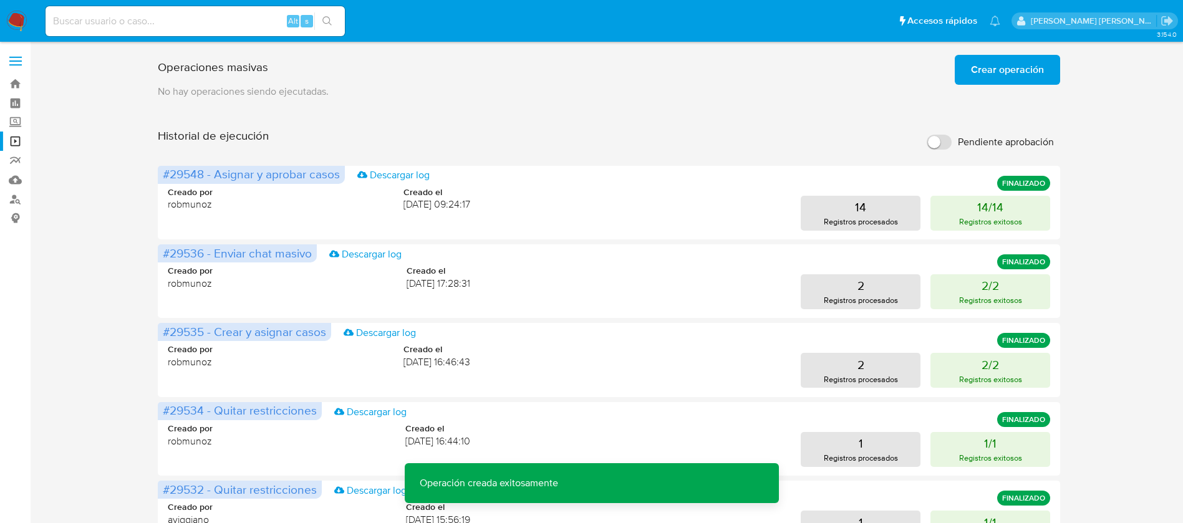
click at [948, 146] on input "Pendiente aprobación" at bounding box center [939, 142] width 25 height 15
checkbox input "true"
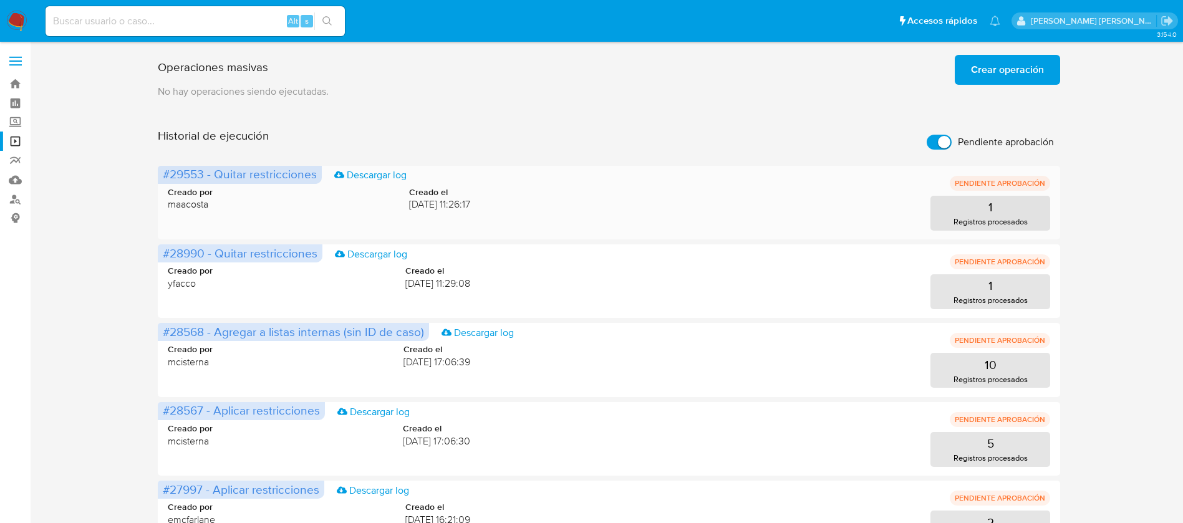
click at [170, 176] on span "#29553 - Quitar restricciones" at bounding box center [240, 173] width 154 height 17
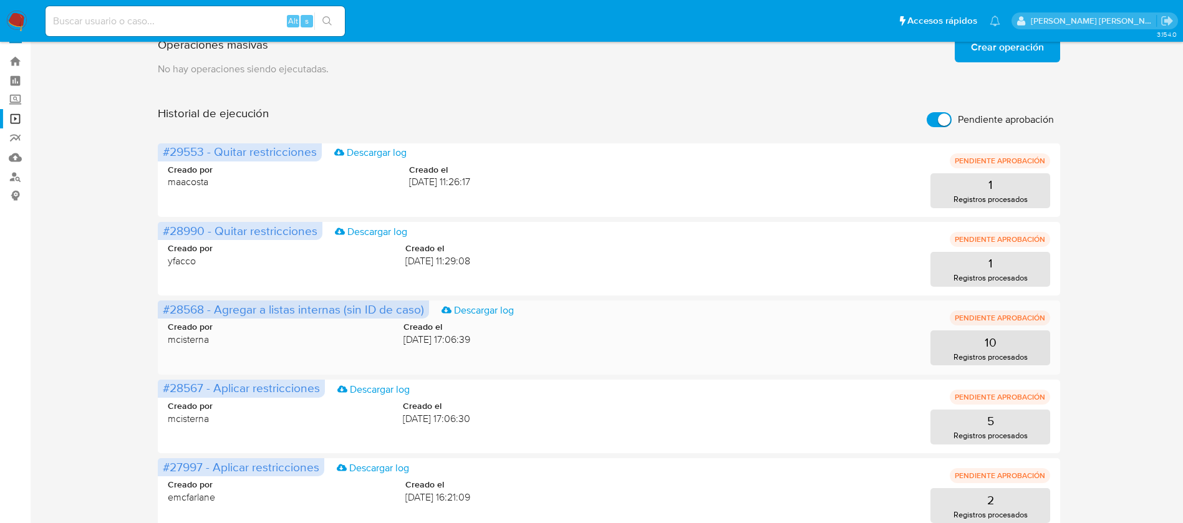
scroll to position [22, 0]
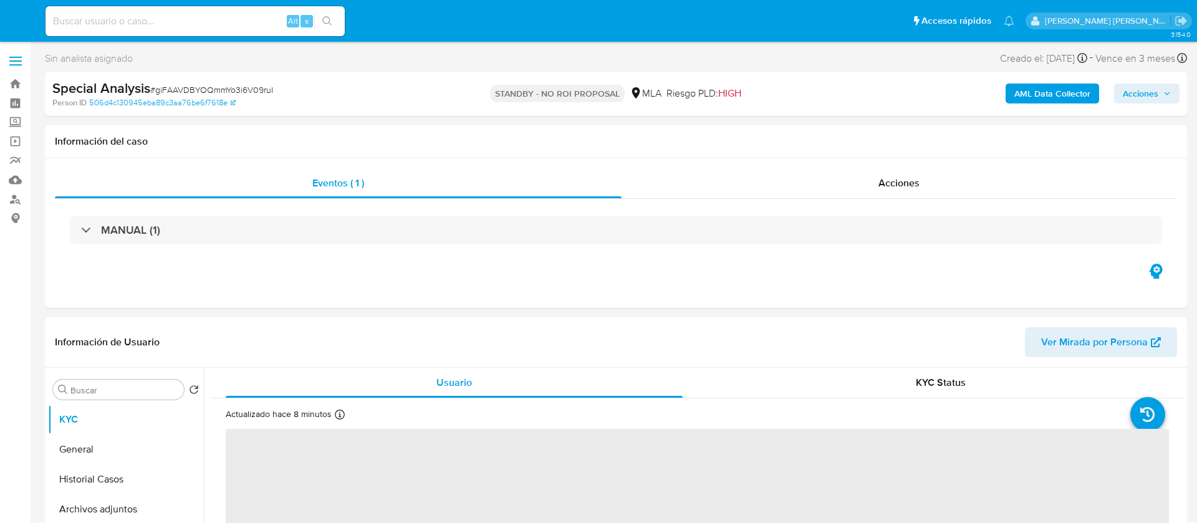
select select "10"
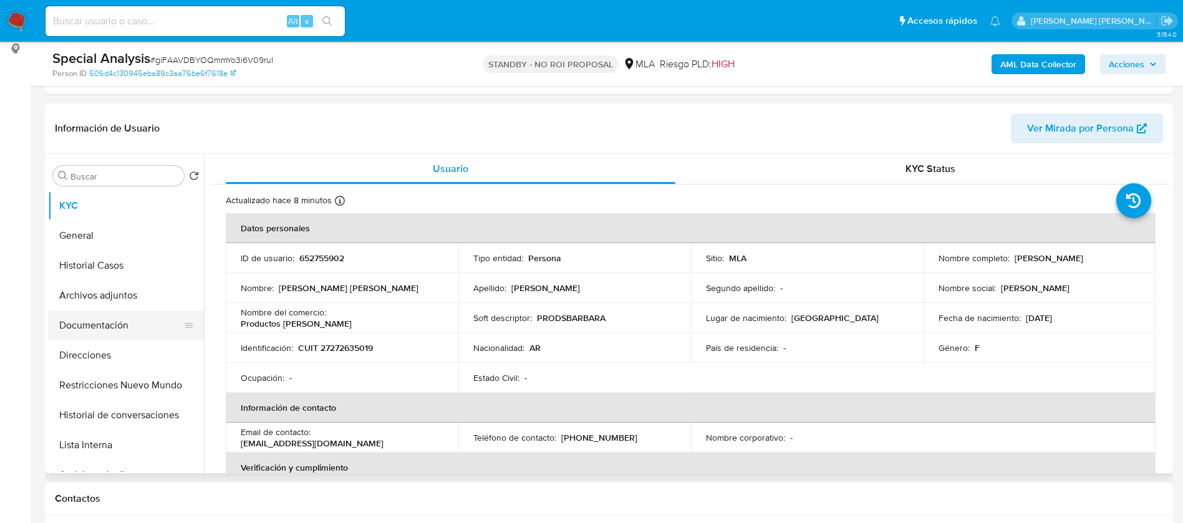
scroll to position [170, 0]
click at [103, 408] on button "Historial de conversaciones" at bounding box center [121, 415] width 146 height 30
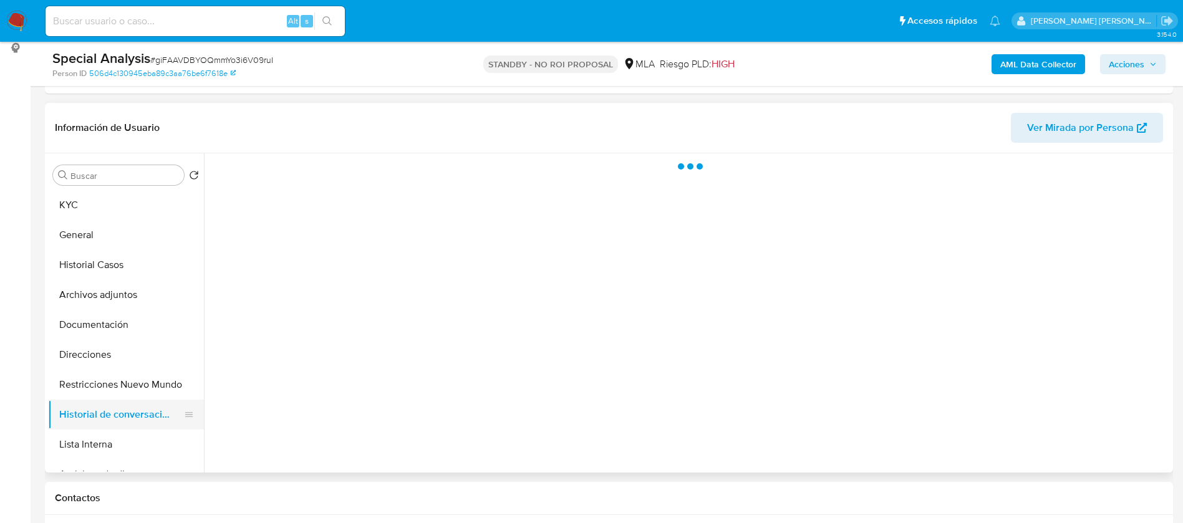
click at [104, 402] on button "Historial de conversaciones" at bounding box center [121, 415] width 146 height 30
click at [104, 390] on button "Restricciones Nuevo Mundo" at bounding box center [121, 385] width 146 height 30
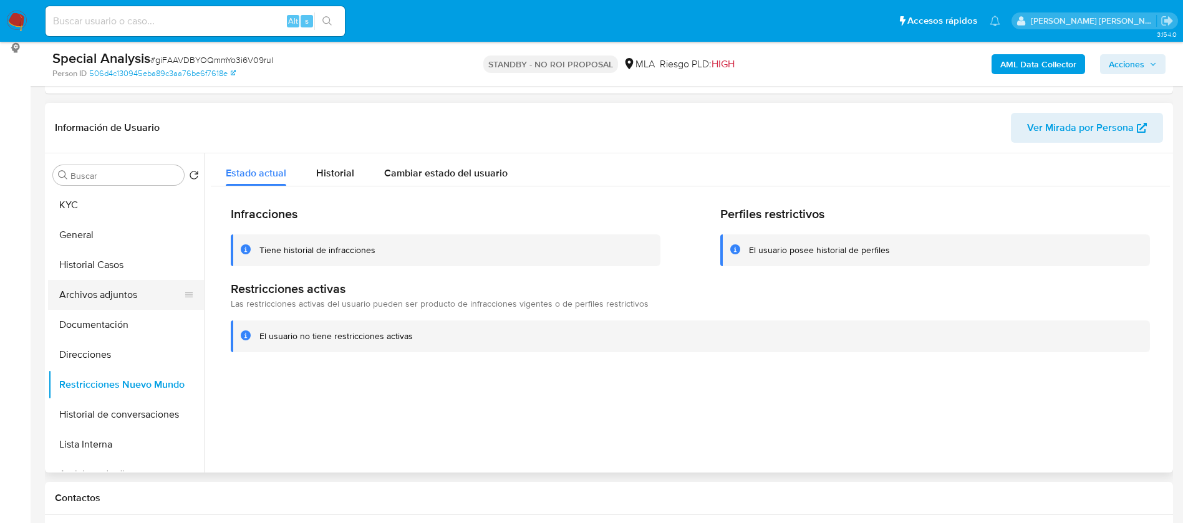
click at [120, 306] on button "Archivos adjuntos" at bounding box center [121, 295] width 146 height 30
